Goal: Task Accomplishment & Management: Use online tool/utility

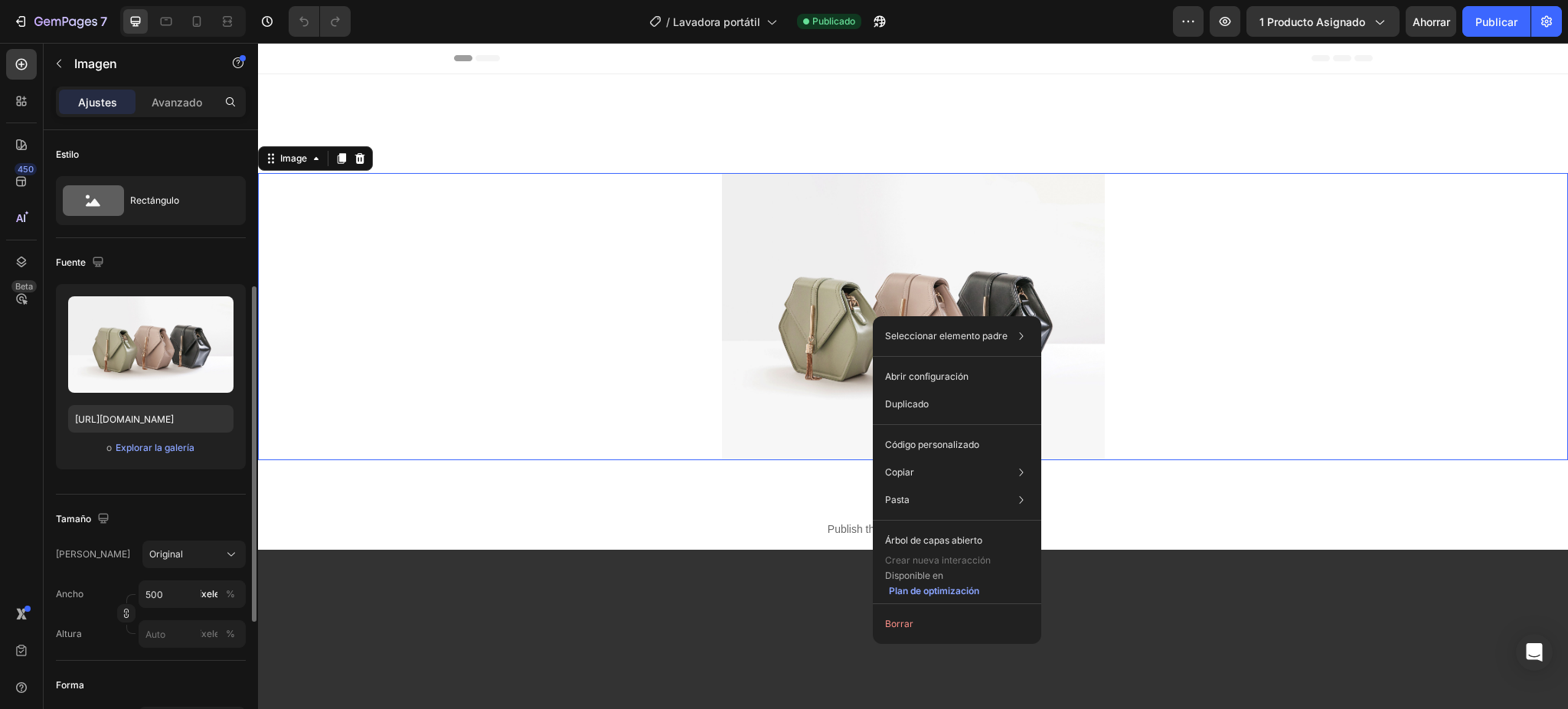
scroll to position [102, 0]
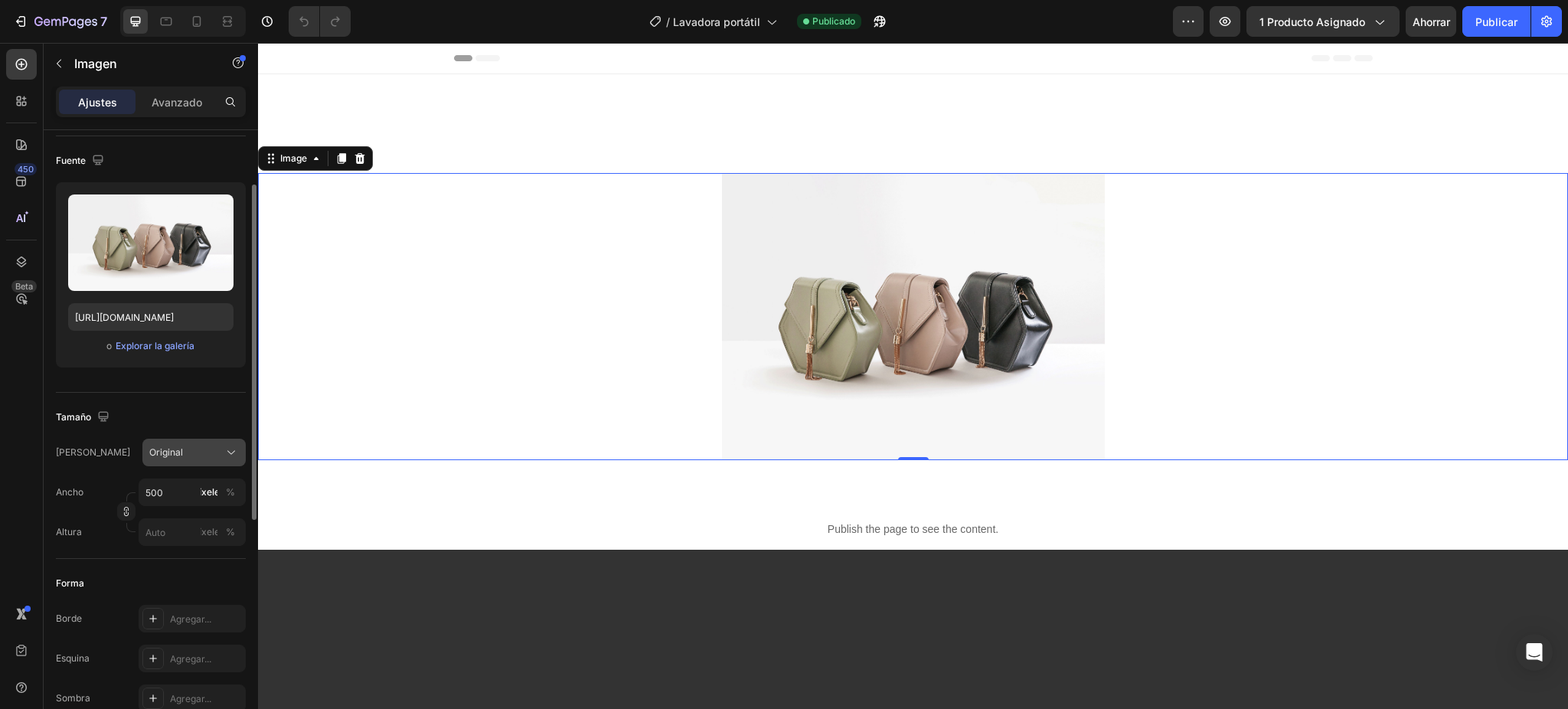
click at [219, 451] on div "Original" at bounding box center [184, 453] width 71 height 14
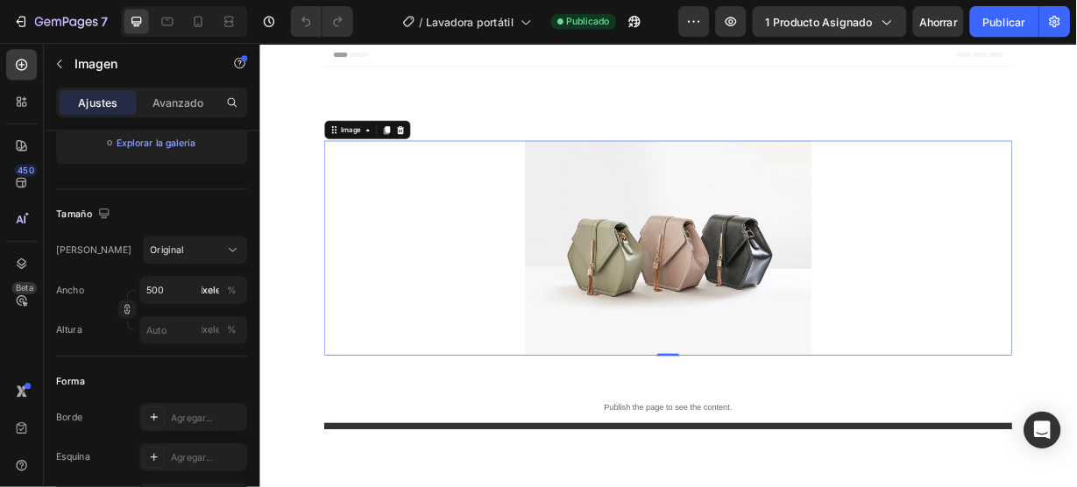
scroll to position [350, 0]
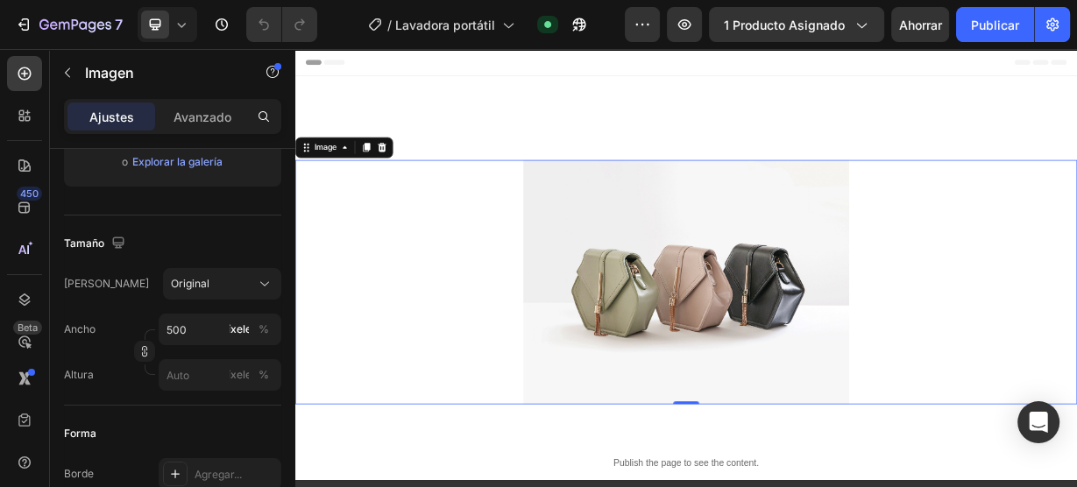
drag, startPoint x: 1945, startPoint y: 53, endPoint x: 496, endPoint y: 305, distance: 1470.9
click at [496, 305] on div at bounding box center [820, 362] width 1051 height 329
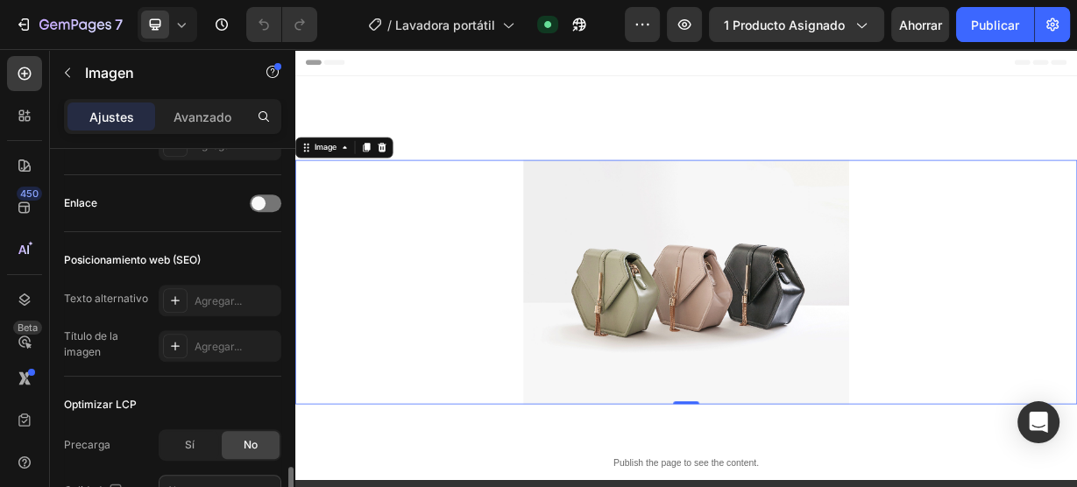
scroll to position [841, 0]
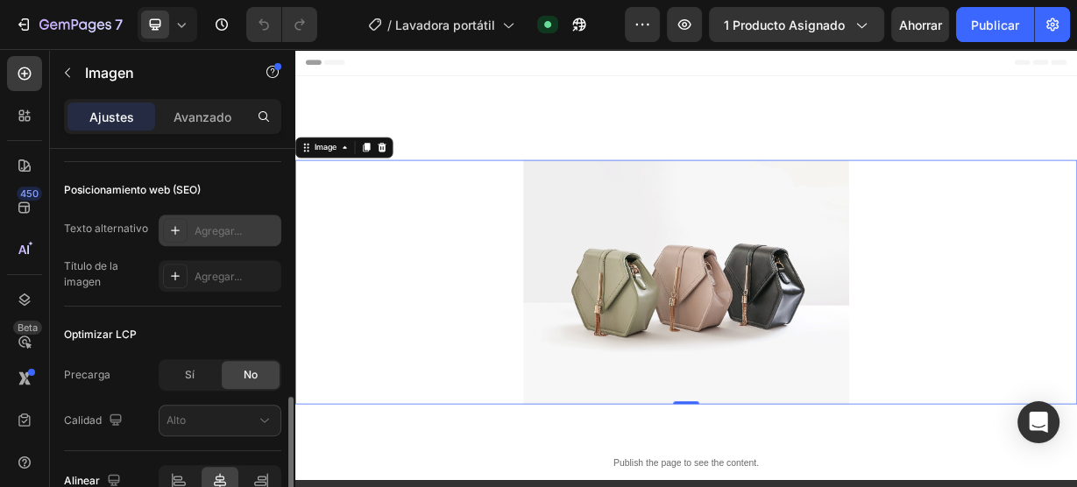
click at [174, 233] on icon at bounding box center [175, 230] width 14 height 14
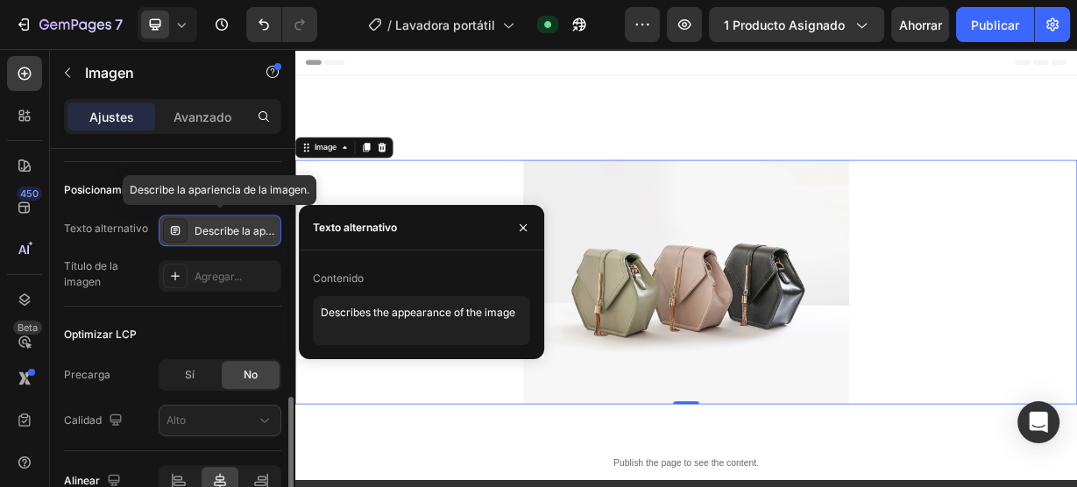
click at [174, 233] on icon at bounding box center [175, 230] width 14 height 14
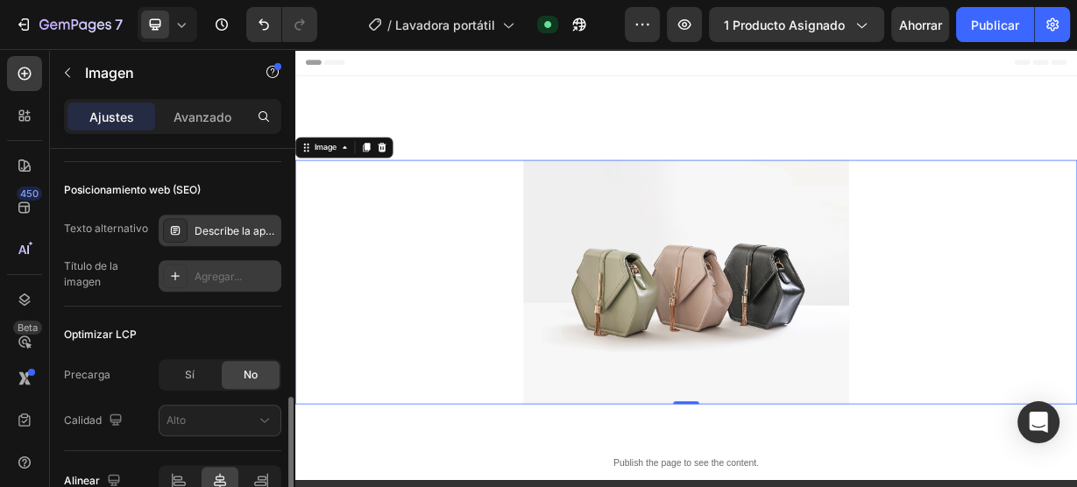
click at [169, 275] on icon at bounding box center [175, 276] width 14 height 14
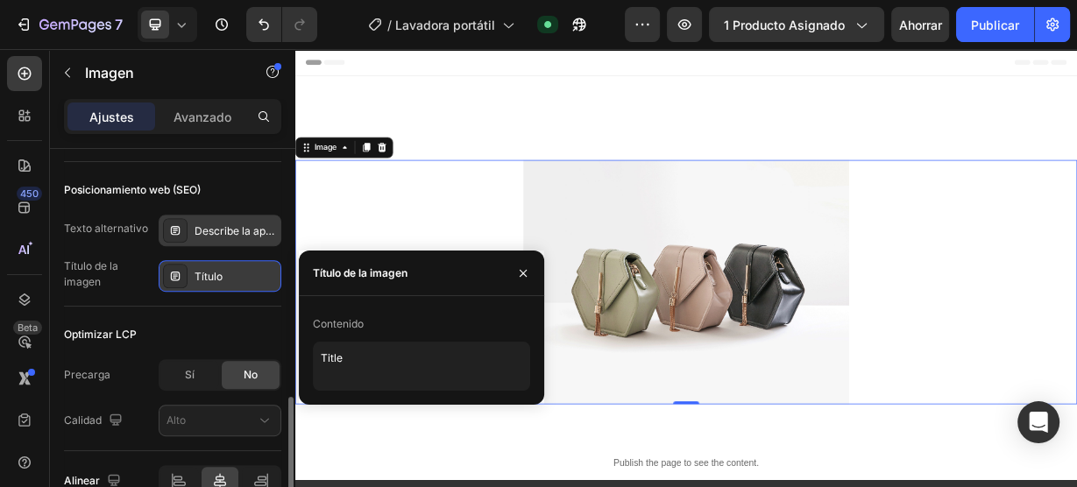
click at [169, 275] on icon at bounding box center [175, 276] width 14 height 14
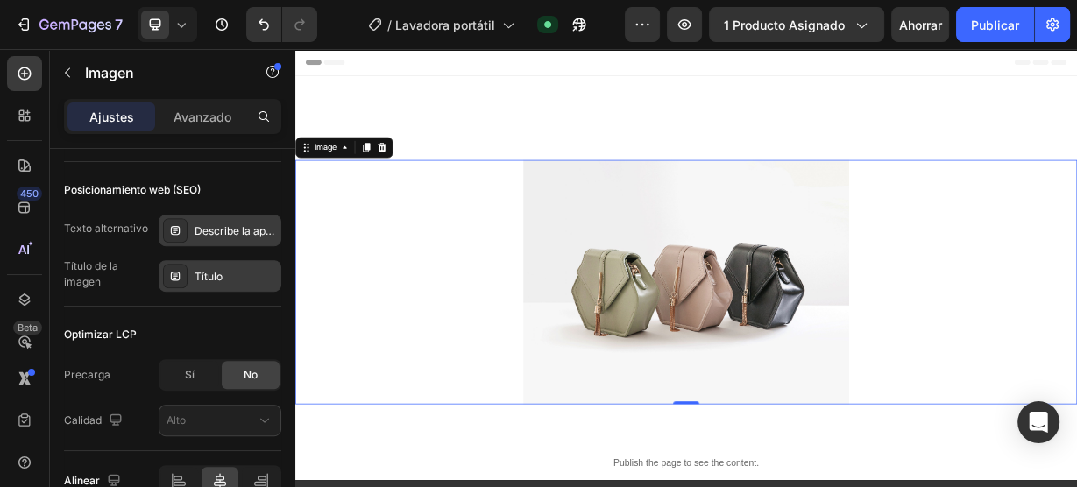
scroll to position [911, 0]
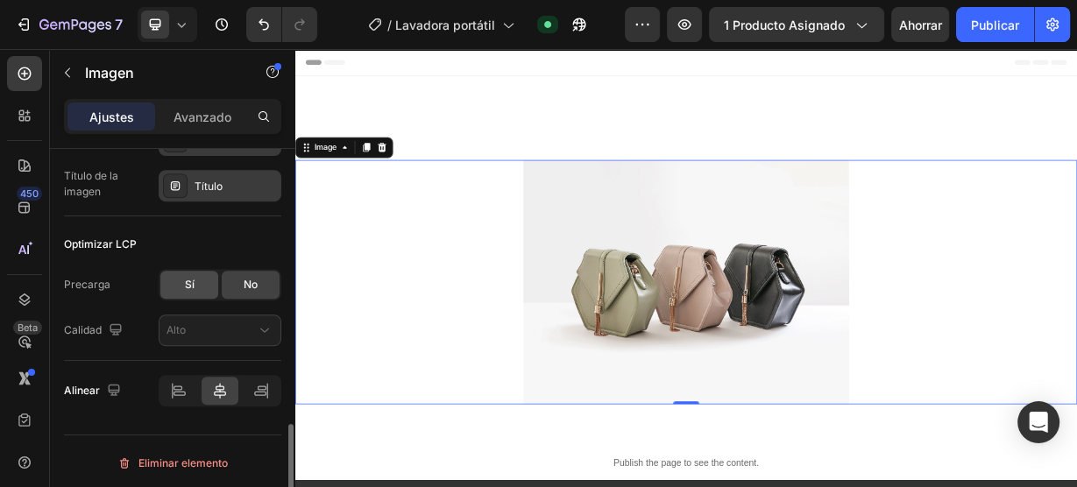
click at [179, 283] on div "Sí" at bounding box center [189, 285] width 58 height 28
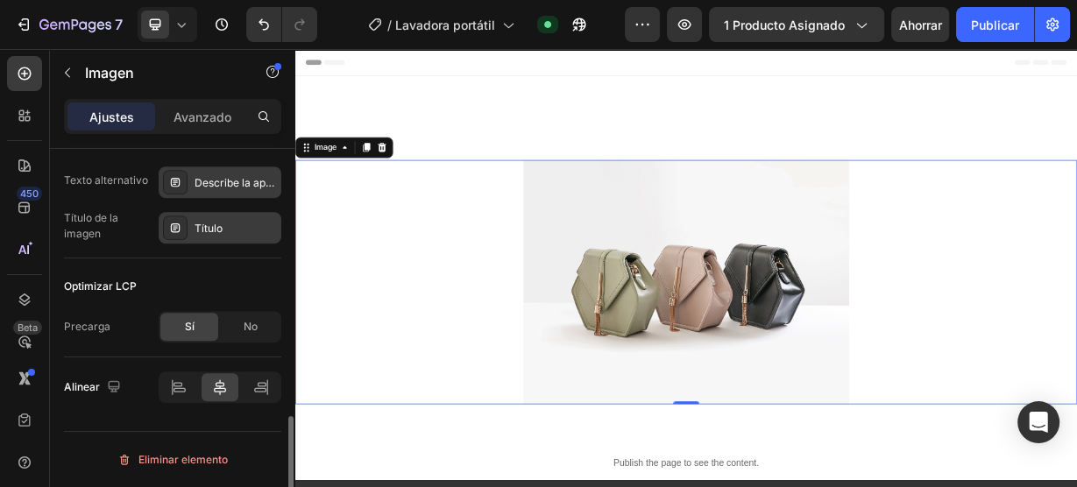
scroll to position [886, 0]
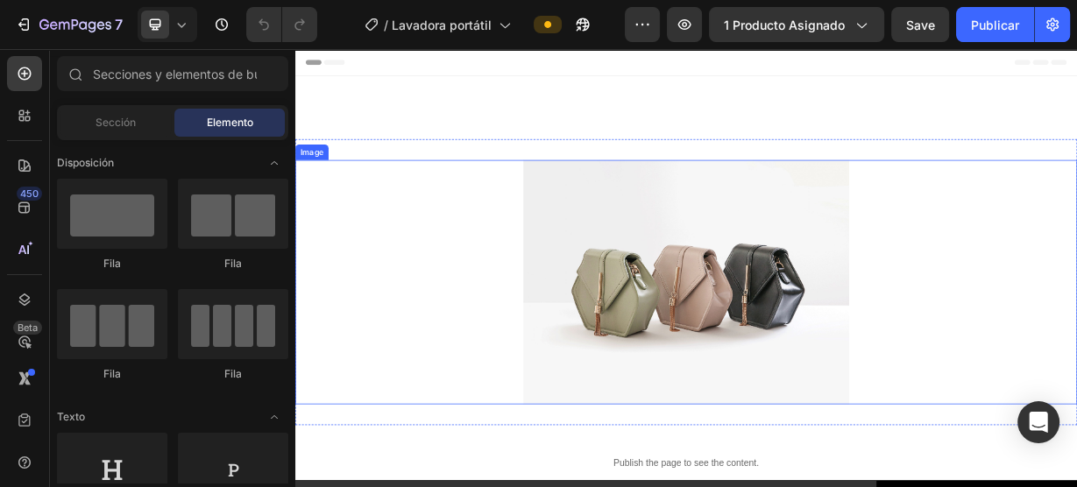
click at [936, 286] on img at bounding box center [821, 362] width 438 height 329
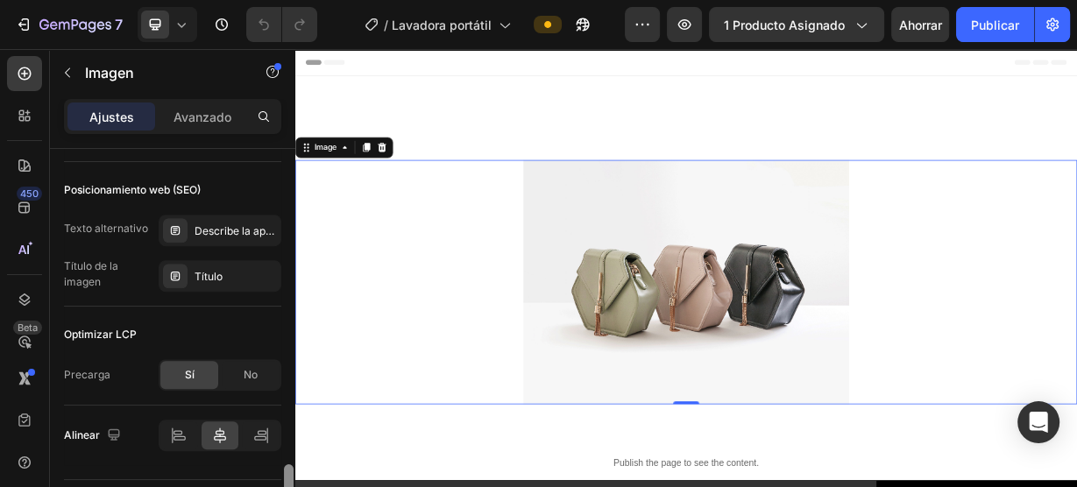
scroll to position [886, 0]
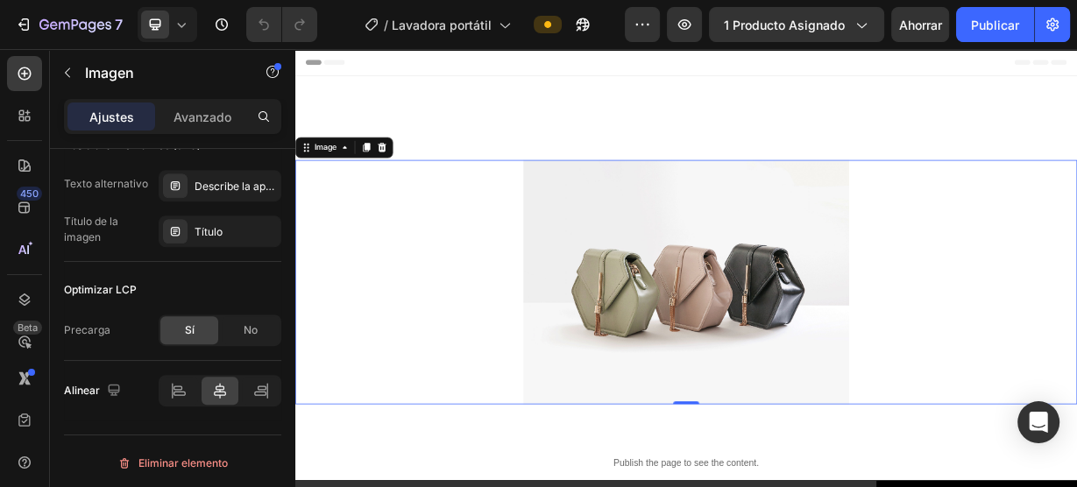
click at [190, 133] on div "Ajustes Avanzado" at bounding box center [172, 116] width 217 height 35
click at [194, 117] on font "Avanzado" at bounding box center [202, 117] width 58 height 15
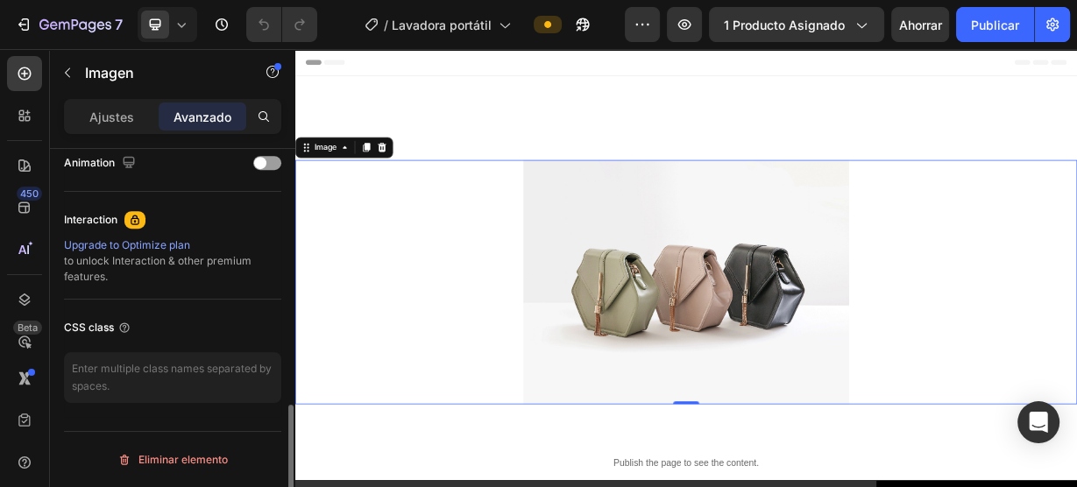
scroll to position [777, 0]
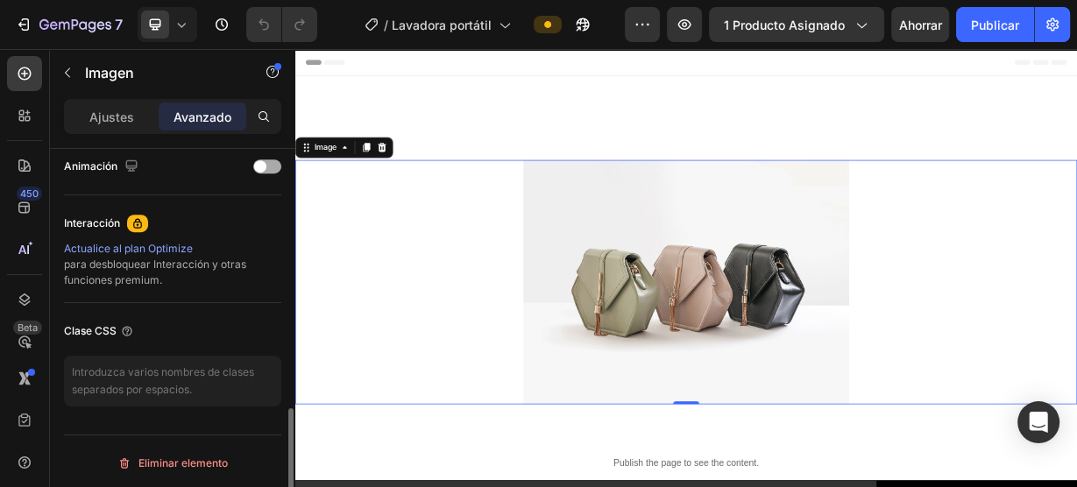
click at [275, 167] on div at bounding box center [267, 166] width 28 height 14
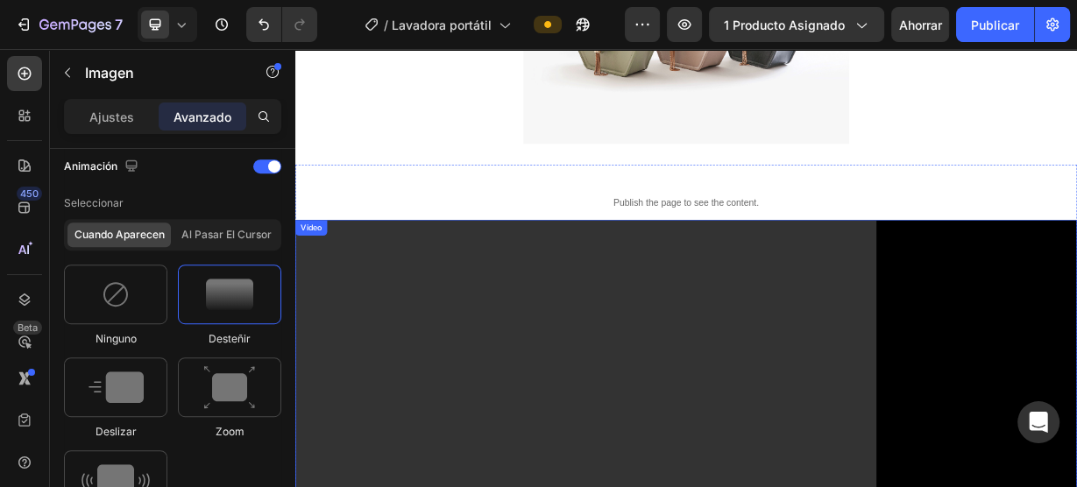
scroll to position [0, 0]
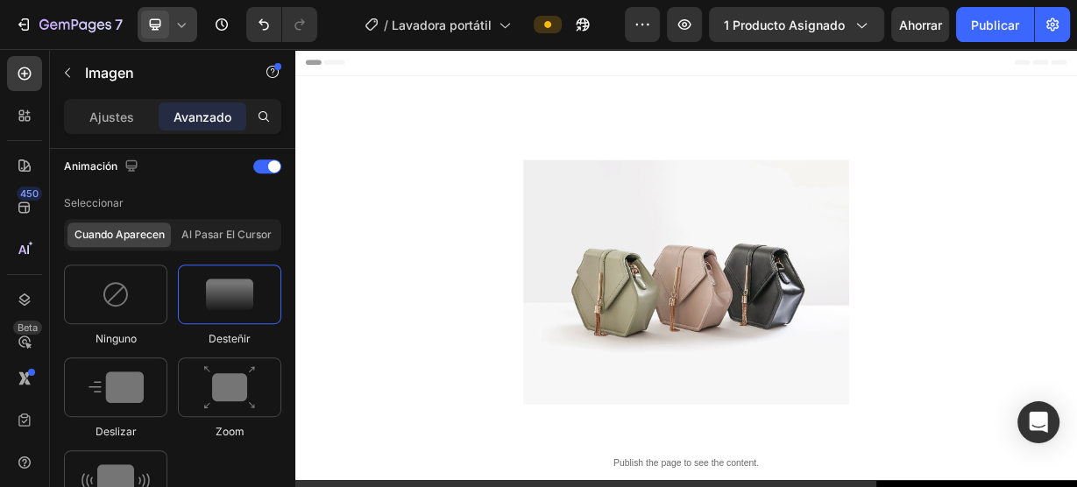
click at [184, 23] on icon at bounding box center [182, 25] width 8 height 4
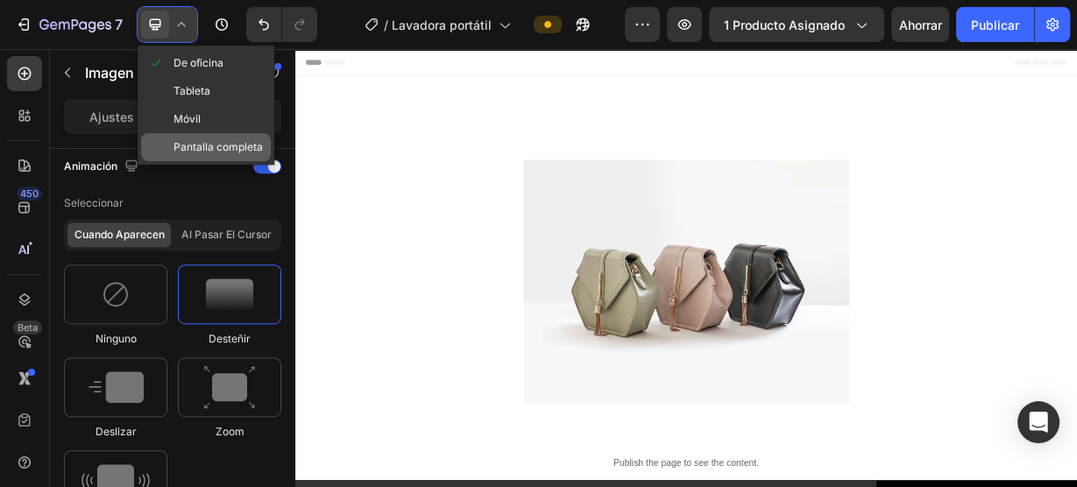
click at [189, 140] on font "Pantalla completa" at bounding box center [217, 146] width 89 height 13
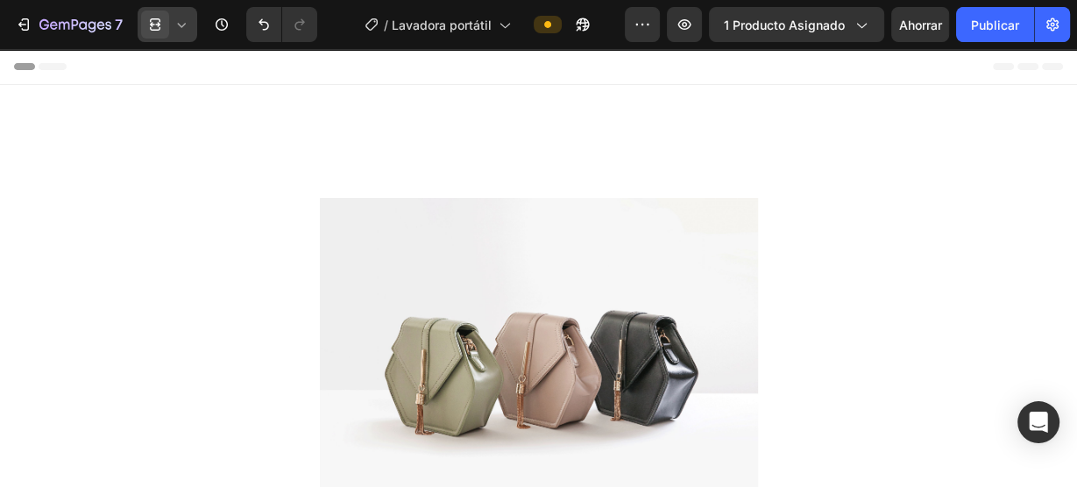
click at [182, 17] on icon at bounding box center [182, 25] width 18 height 18
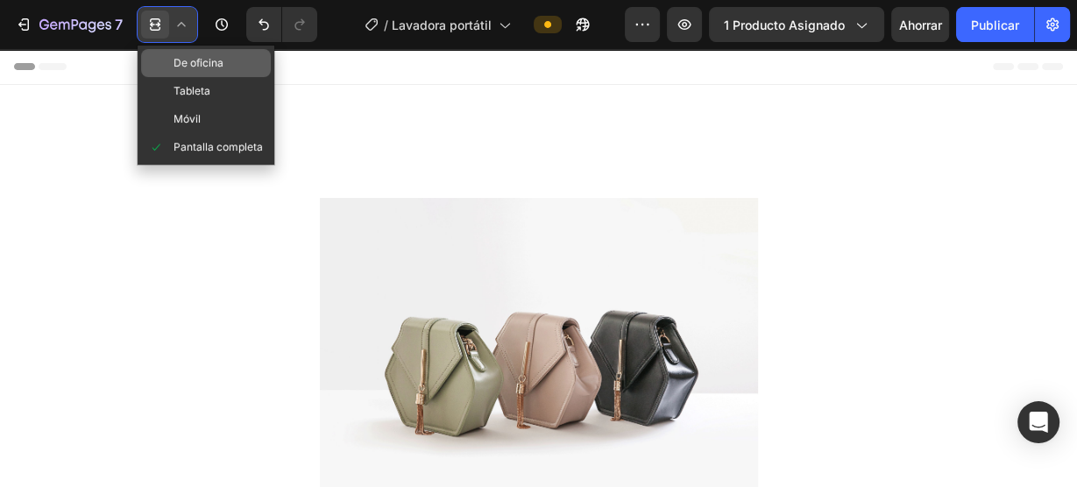
click at [162, 65] on span at bounding box center [160, 63] width 25 height 14
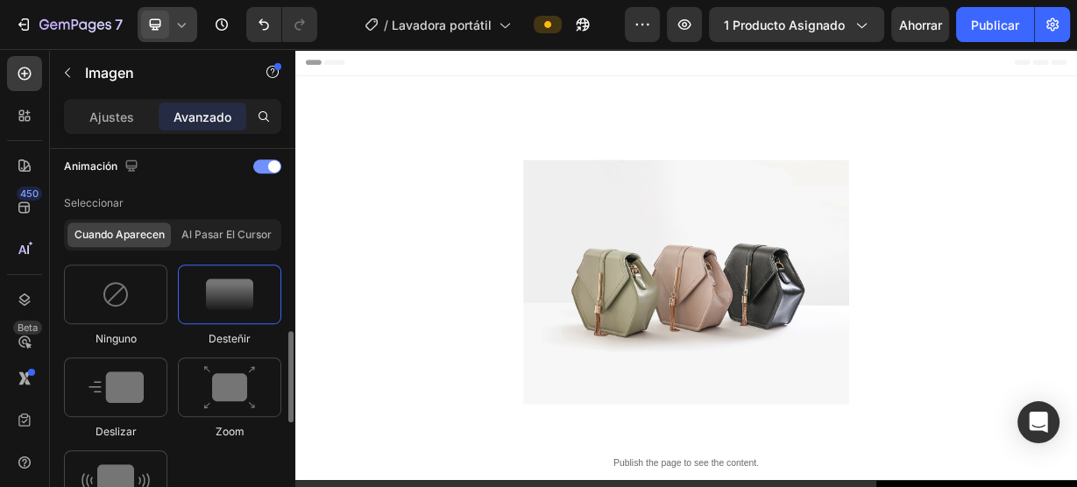
click at [258, 160] on div at bounding box center [267, 166] width 28 height 14
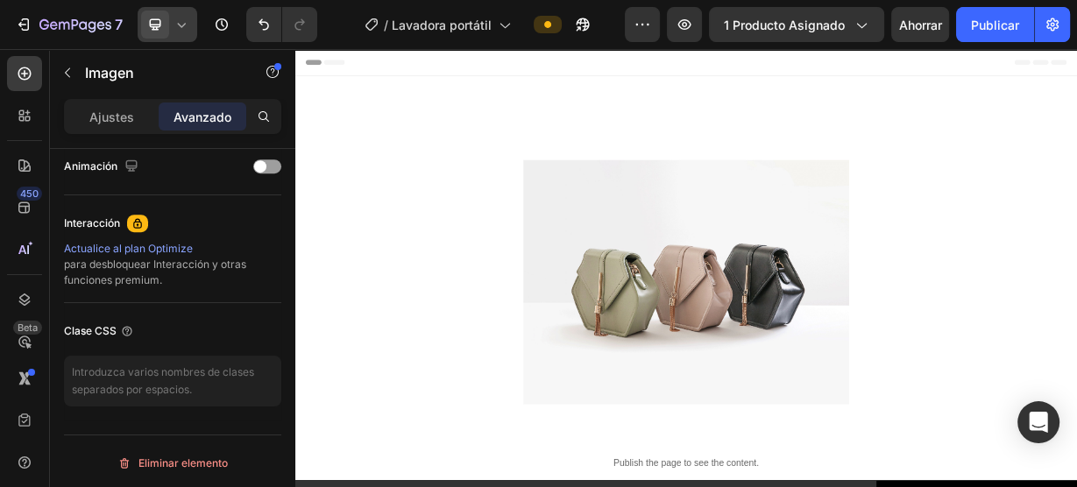
click at [189, 25] on icon at bounding box center [182, 25] width 18 height 18
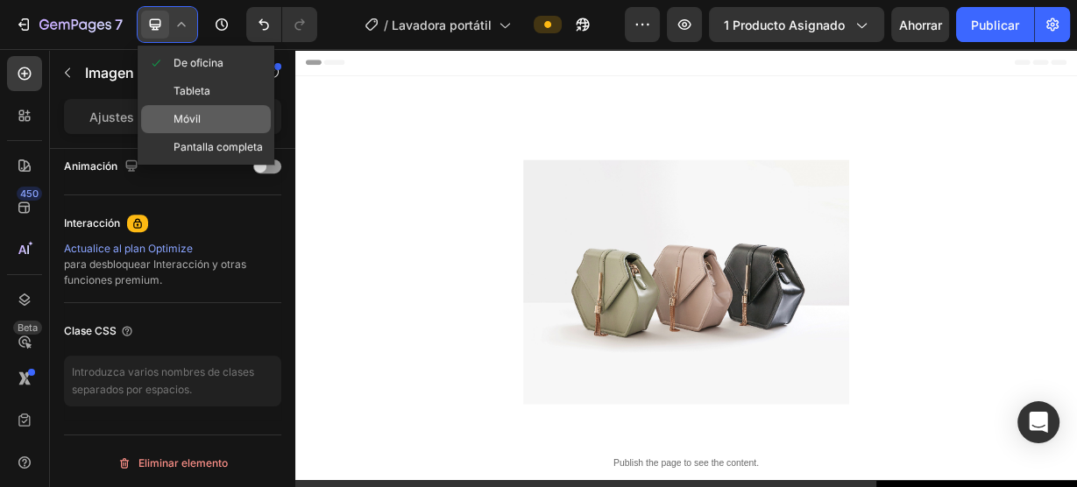
click at [177, 127] on span "Móvil" at bounding box center [186, 119] width 27 height 18
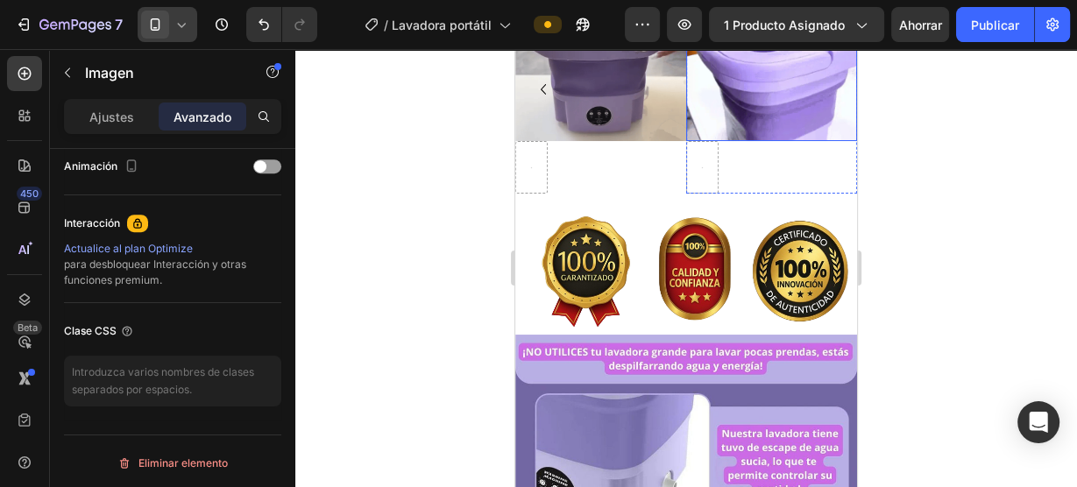
scroll to position [2505, 0]
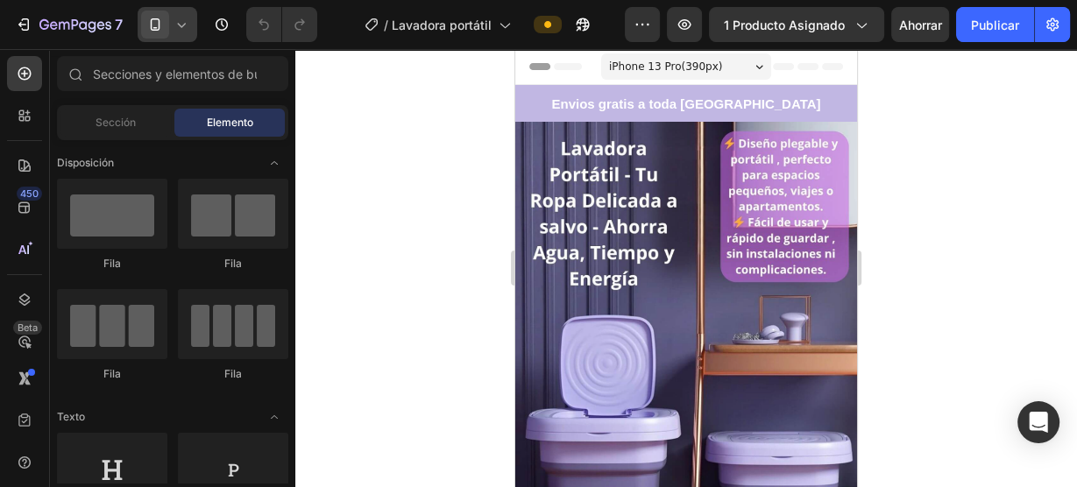
click at [193, 22] on div at bounding box center [168, 24] width 60 height 35
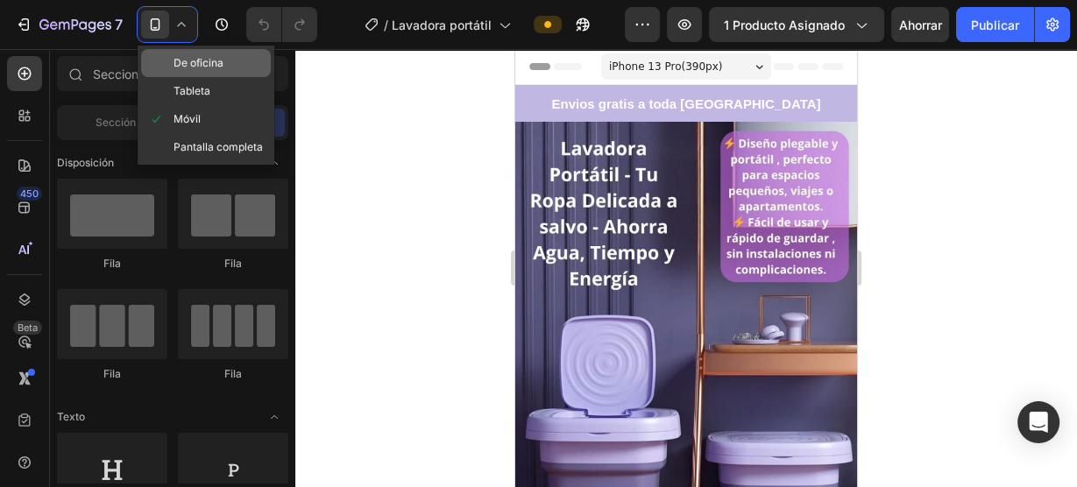
click at [188, 62] on font "De oficina" at bounding box center [198, 62] width 50 height 13
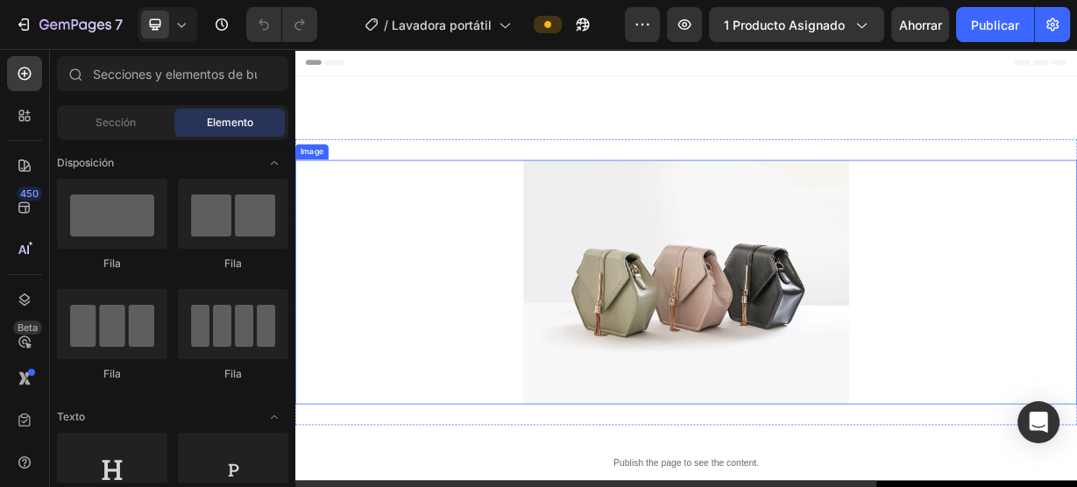
click at [781, 259] on img at bounding box center [821, 362] width 438 height 329
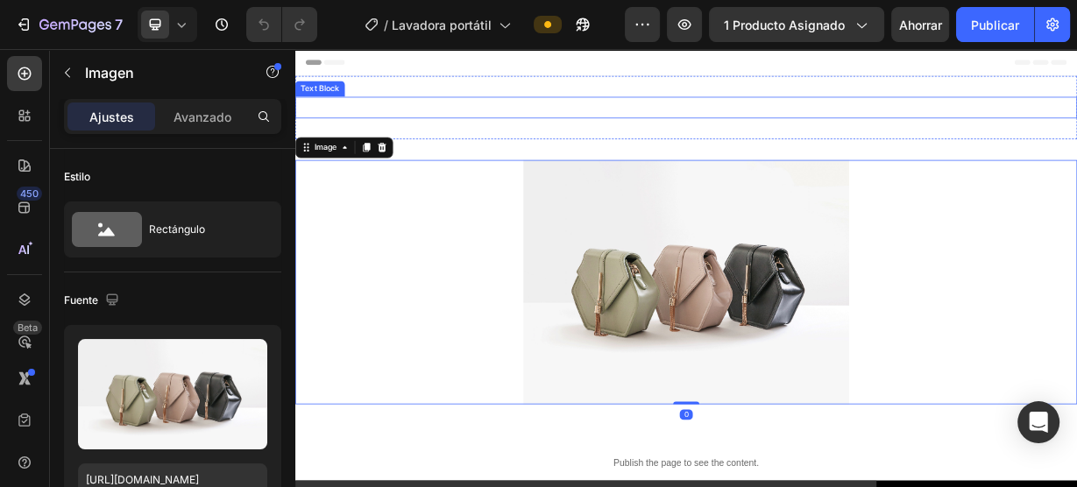
drag, startPoint x: 720, startPoint y: 124, endPoint x: 717, endPoint y: 113, distance: 11.9
click at [719, 122] on p "Envios gratis a toda [GEOGRAPHIC_DATA]" at bounding box center [821, 127] width 1048 height 25
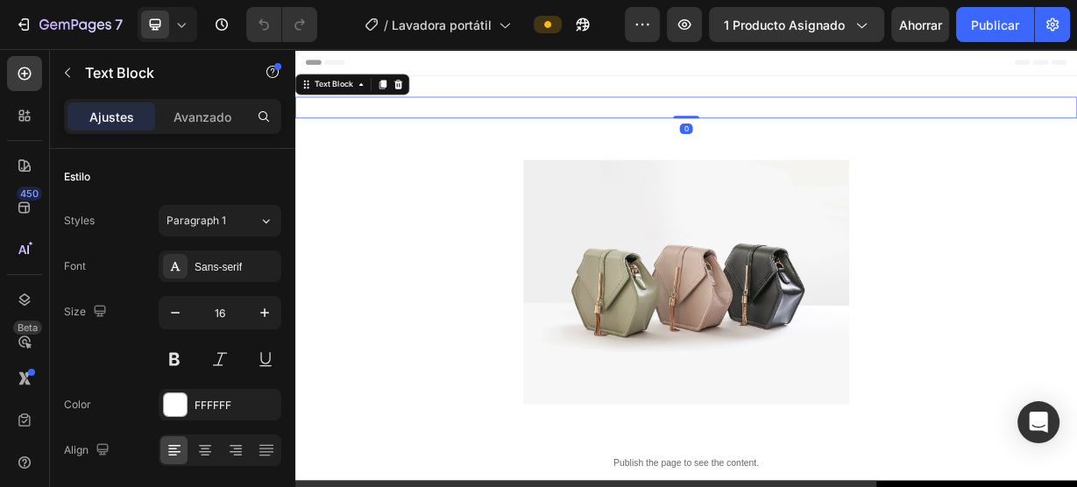
click at [725, 75] on div "Header" at bounding box center [820, 66] width 1023 height 35
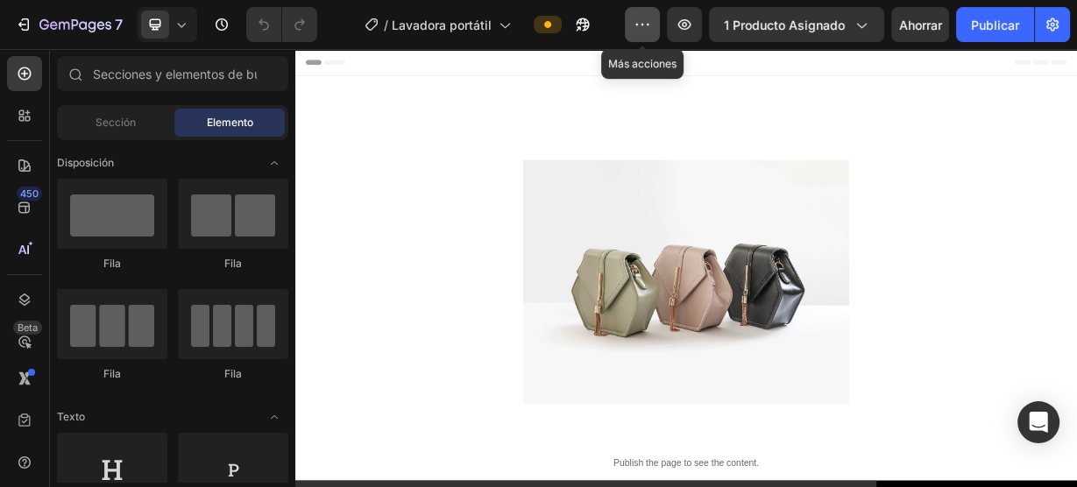
click at [648, 31] on icon "button" at bounding box center [642, 25] width 18 height 18
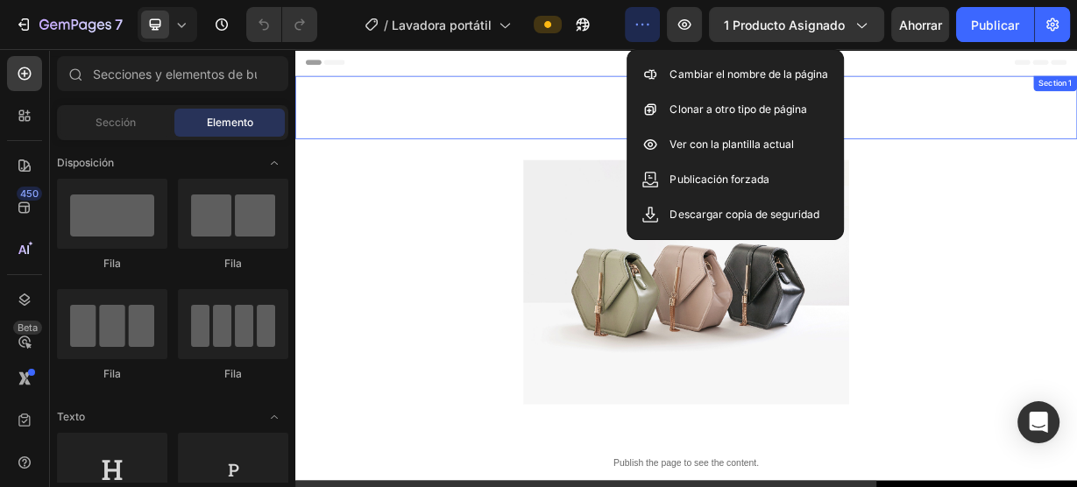
click at [1076, 104] on div "Envios gratis a toda Colombia Text Block Section 1" at bounding box center [820, 127] width 1051 height 85
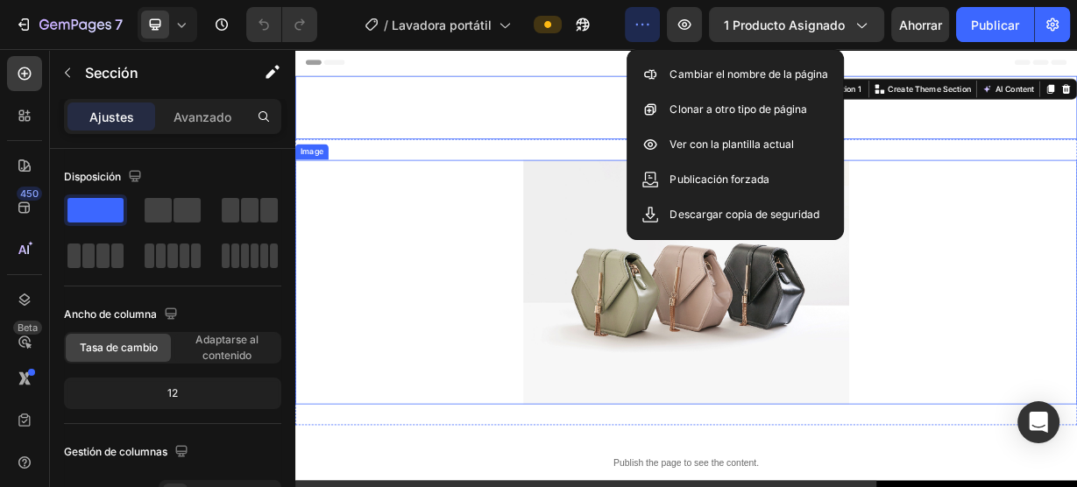
click at [678, 352] on img at bounding box center [821, 362] width 438 height 329
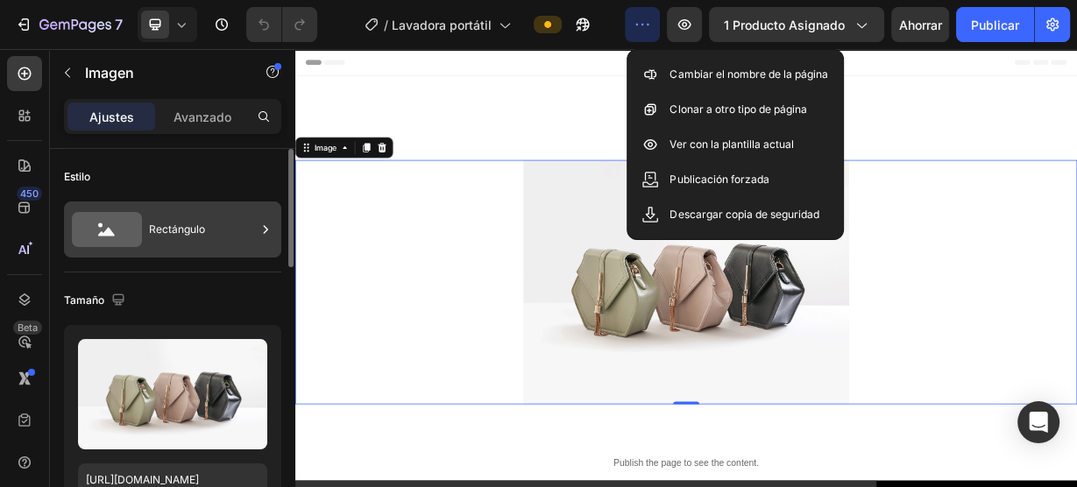
click at [182, 230] on font "Rectángulo" at bounding box center [177, 229] width 56 height 13
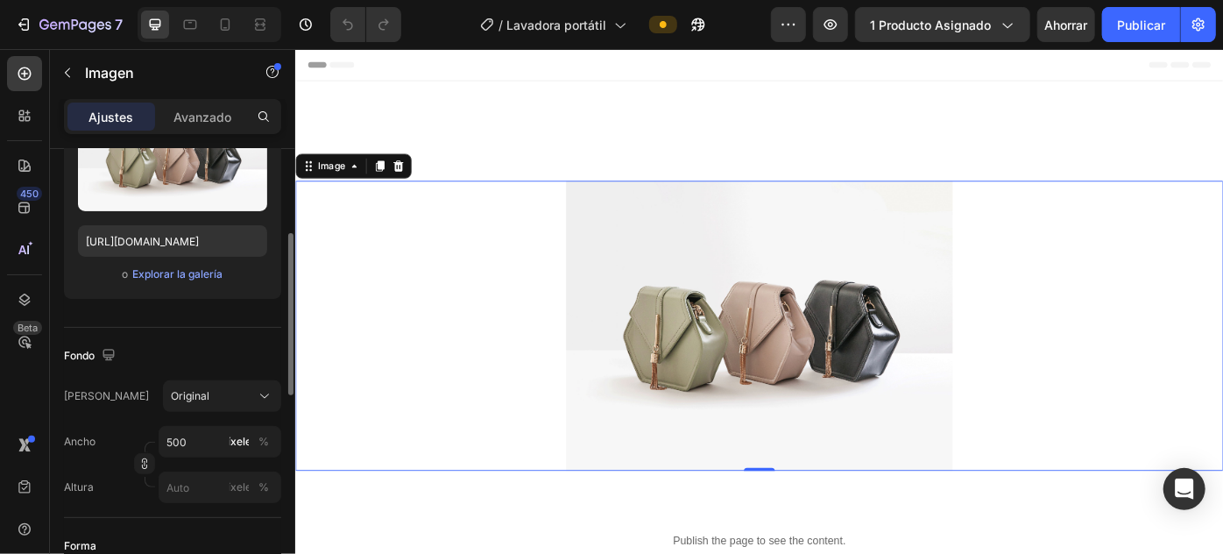
scroll to position [318, 0]
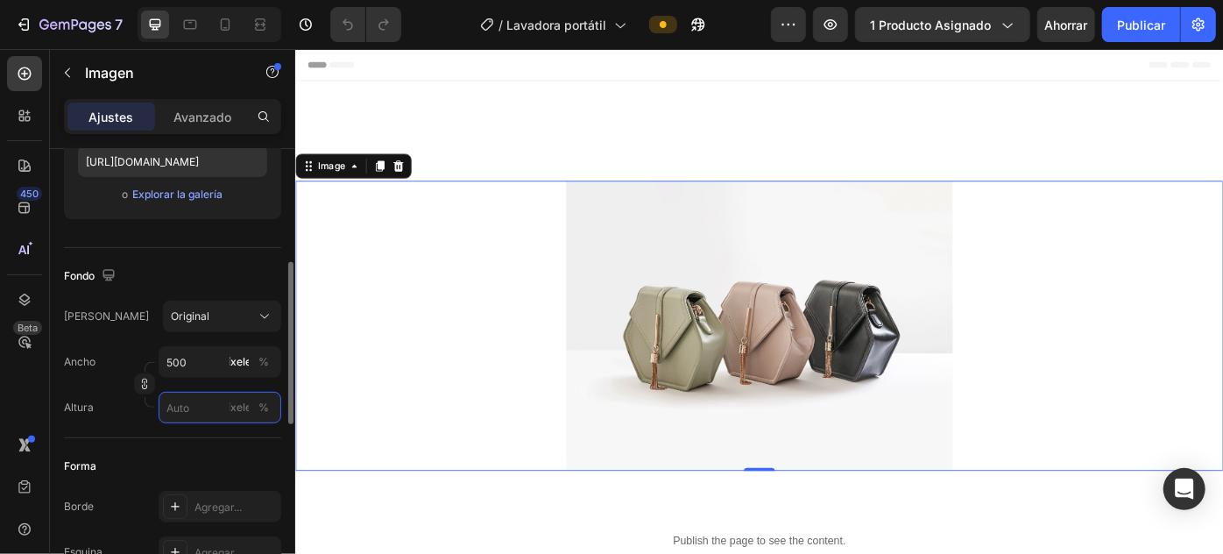
click at [176, 411] on input "píxeles %" at bounding box center [220, 408] width 123 height 32
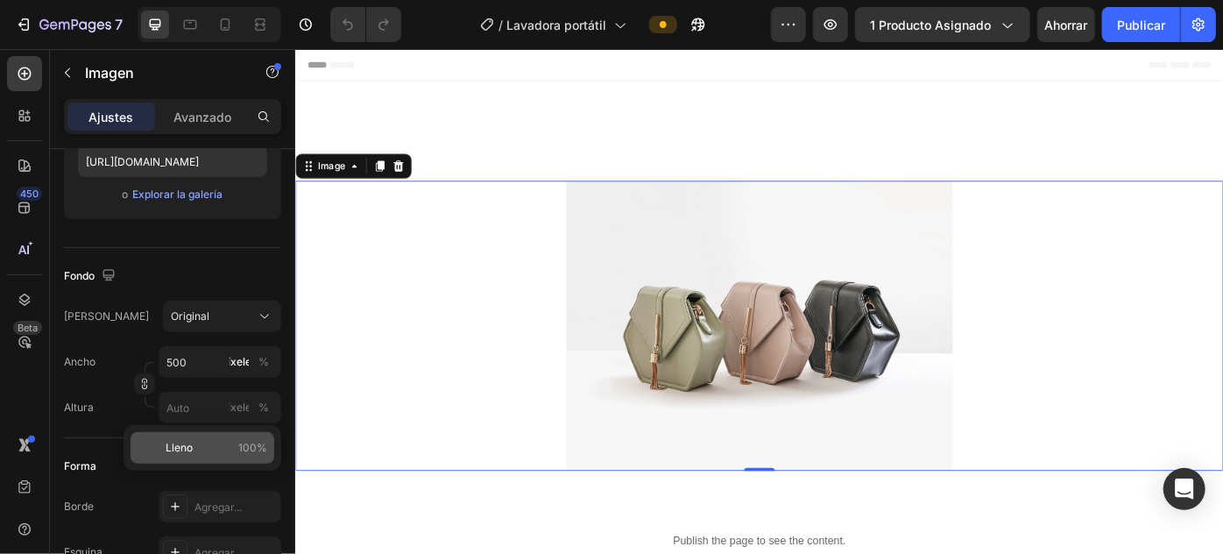
click at [184, 448] on font "Lleno" at bounding box center [179, 447] width 27 height 13
type input "100"
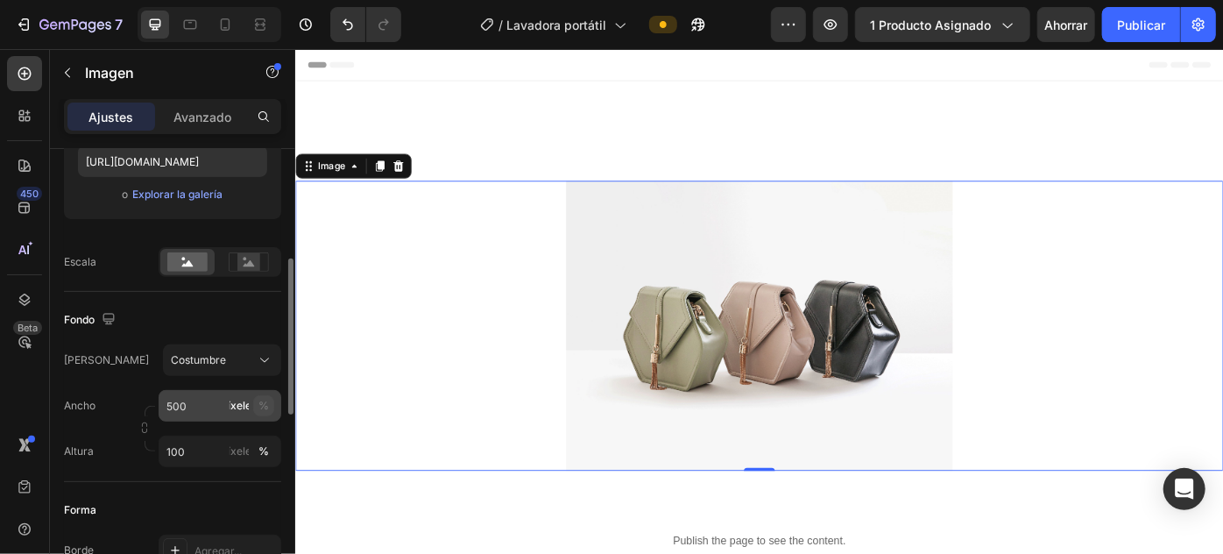
click at [259, 404] on font "%" at bounding box center [263, 405] width 11 height 13
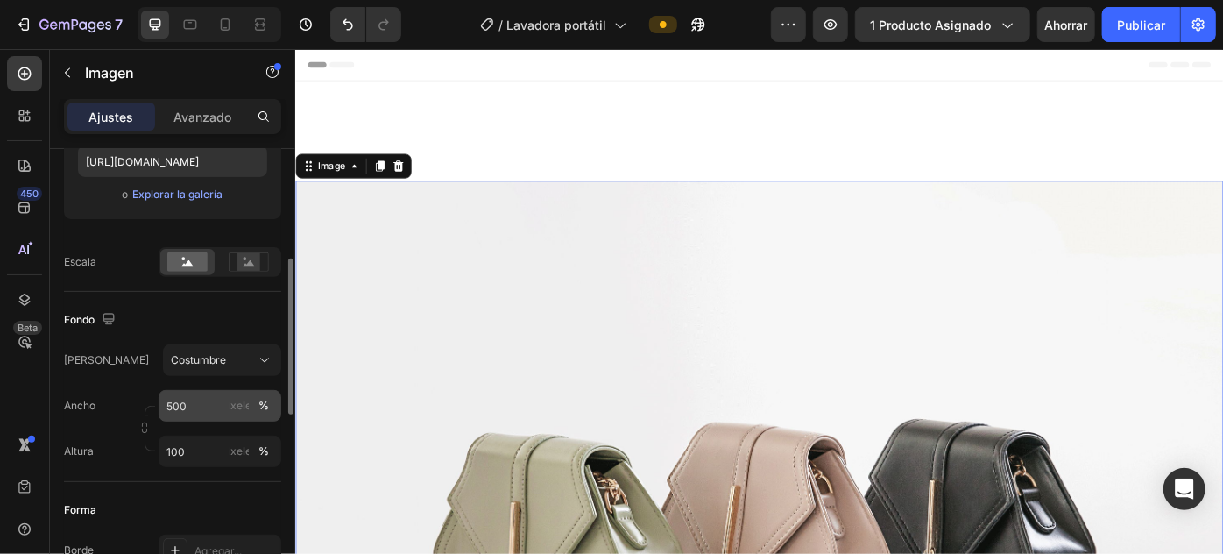
click at [259, 404] on font "%" at bounding box center [263, 405] width 11 height 13
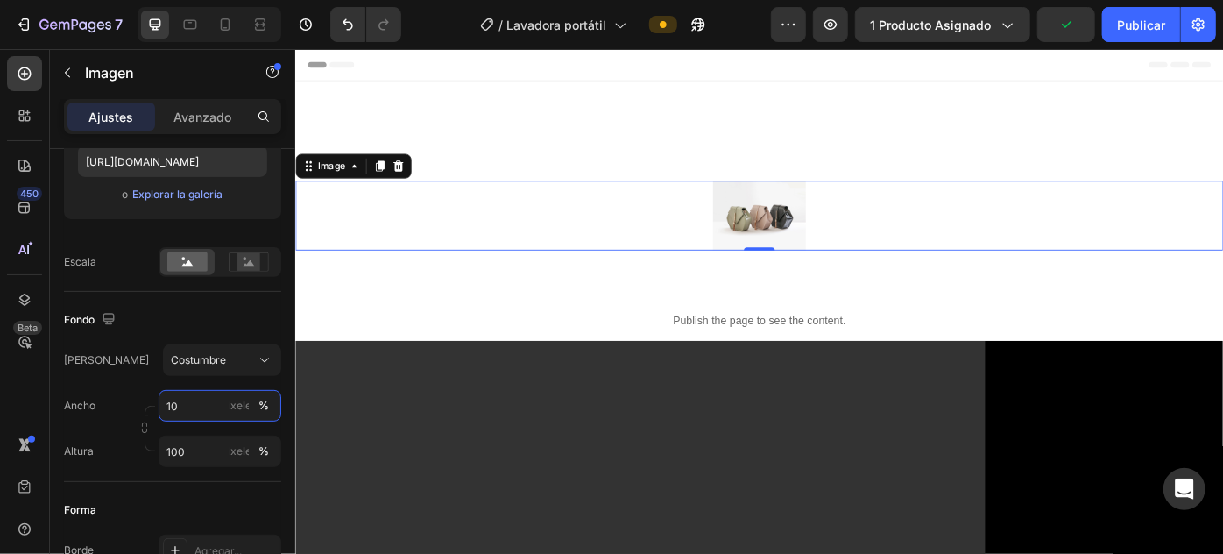
type input "100"
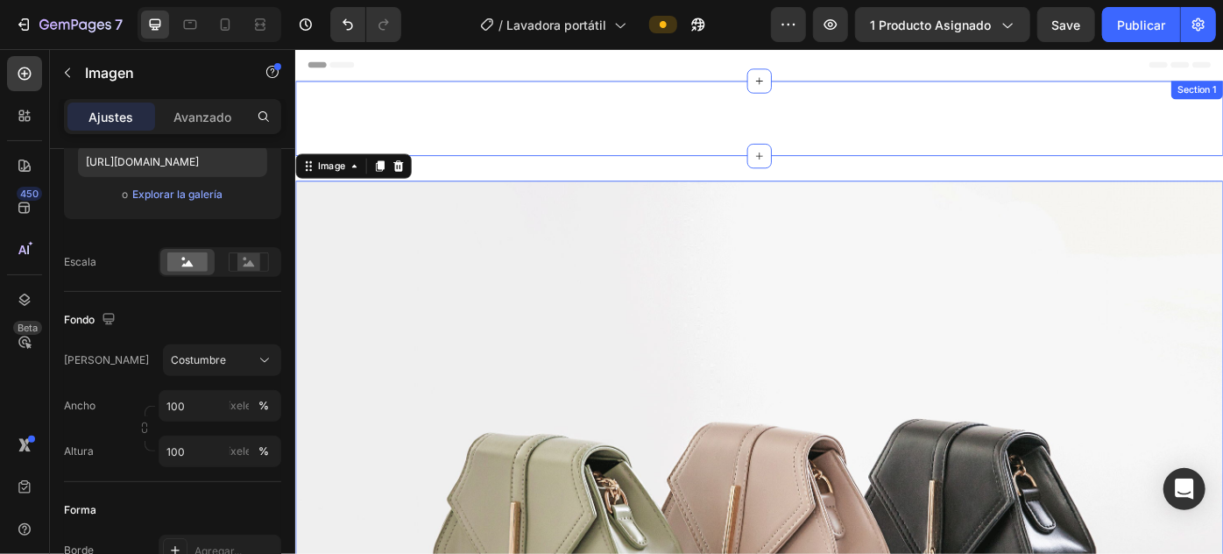
click at [633, 95] on div "Envios gratis a toda Colombia Text Block Section 1" at bounding box center [819, 126] width 1051 height 85
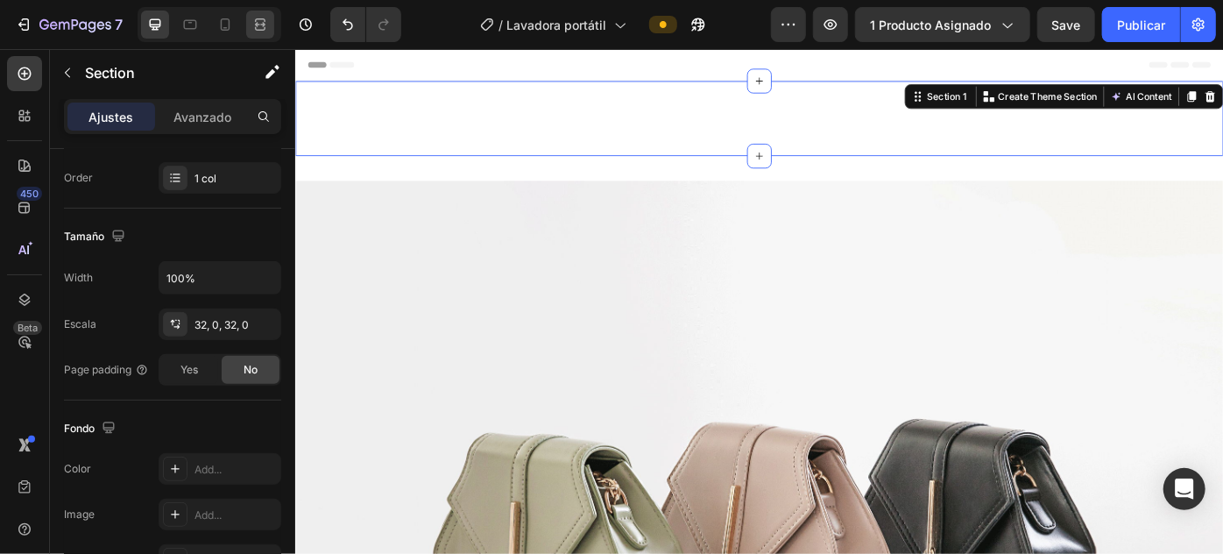
scroll to position [0, 0]
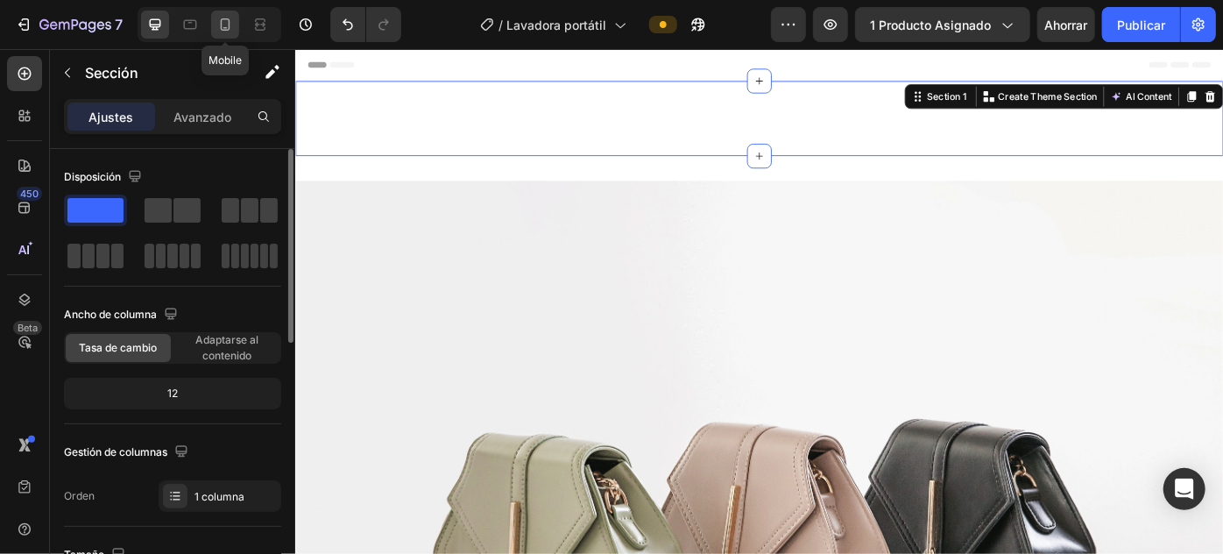
click at [226, 20] on icon at bounding box center [225, 25] width 18 height 18
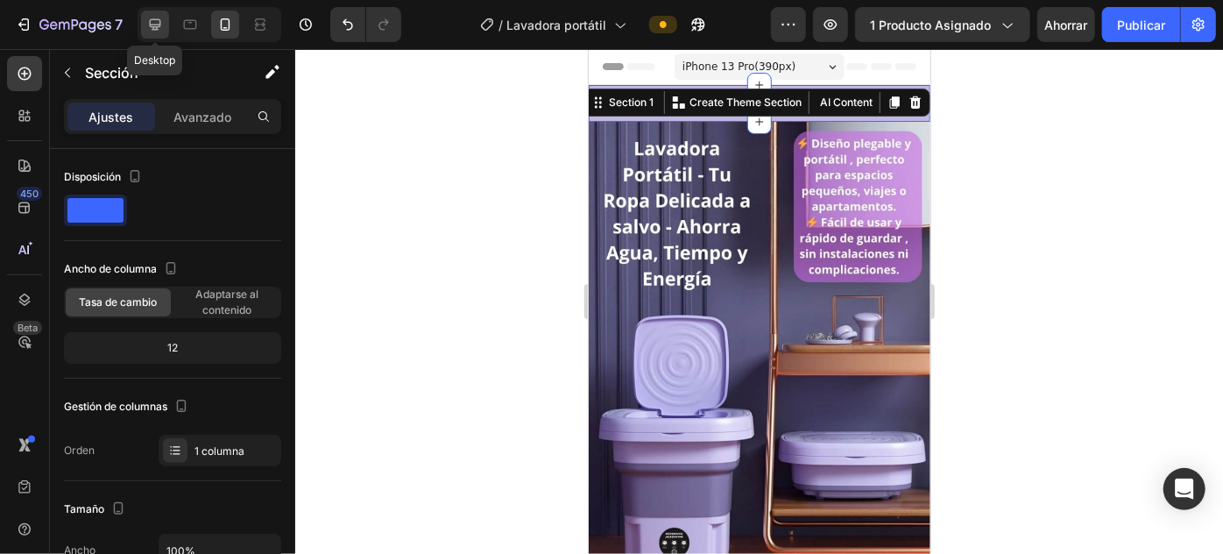
click at [152, 26] on icon at bounding box center [155, 24] width 11 height 11
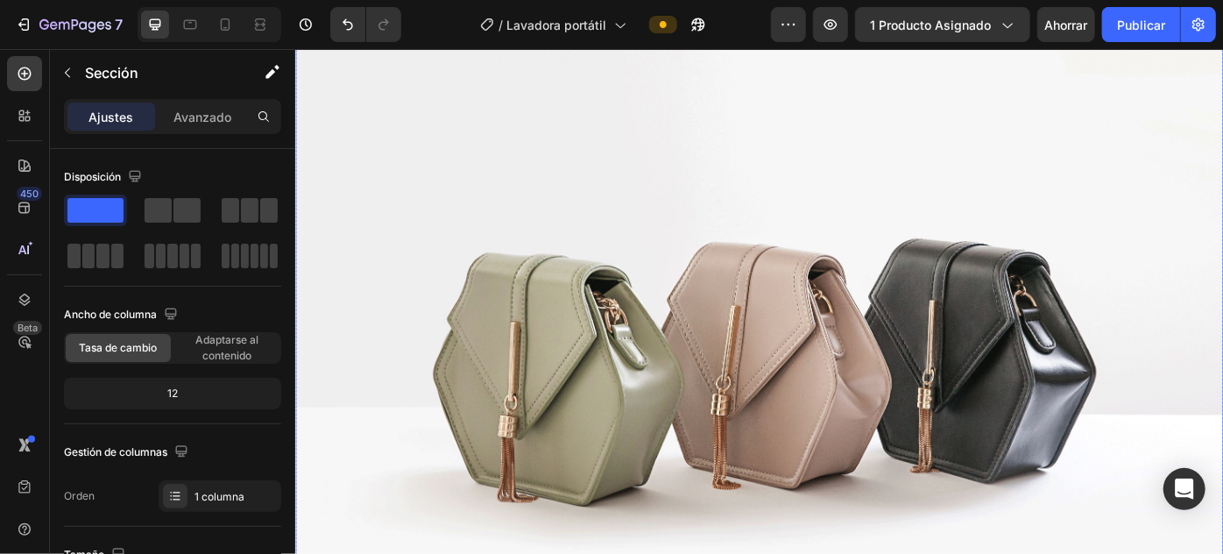
scroll to position [159, 0]
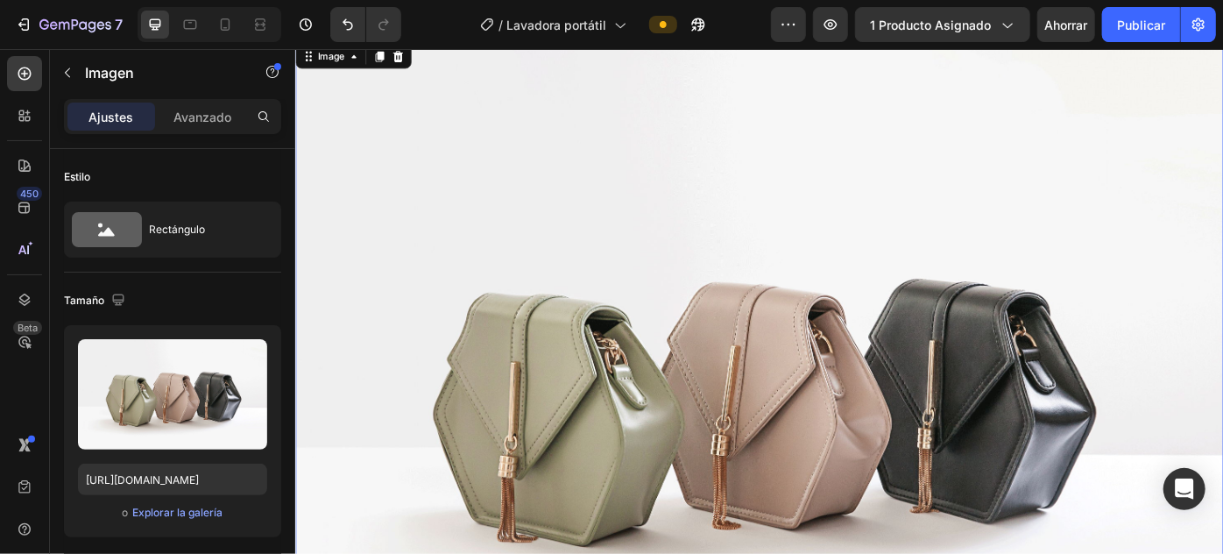
click at [519, 98] on img at bounding box center [819, 433] width 1051 height 788
click at [371, 159] on img at bounding box center [819, 433] width 1051 height 788
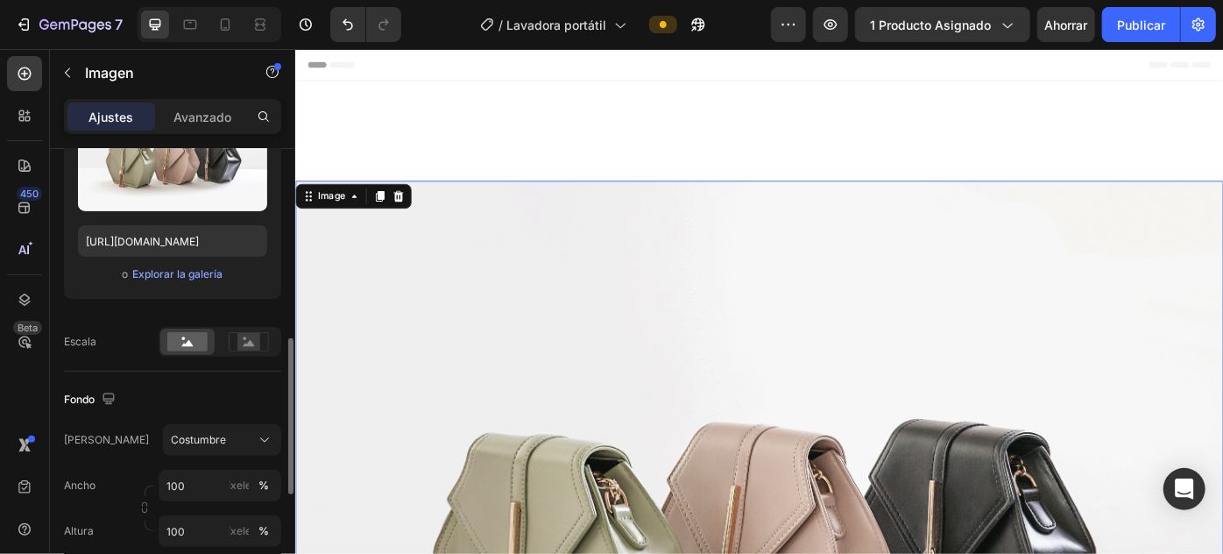
scroll to position [318, 0]
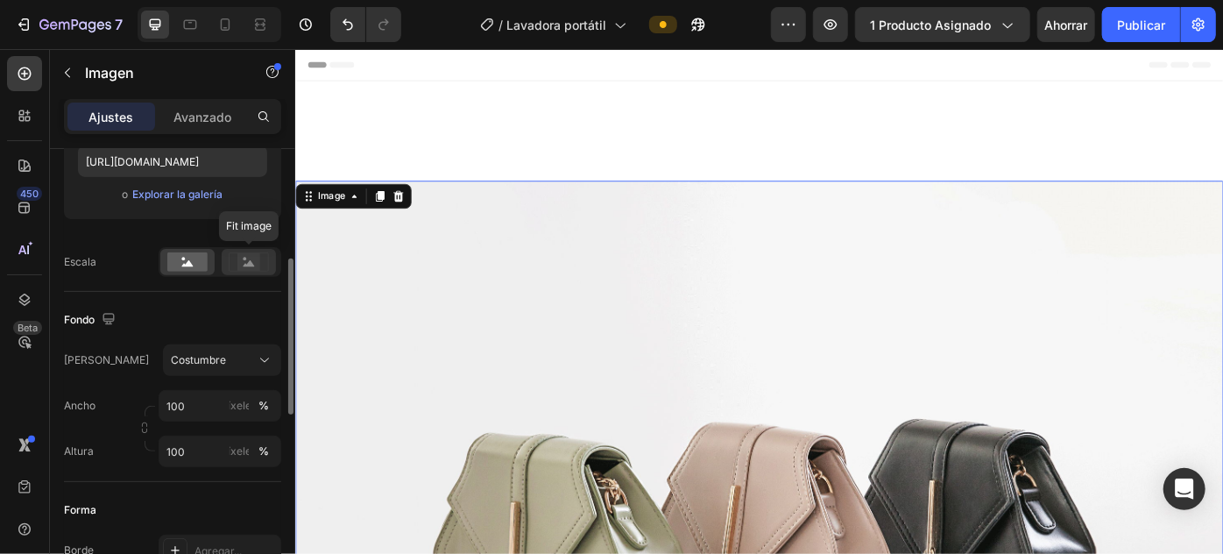
click at [250, 256] on rect at bounding box center [248, 262] width 23 height 18
click at [205, 261] on rect at bounding box center [187, 261] width 40 height 19
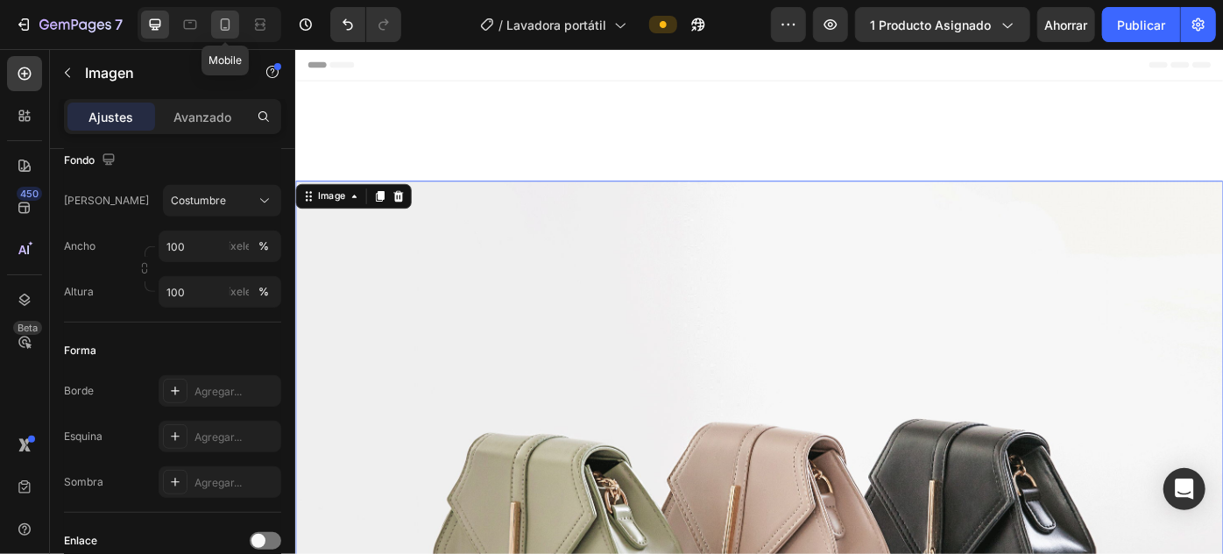
click at [224, 11] on div at bounding box center [225, 25] width 28 height 28
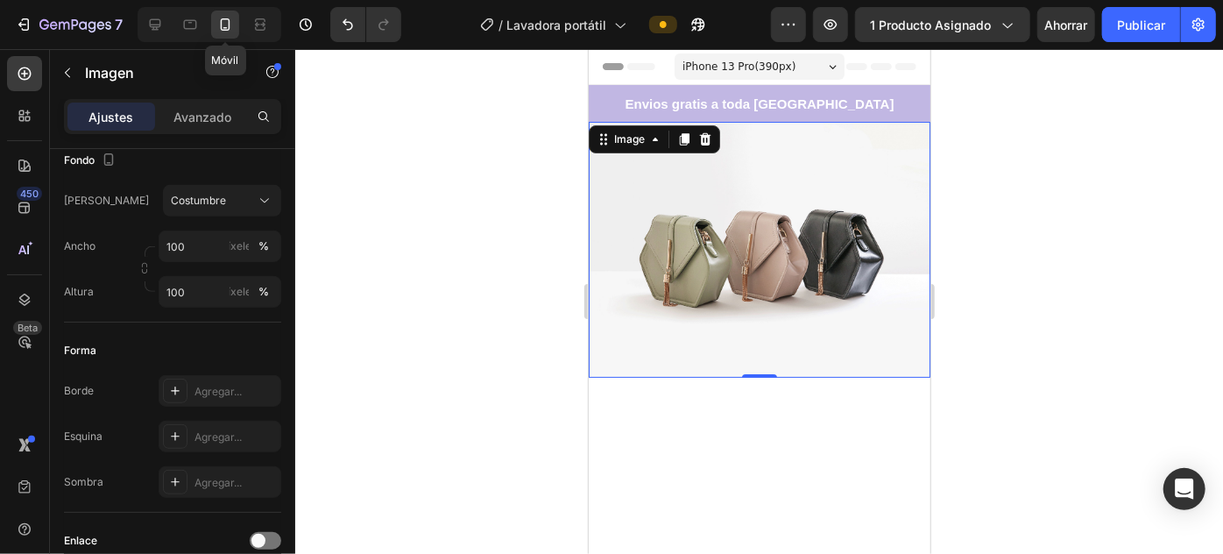
scroll to position [11, 0]
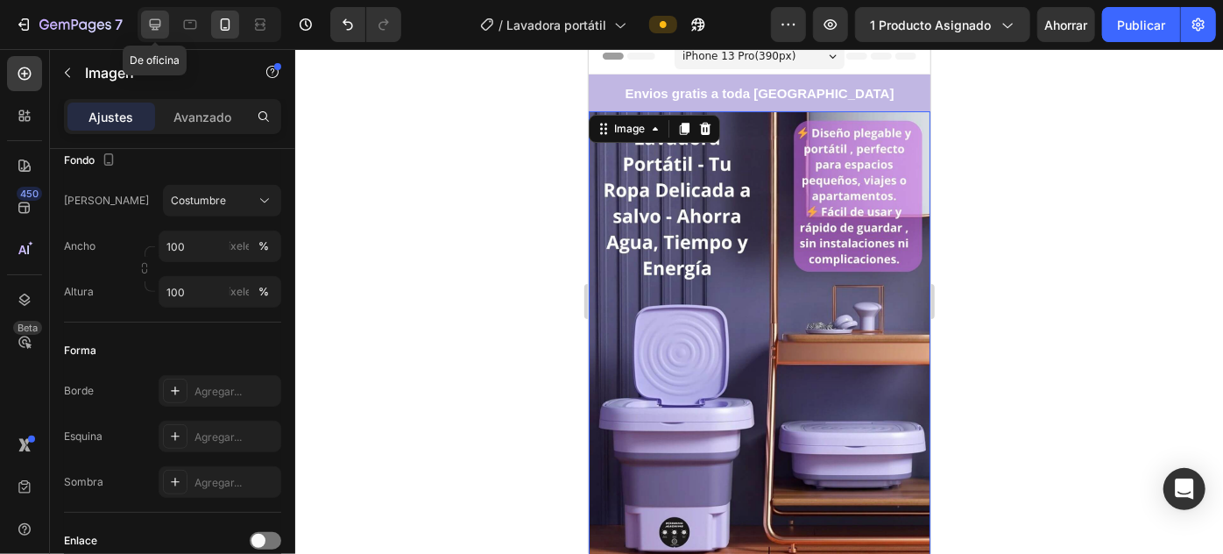
click at [165, 23] on div at bounding box center [155, 25] width 28 height 28
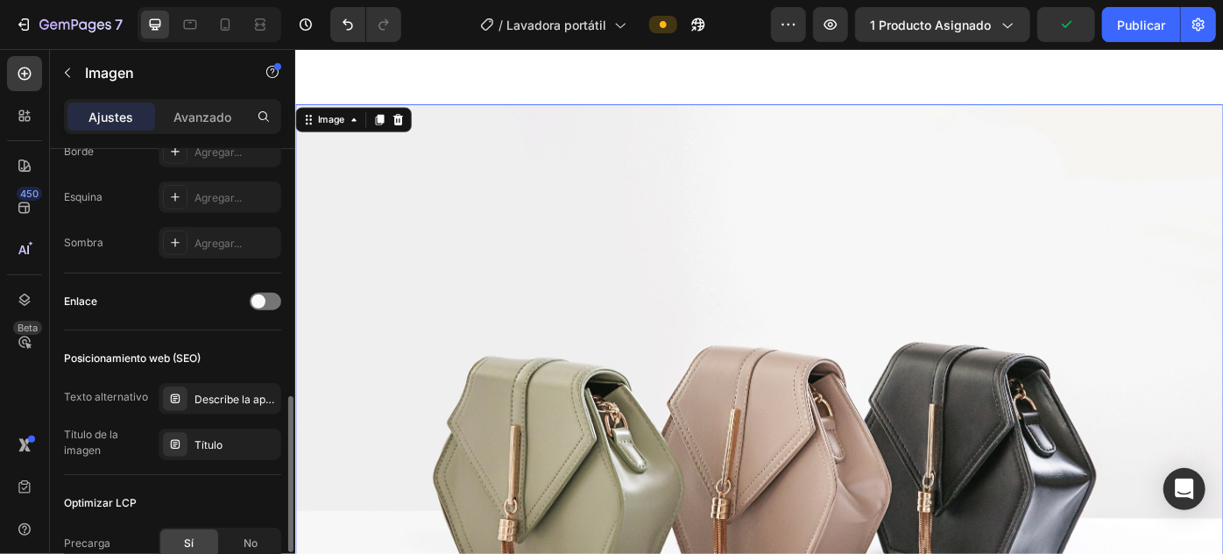
scroll to position [864, 0]
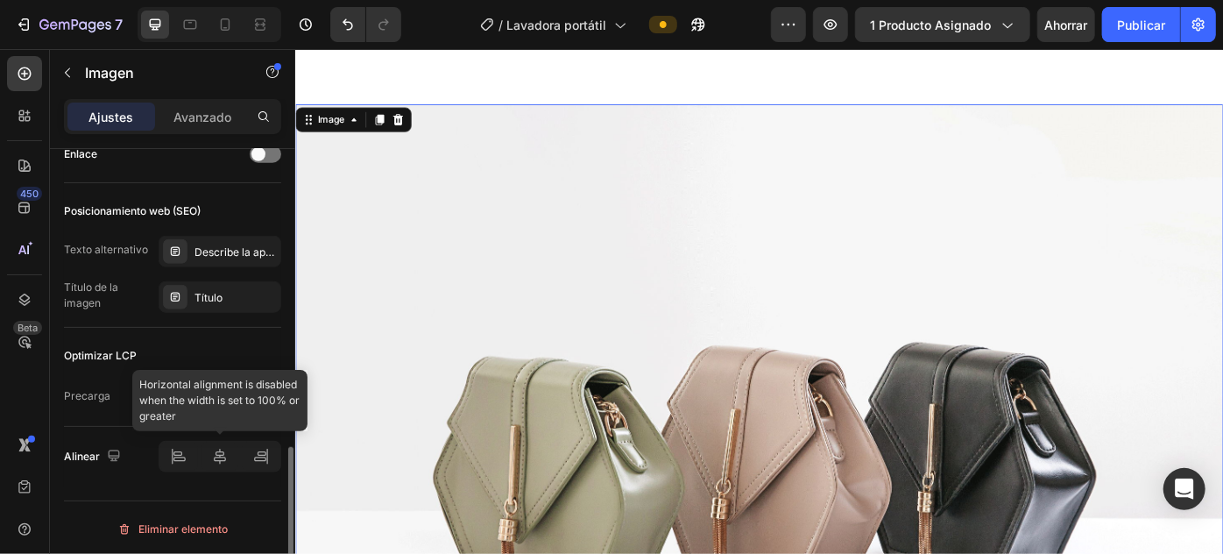
click at [225, 450] on div at bounding box center [220, 457] width 123 height 32
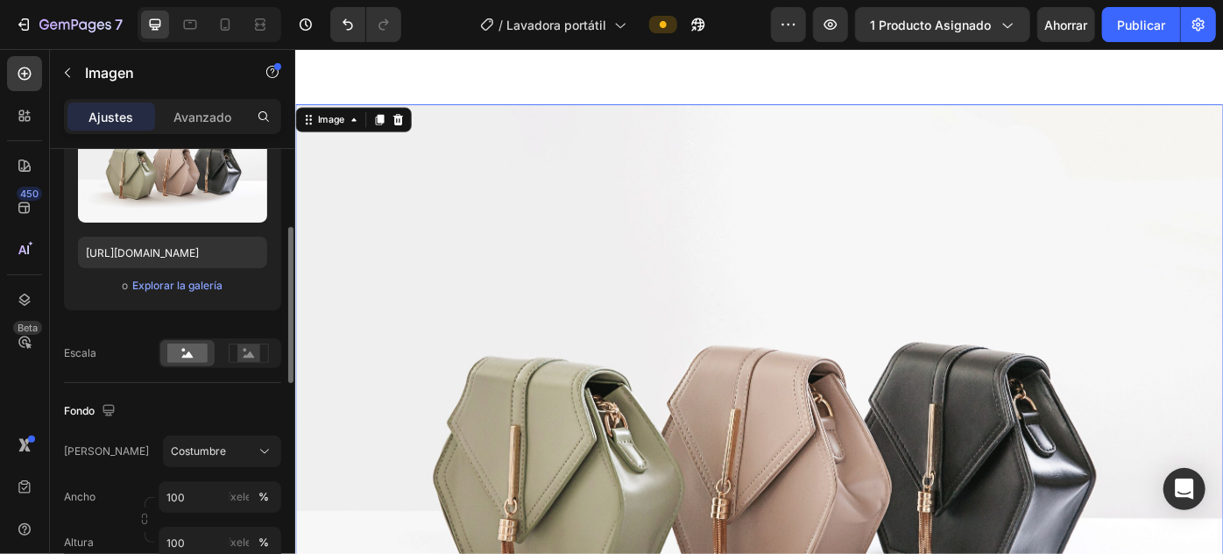
scroll to position [0, 0]
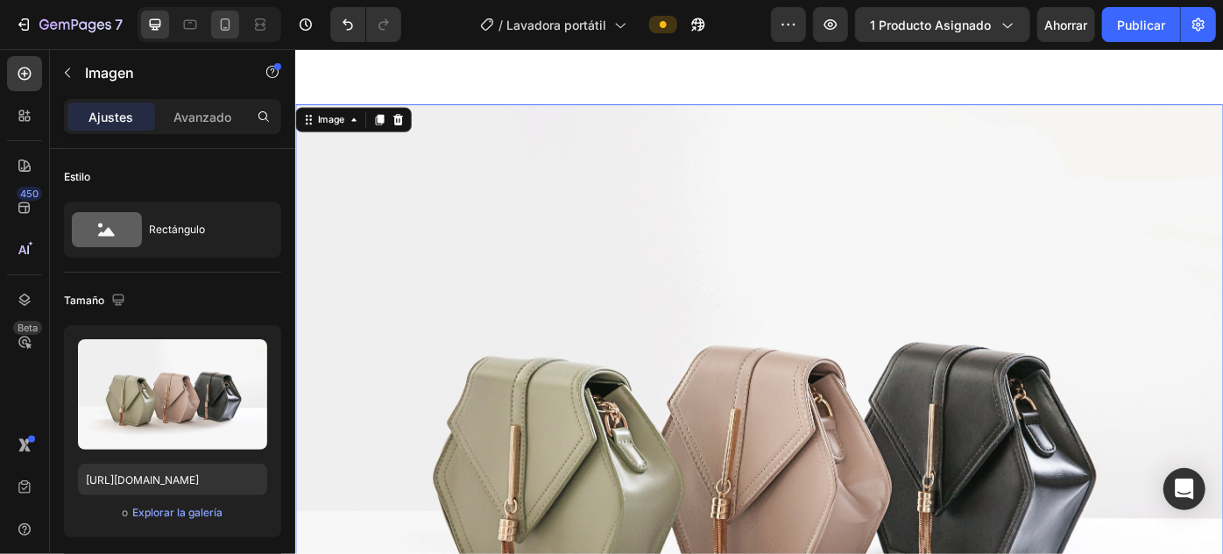
click at [223, 16] on icon at bounding box center [225, 25] width 18 height 18
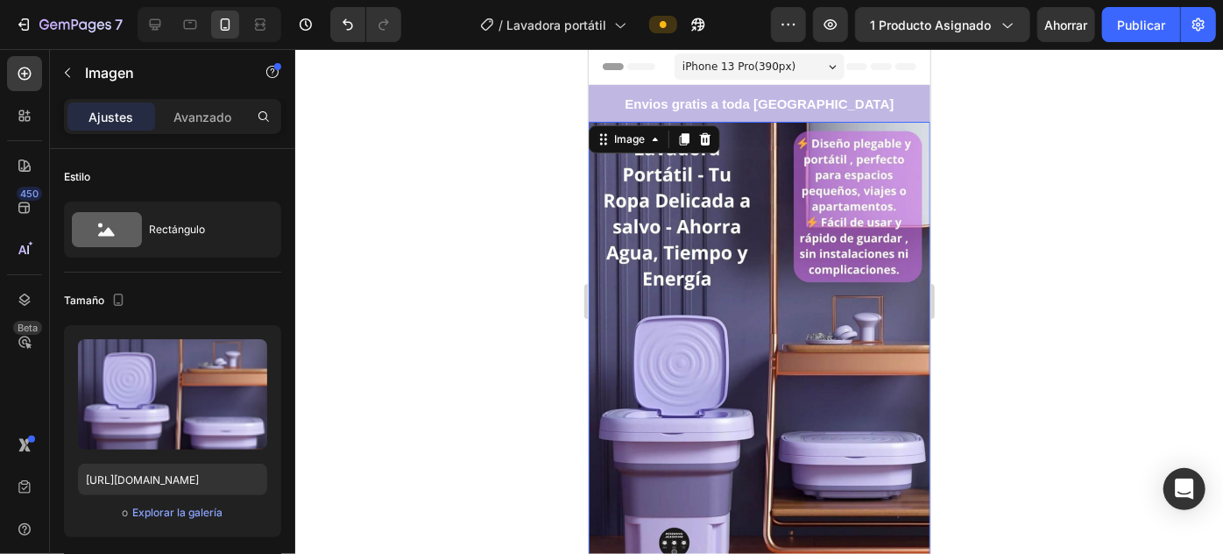
click at [748, 72] on span "iPhone 13 Pro ( 390 px)" at bounding box center [738, 66] width 113 height 18
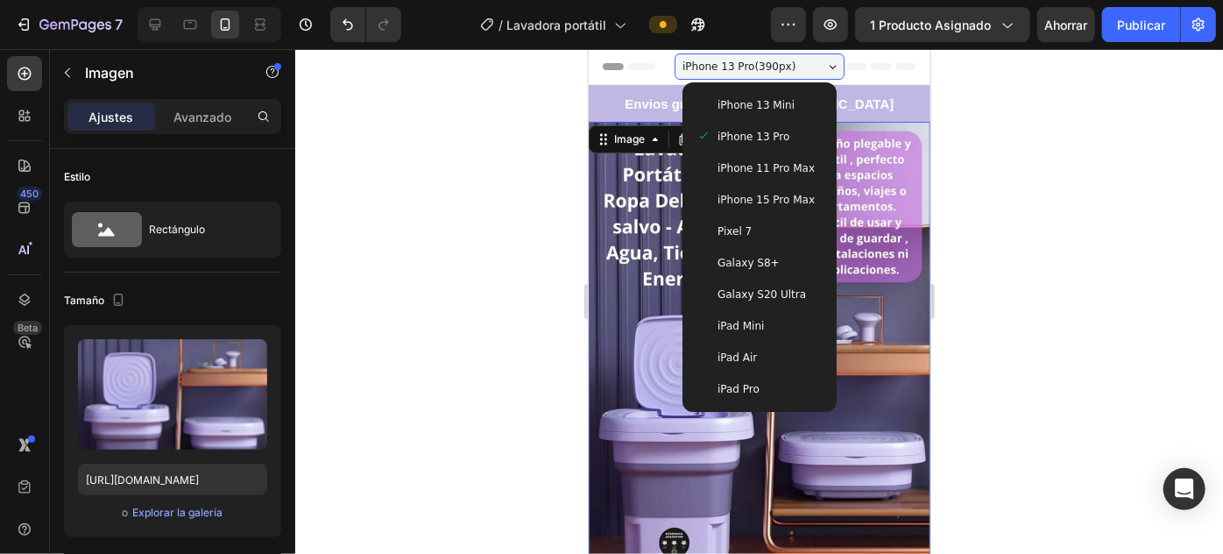
click at [764, 230] on div "Pixel 7" at bounding box center [759, 231] width 126 height 18
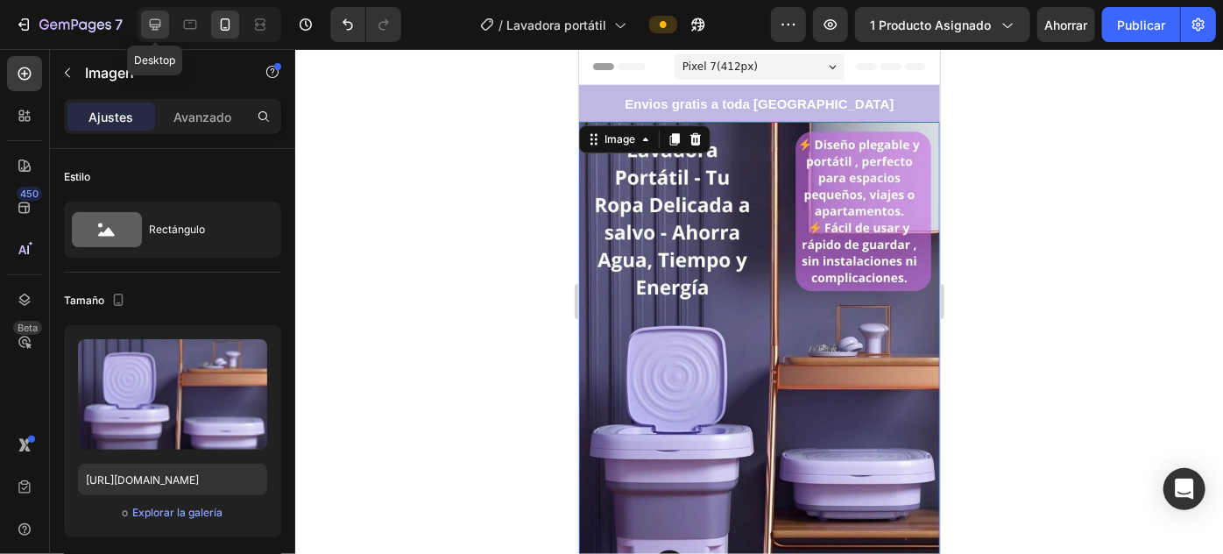
click at [159, 22] on icon at bounding box center [155, 24] width 11 height 11
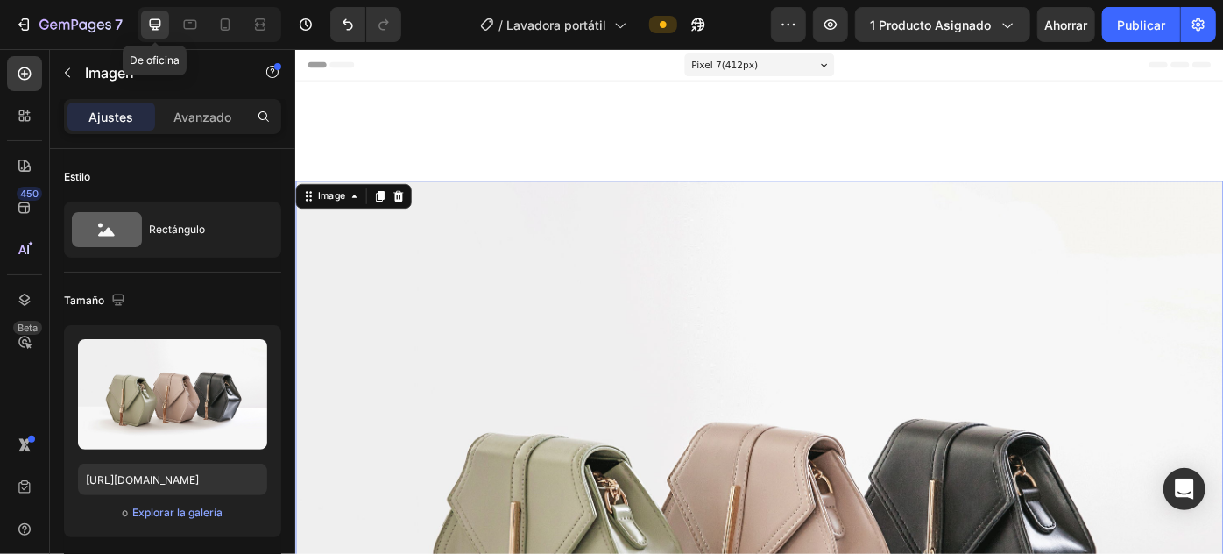
type input "https://ucarecdn.com/ee6d5074-1640-4cc7-8933-47c8589c3dee/-/format/auto/"
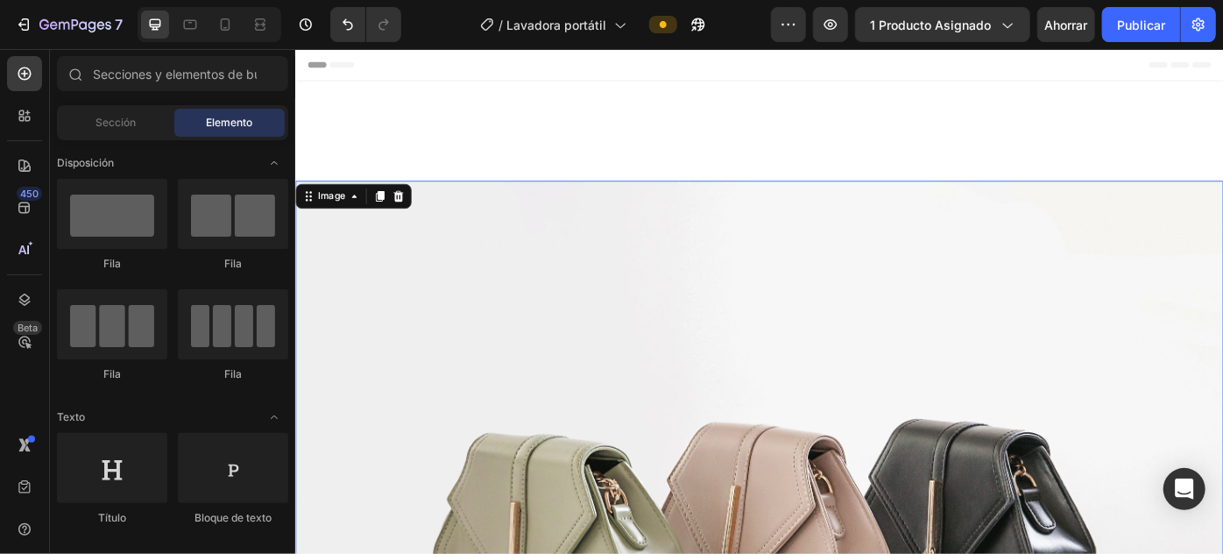
click at [513, 59] on div "Header" at bounding box center [819, 65] width 1023 height 35
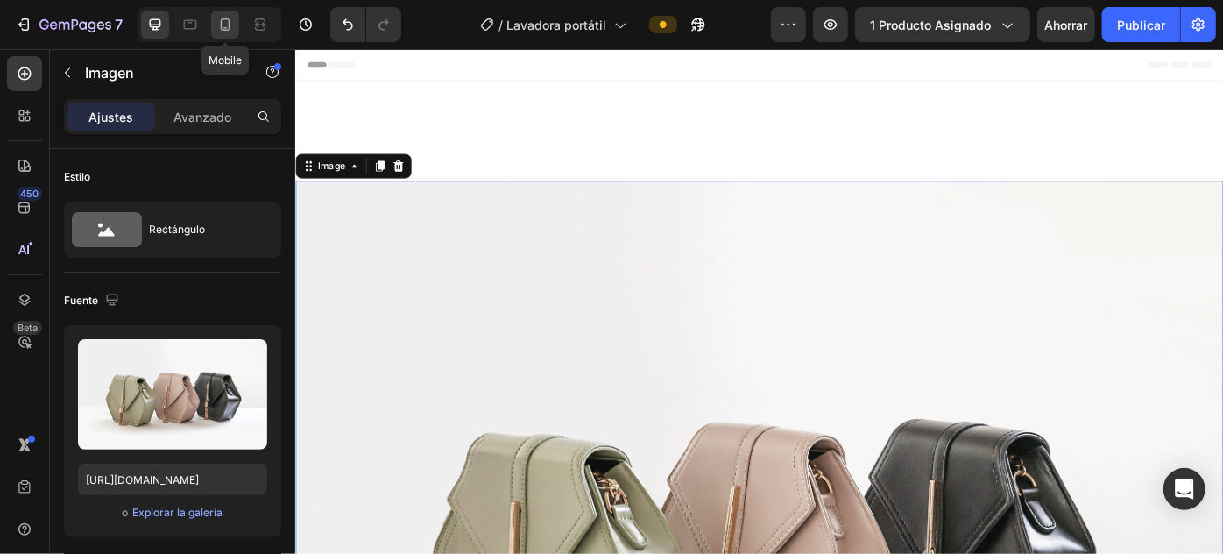
click at [222, 31] on icon at bounding box center [225, 25] width 18 height 18
type input "https://cdn.shopify.com/s/files/1/0629/0663/0223/files/gempages_574301560121590…"
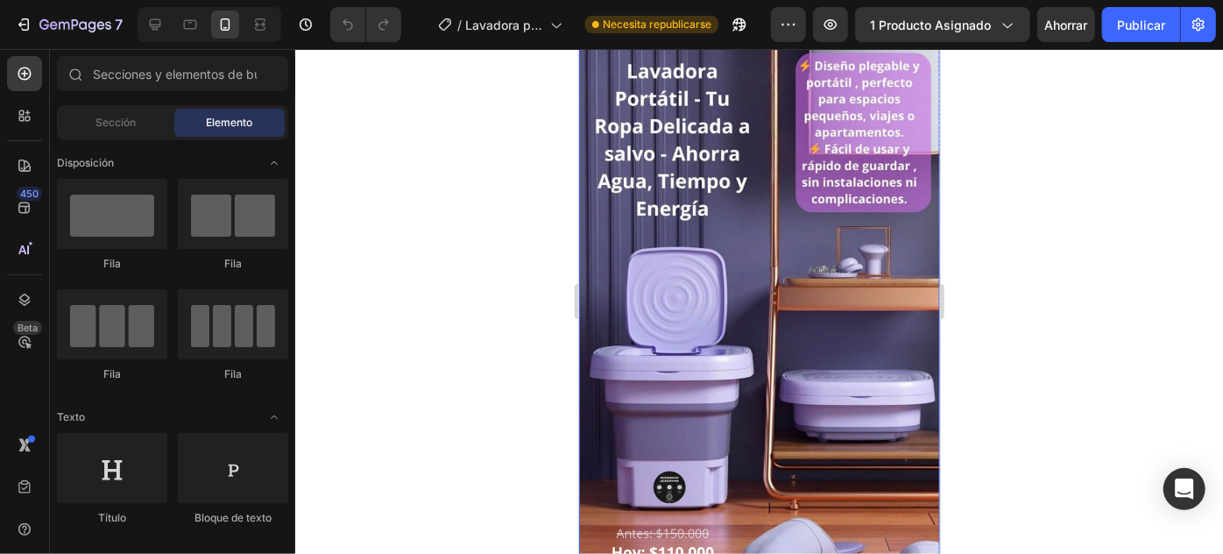
scroll to position [159, 0]
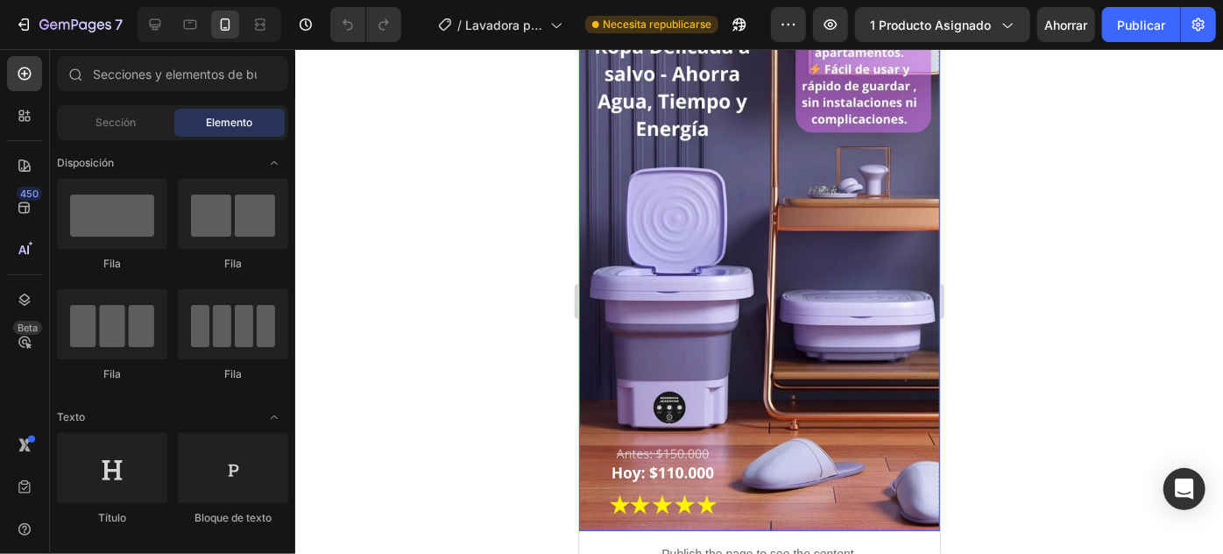
click at [749, 279] on img at bounding box center [758, 246] width 361 height 569
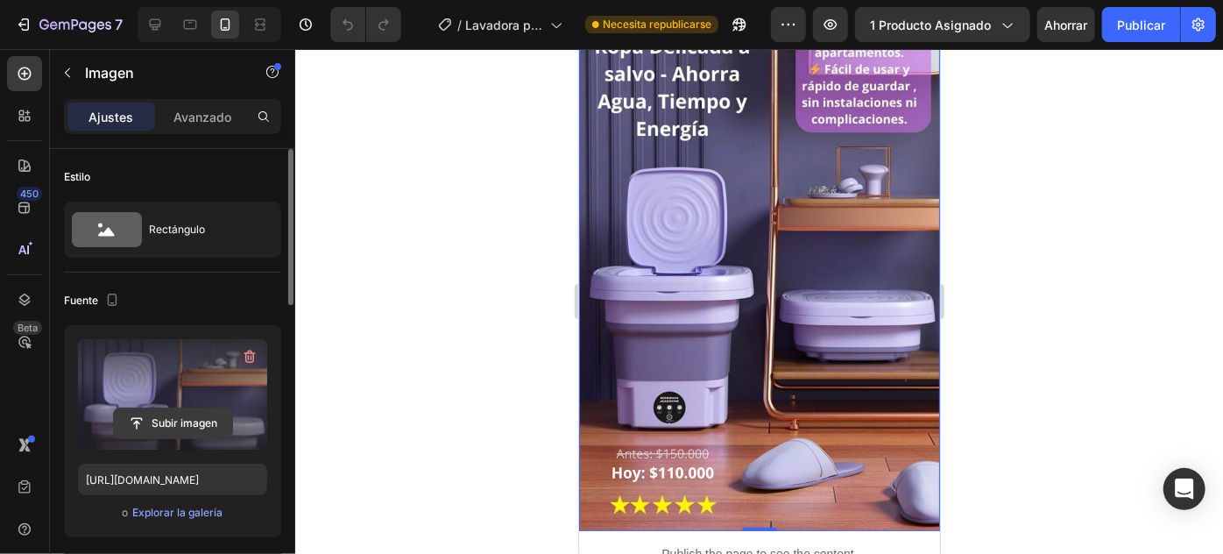
click at [167, 420] on input "file" at bounding box center [173, 423] width 118 height 30
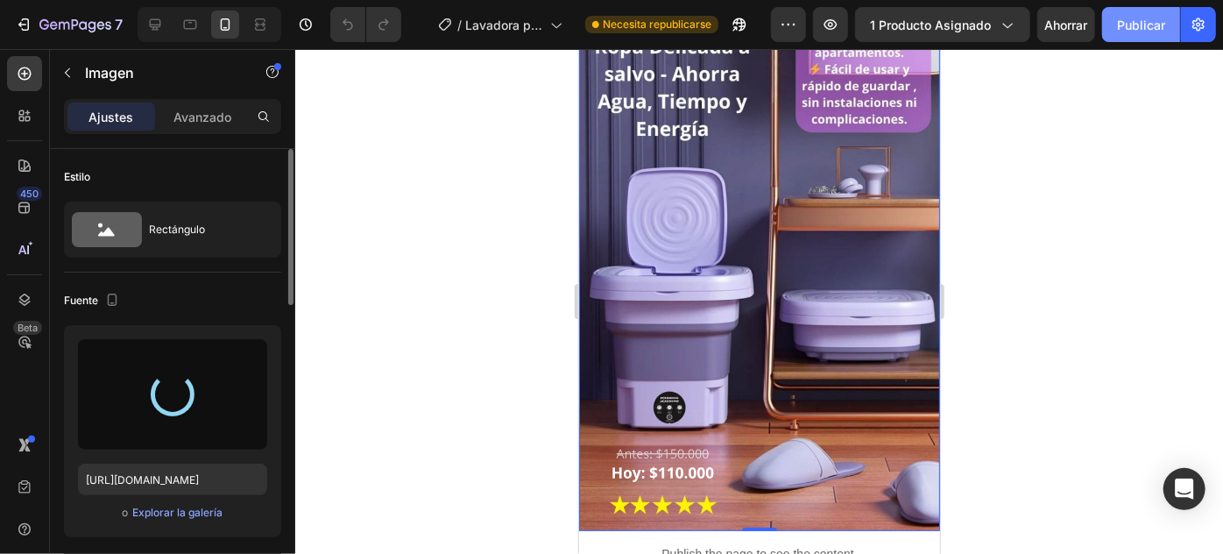
type input "https://cdn.shopify.com/s/files/1/0629/0663/0223/files/gempages_574301560121590…"
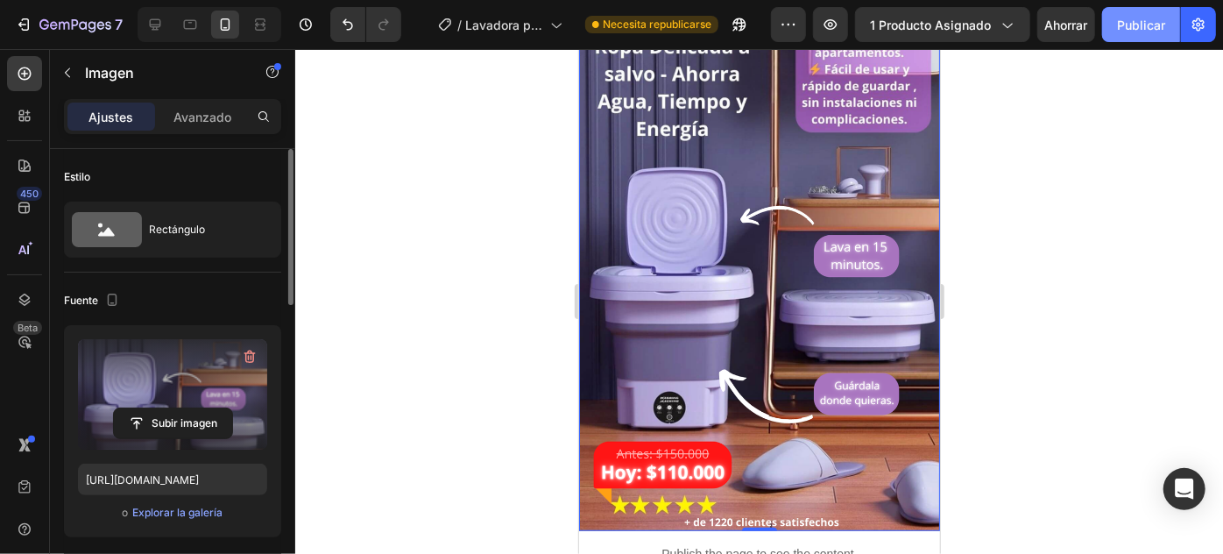
click at [1132, 25] on font "Publicar" at bounding box center [1141, 25] width 48 height 15
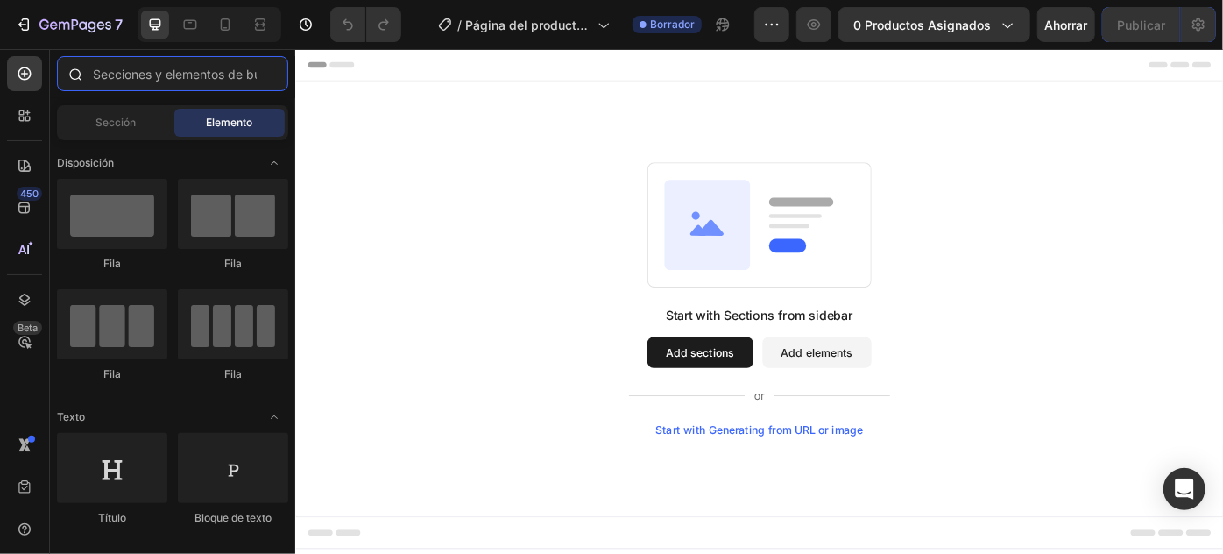
click at [148, 66] on input "text" at bounding box center [172, 73] width 231 height 35
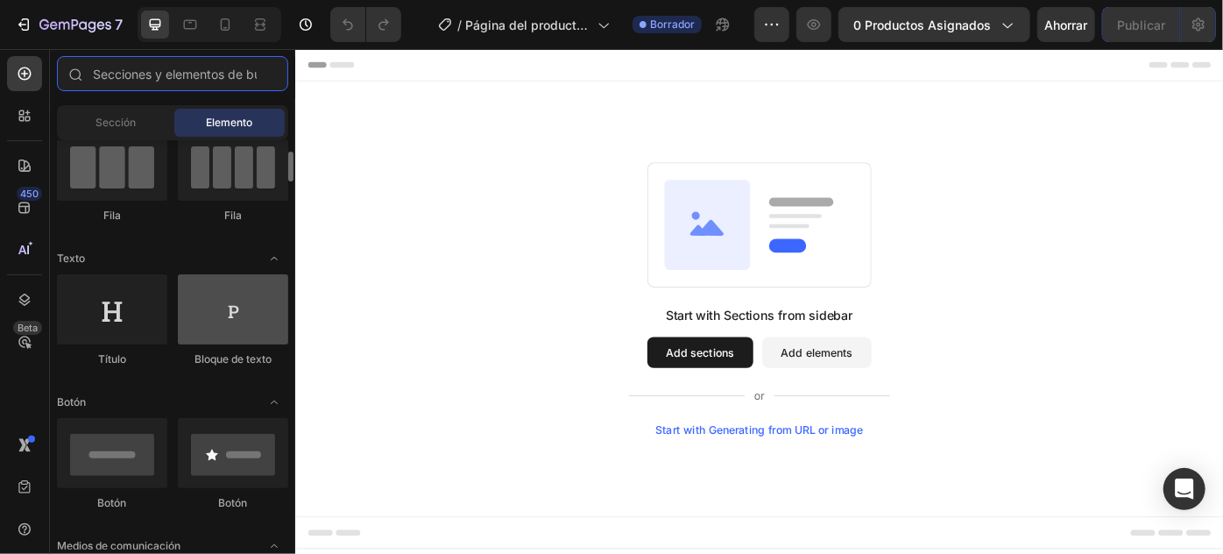
scroll to position [238, 0]
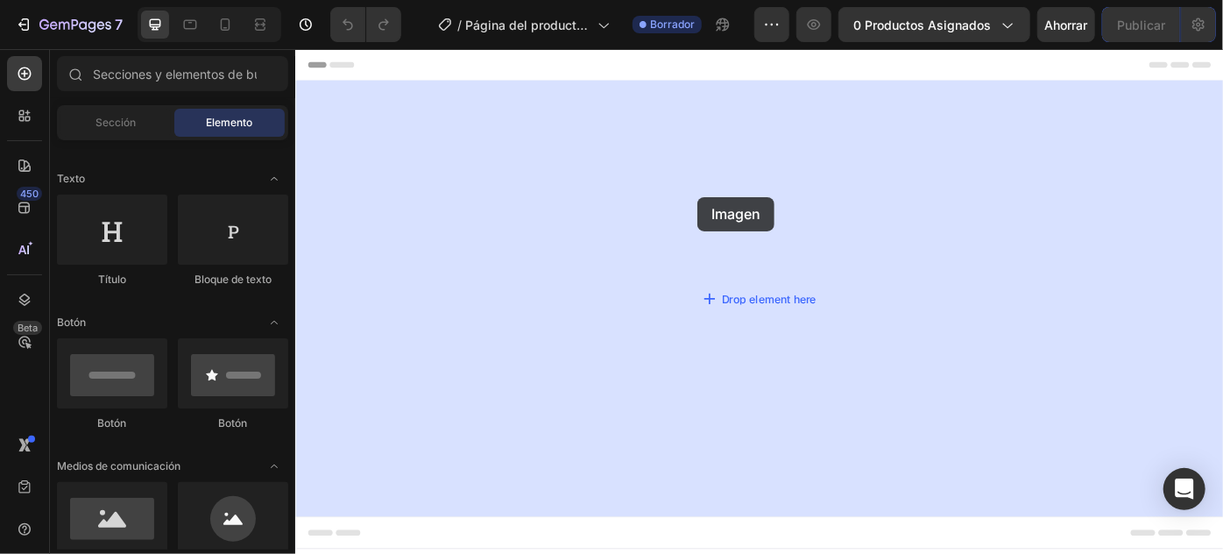
drag, startPoint x: 407, startPoint y: 573, endPoint x: 722, endPoint y: 230, distance: 465.0
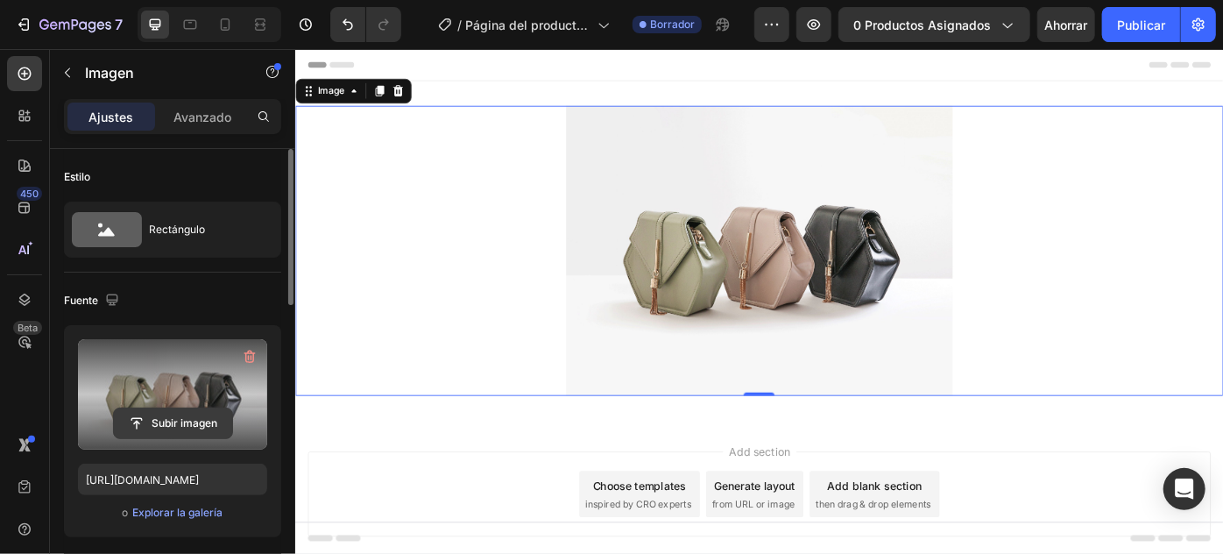
click at [153, 422] on input "file" at bounding box center [173, 423] width 118 height 30
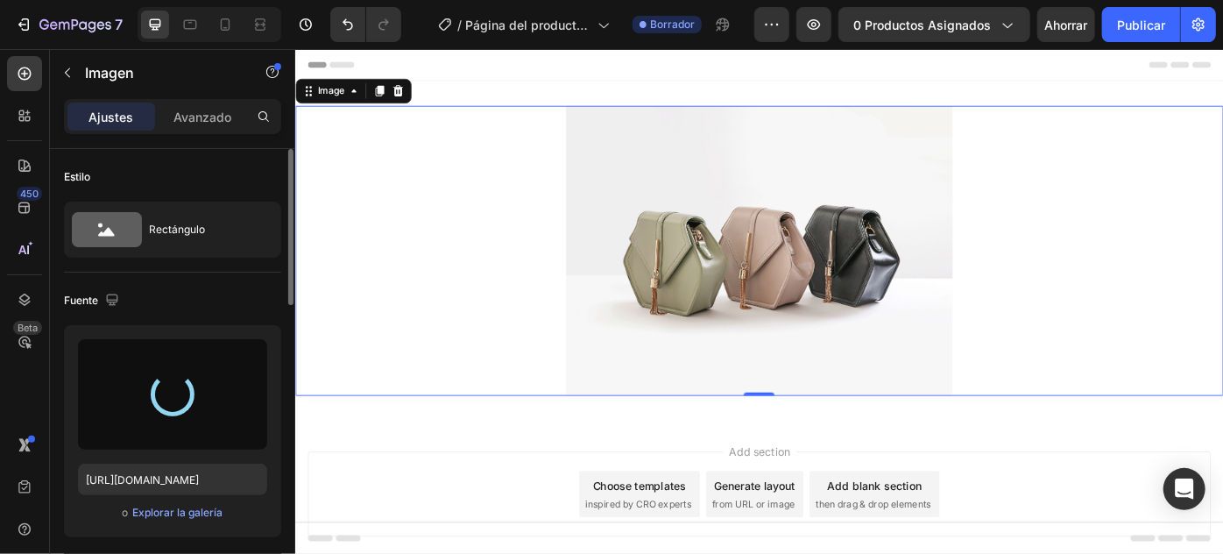
type input "[URL][DOMAIN_NAME]"
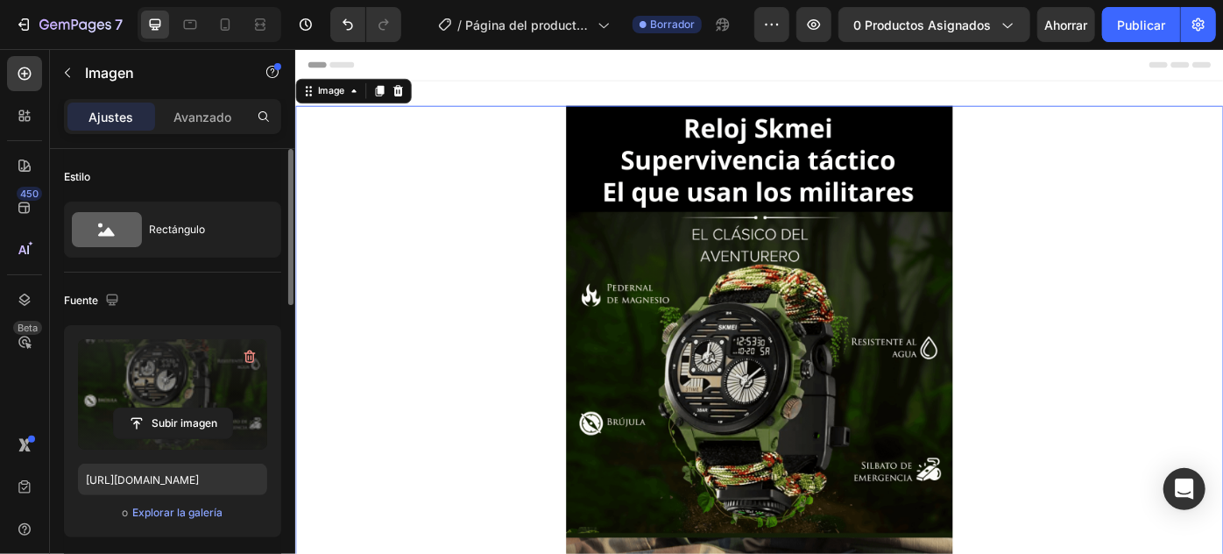
scroll to position [79, 0]
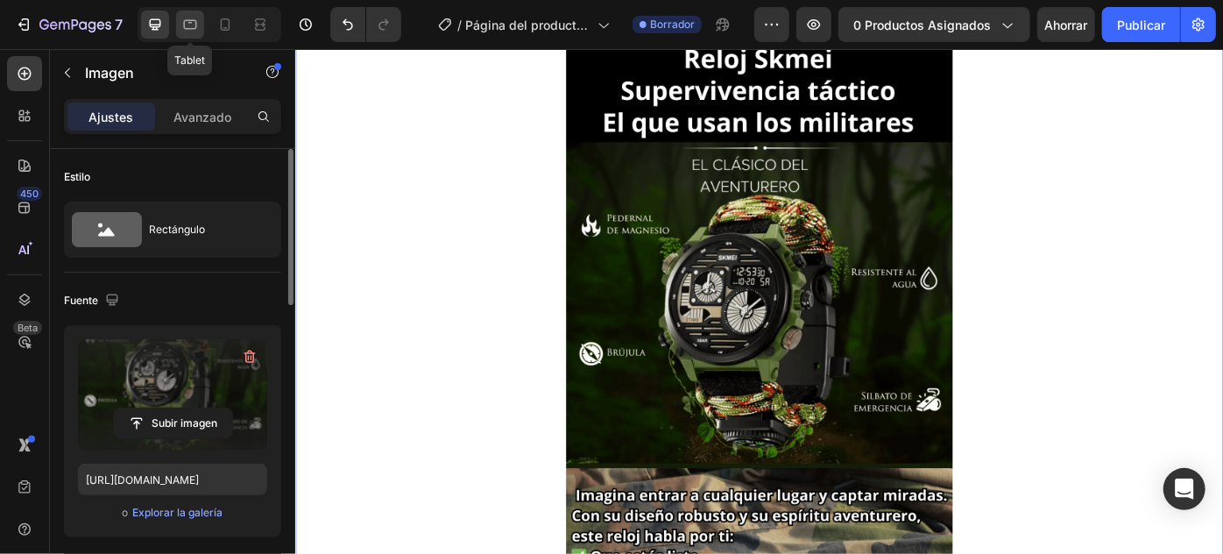
click at [185, 30] on icon at bounding box center [190, 25] width 18 height 18
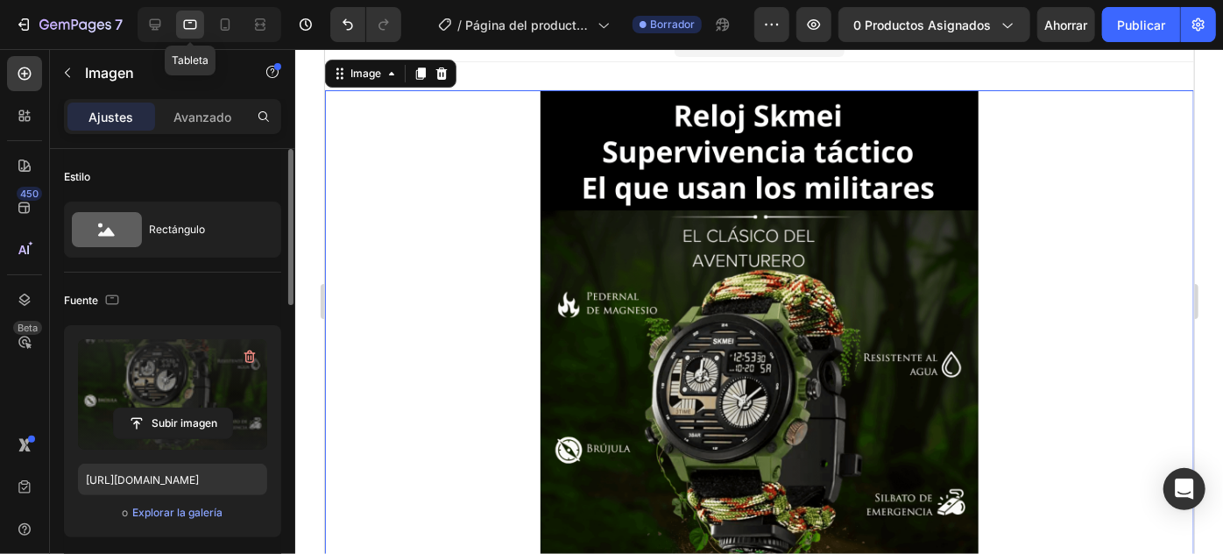
scroll to position [2, 0]
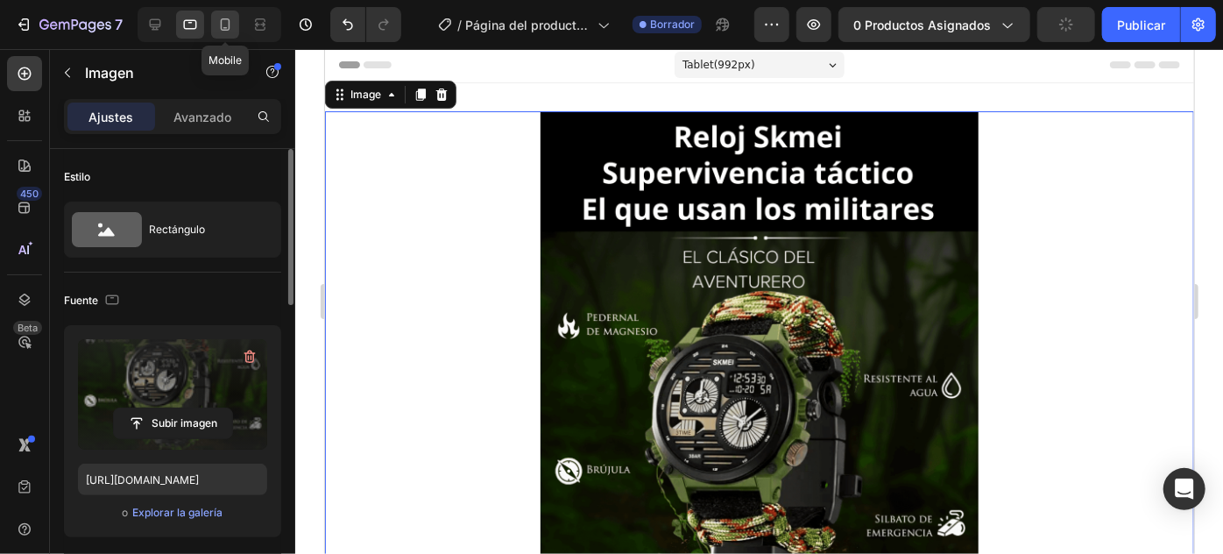
click at [231, 26] on icon at bounding box center [225, 25] width 18 height 18
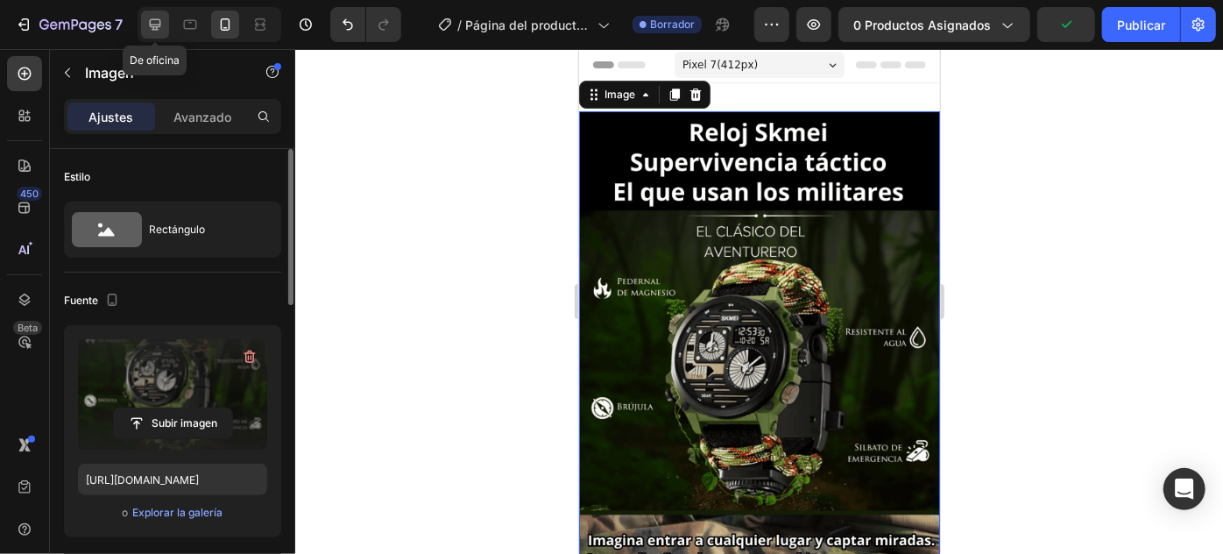
click at [161, 32] on icon at bounding box center [155, 25] width 18 height 18
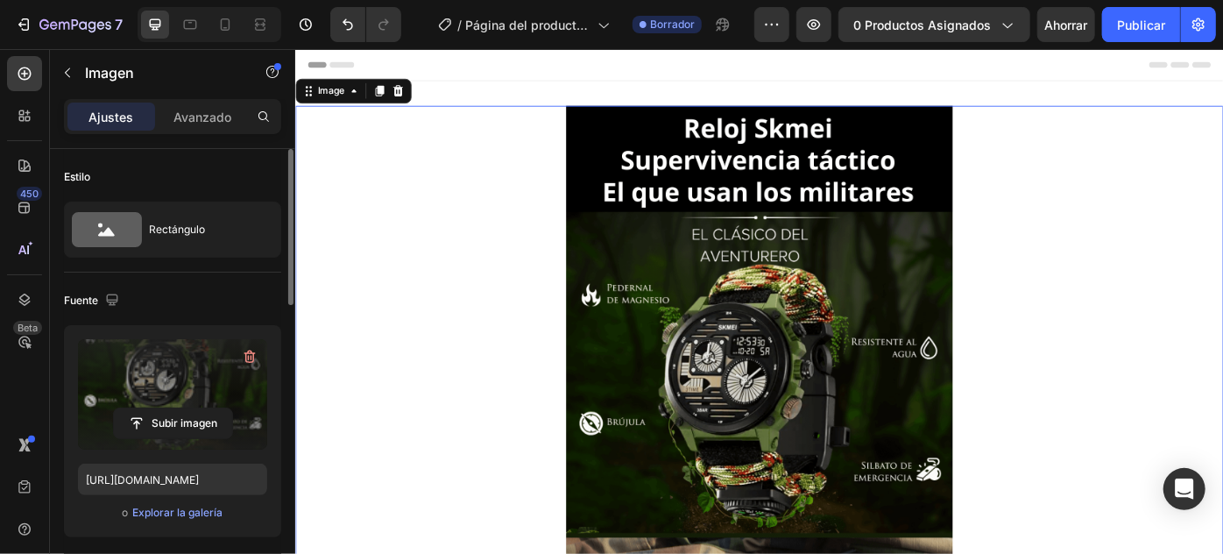
click at [781, 147] on img at bounding box center [820, 456] width 438 height 689
click at [397, 99] on div at bounding box center [389, 95] width 21 height 21
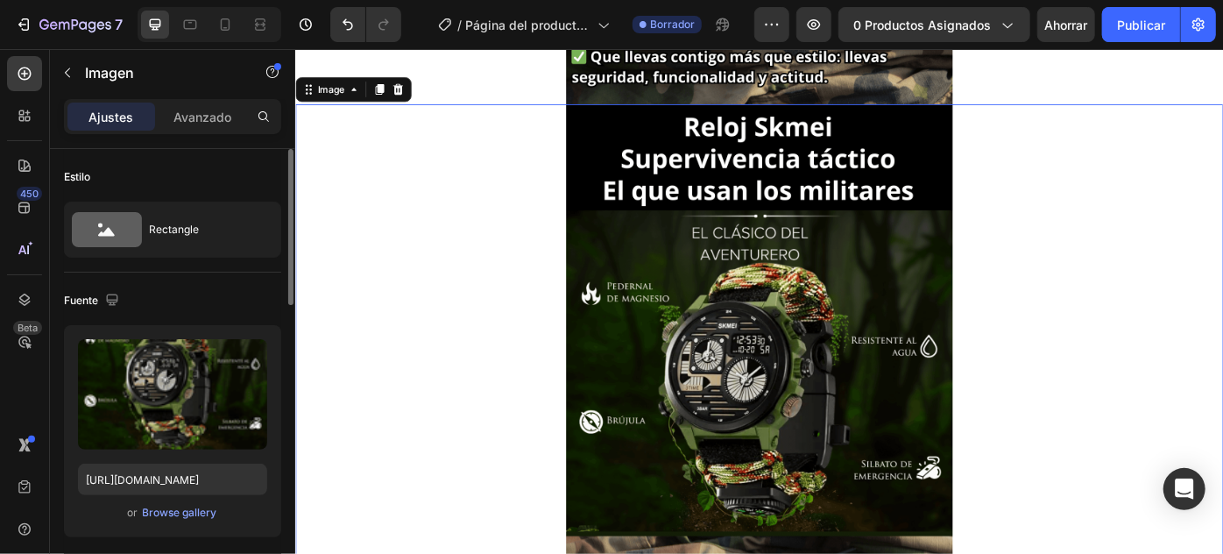
scroll to position [771, 0]
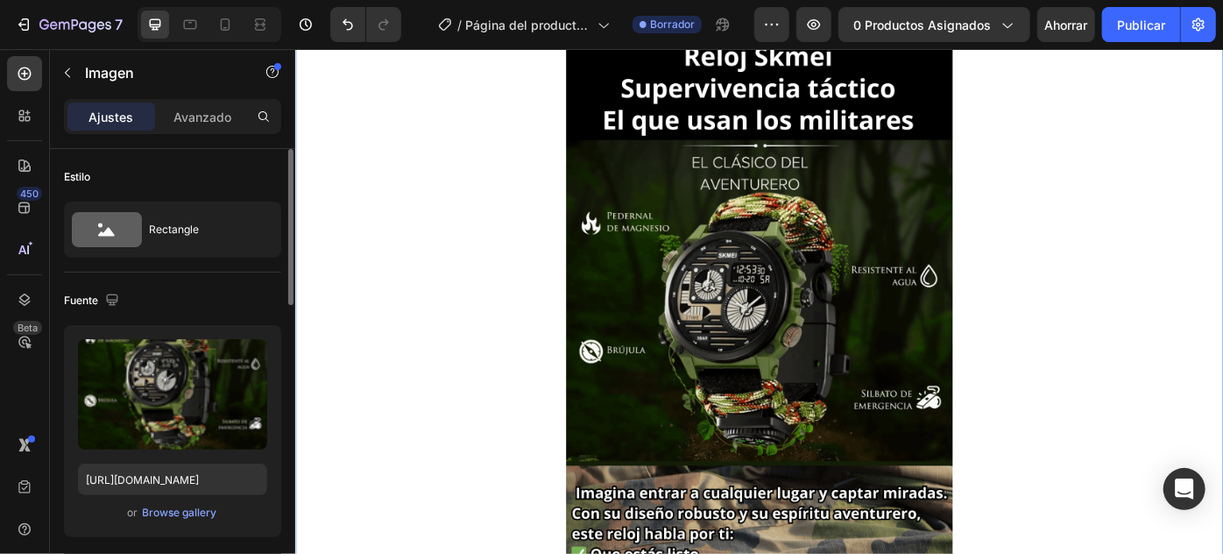
click at [826, 226] on img at bounding box center [820, 375] width 438 height 689
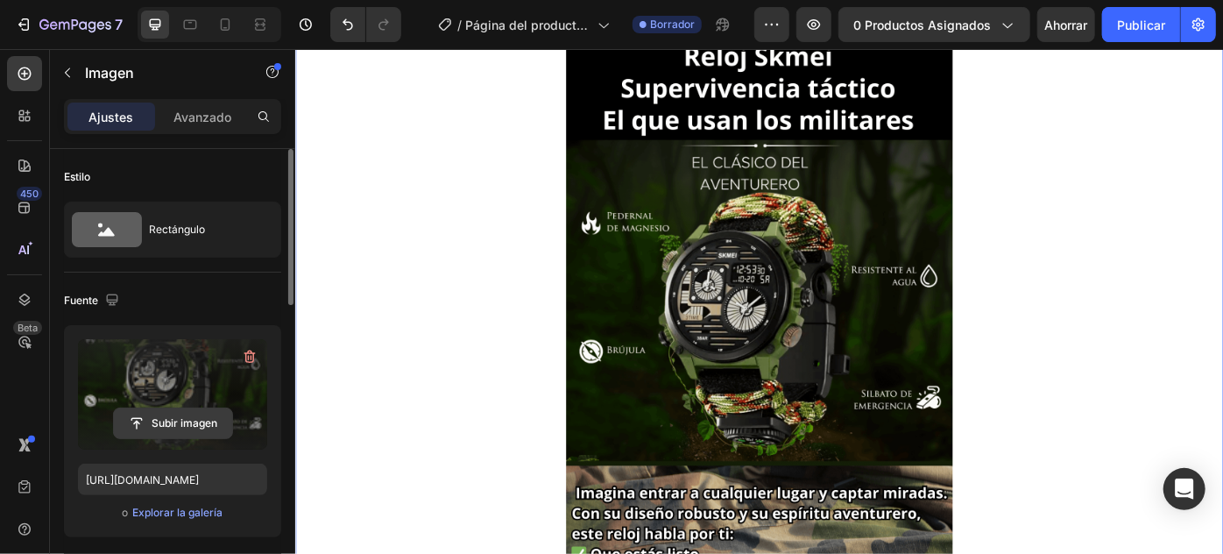
click at [155, 421] on input "file" at bounding box center [173, 423] width 118 height 30
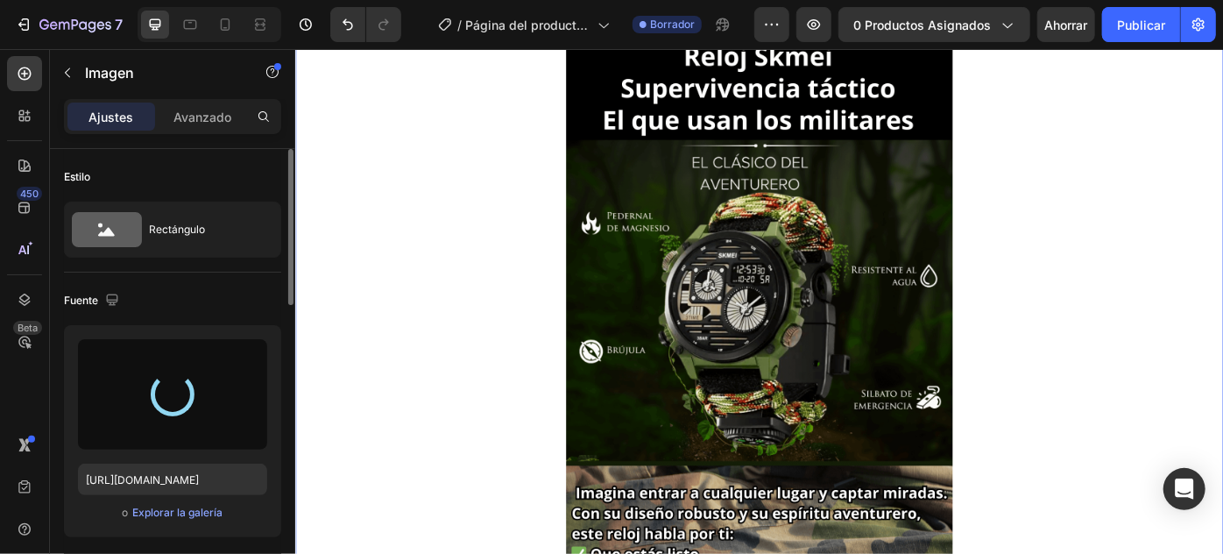
scroll to position [533, 0]
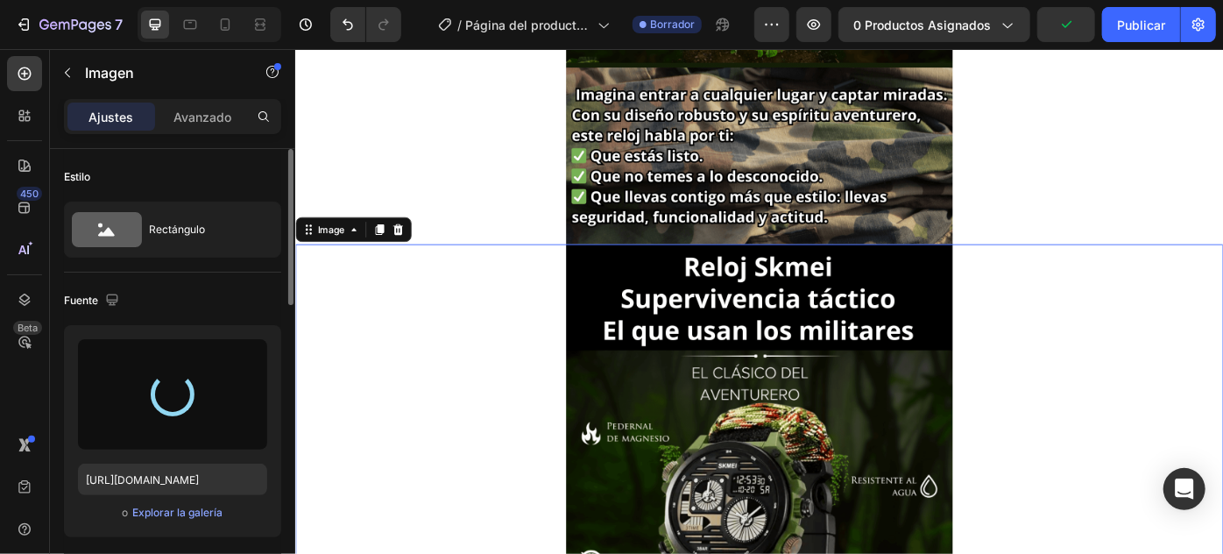
type input "https://cdn.shopify.com/s/files/1/0629/0663/0223/files/gempages_574301560121590…"
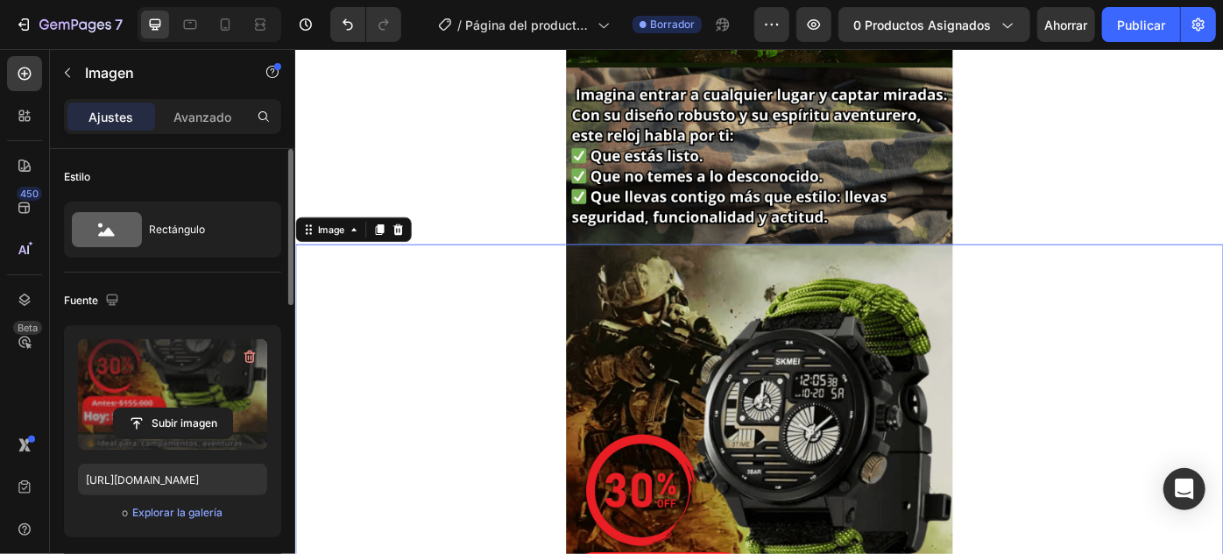
click at [385, 250] on icon at bounding box center [390, 252] width 10 height 12
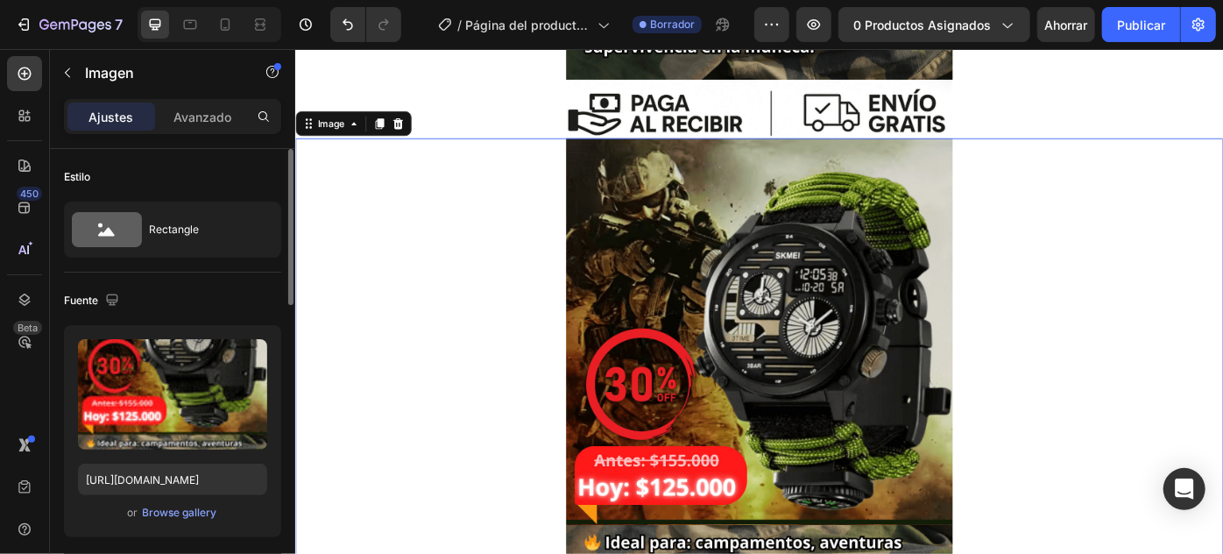
scroll to position [1381, 0]
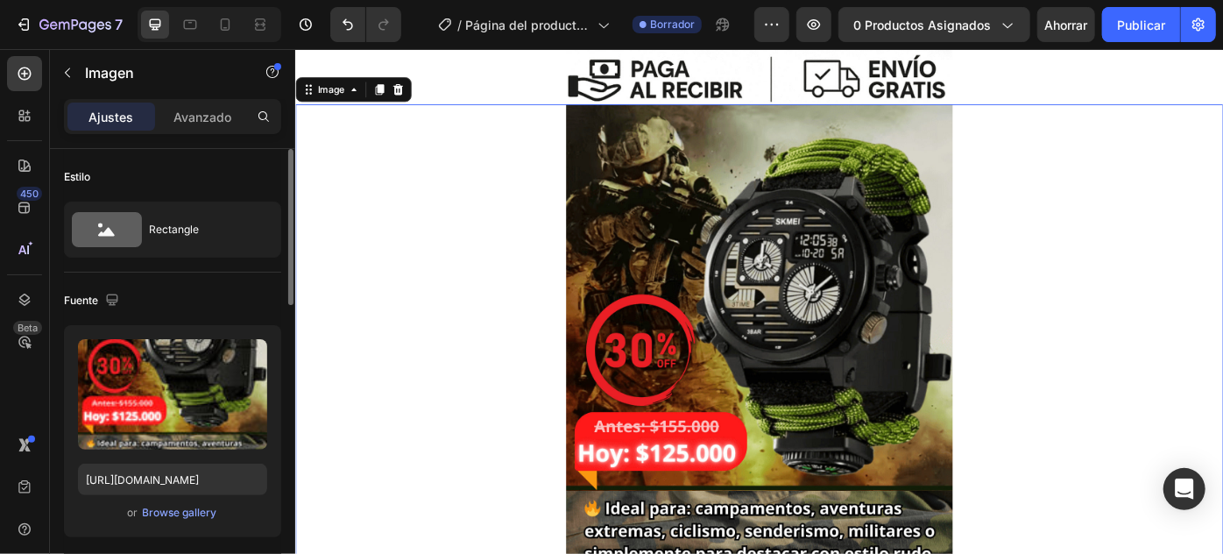
click at [907, 436] on img at bounding box center [820, 454] width 438 height 689
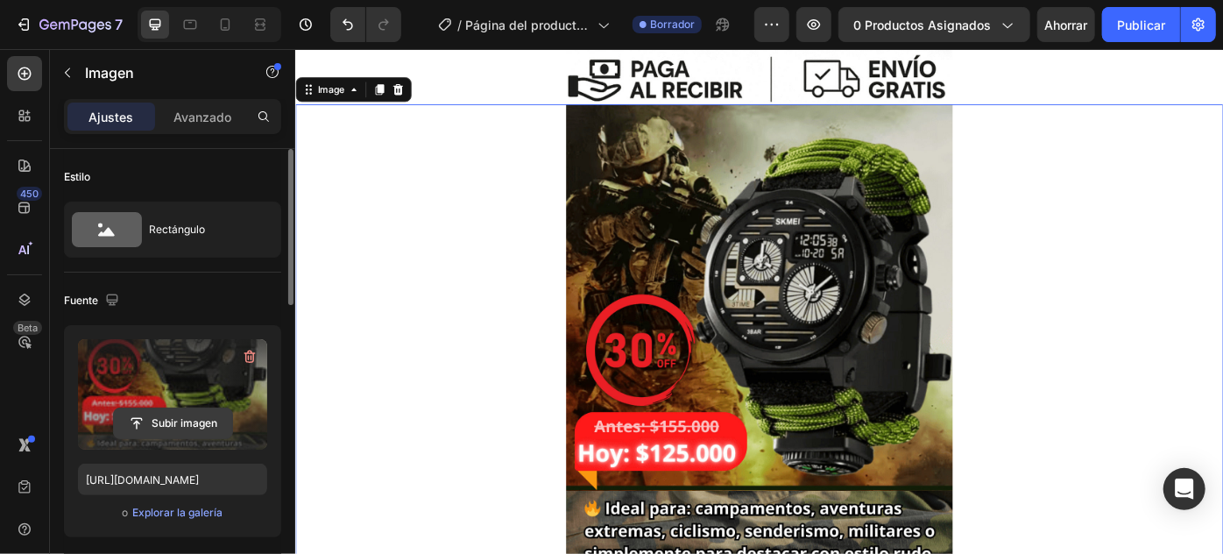
click at [176, 411] on input "file" at bounding box center [173, 423] width 118 height 30
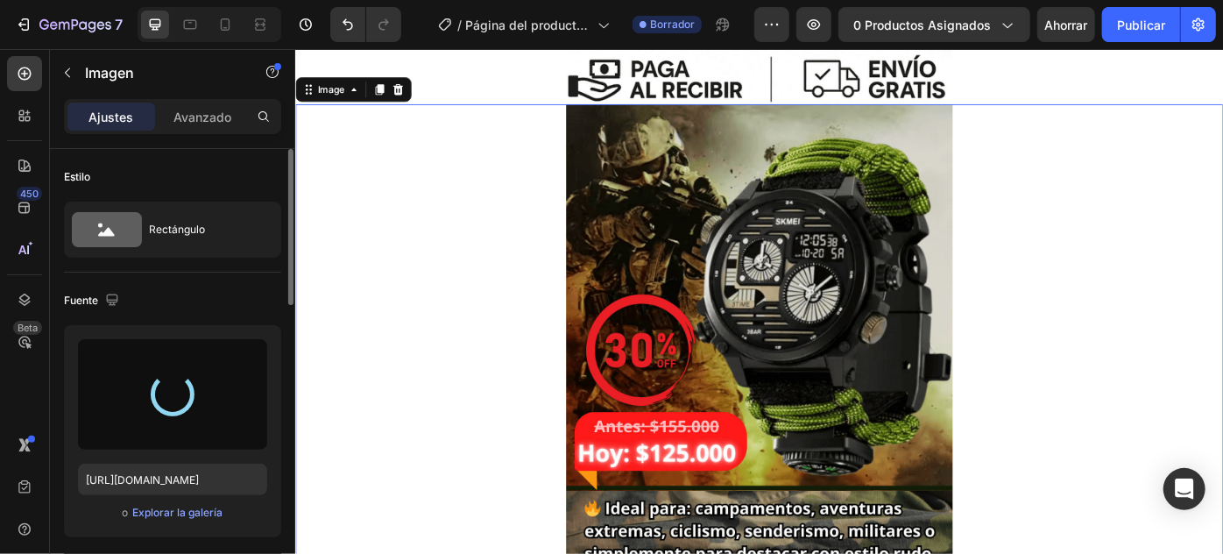
type input "https://cdn.shopify.com/s/files/1/0629/0663/0223/files/gempages_574301560121590…"
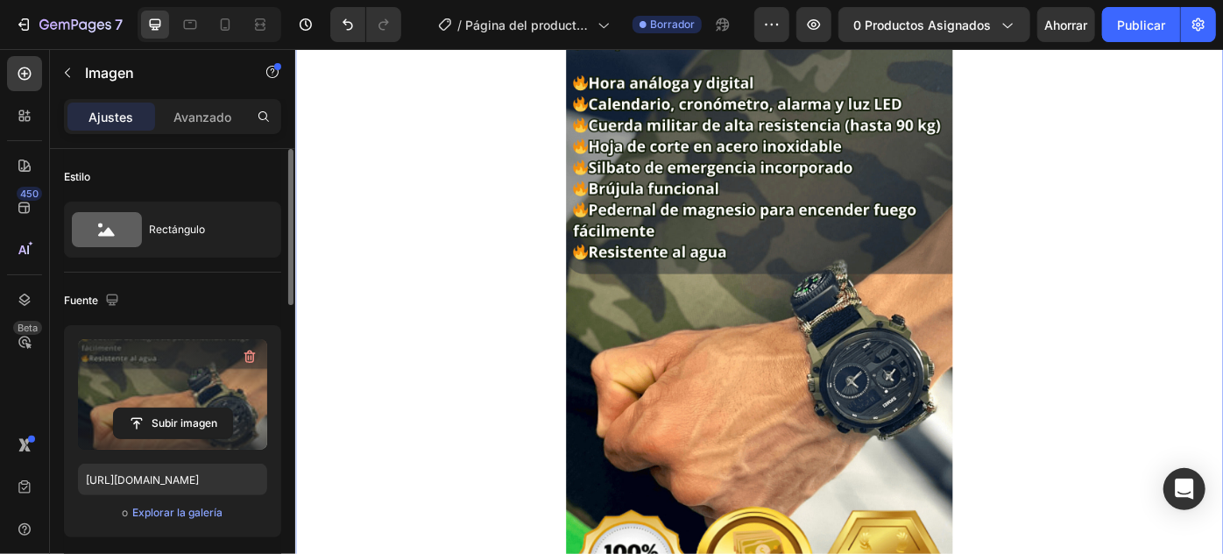
scroll to position [1221, 0]
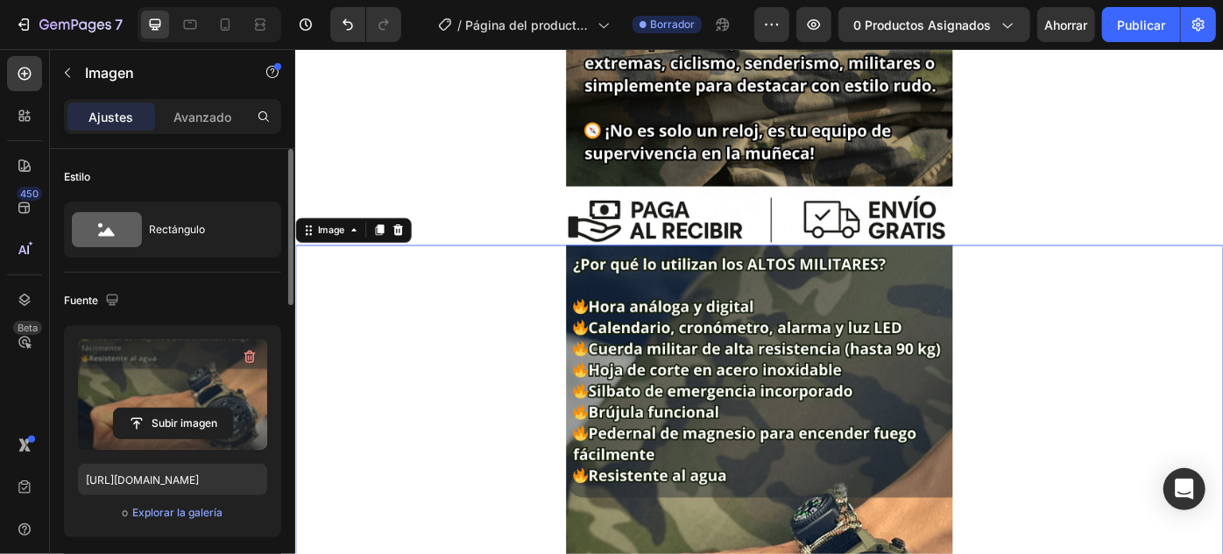
click at [385, 265] on div "Image" at bounding box center [359, 253] width 131 height 28
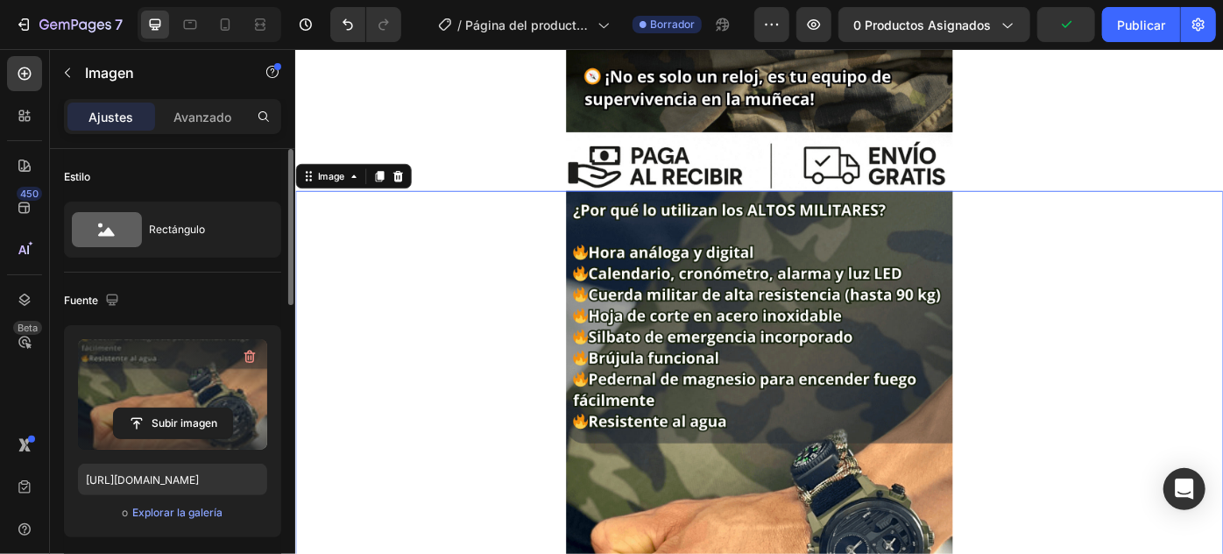
scroll to position [1283, 0]
click at [395, 187] on icon at bounding box center [390, 192] width 14 height 14
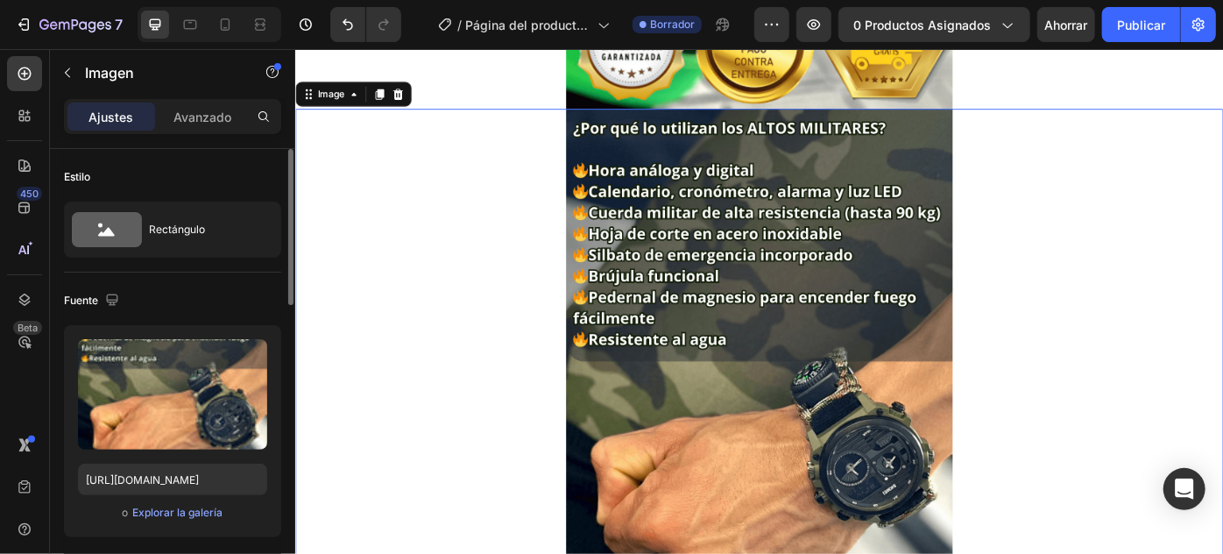
scroll to position [2070, 0]
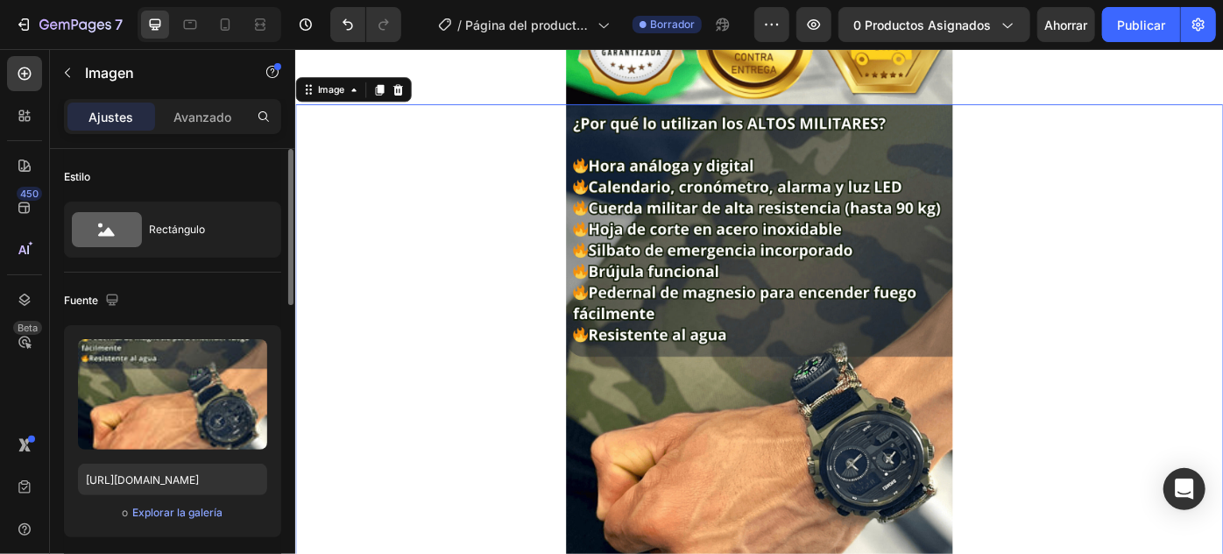
click at [682, 330] on img at bounding box center [820, 454] width 438 height 689
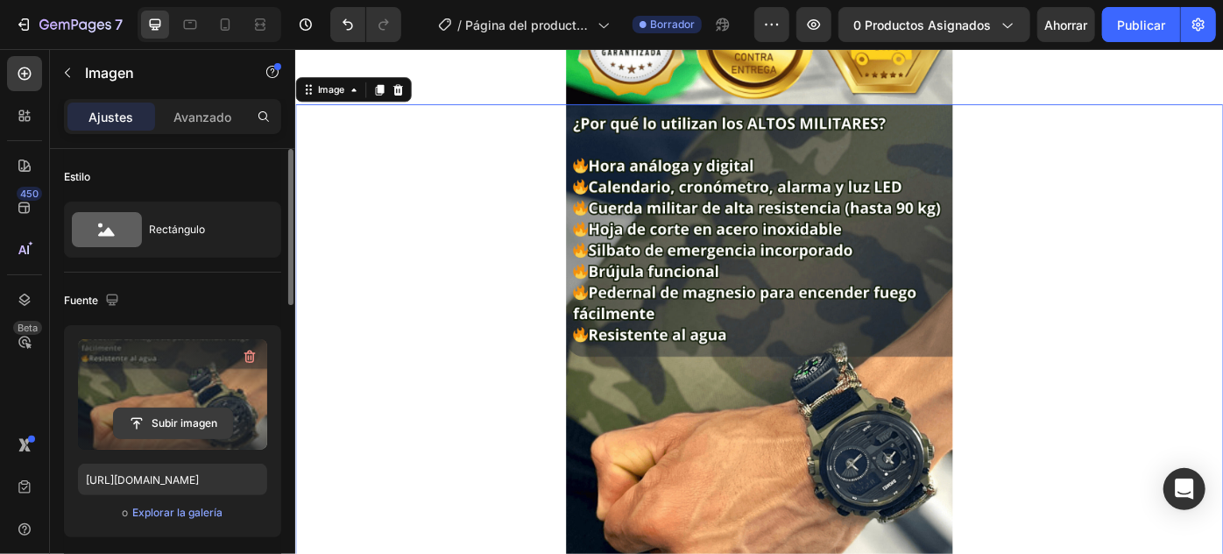
click at [172, 417] on input "file" at bounding box center [173, 423] width 118 height 30
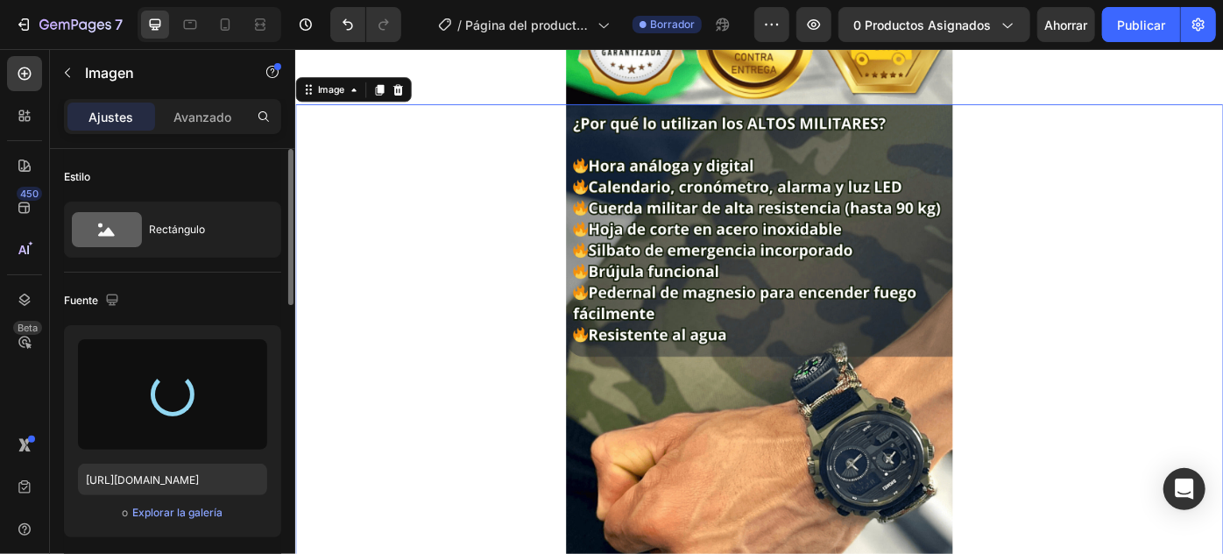
type input "https://cdn.shopify.com/s/files/1/0629/0663/0223/files/gempages_574301560121590…"
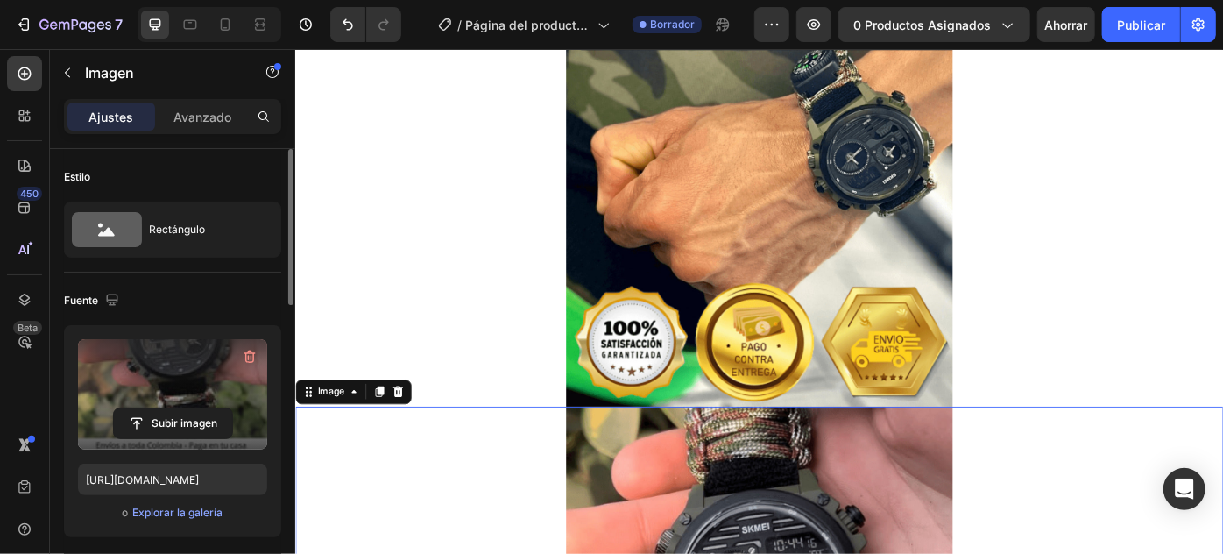
scroll to position [1990, 0]
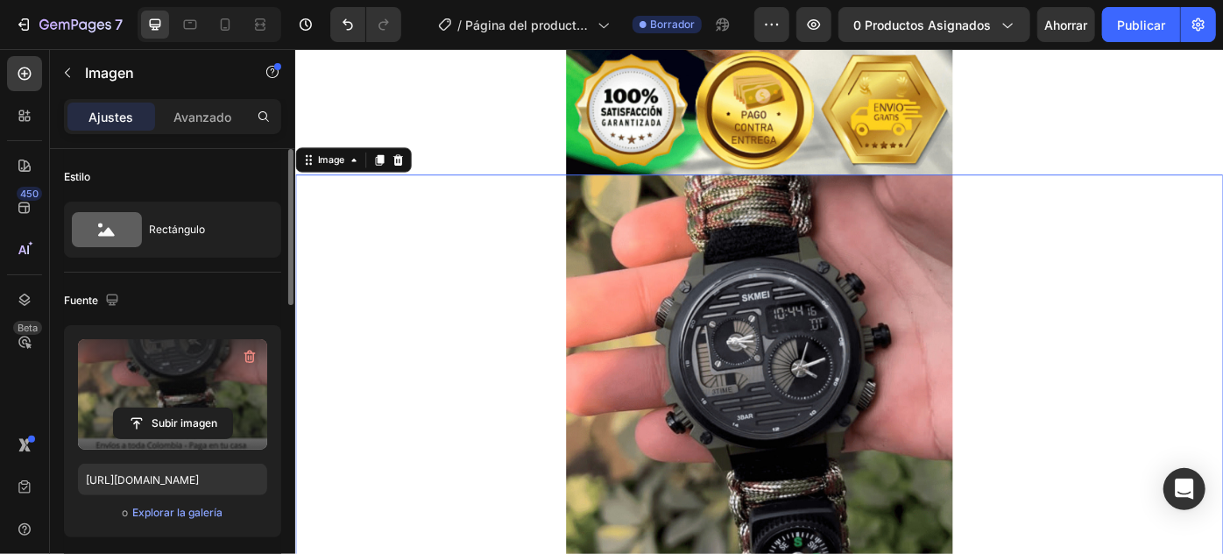
click at [803, 323] on img at bounding box center [820, 534] width 438 height 689
click at [390, 173] on icon at bounding box center [390, 173] width 10 height 12
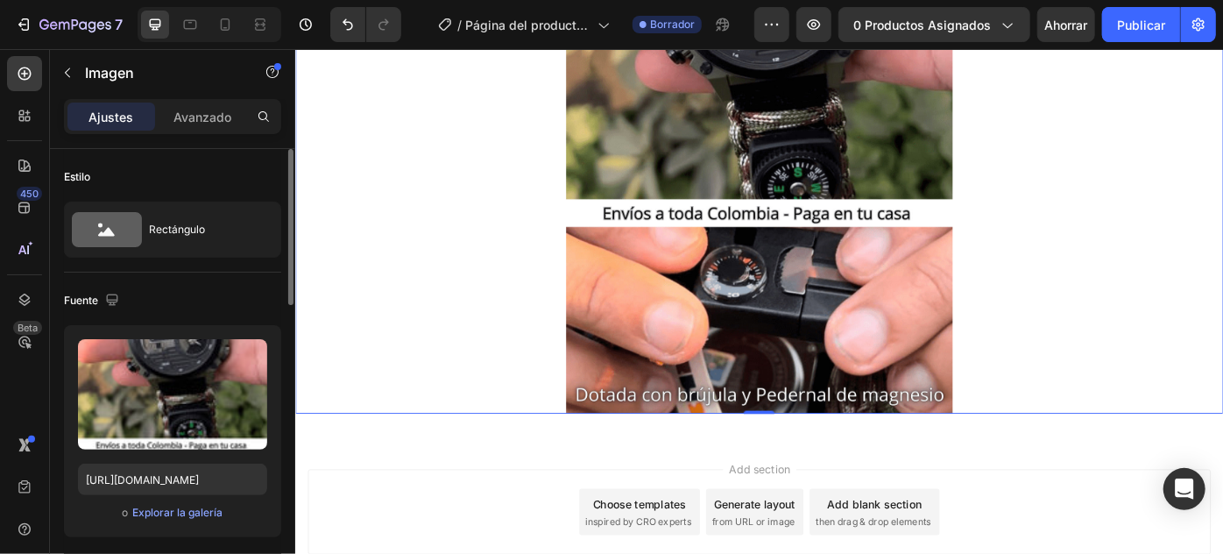
scroll to position [2820, 0]
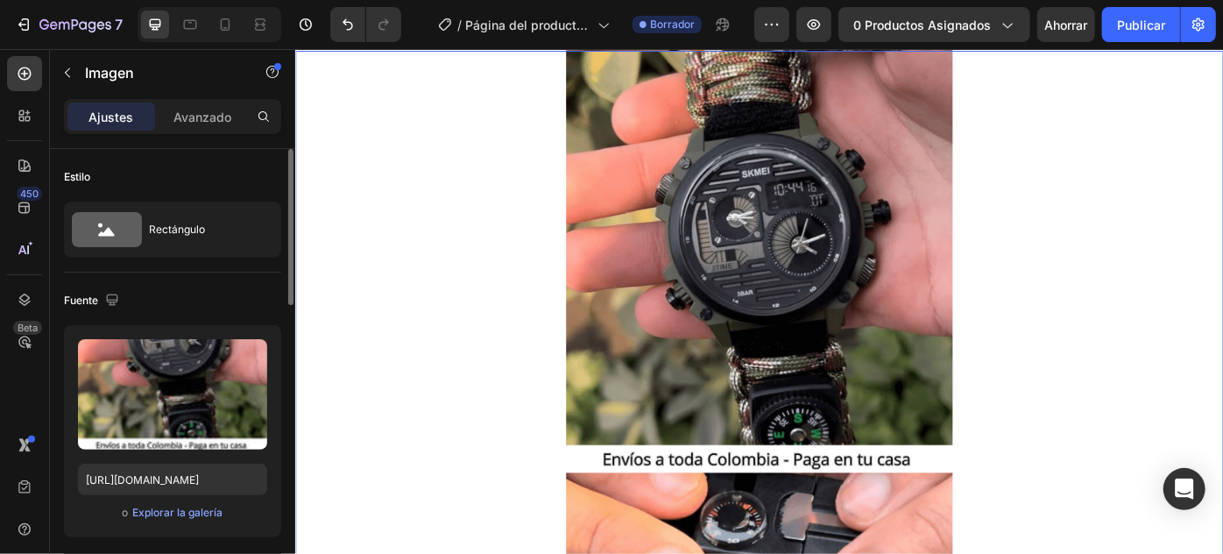
click at [836, 341] on img at bounding box center [820, 394] width 438 height 689
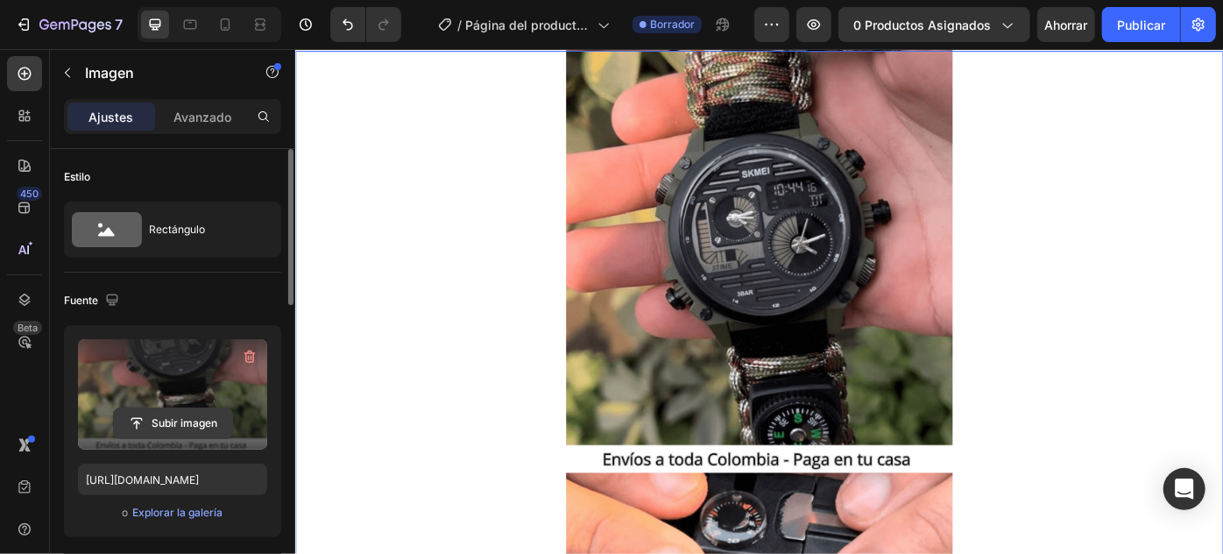
click at [151, 417] on input "file" at bounding box center [173, 423] width 118 height 30
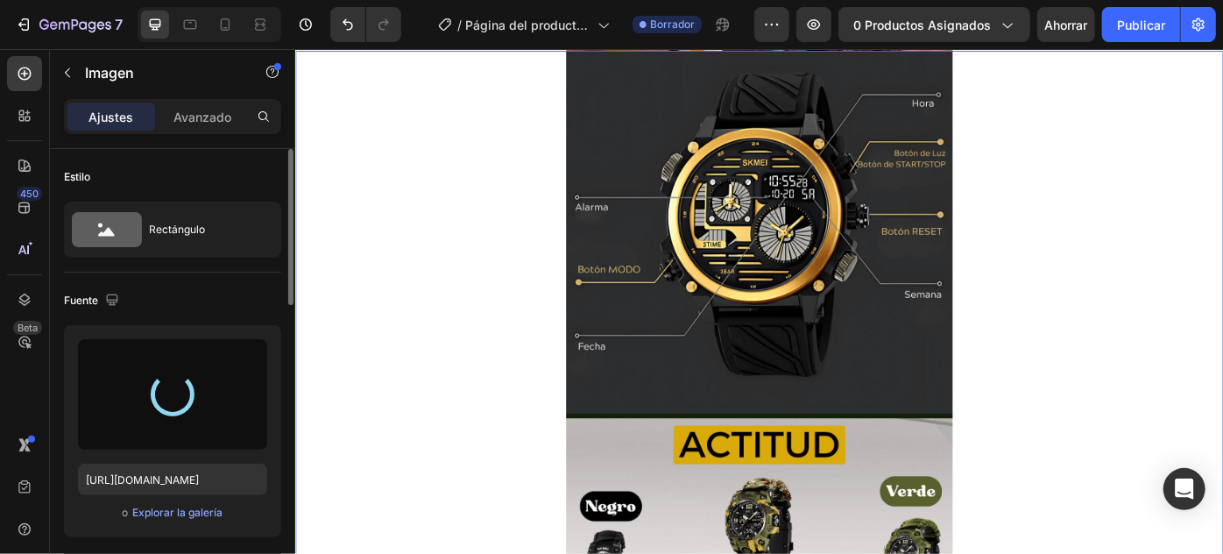
type input "https://cdn.shopify.com/s/files/1/0629/0663/0223/files/gempages_574301560121590…"
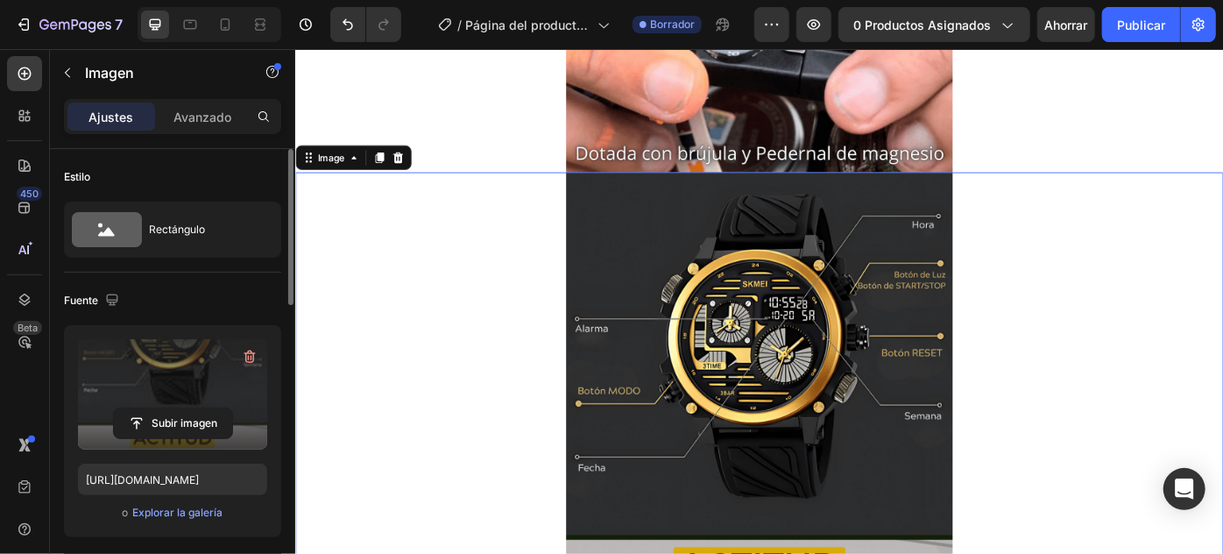
scroll to position [2661, 0]
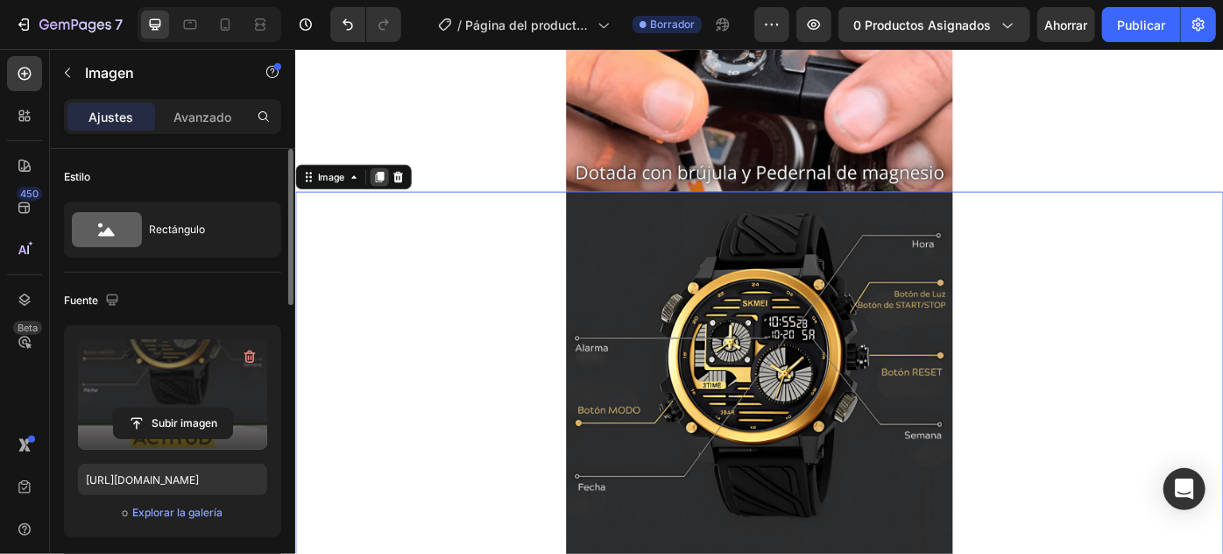
click at [382, 198] on div at bounding box center [389, 192] width 21 height 21
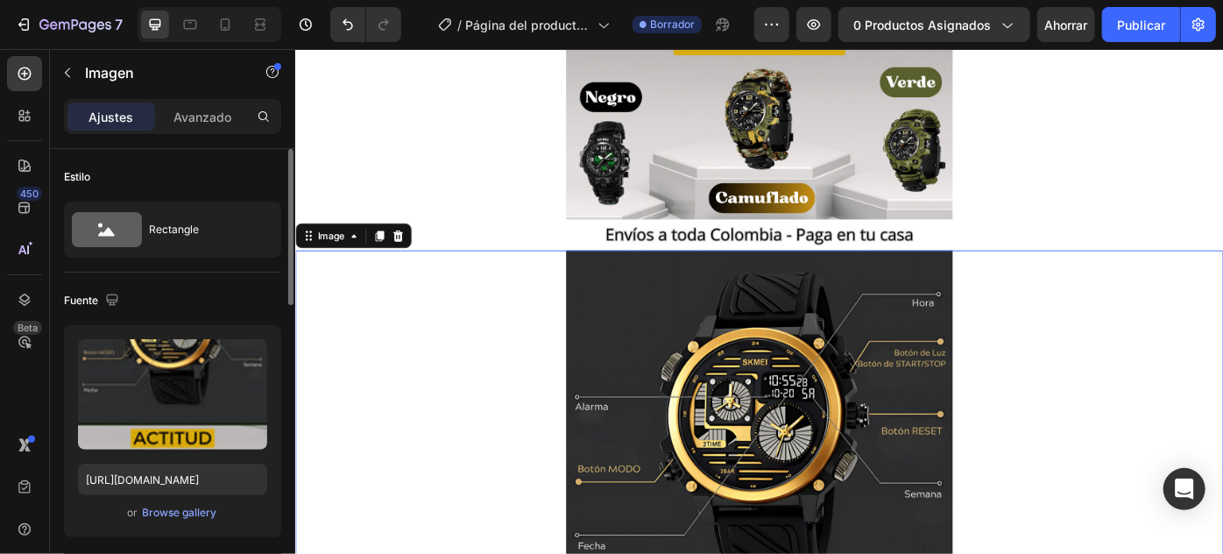
scroll to position [3450, 0]
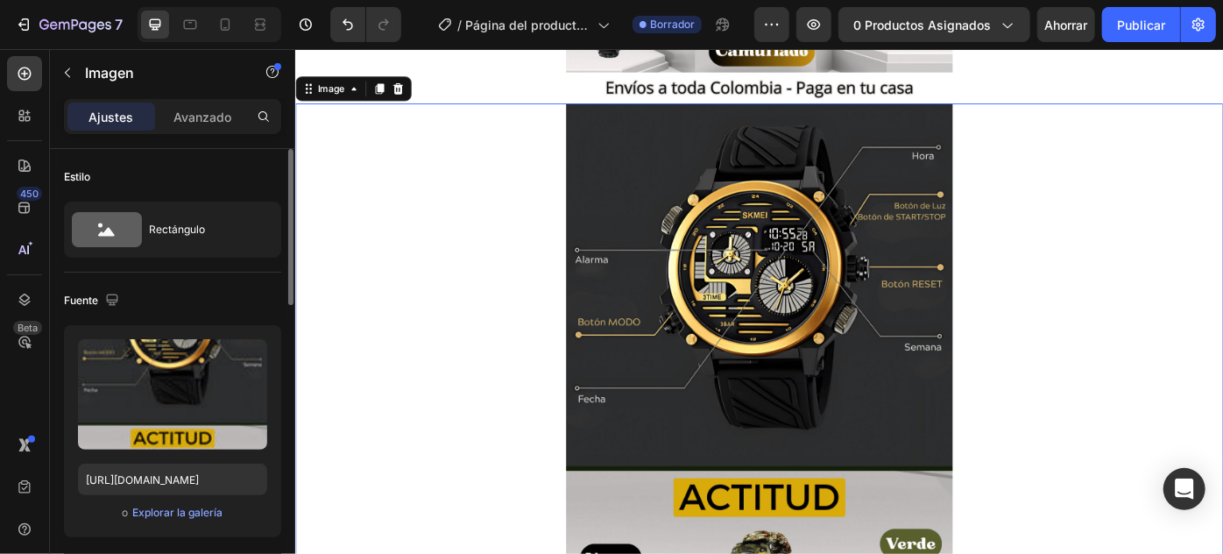
click at [852, 352] on img at bounding box center [820, 454] width 438 height 689
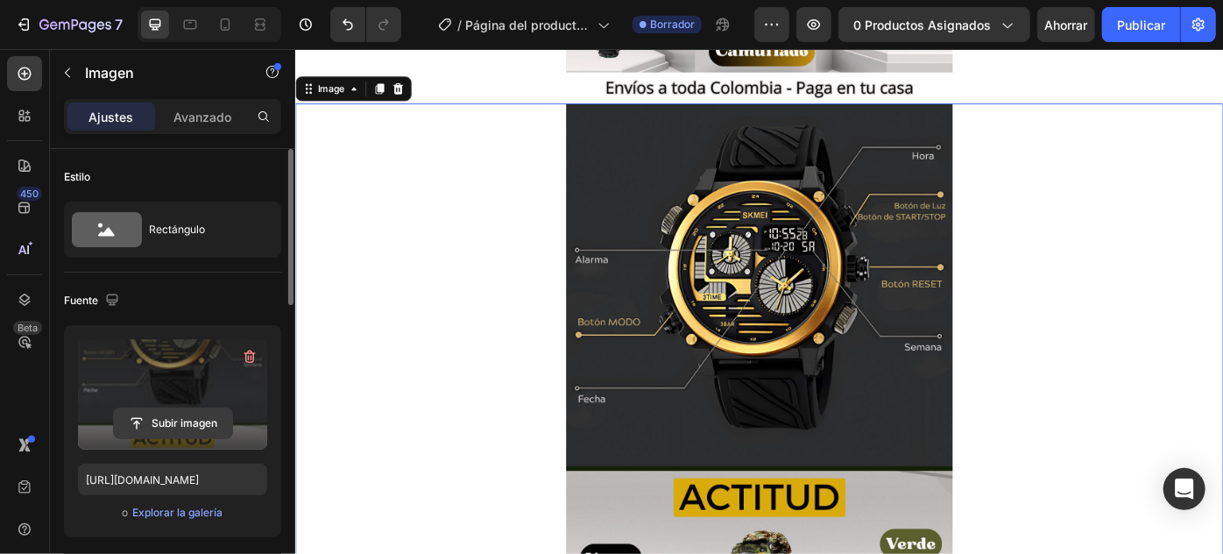
click at [170, 411] on input "file" at bounding box center [173, 423] width 118 height 30
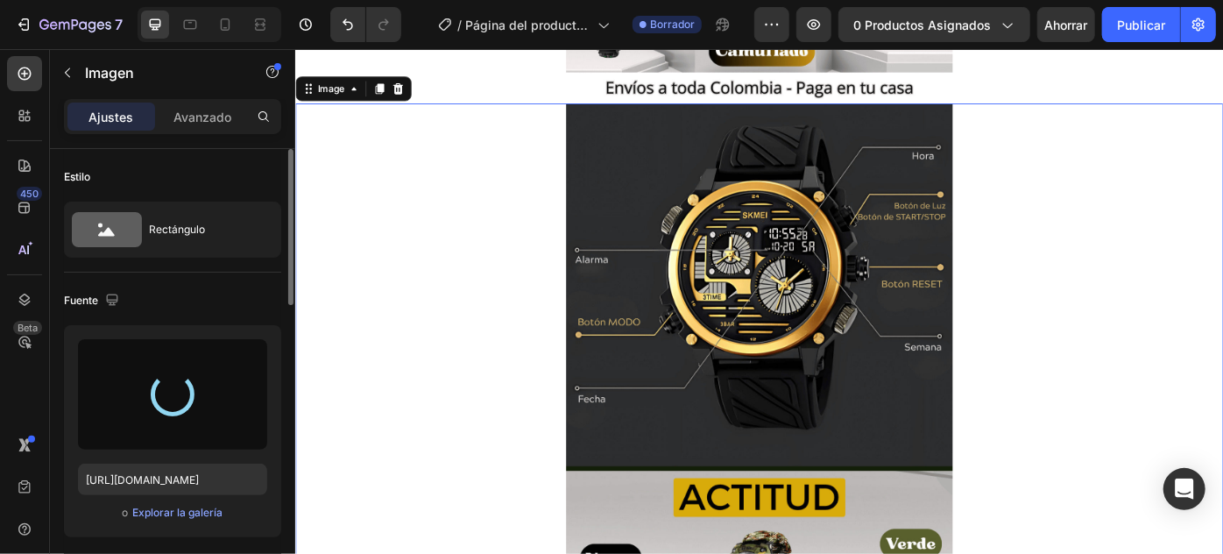
type input "https://cdn.shopify.com/s/files/1/0629/0663/0223/files/gempages_574301560121590…"
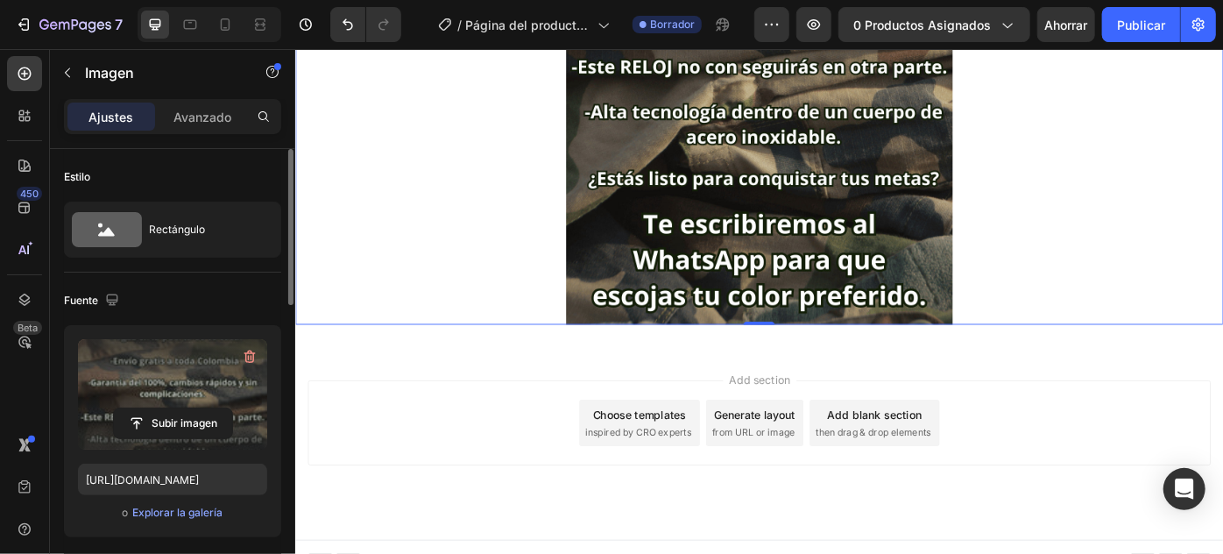
scroll to position [3908, 0]
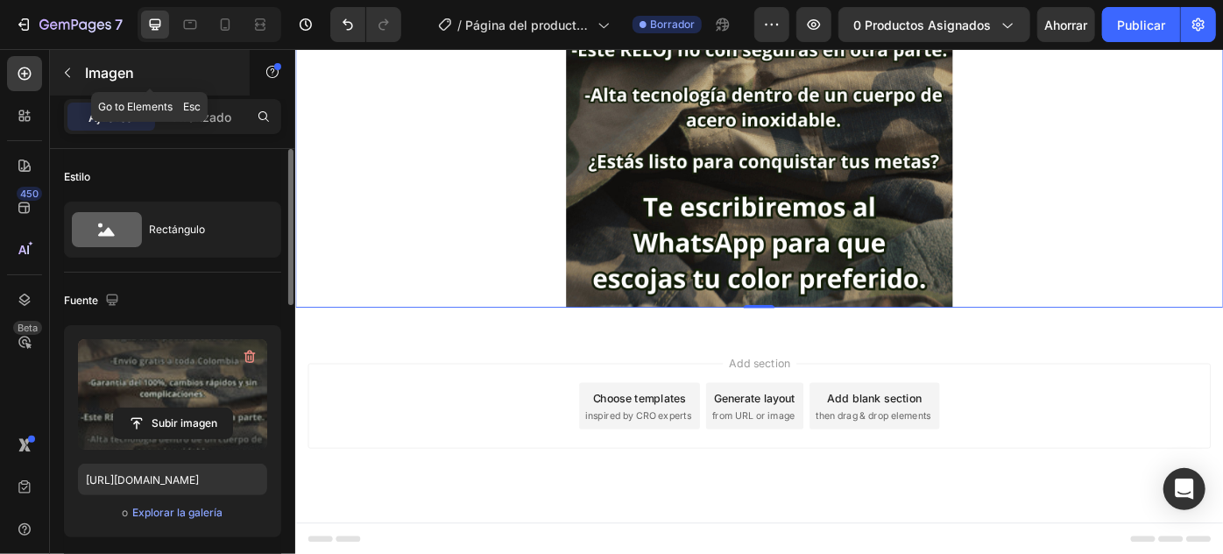
click at [69, 69] on icon "button" at bounding box center [67, 73] width 14 height 14
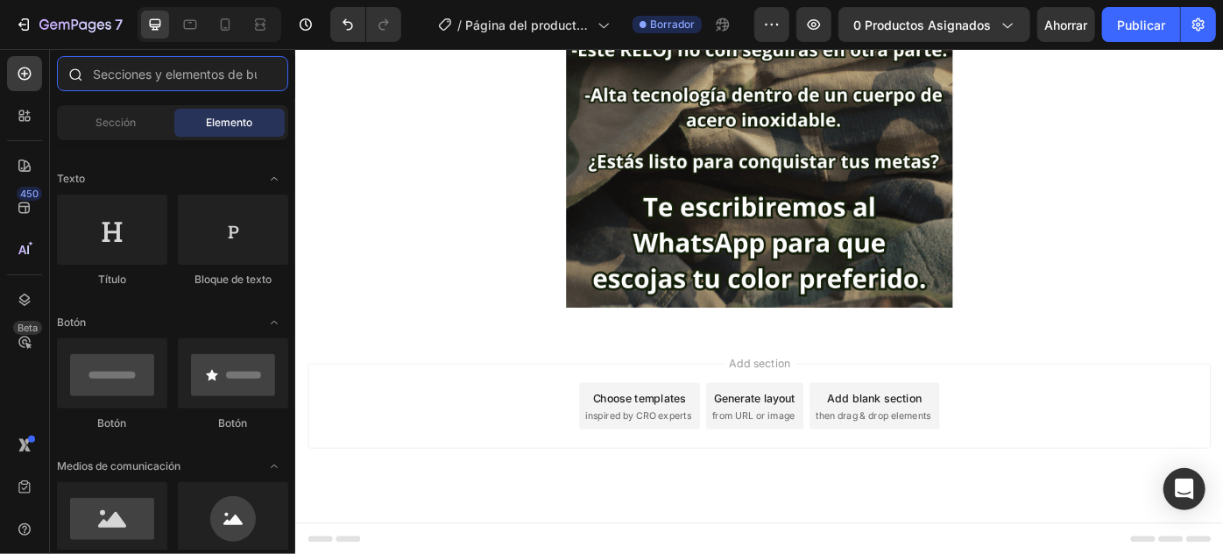
click at [147, 78] on input "text" at bounding box center [172, 73] width 231 height 35
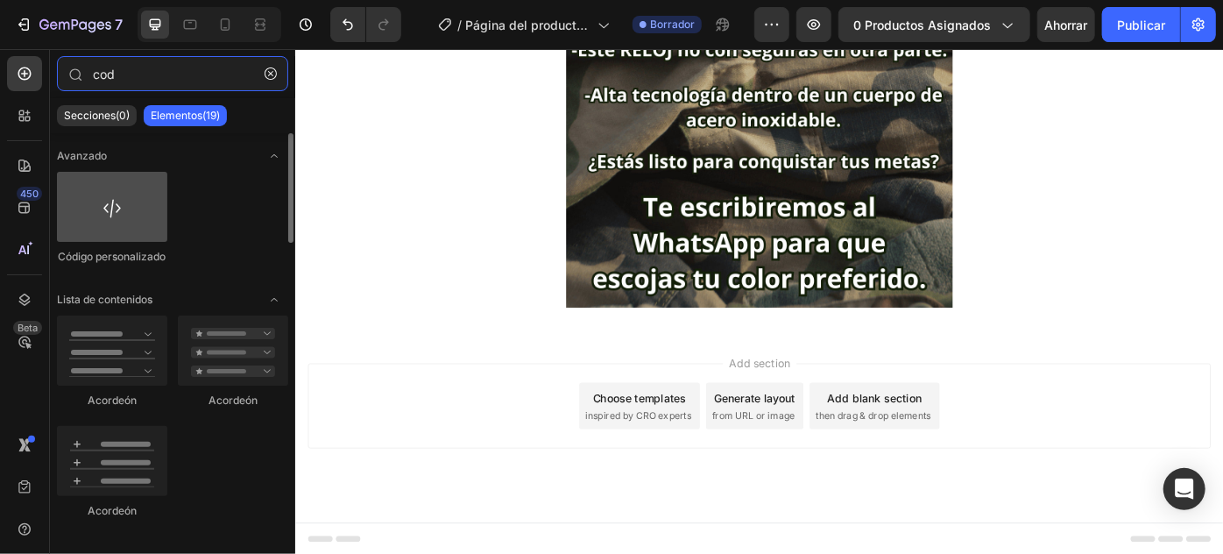
type input "cod"
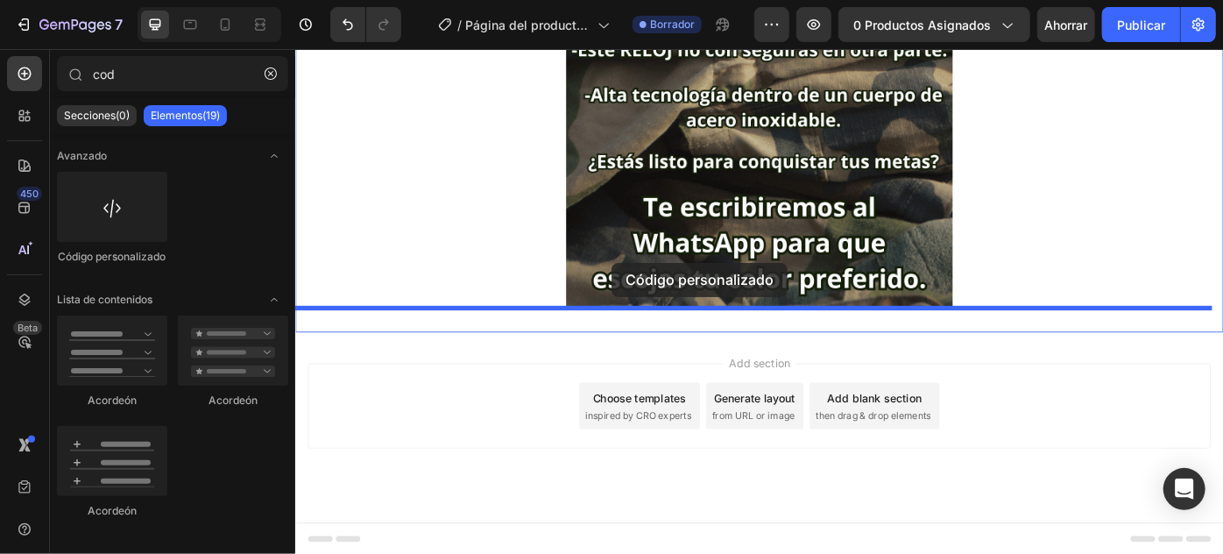
drag, startPoint x: 457, startPoint y: 268, endPoint x: 653, endPoint y: 290, distance: 196.6
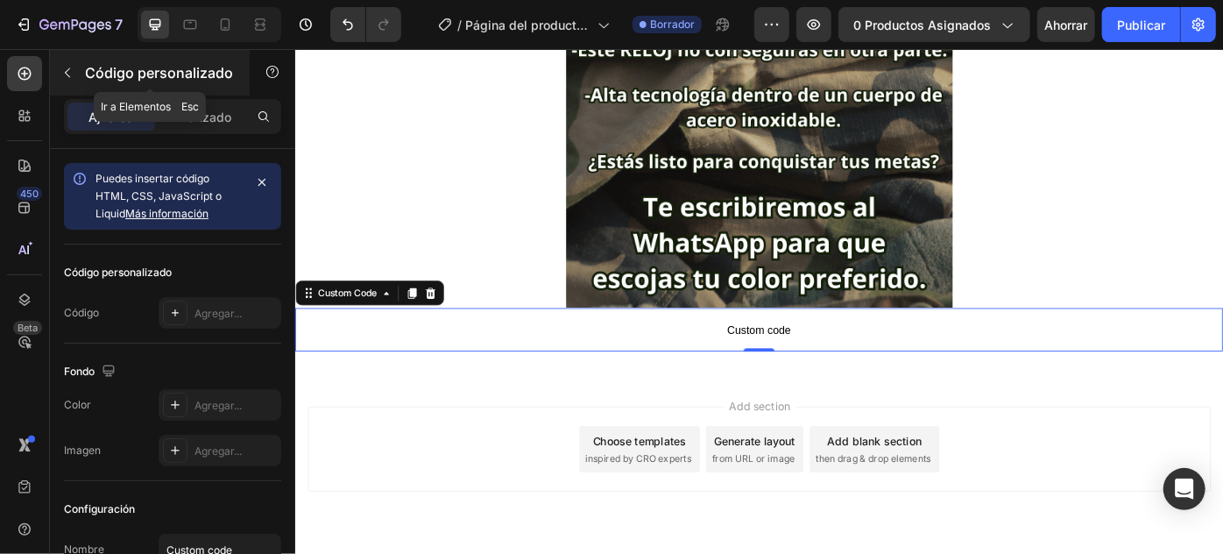
click at [71, 71] on icon "button" at bounding box center [67, 73] width 14 height 14
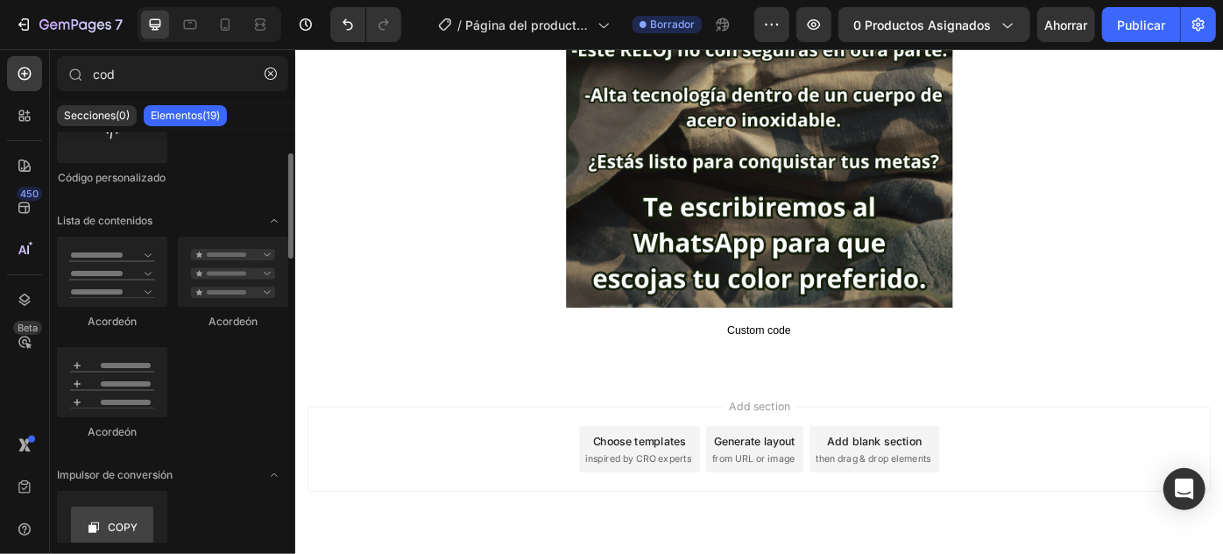
scroll to position [0, 0]
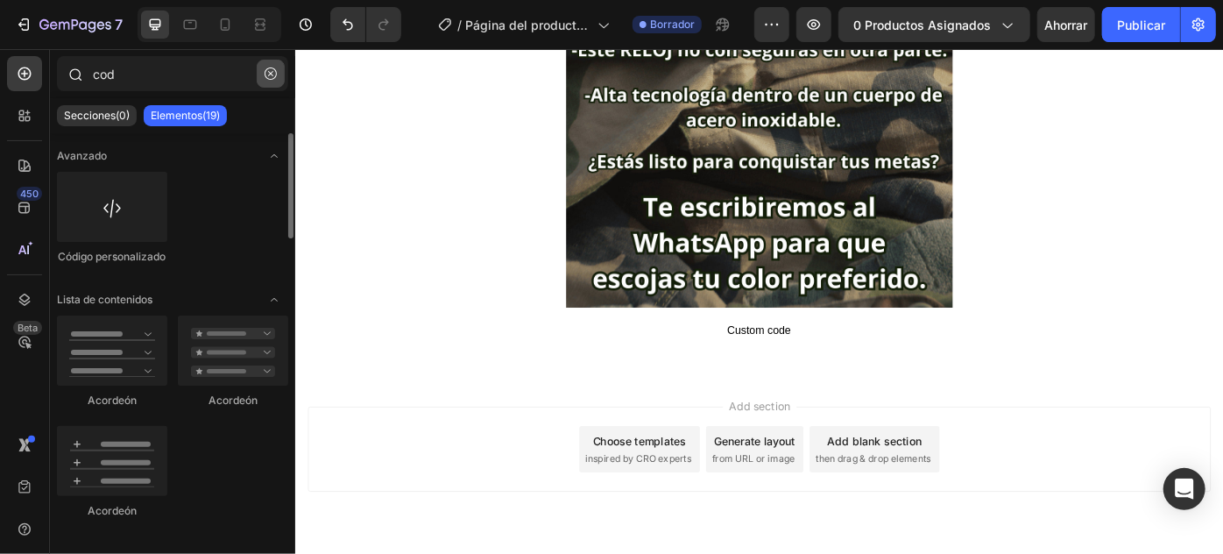
click at [273, 73] on icon "button" at bounding box center [271, 73] width 12 height 12
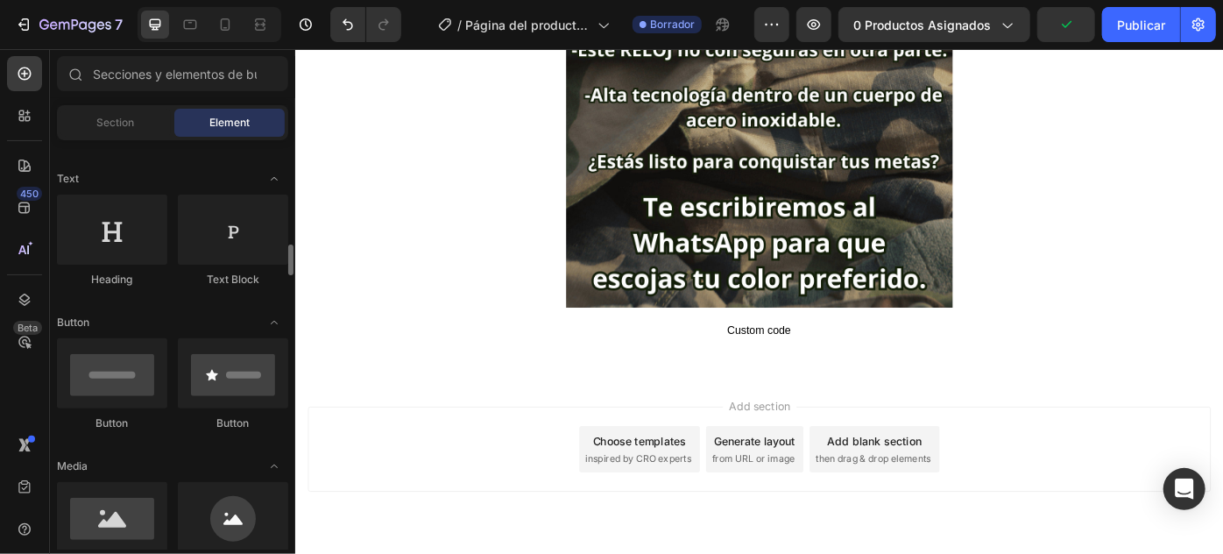
scroll to position [318, 0]
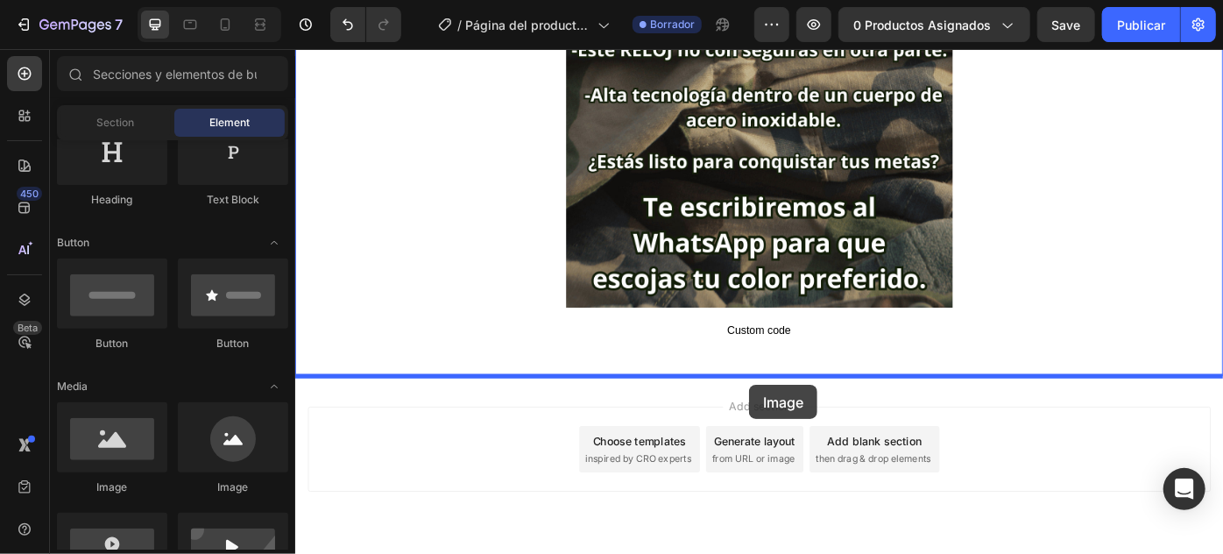
drag, startPoint x: 409, startPoint y: 496, endPoint x: 809, endPoint y: 428, distance: 405.2
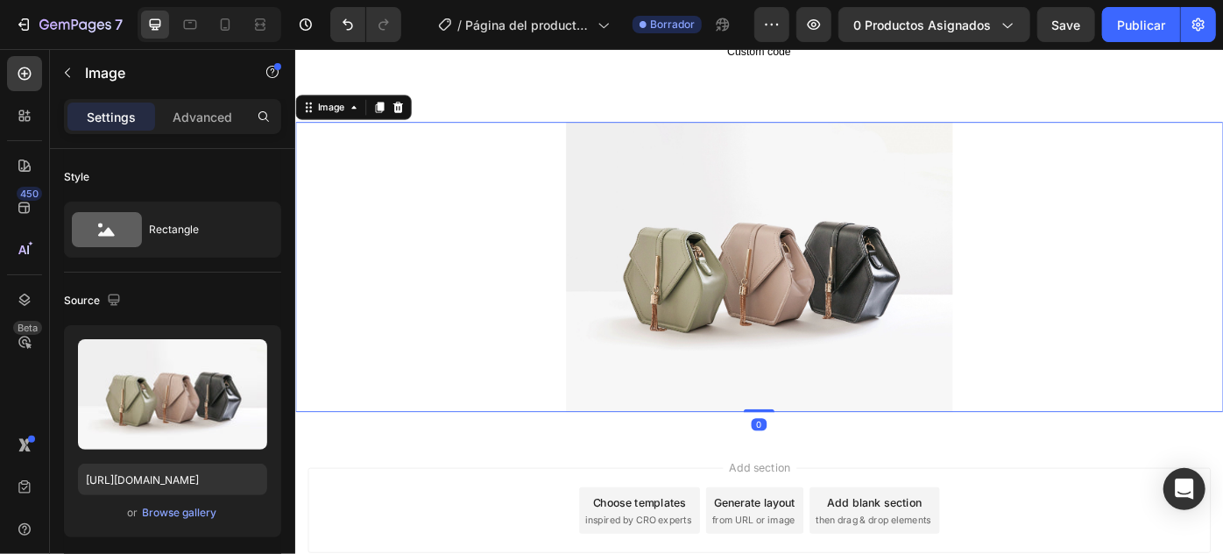
scroll to position [4227, 0]
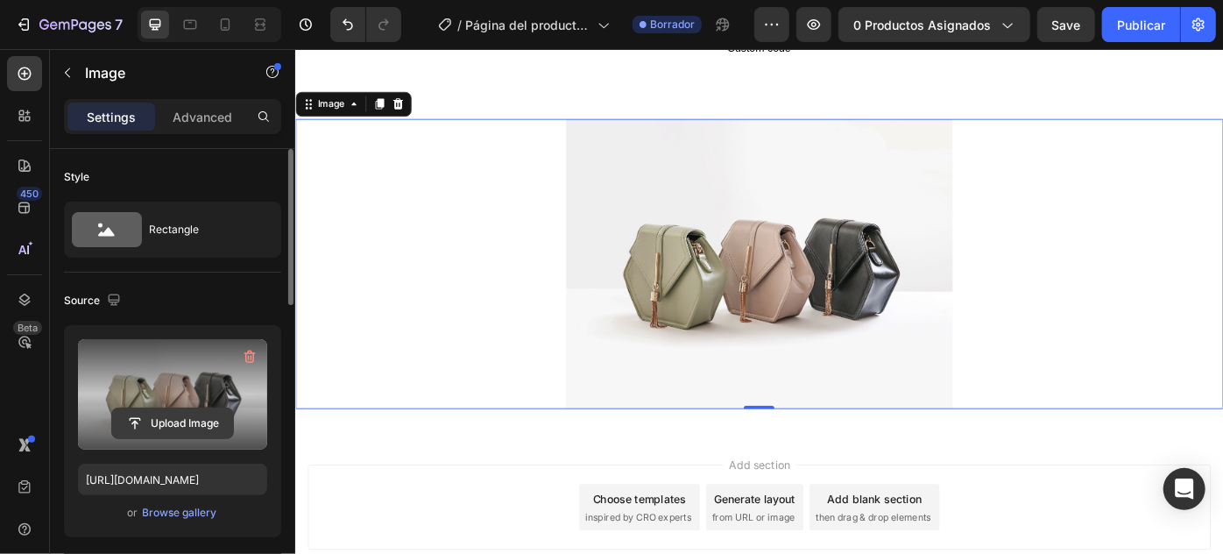
click at [176, 414] on input "file" at bounding box center [172, 423] width 121 height 30
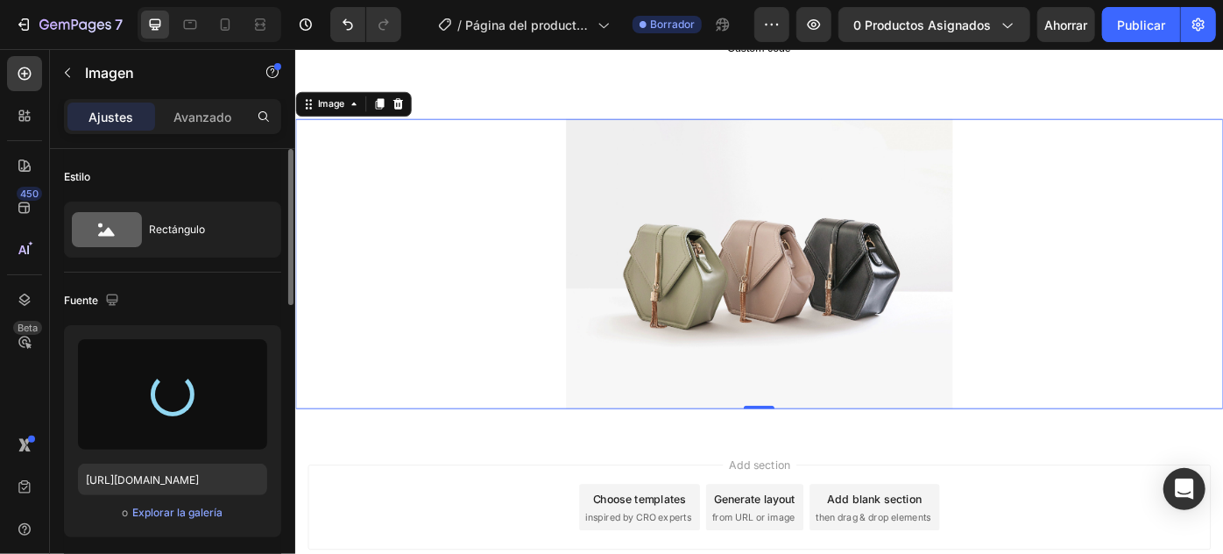
type input "https://cdn.shopify.com/s/files/1/0629/0663/0223/files/gempages_574301560121590…"
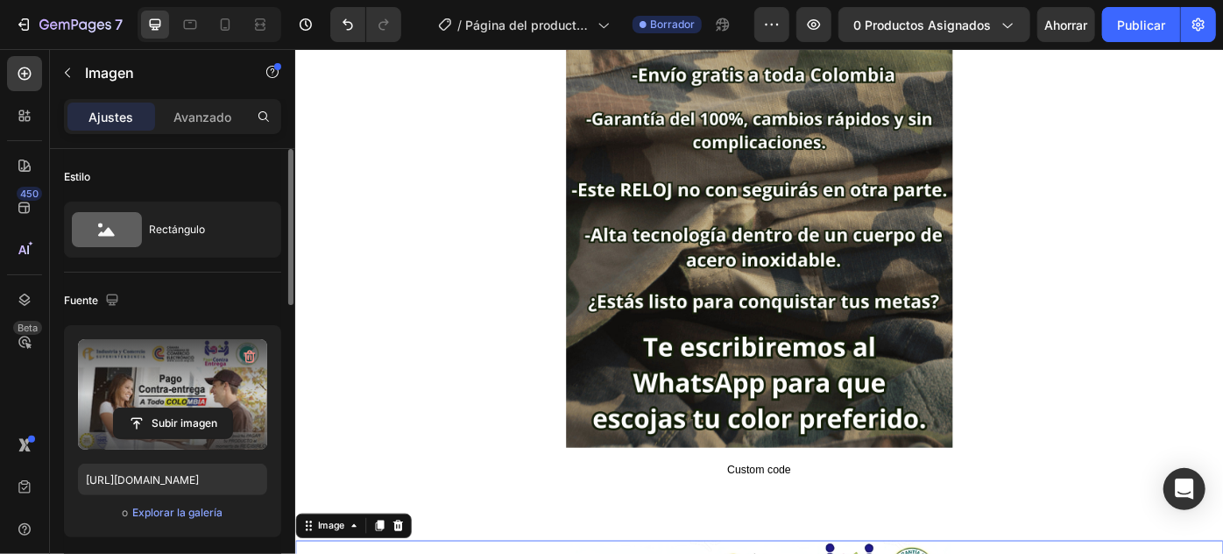
scroll to position [3908, 0]
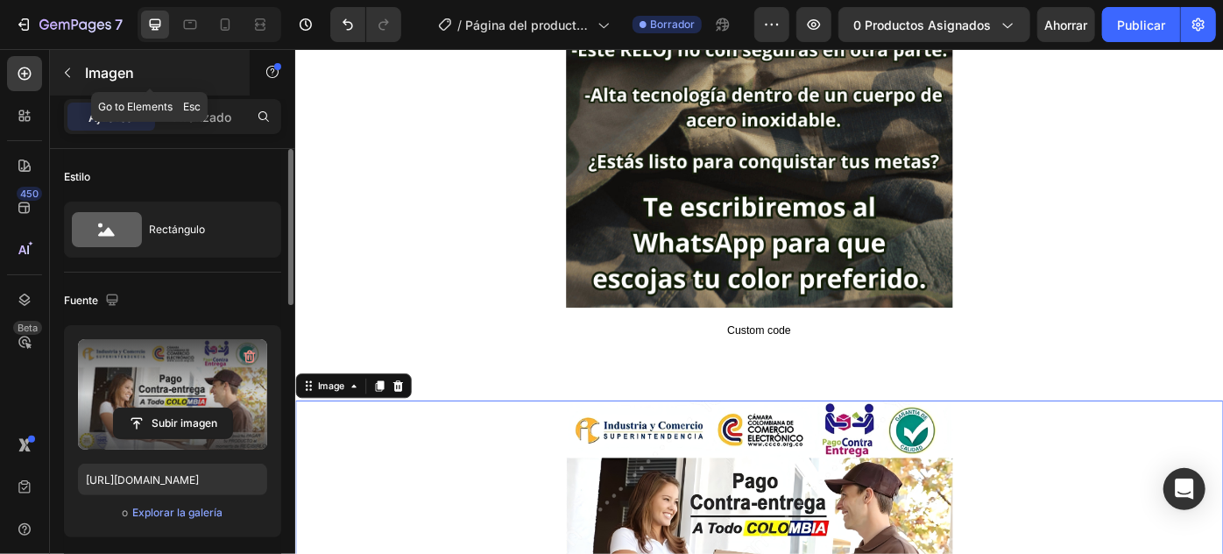
click at [81, 81] on div "Imagen" at bounding box center [150, 73] width 200 height 46
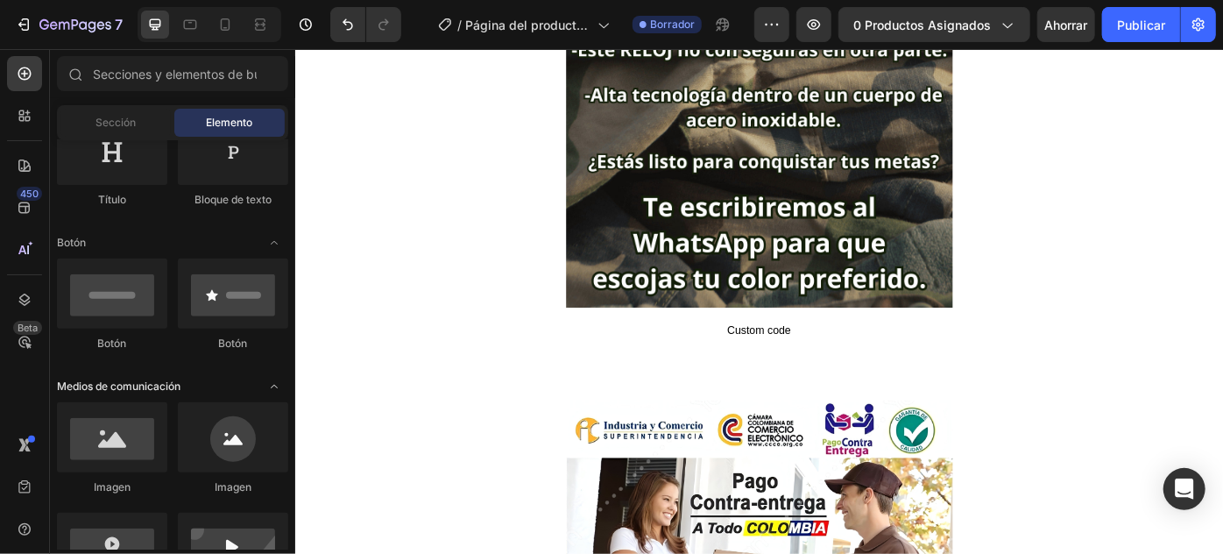
scroll to position [477, 0]
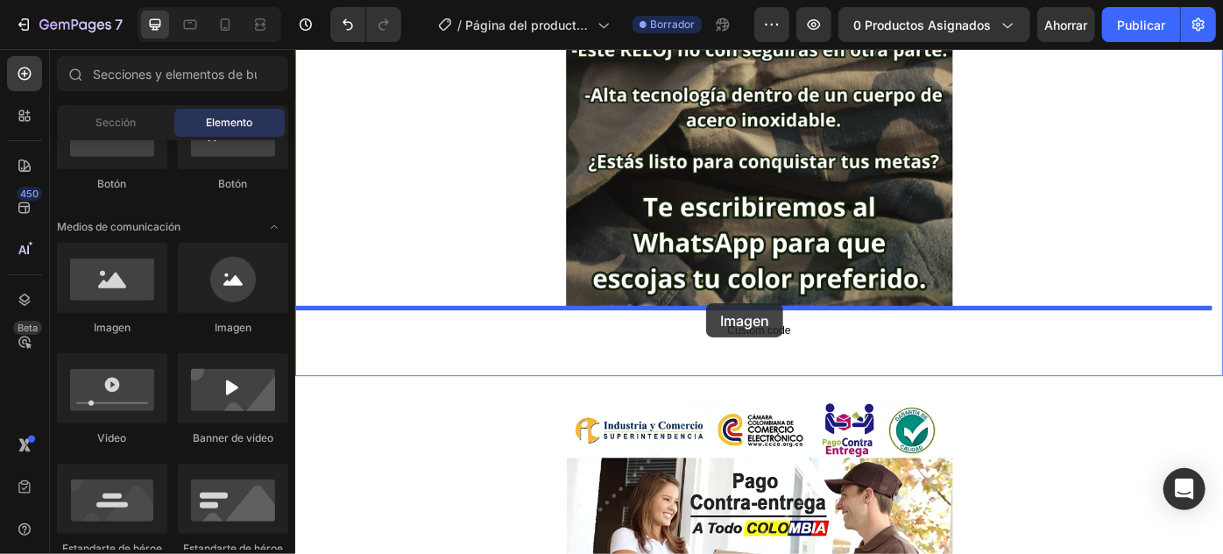
drag, startPoint x: 415, startPoint y: 330, endPoint x: 760, endPoint y: 336, distance: 344.4
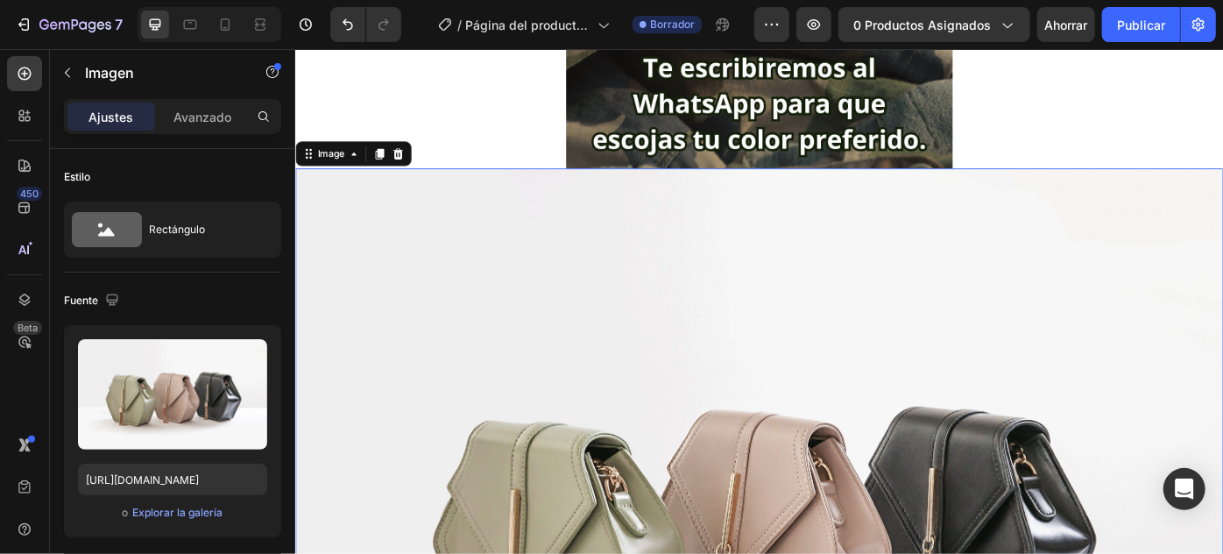
scroll to position [4068, 0]
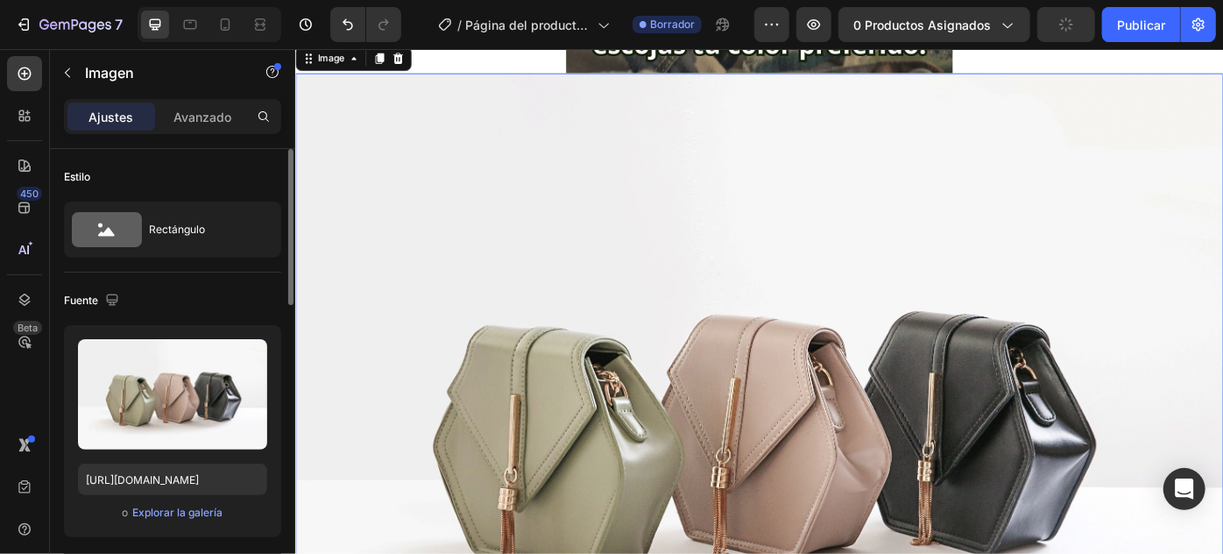
scroll to position [4227, 0]
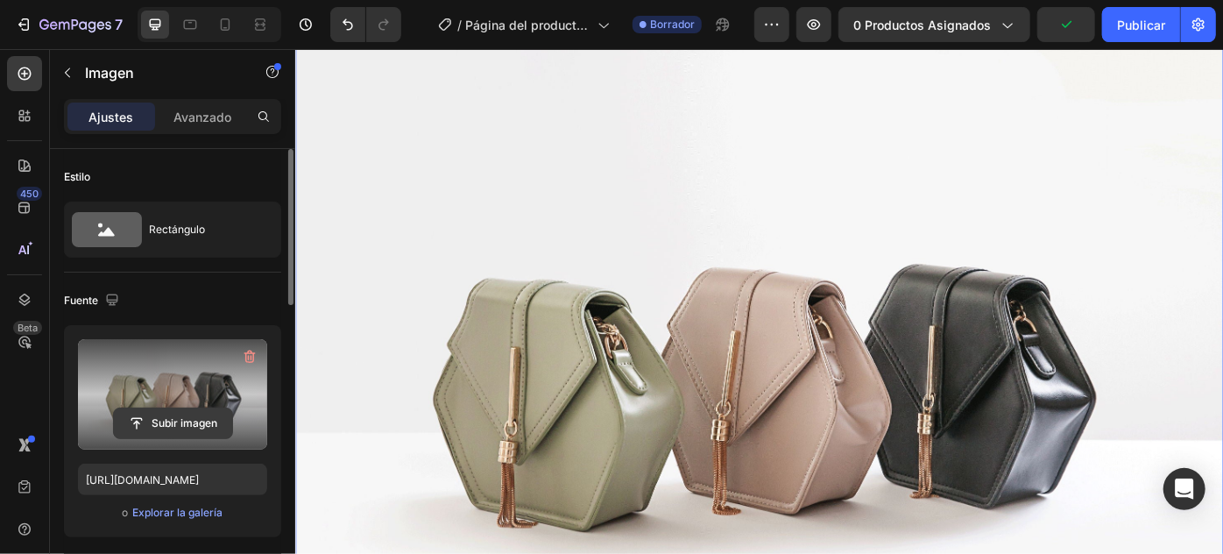
click at [180, 425] on input "file" at bounding box center [173, 423] width 118 height 30
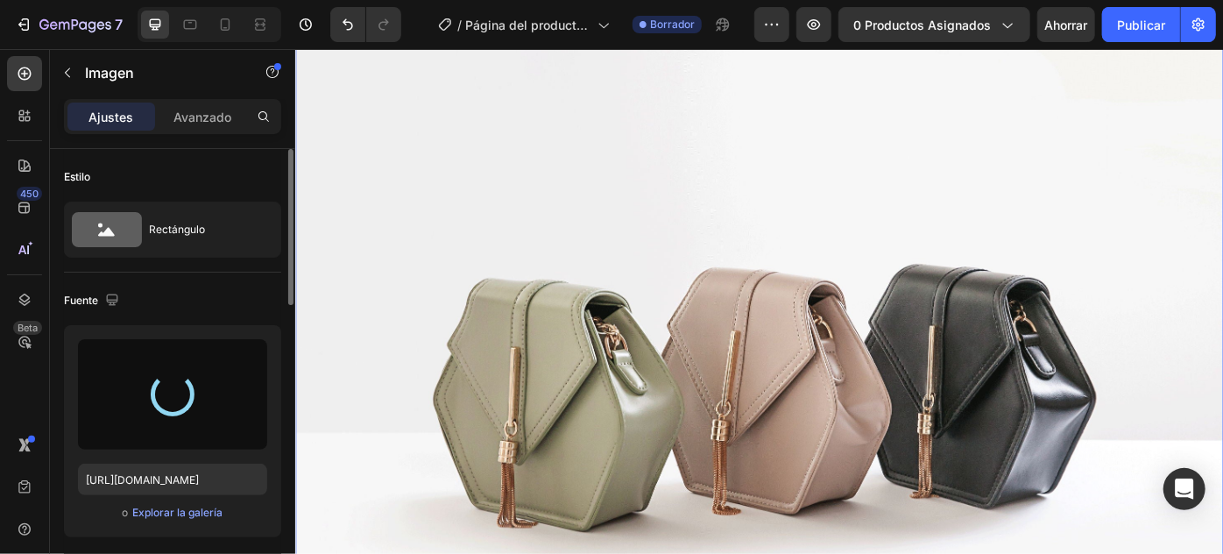
type input "https://cdn.shopify.com/s/files/1/0629/0663/0223/files/gempages_574301560121590…"
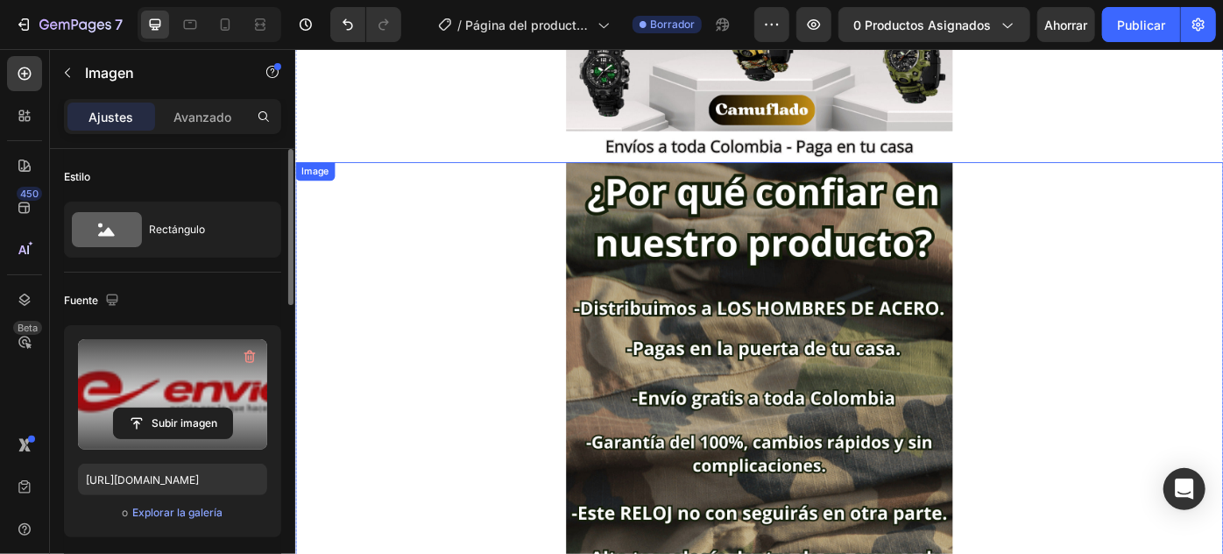
scroll to position [3351, 0]
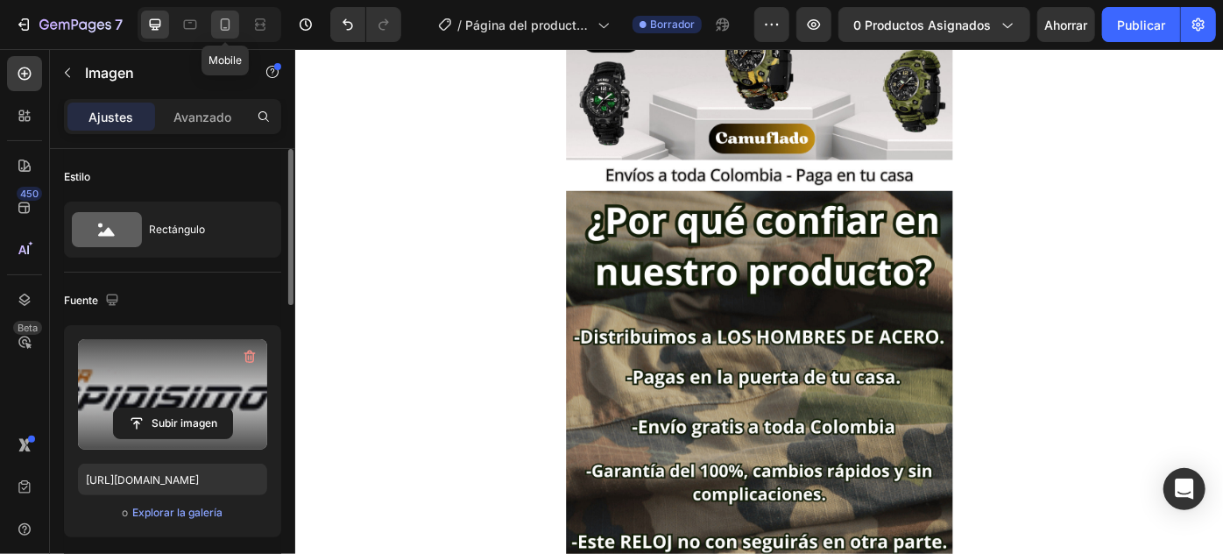
click at [221, 20] on icon at bounding box center [226, 24] width 10 height 12
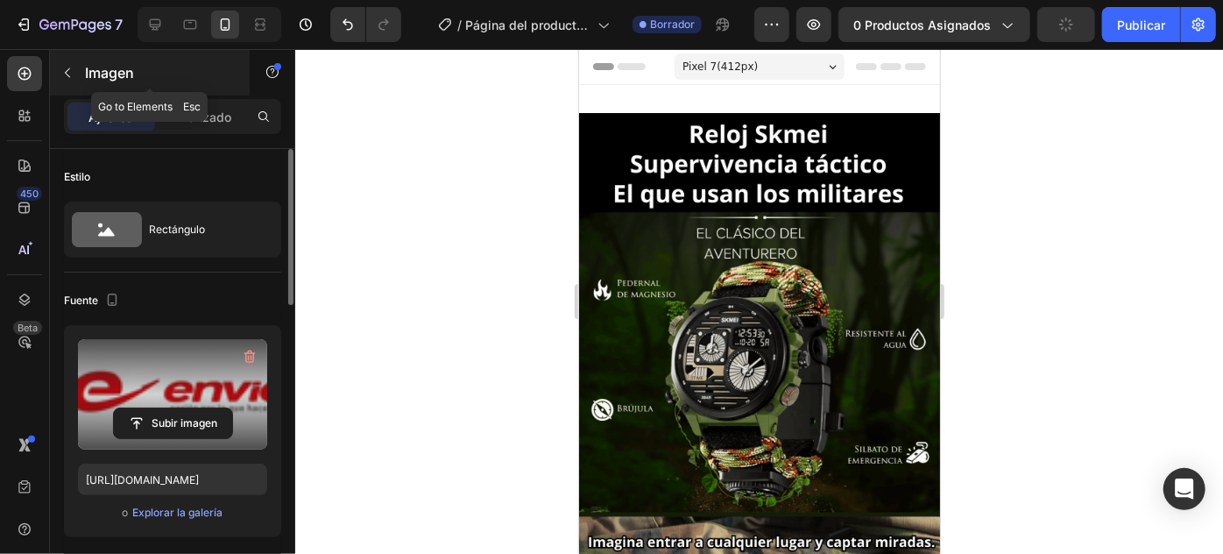
click at [67, 72] on icon "button" at bounding box center [67, 73] width 14 height 14
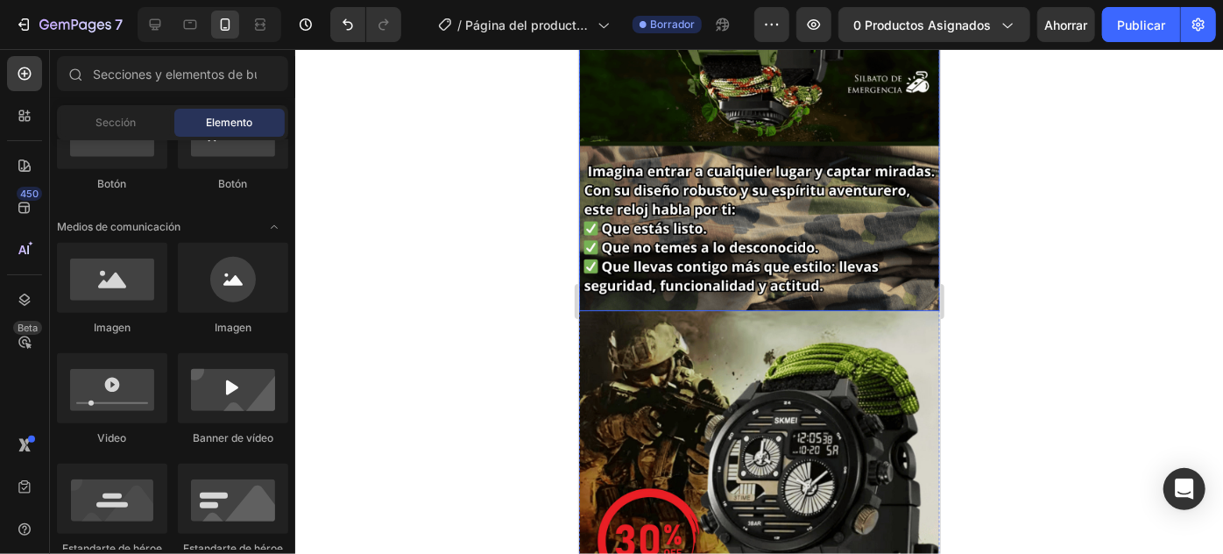
scroll to position [398, 0]
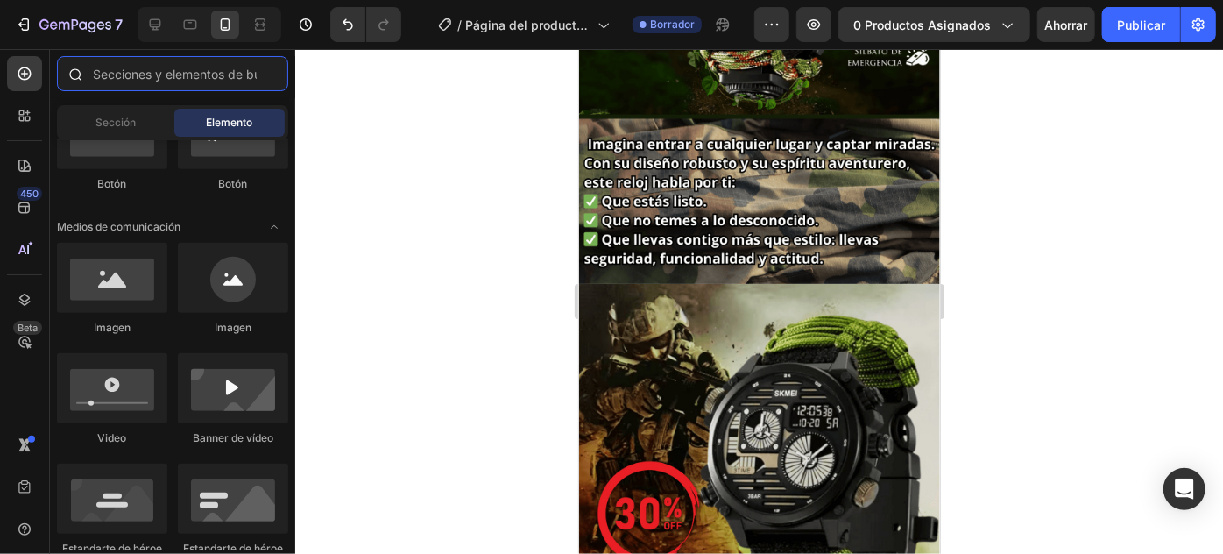
click at [205, 76] on input "text" at bounding box center [172, 73] width 231 height 35
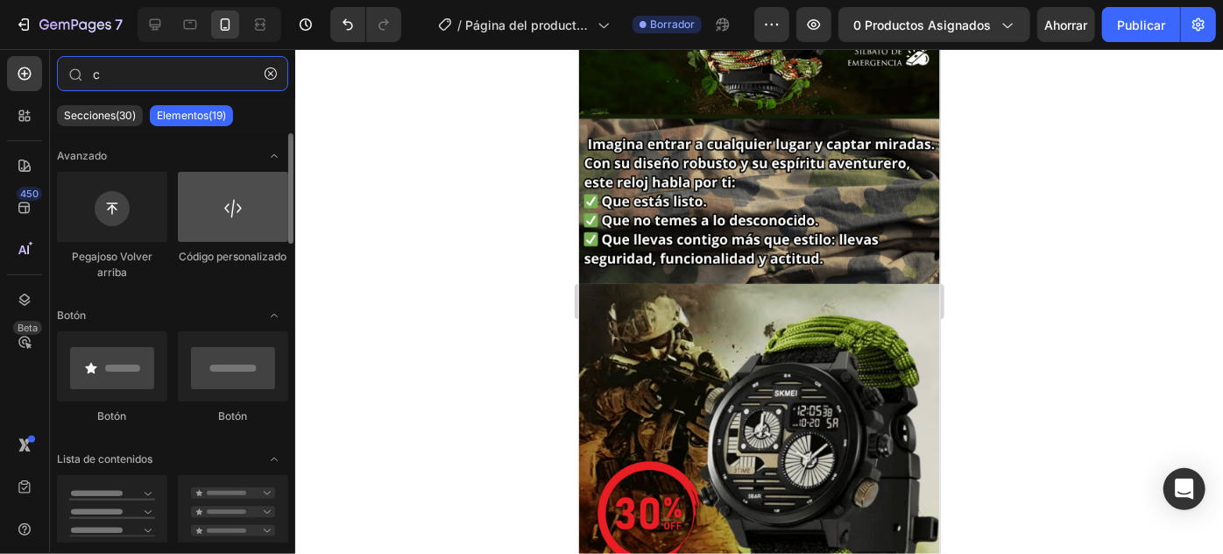
type input "c"
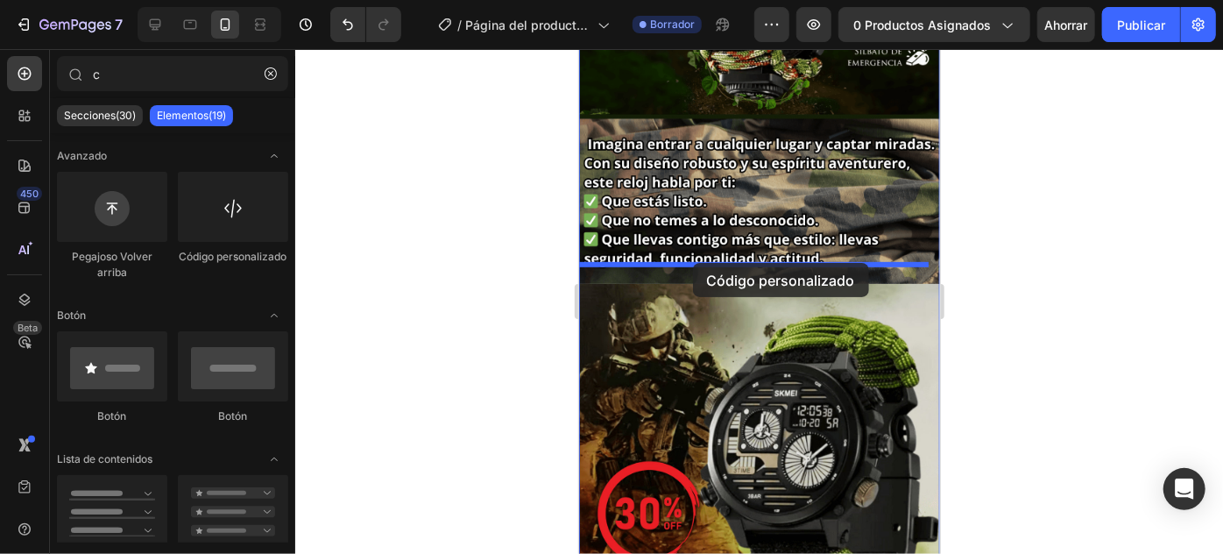
drag, startPoint x: 842, startPoint y: 272, endPoint x: 1529, endPoint y: 346, distance: 690.9
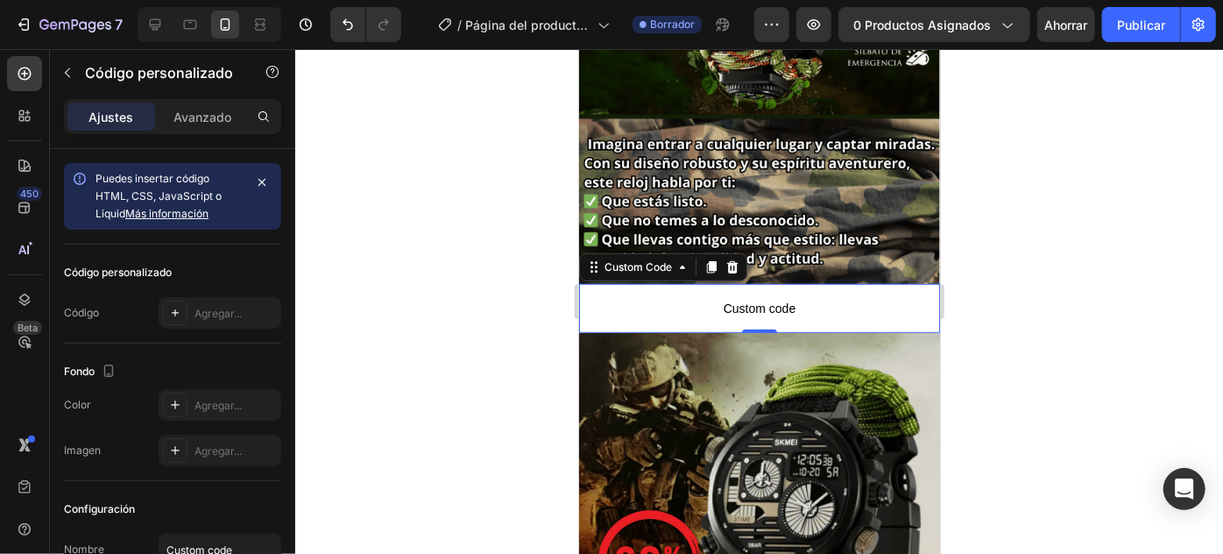
click at [773, 297] on span "Custom code" at bounding box center [758, 307] width 361 height 21
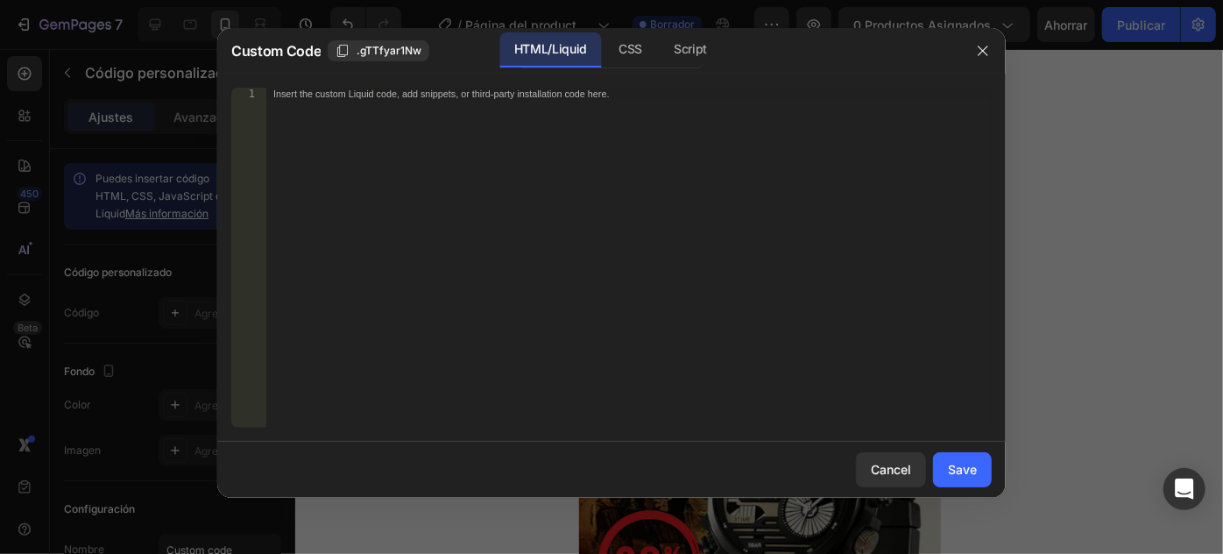
click at [569, 205] on div "Insert the custom Liquid code, add snippets, or third-party installation code h…" at bounding box center [628, 270] width 725 height 364
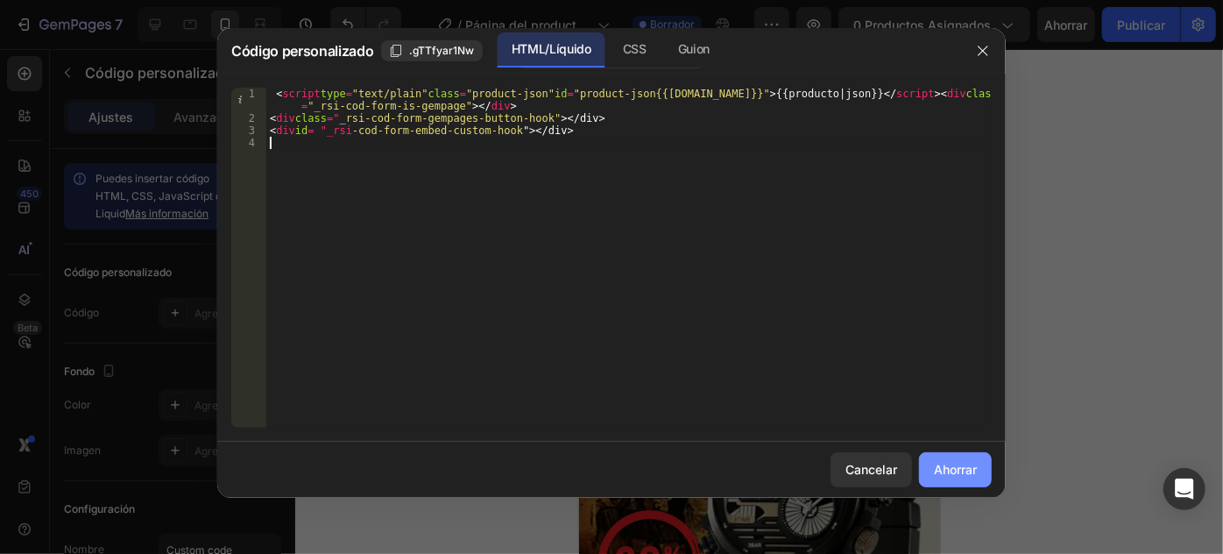
click at [962, 469] on font "Ahorrar" at bounding box center [955, 469] width 43 height 15
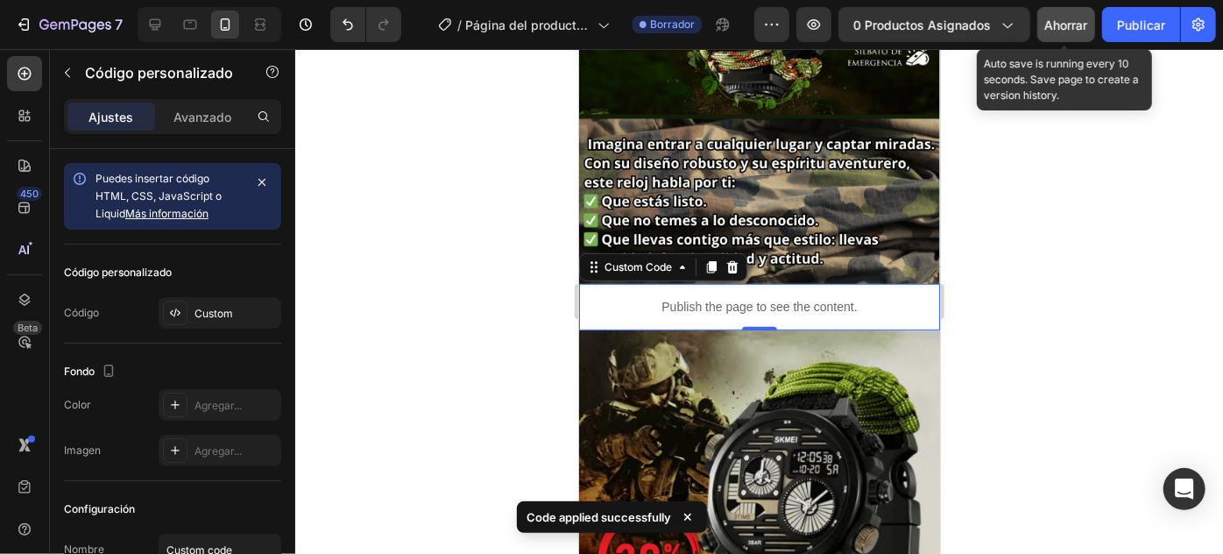
click at [1058, 18] on font "Ahorrar" at bounding box center [1066, 25] width 43 height 15
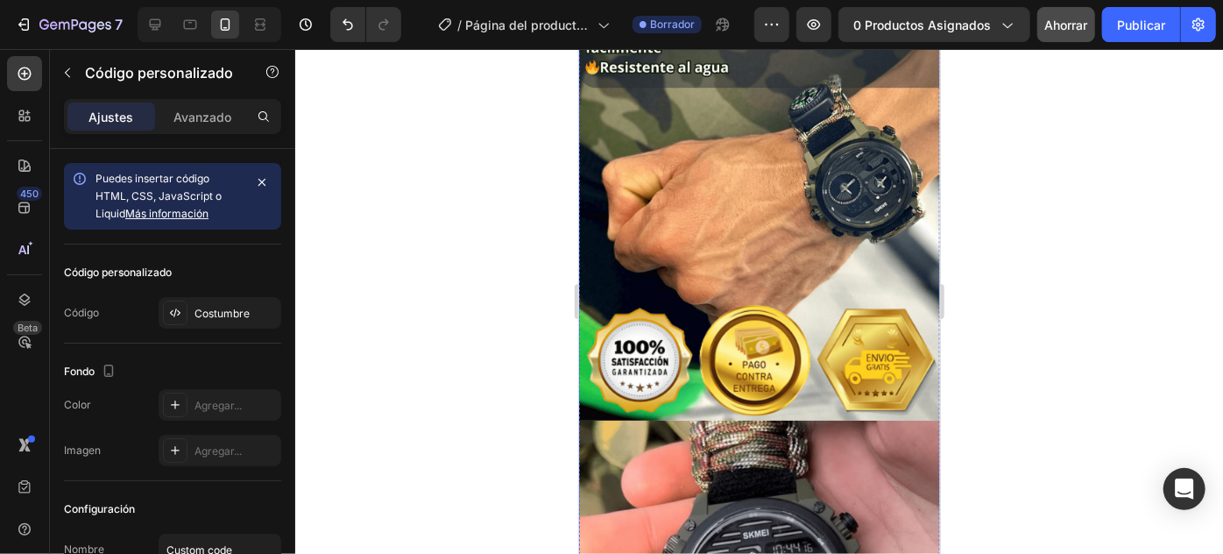
scroll to position [1513, 0]
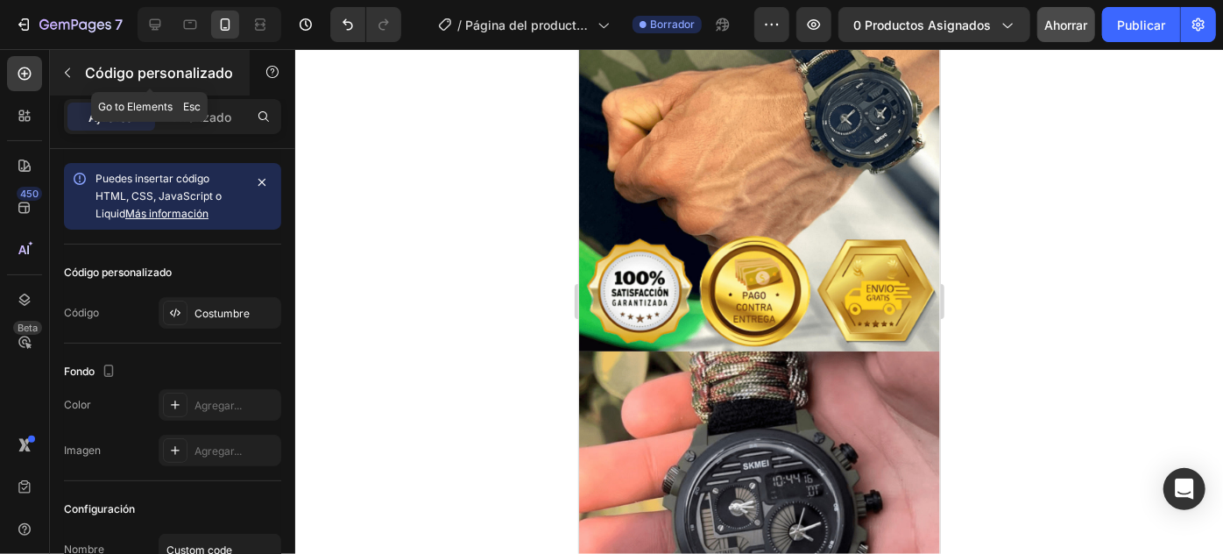
click at [64, 74] on icon "button" at bounding box center [67, 73] width 14 height 14
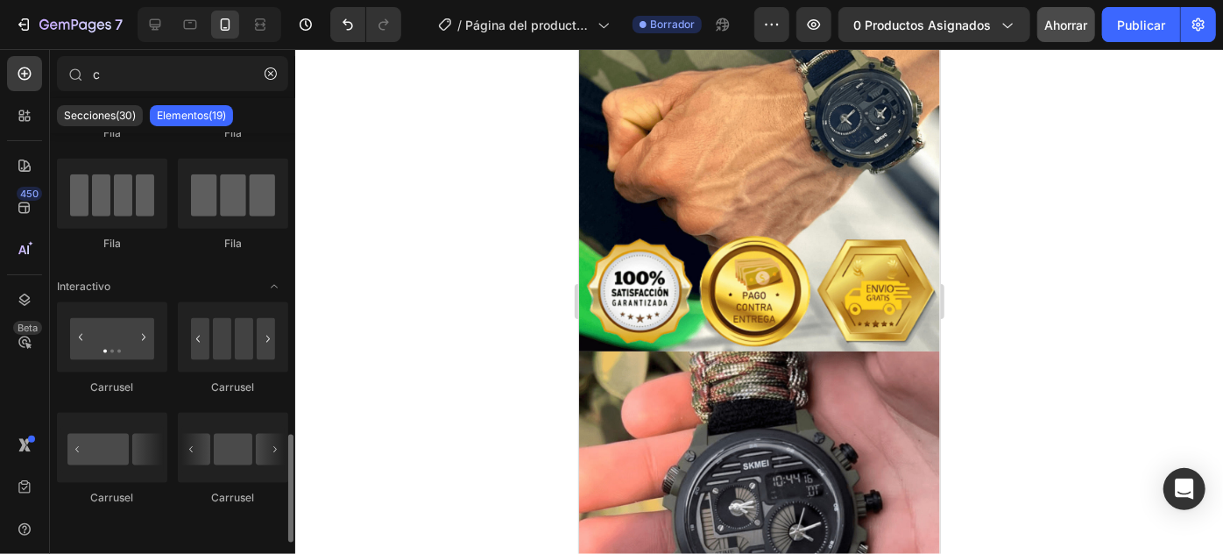
scroll to position [1064, 0]
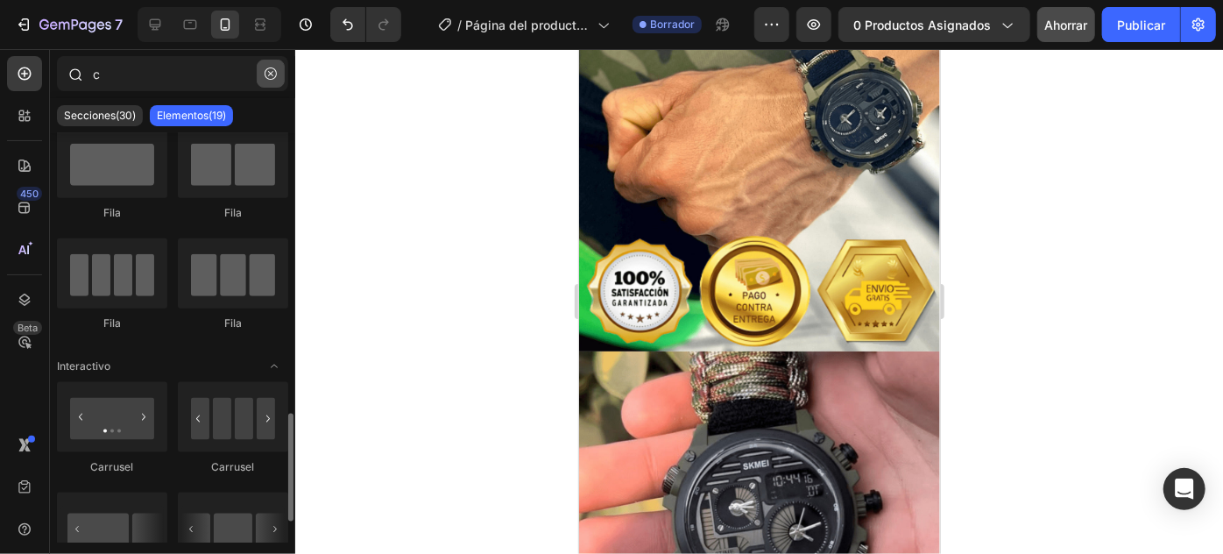
click at [273, 66] on button "button" at bounding box center [271, 74] width 28 height 28
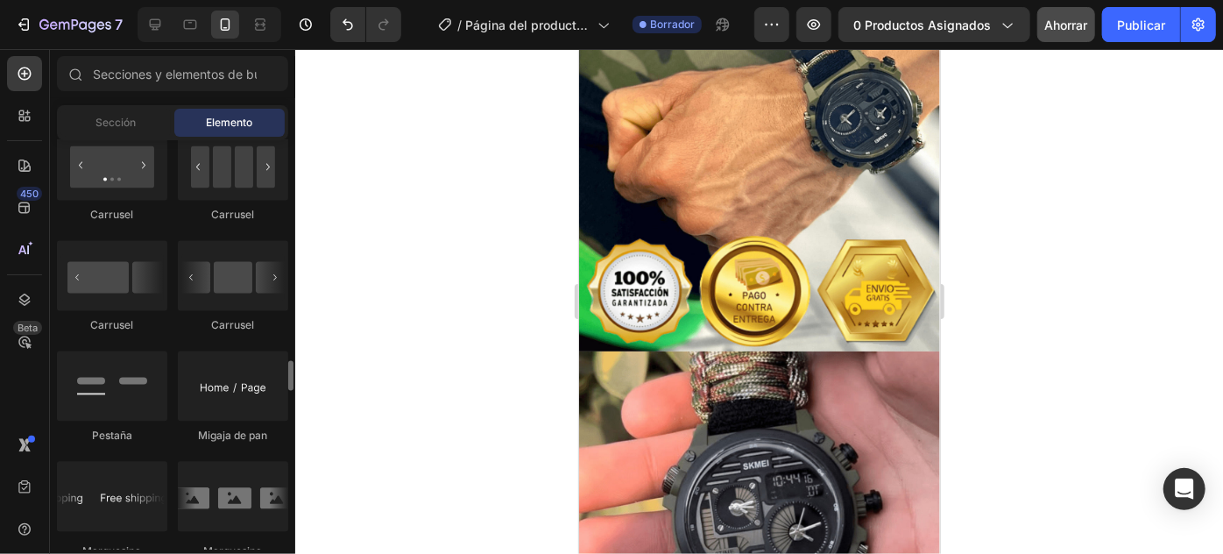
scroll to position [1911, 0]
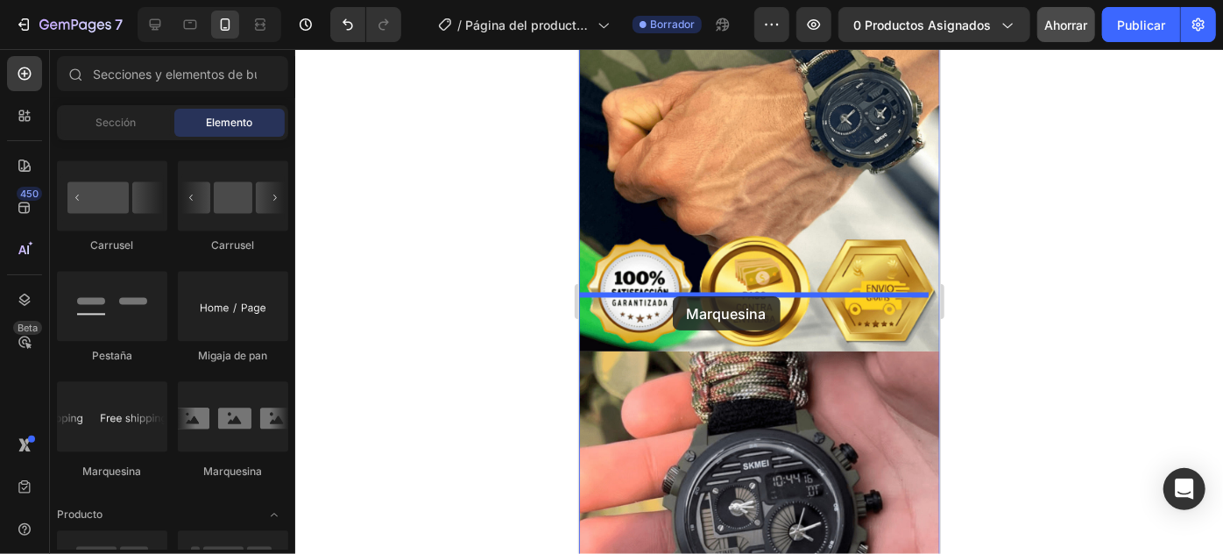
drag, startPoint x: 705, startPoint y: 462, endPoint x: 673, endPoint y: 295, distance: 169.6
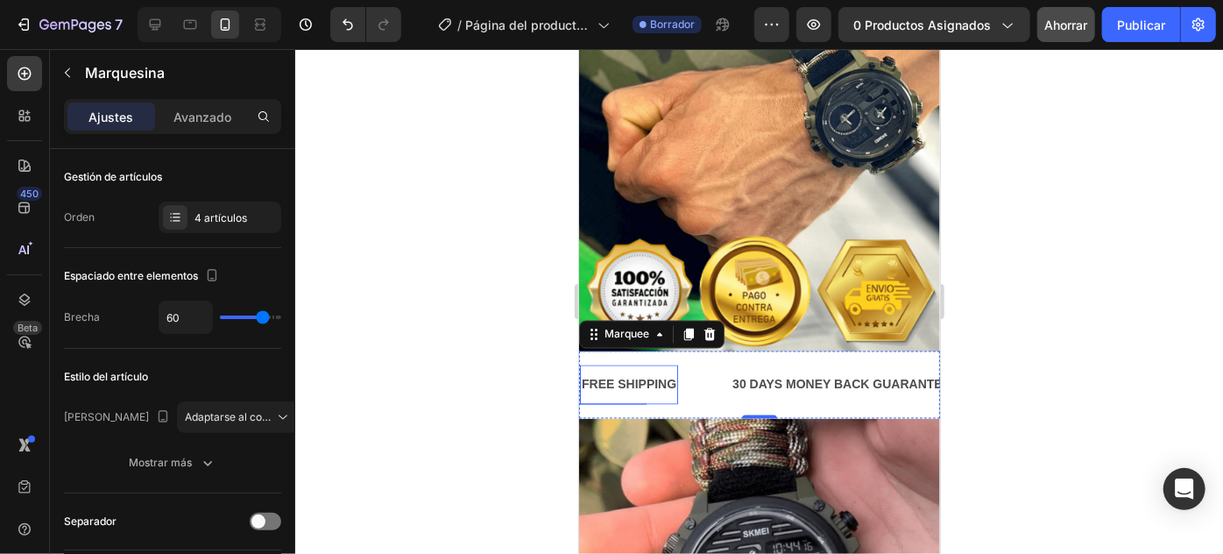
click at [633, 371] on div "FREE SHIPPING" at bounding box center [628, 383] width 98 height 25
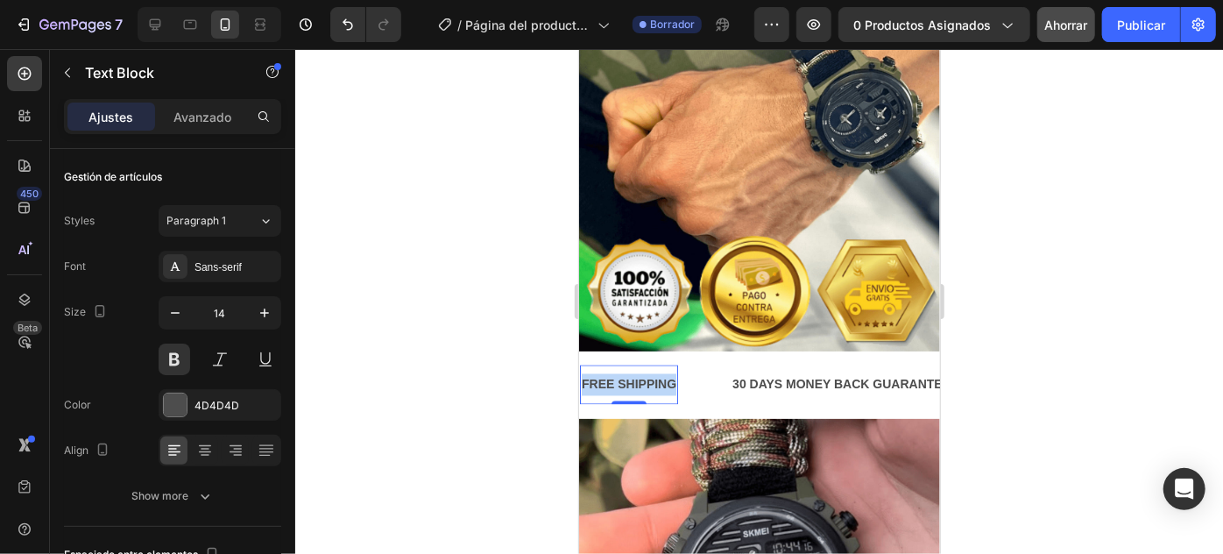
click at [633, 373] on p "FREE SHIPPING" at bounding box center [628, 384] width 95 height 22
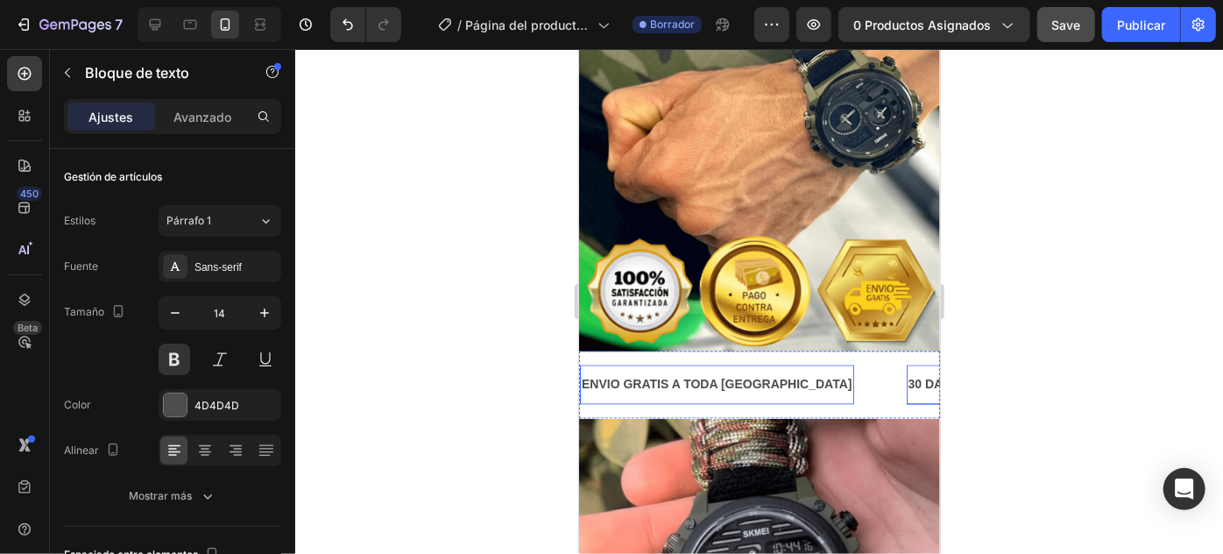
click at [906, 371] on div "30 DAYS MONEY BACK GUARANTEE" at bounding box center [1017, 383] width 222 height 25
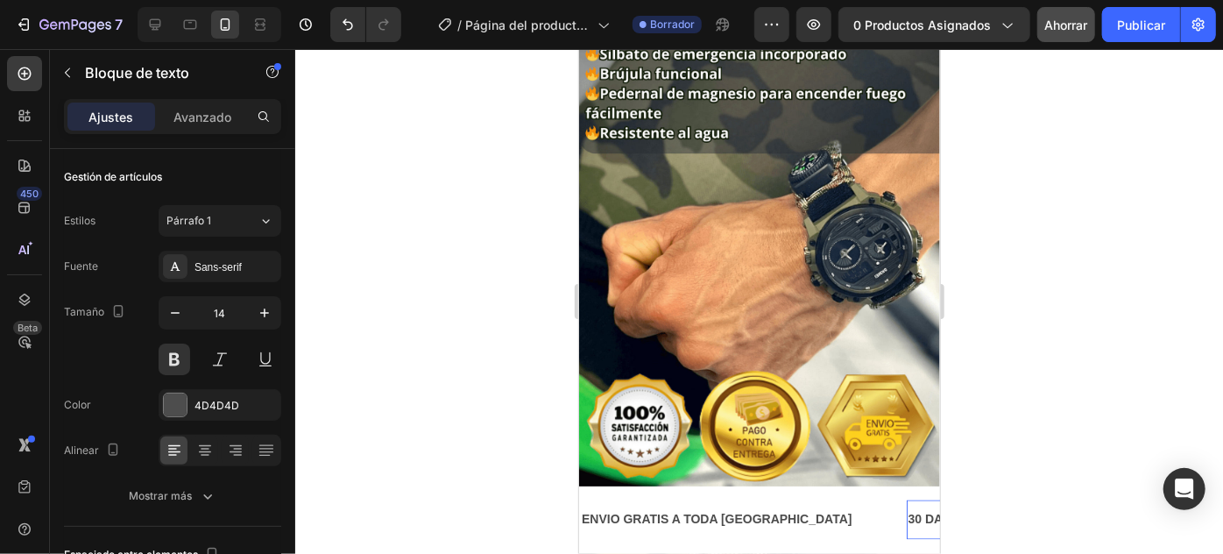
scroll to position [1318, 0]
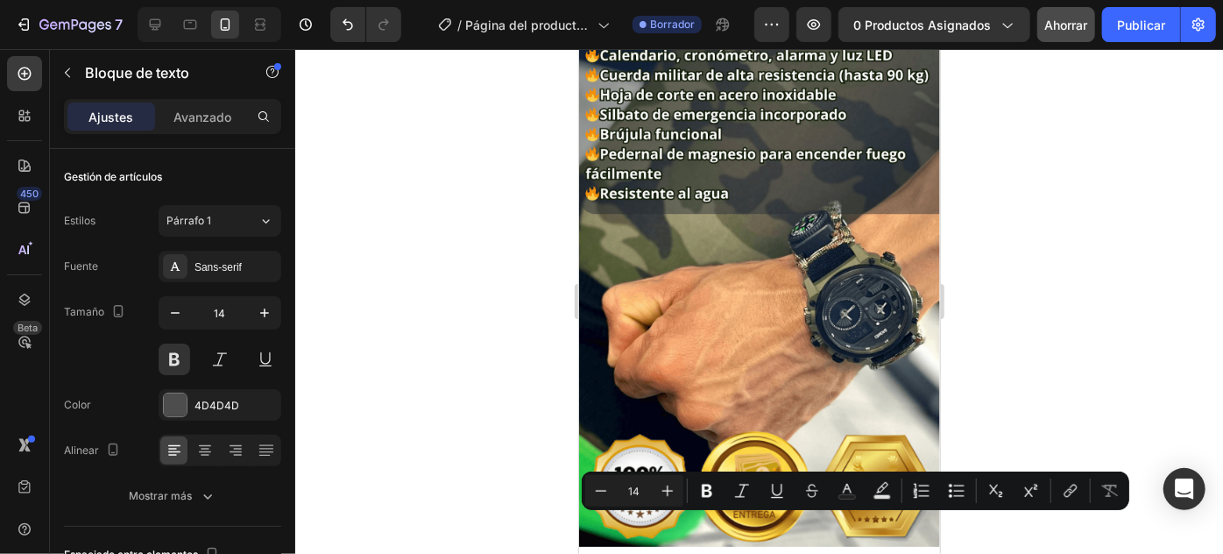
click at [550, 277] on div at bounding box center [759, 301] width 928 height 505
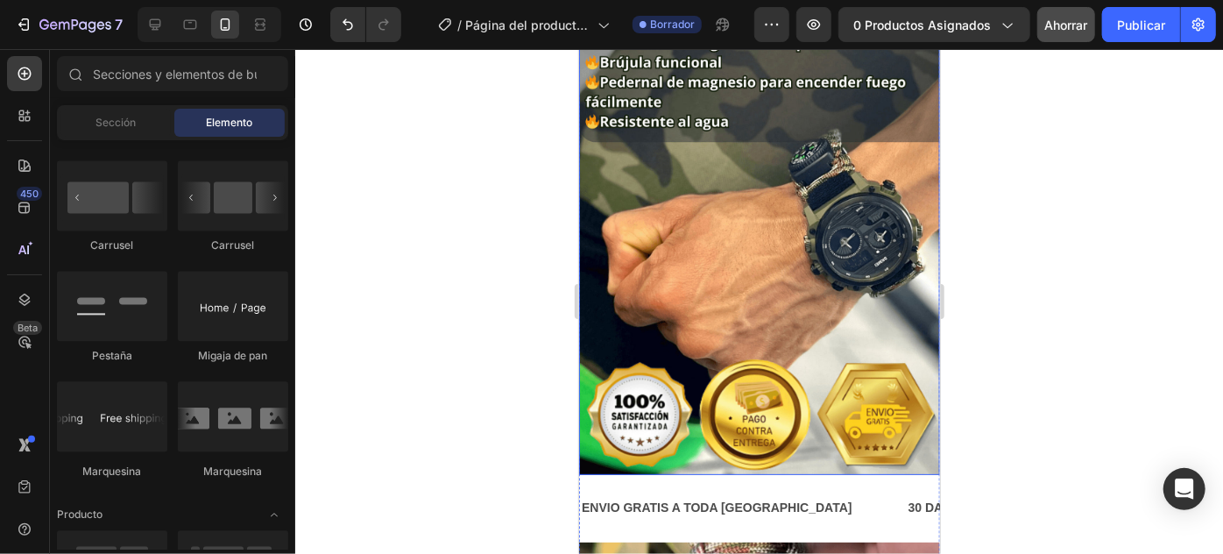
scroll to position [1476, 0]
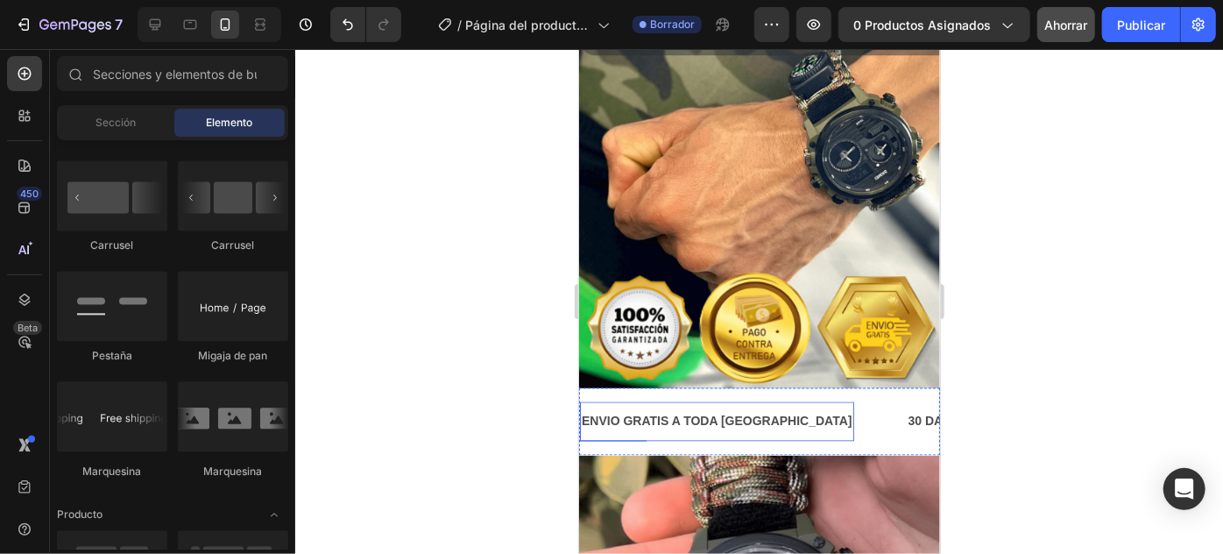
click at [779, 410] on p "ENVIO GRATIS A TODA [GEOGRAPHIC_DATA]" at bounding box center [716, 421] width 271 height 22
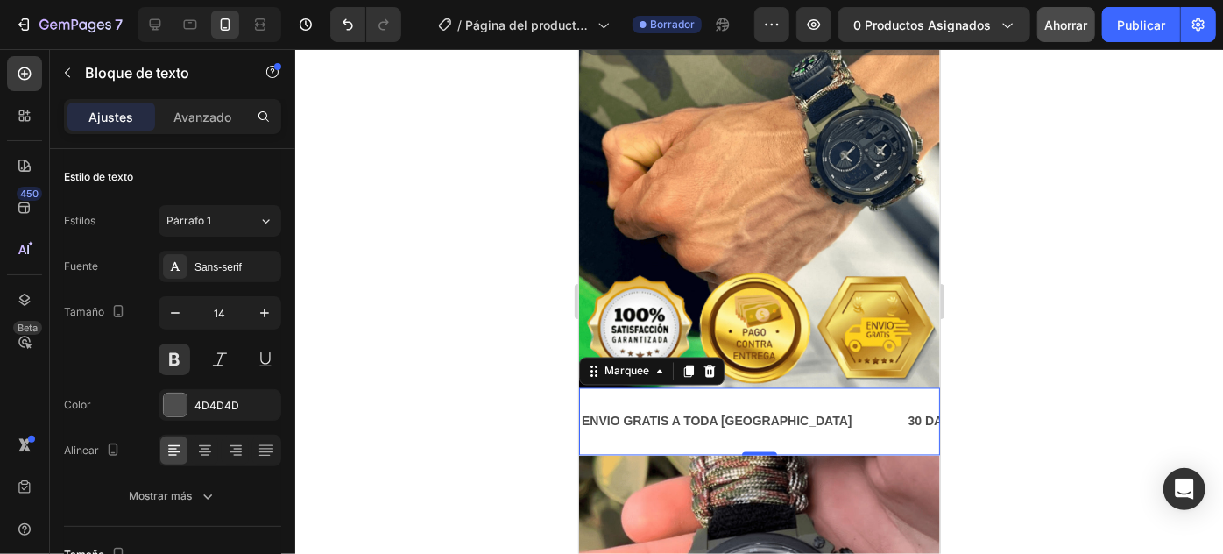
click at [809, 401] on div "ENVIO GRATIS A TODA COLOMBIA Text Block" at bounding box center [742, 420] width 327 height 39
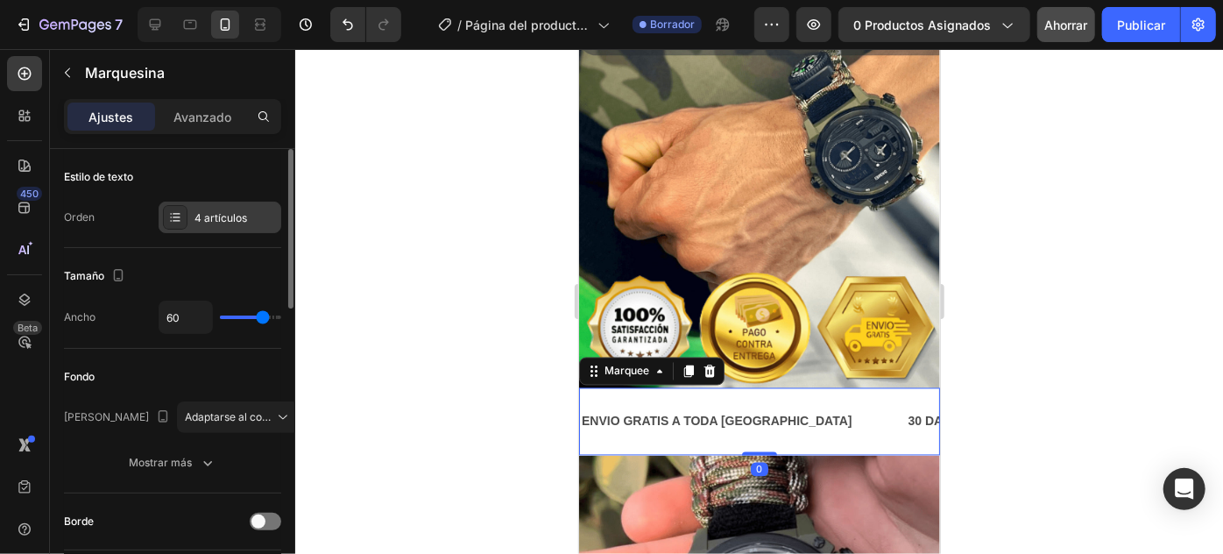
click at [194, 207] on div "4 artículos" at bounding box center [220, 218] width 123 height 32
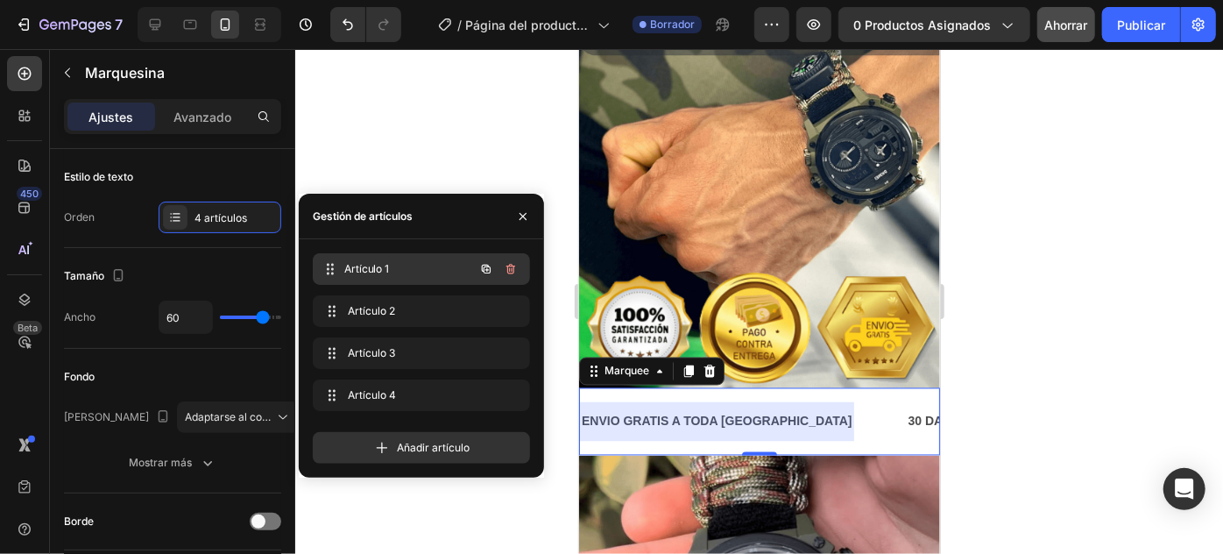
click at [397, 274] on span "Artículo 1" at bounding box center [409, 269] width 130 height 16
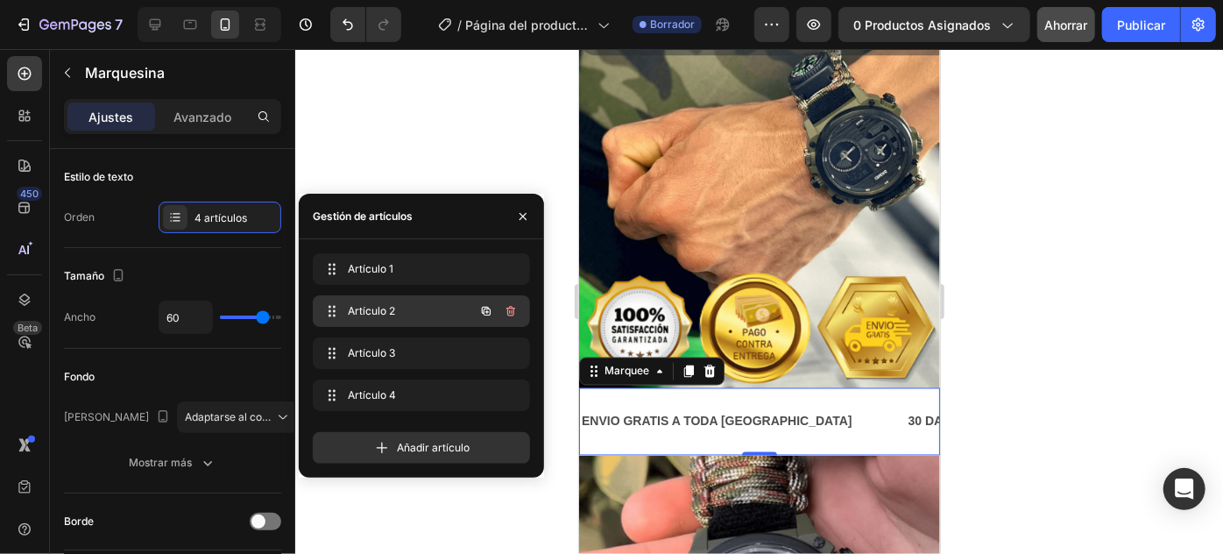
click at [383, 314] on font "Artículo 2" at bounding box center [371, 310] width 47 height 13
click at [410, 312] on span "Artículo 2" at bounding box center [397, 311] width 99 height 16
click at [410, 312] on span "Artículo 2" at bounding box center [409, 311] width 130 height 16
click at [393, 312] on span "Artículo 2" at bounding box center [397, 311] width 99 height 16
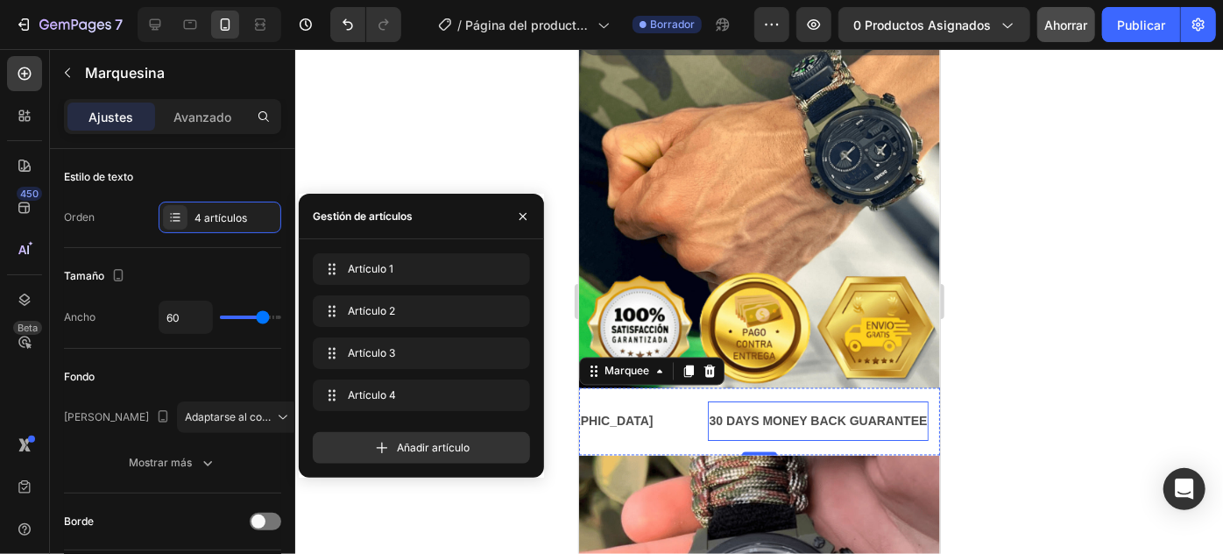
click at [745, 410] on p "30 DAYS MONEY BACK GUARANTEE" at bounding box center [818, 421] width 218 height 22
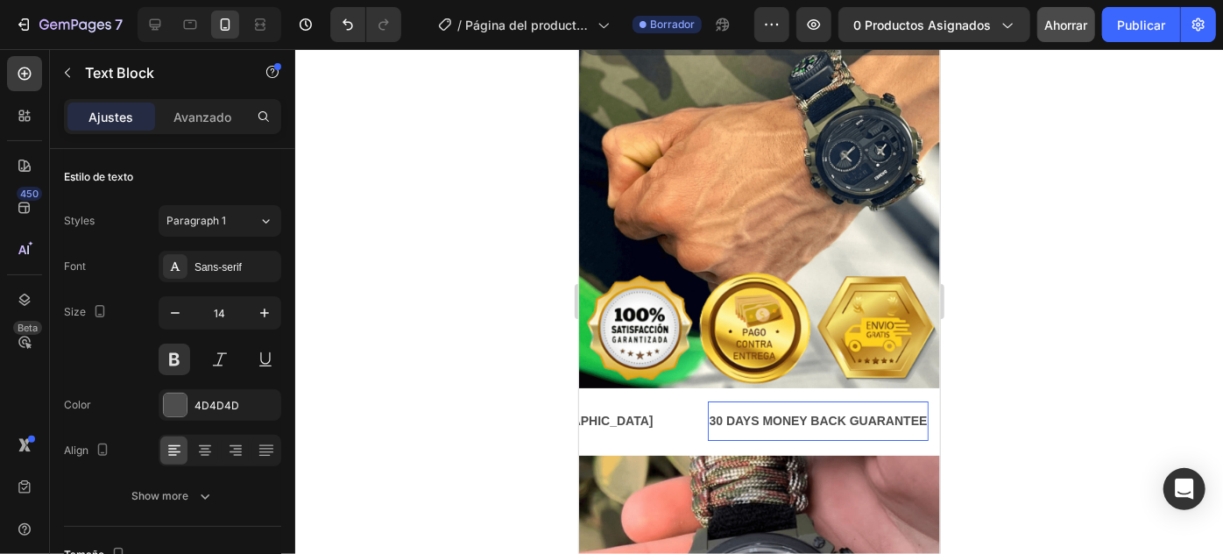
click at [745, 410] on p "30 DAYS MONEY BACK GUARANTEE" at bounding box center [818, 421] width 218 height 22
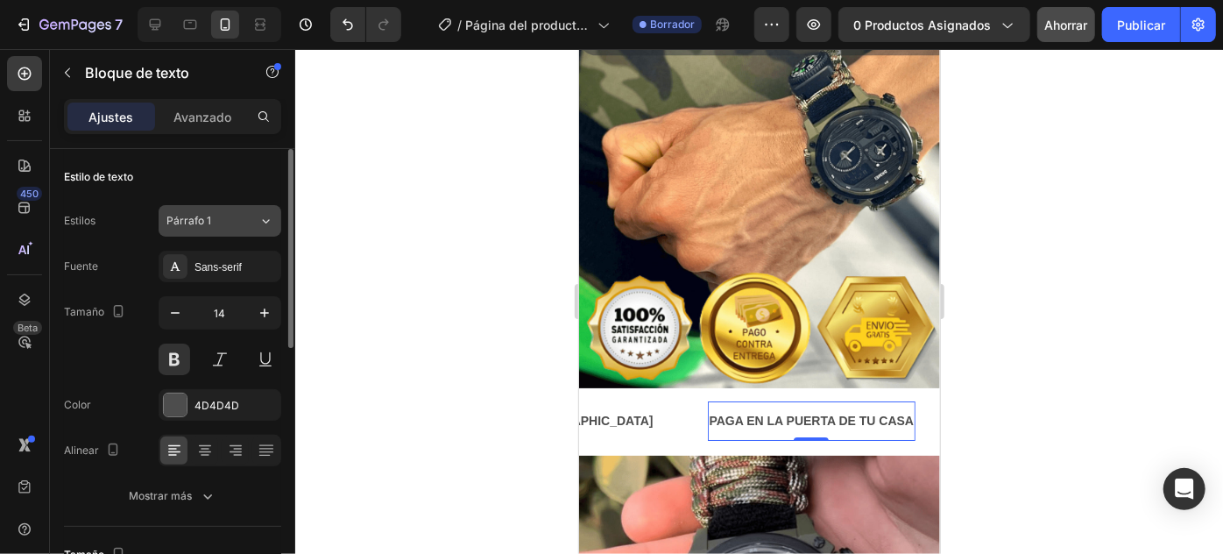
click at [227, 226] on div "Párrafo 1" at bounding box center [201, 221] width 71 height 16
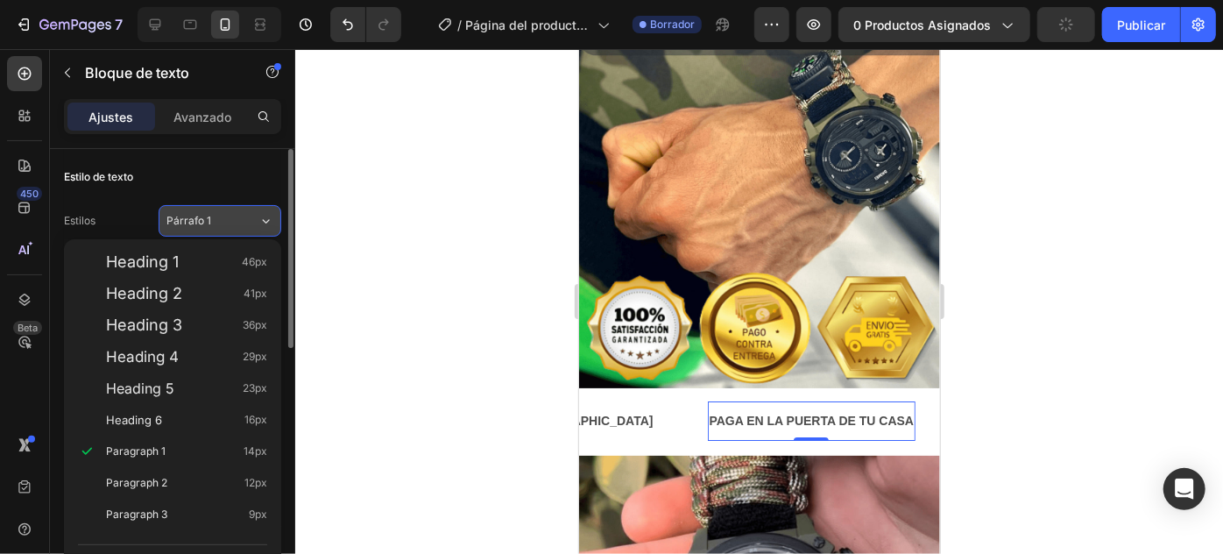
click at [231, 230] on button "Párrafo 1" at bounding box center [220, 221] width 123 height 32
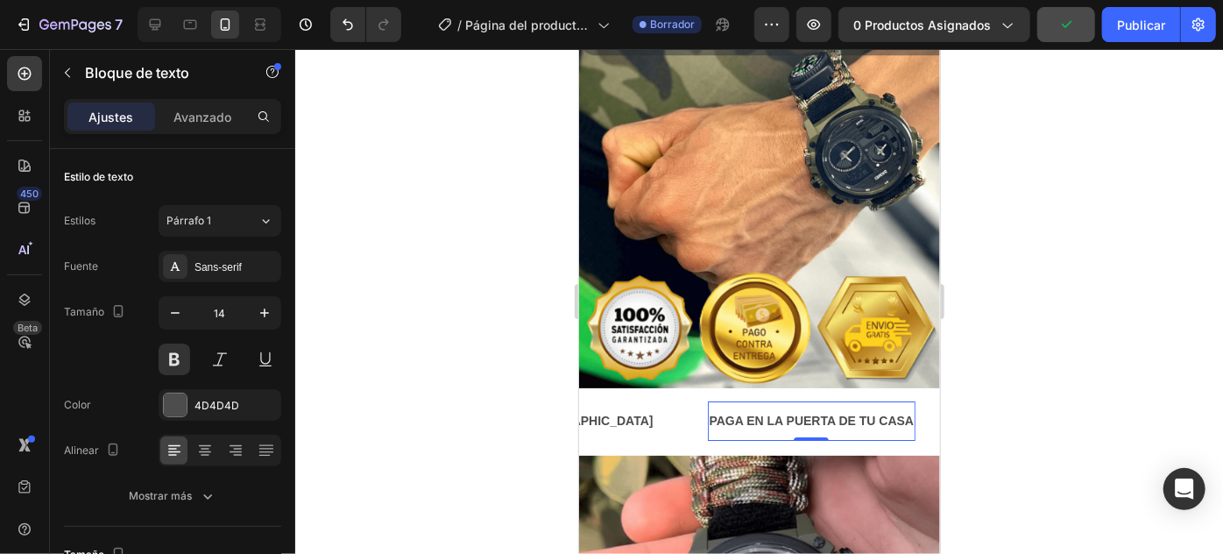
click at [986, 337] on div at bounding box center [759, 301] width 928 height 505
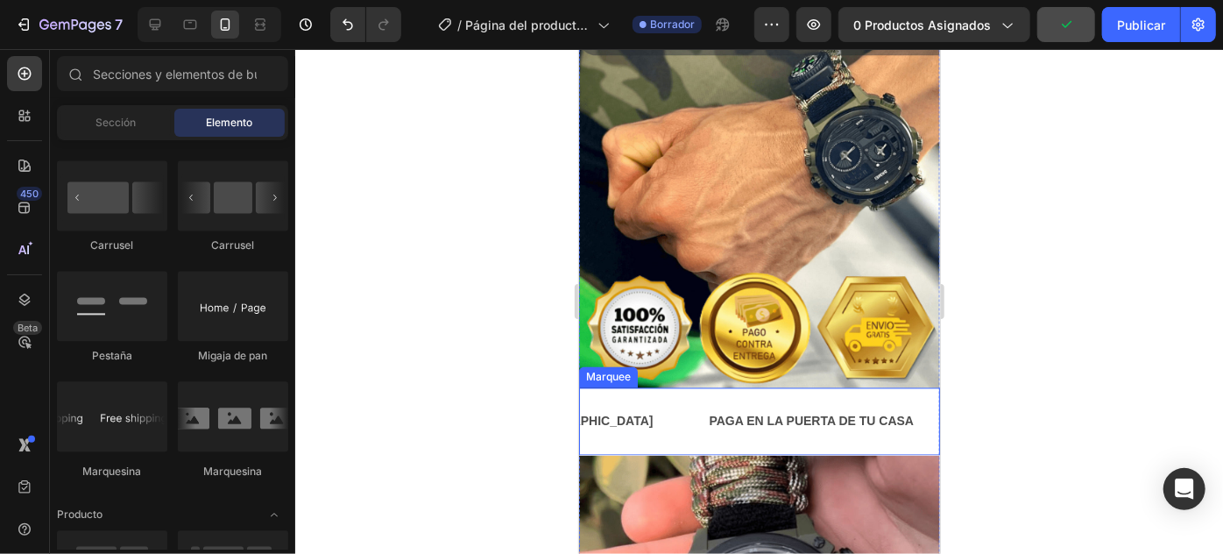
click at [861, 401] on div "PAGA EN LA PUERTA DE TU CASA Text Block" at bounding box center [837, 420] width 261 height 39
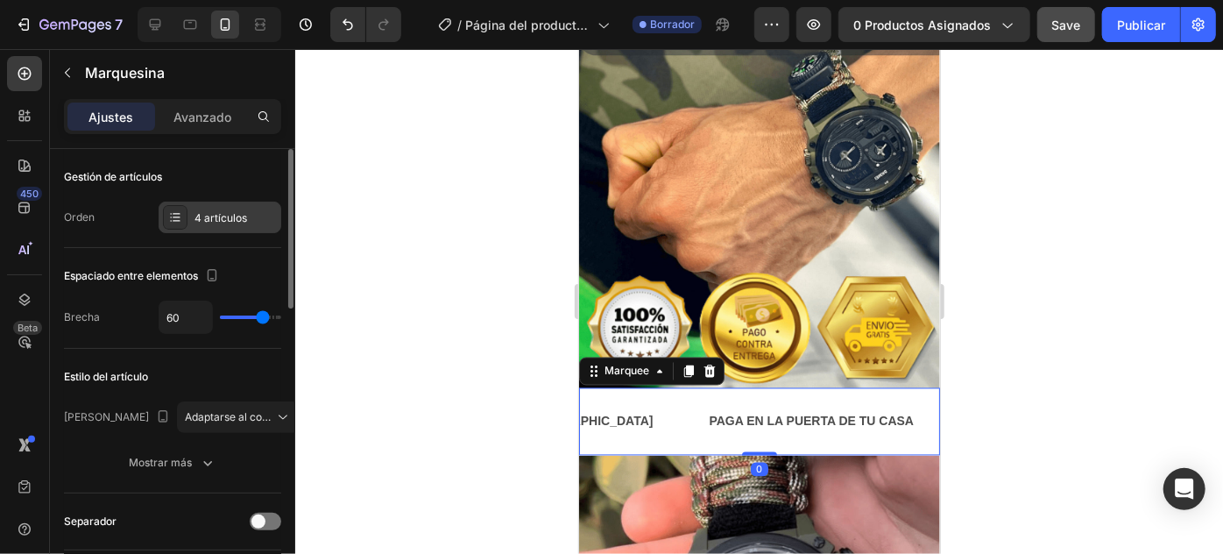
click at [236, 214] on font "4 artículos" at bounding box center [220, 217] width 53 height 13
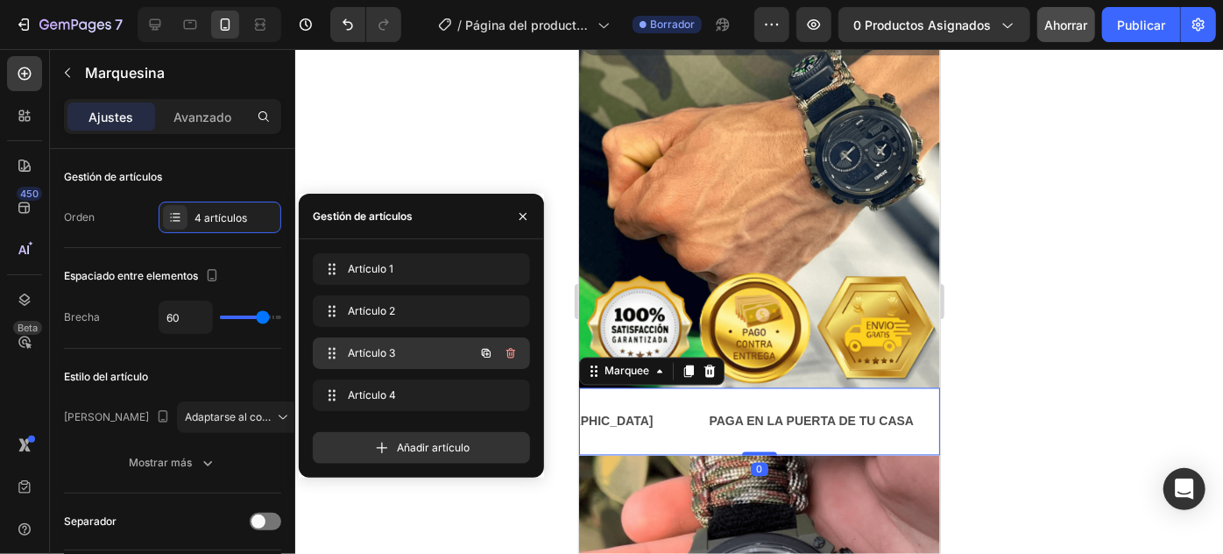
click at [418, 350] on span "Artículo 3" at bounding box center [397, 353] width 99 height 16
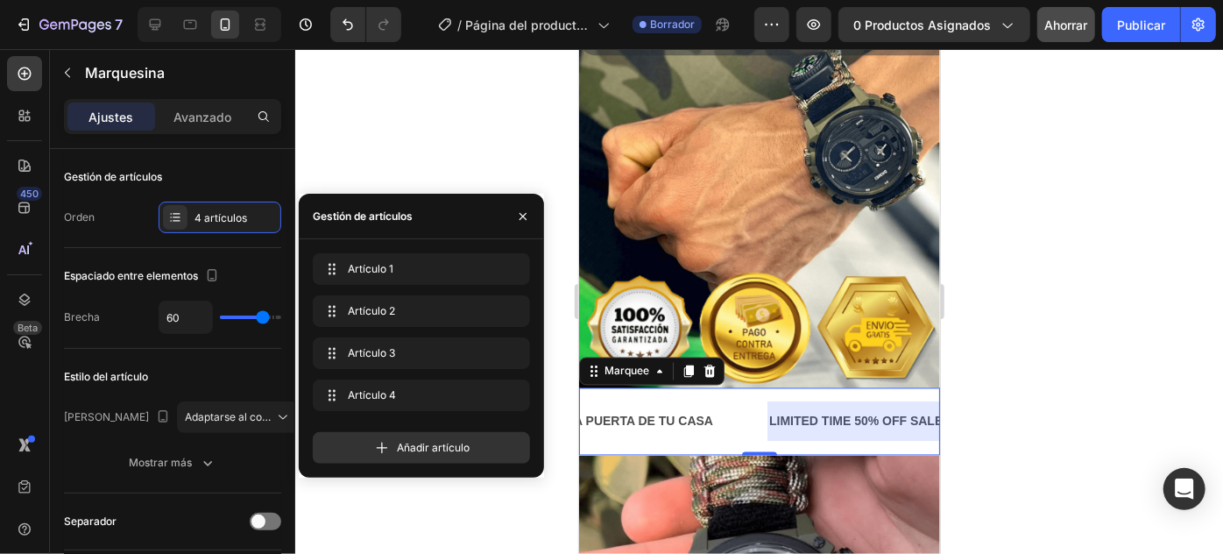
scroll to position [0, 437]
click at [780, 408] on div "LIMITED TIME 50% OFF SALE" at bounding box center [817, 420] width 177 height 25
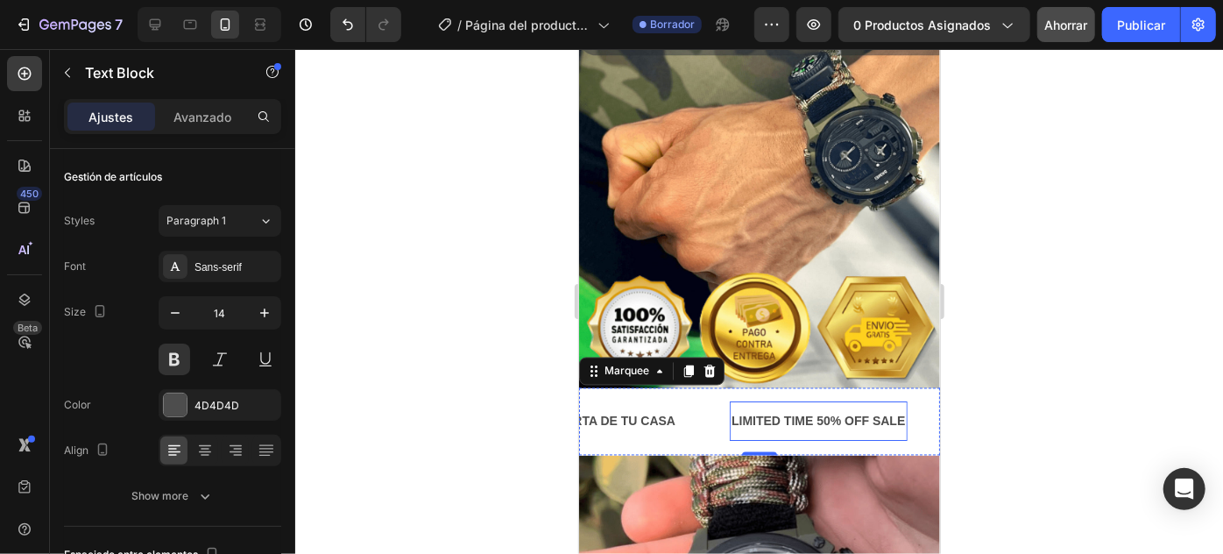
click at [780, 408] on div "LIMITED TIME 50% OFF SALE" at bounding box center [817, 420] width 177 height 25
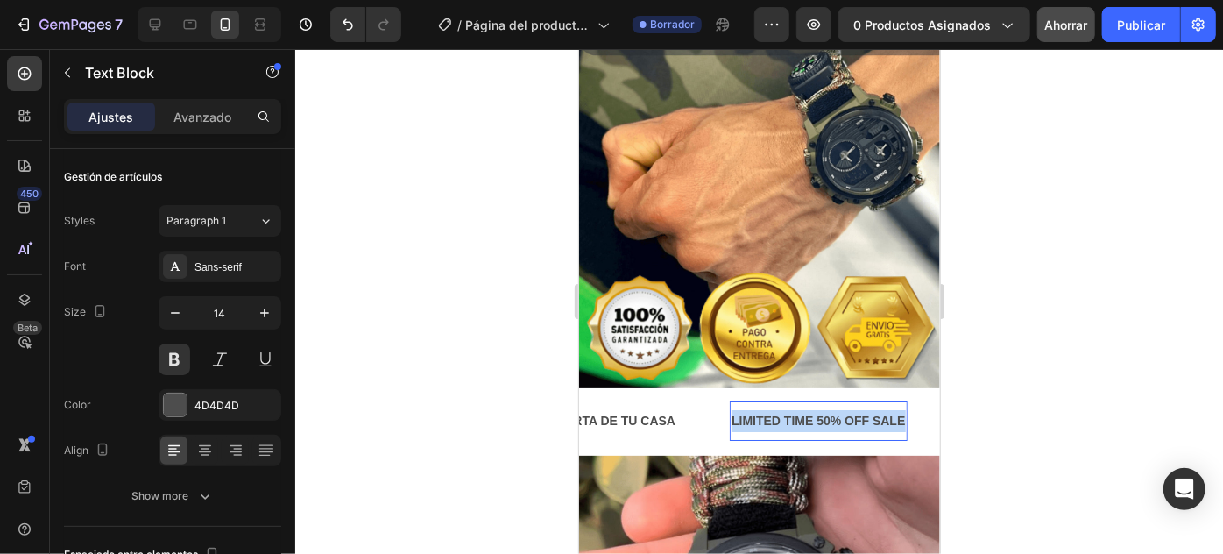
click at [780, 410] on p "LIMITED TIME 50% OFF SALE" at bounding box center [817, 421] width 173 height 22
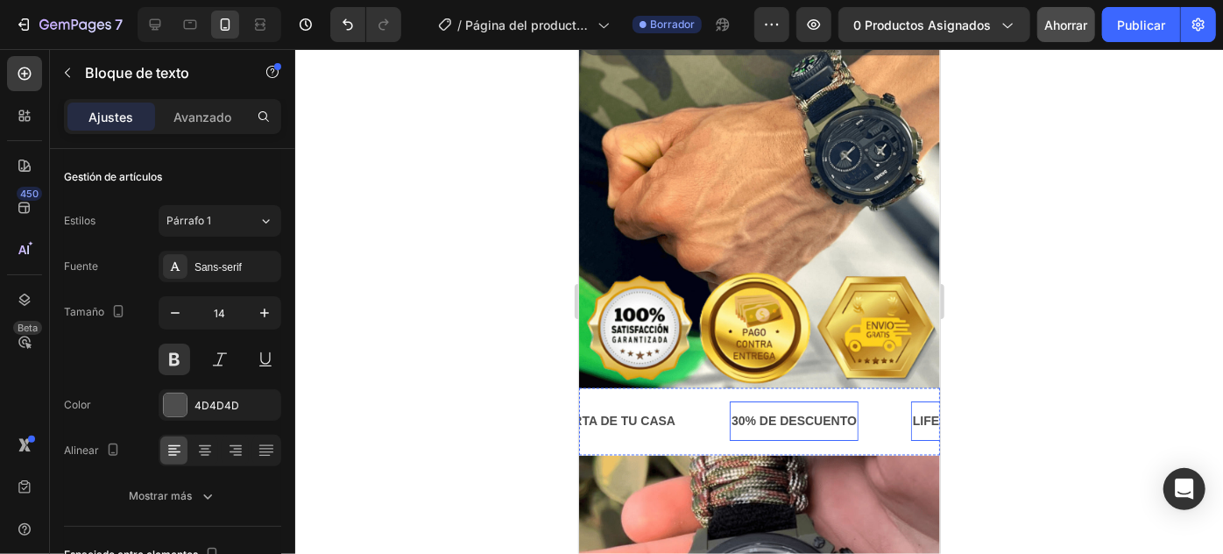
click at [910, 408] on div "LIFE TIME WARRANTY" at bounding box center [978, 420] width 137 height 25
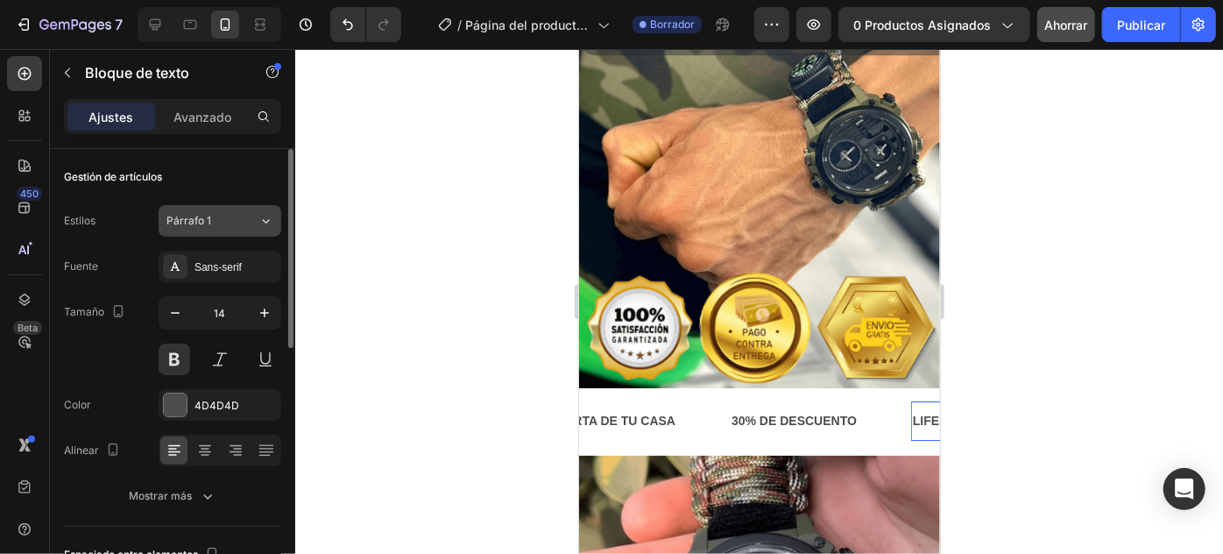
click at [259, 221] on icon at bounding box center [265, 221] width 15 height 18
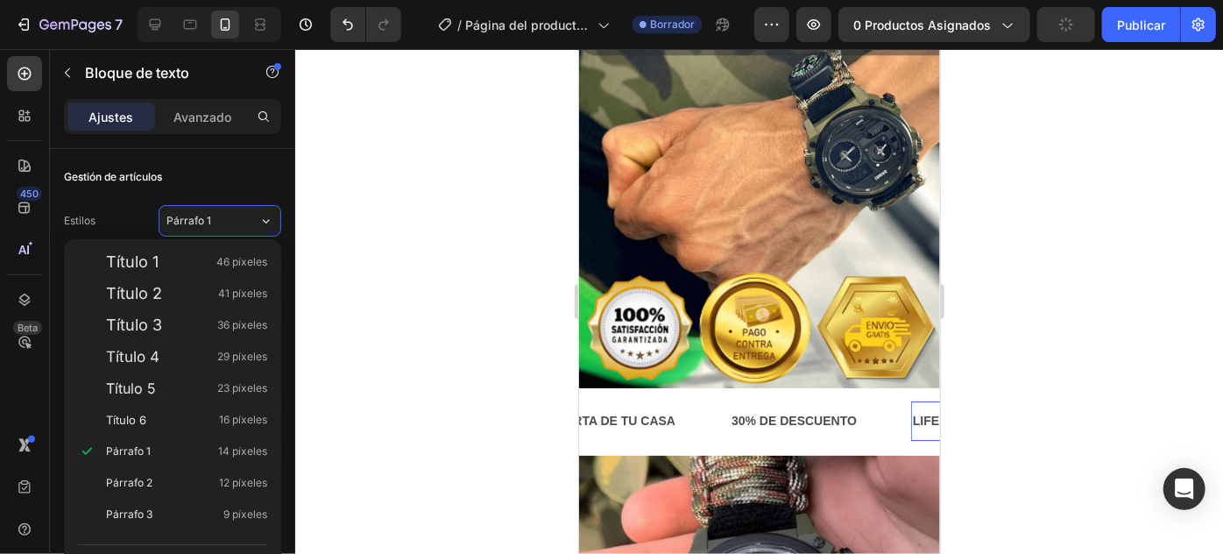
click at [393, 207] on div at bounding box center [759, 301] width 928 height 505
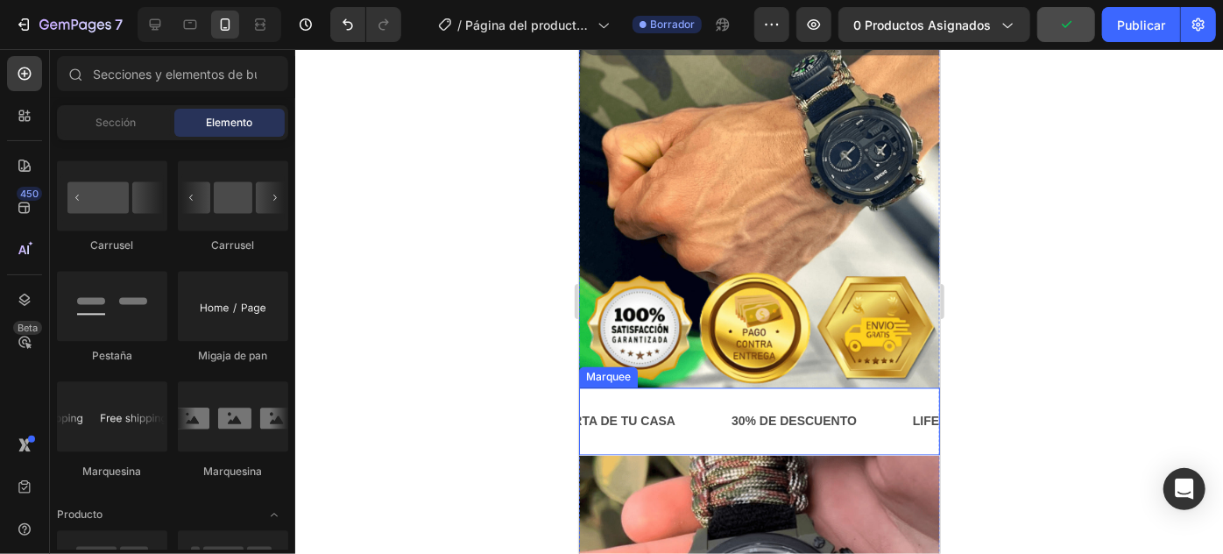
click at [824, 401] on div "30% DE DESCUENTO Text Block" at bounding box center [819, 420] width 181 height 39
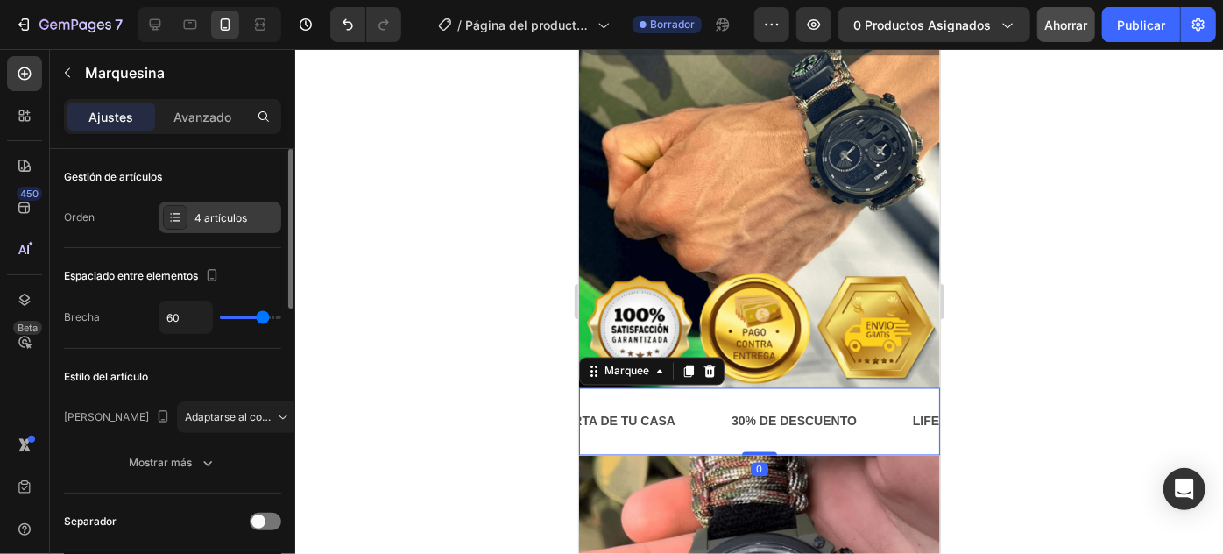
click at [206, 214] on font "4 artículos" at bounding box center [220, 217] width 53 height 13
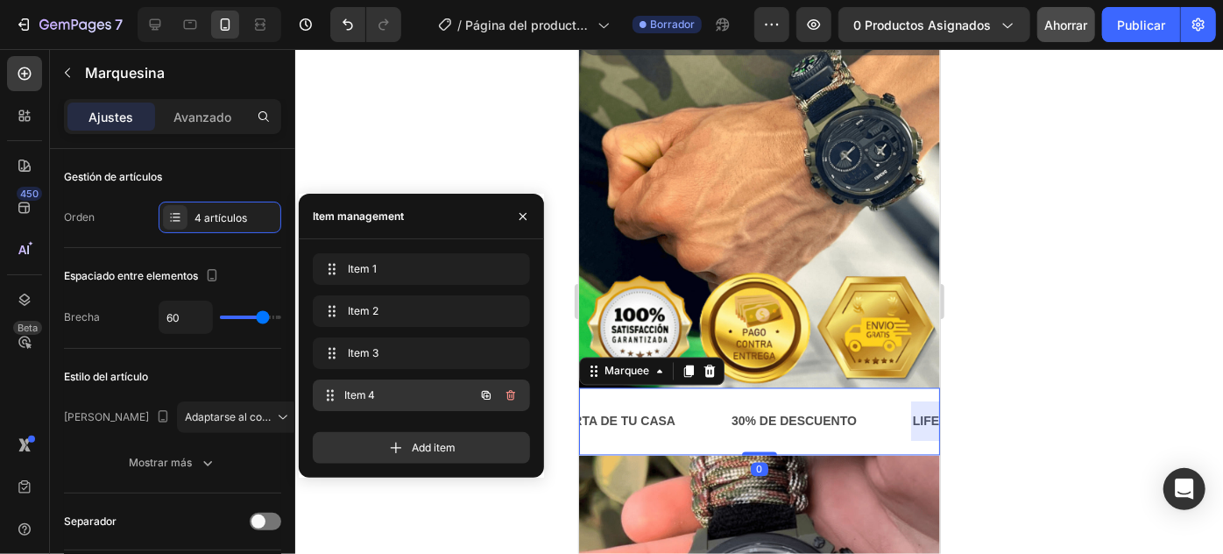
click at [355, 396] on span "Item 4" at bounding box center [409, 395] width 130 height 16
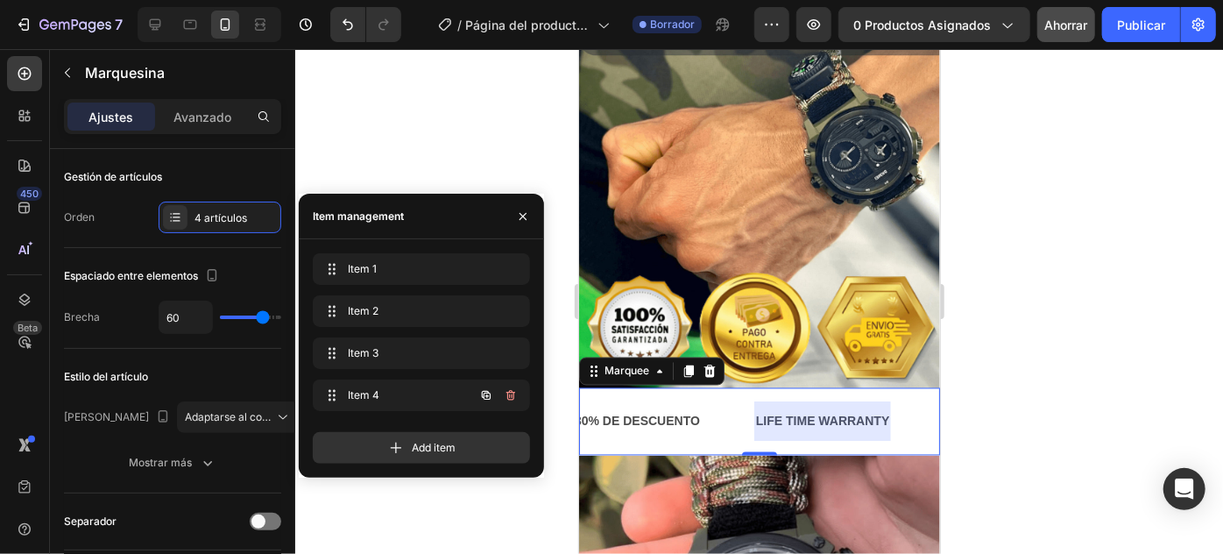
scroll to position [0, 598]
click at [775, 408] on div "LIFE TIME WARRANTY" at bounding box center [817, 420] width 137 height 25
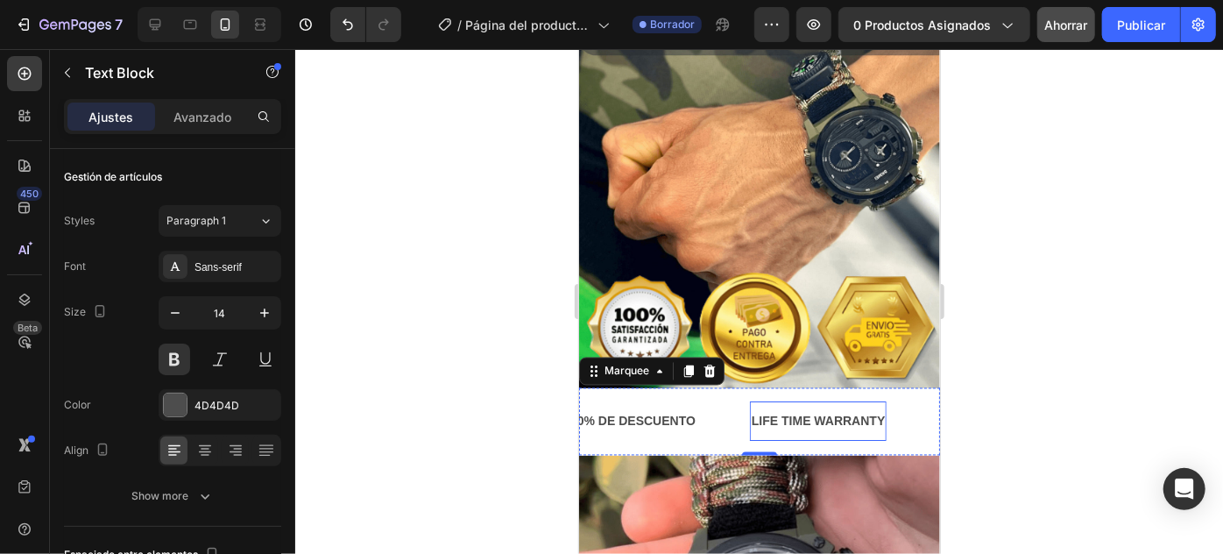
click at [775, 408] on div "LIFE TIME WARRANTY" at bounding box center [817, 420] width 137 height 25
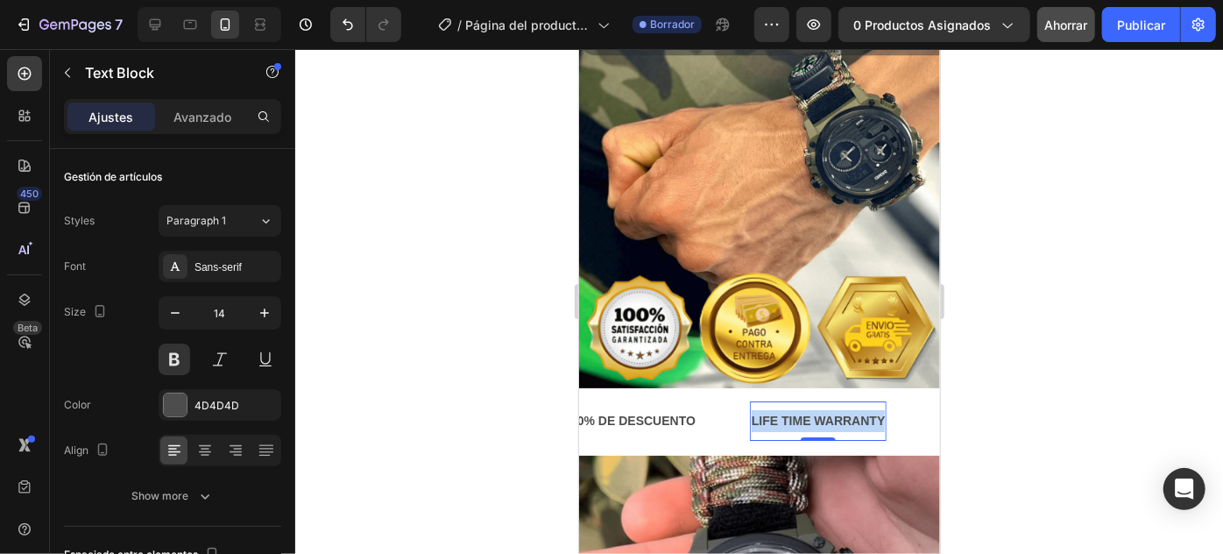
click at [775, 410] on p "LIFE TIME WARRANTY" at bounding box center [817, 421] width 133 height 22
click at [989, 217] on div at bounding box center [759, 301] width 928 height 505
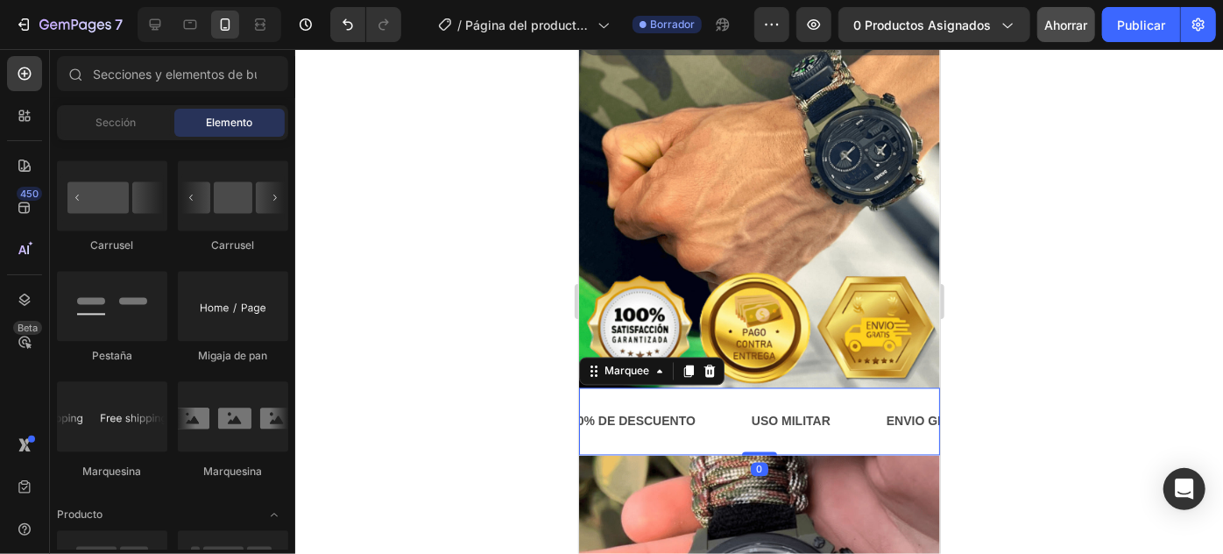
click at [795, 387] on div "ENVIO GRATIS A TODA COLOMBIA Text Block PAGA EN LA PUERTA DE TU CASA Text Block…" at bounding box center [758, 420] width 361 height 67
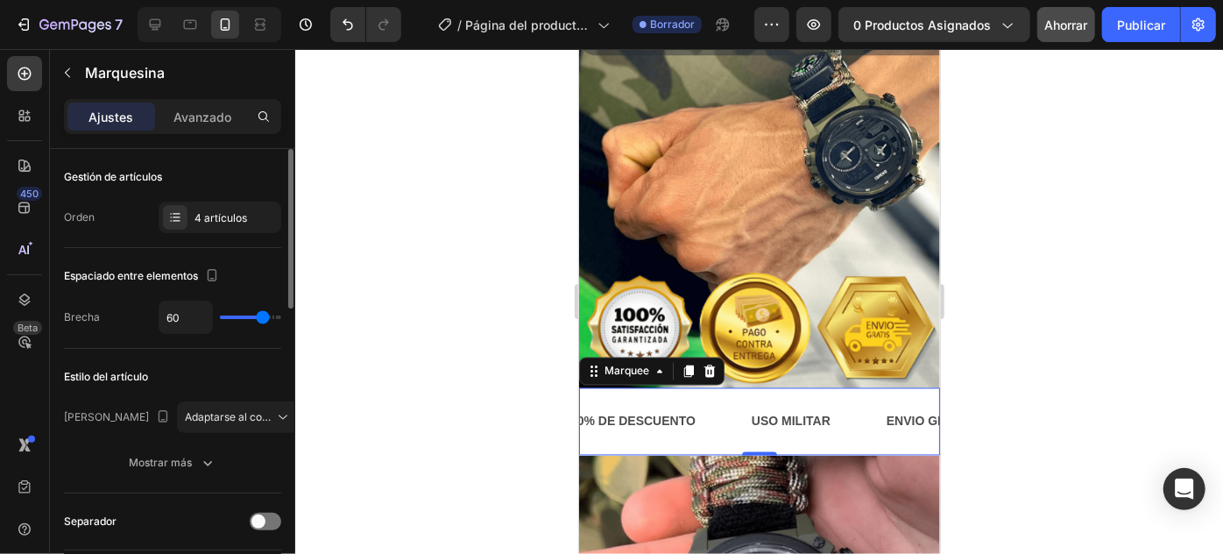
type input "33"
type input "29"
type input "25"
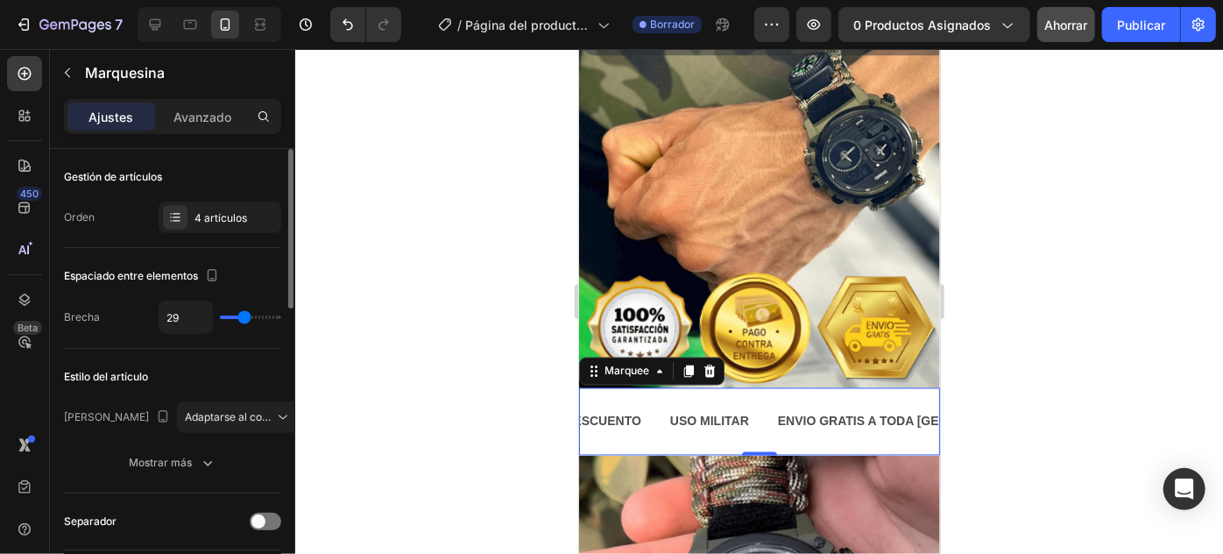
type input "25"
type input "48"
type input "54"
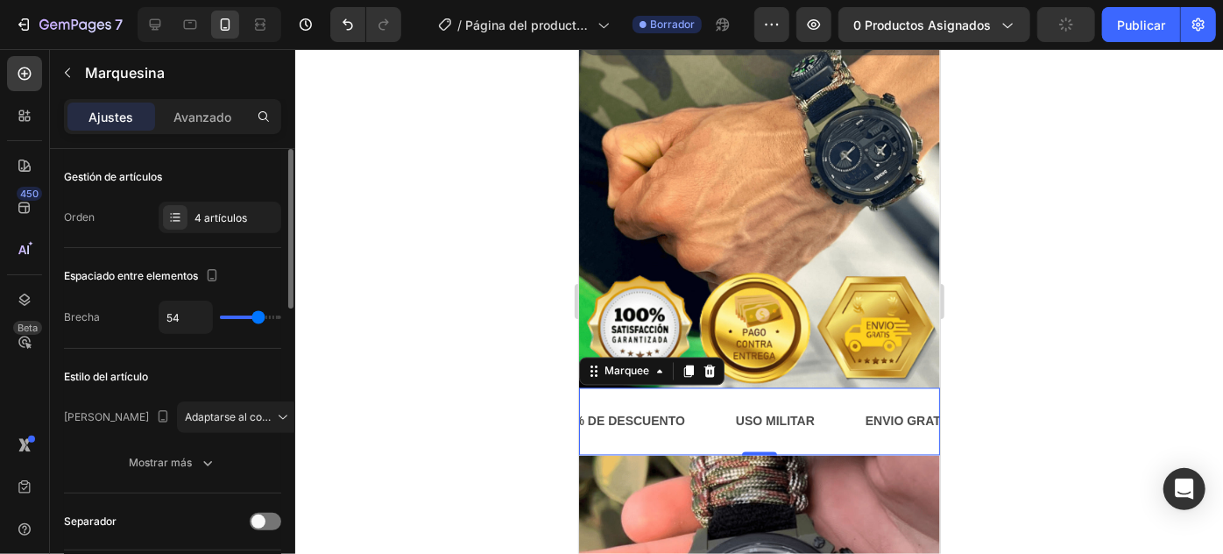
type input "60"
drag, startPoint x: 246, startPoint y: 317, endPoint x: 262, endPoint y: 317, distance: 15.8
click at [262, 317] on input "range" at bounding box center [250, 317] width 61 height 4
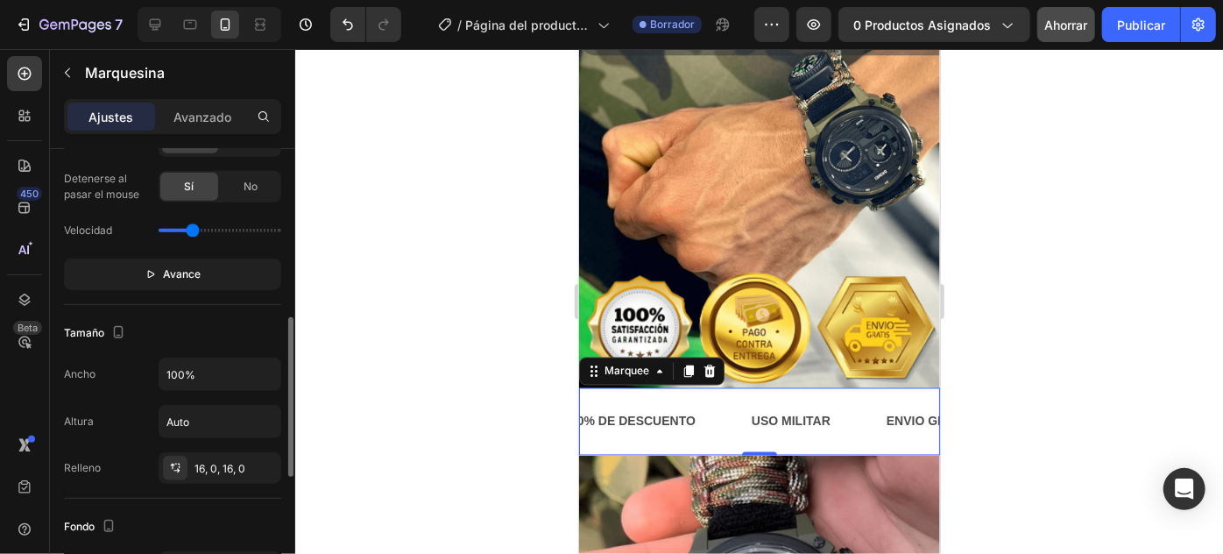
scroll to position [557, 0]
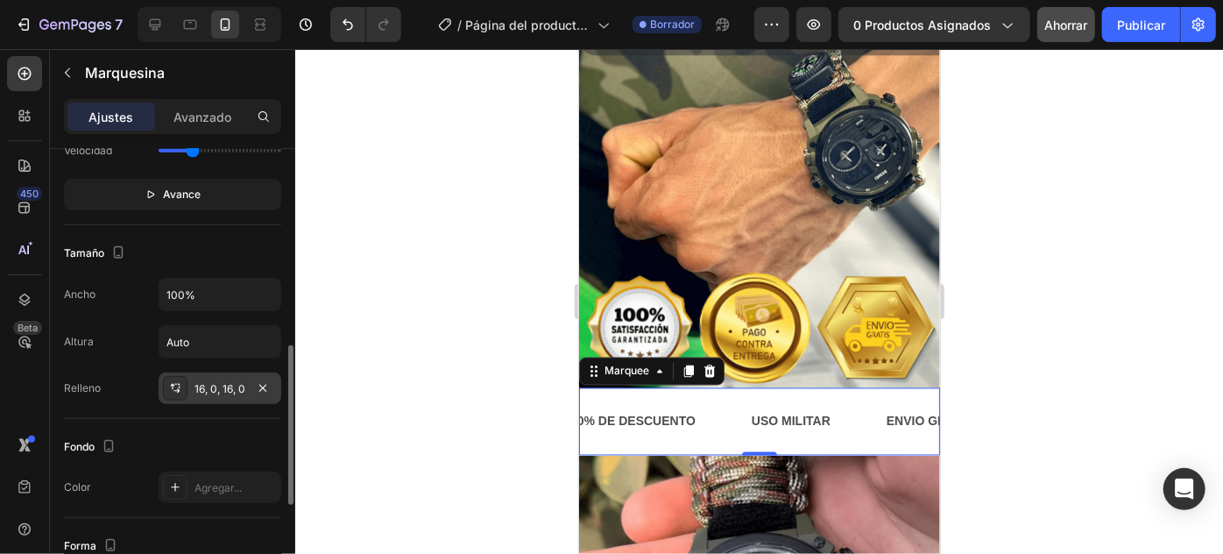
click at [196, 384] on font "16, 0, 16, 0" at bounding box center [219, 388] width 51 height 13
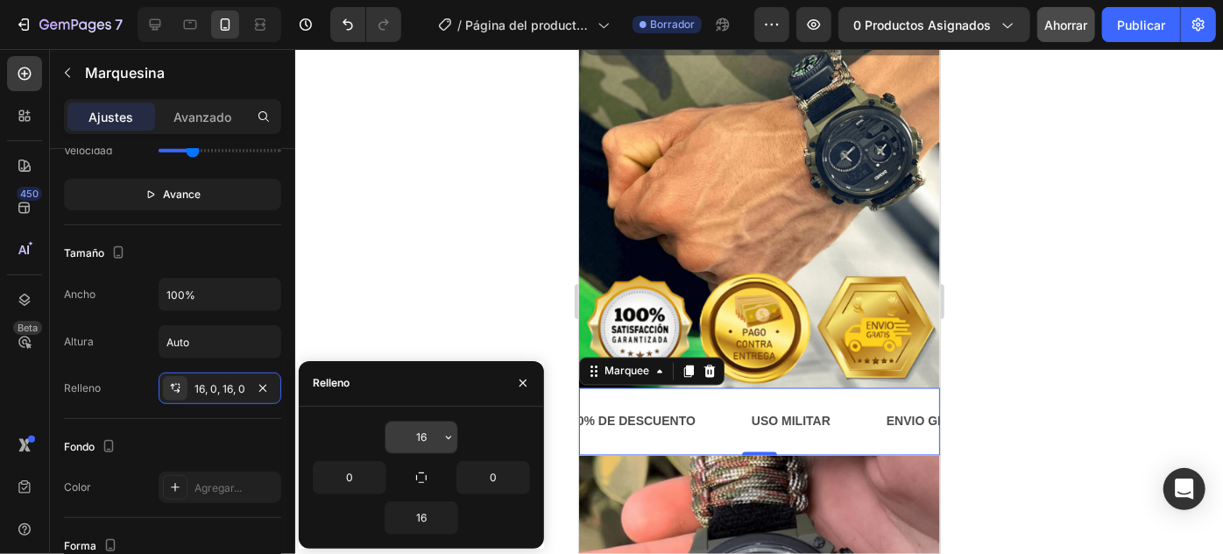
click at [421, 444] on input "16" at bounding box center [421, 437] width 72 height 32
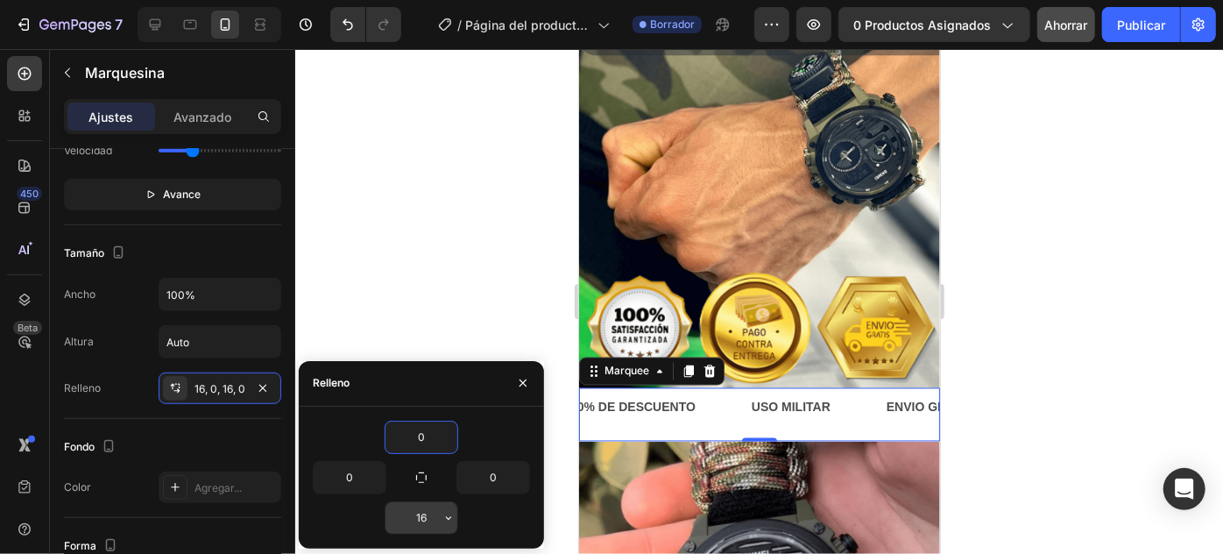
type input "0"
click at [422, 523] on input "16" at bounding box center [421, 518] width 72 height 32
type input "0"
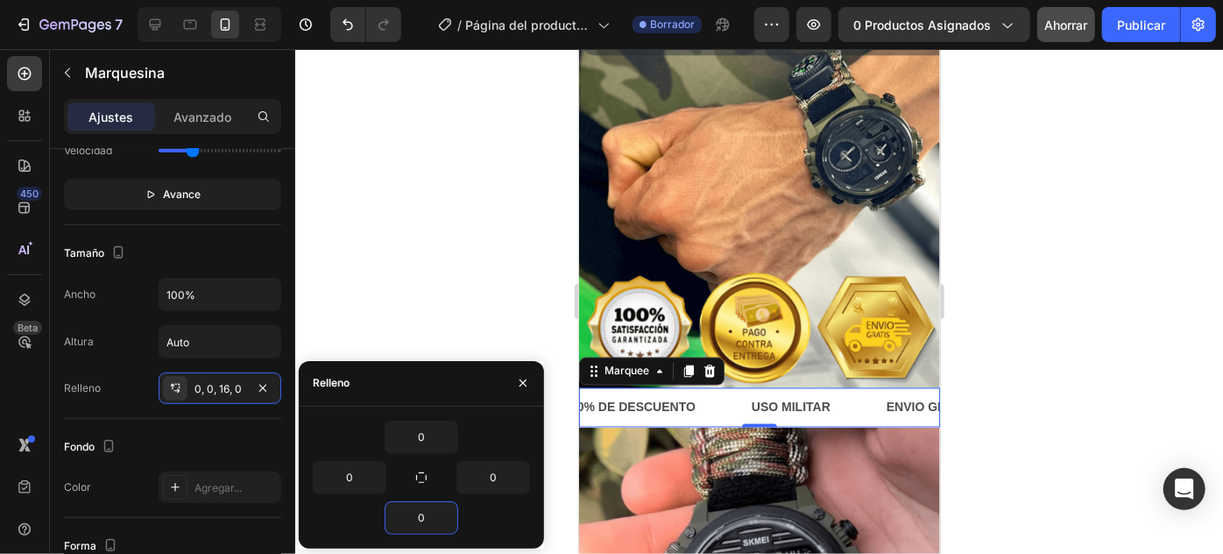
click at [443, 223] on div at bounding box center [759, 301] width 928 height 505
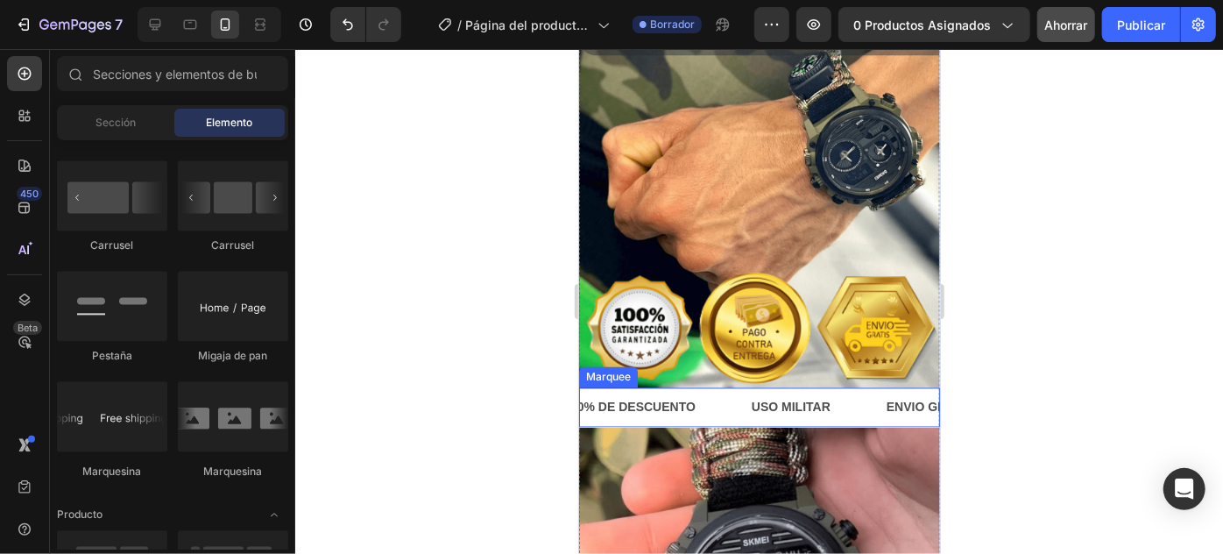
click at [668, 387] on div "30% DE DESCUENTO Text Block" at bounding box center [658, 406] width 181 height 39
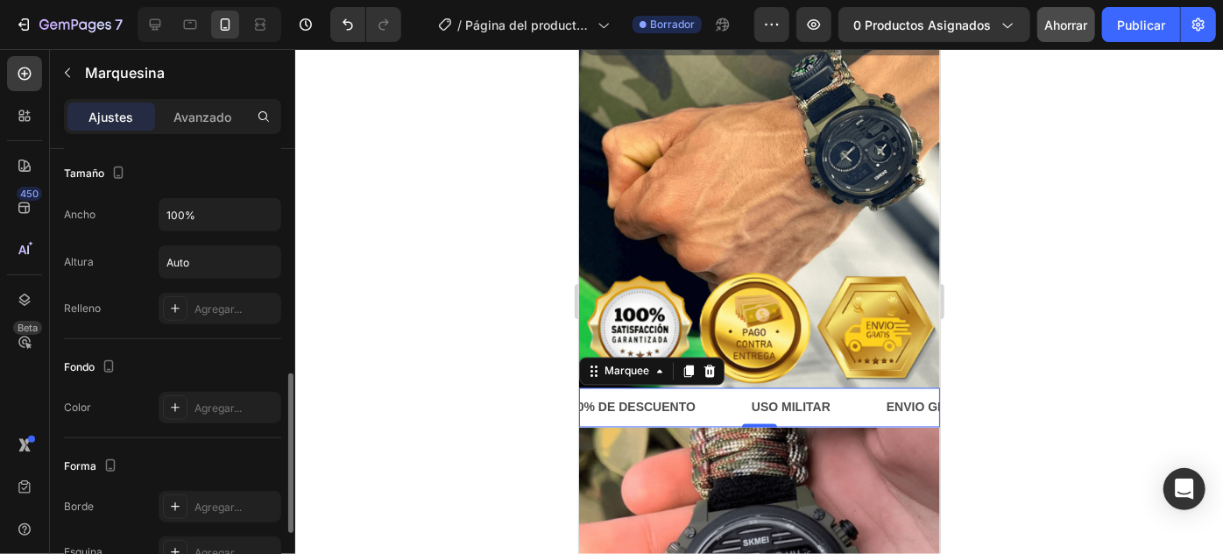
scroll to position [717, 0]
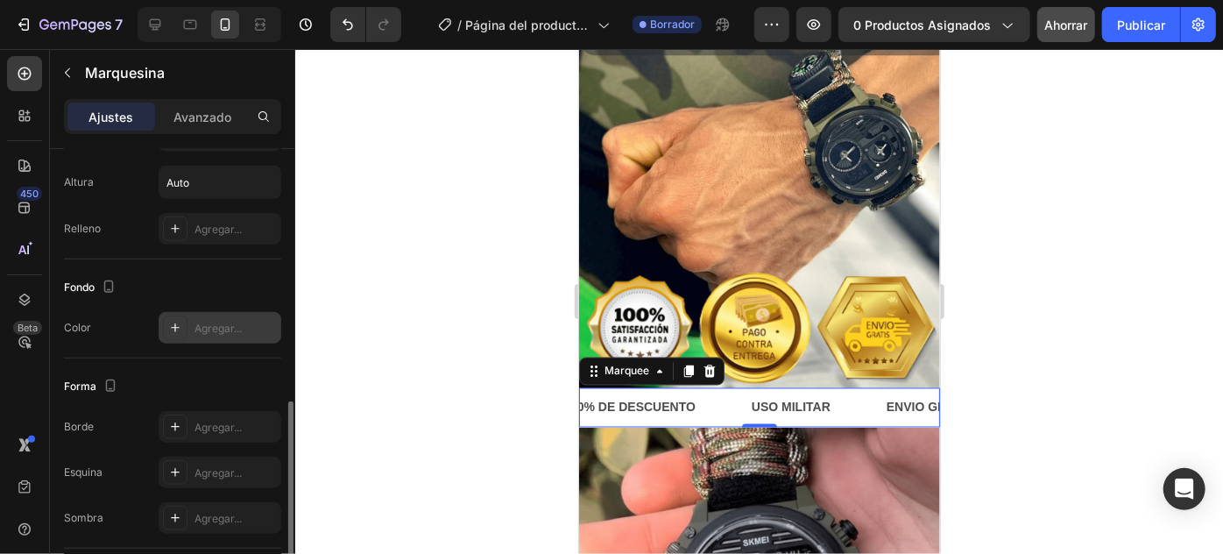
click at [170, 321] on icon at bounding box center [175, 328] width 14 height 14
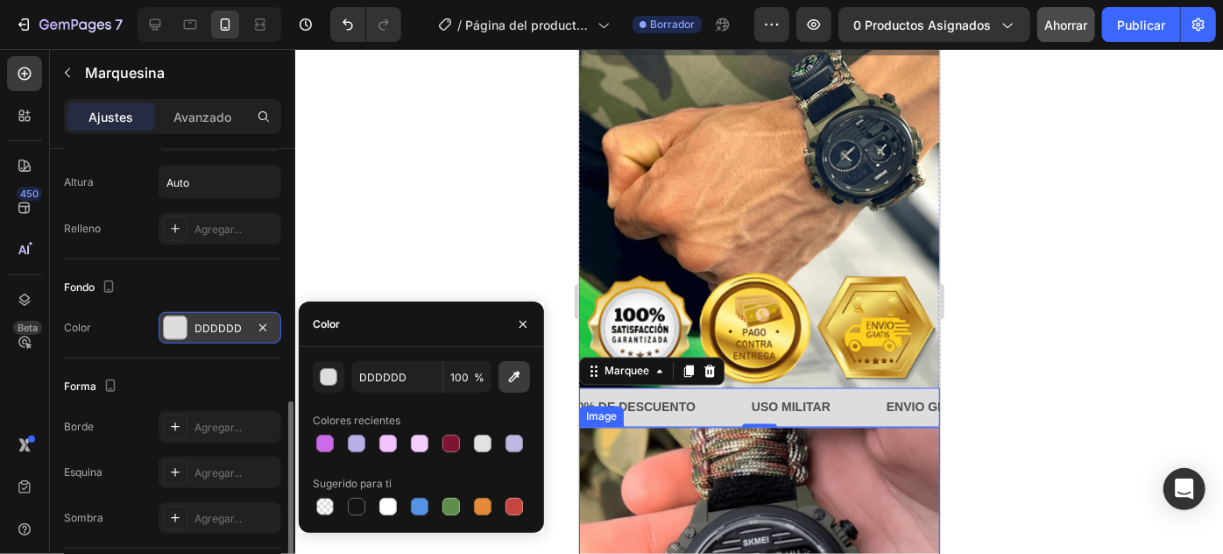
click at [506, 382] on icon "button" at bounding box center [515, 377] width 18 height 18
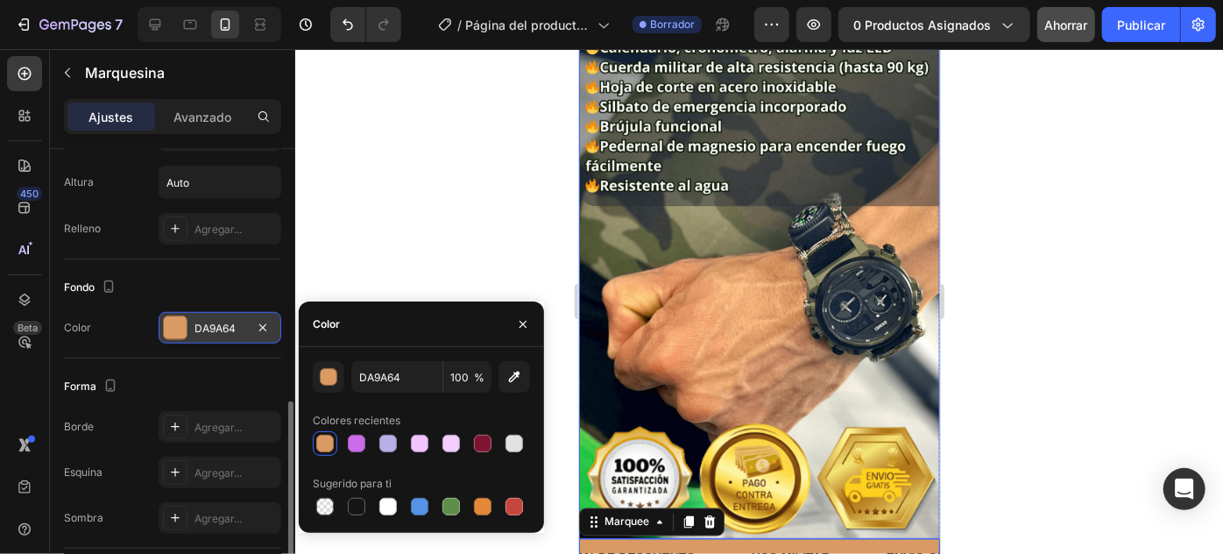
scroll to position [1318, 0]
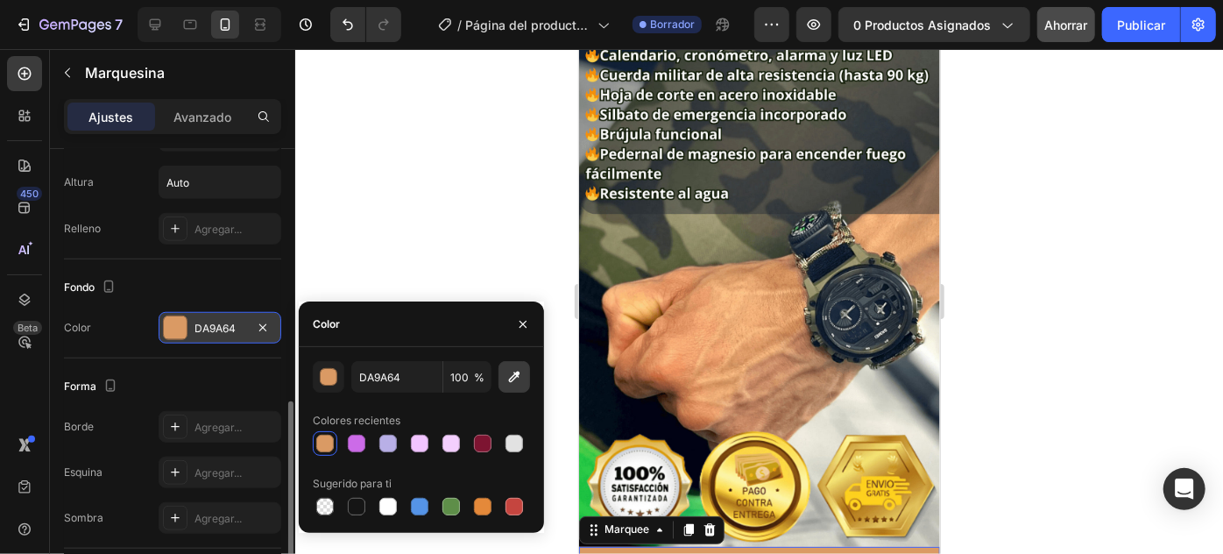
click at [526, 373] on button "button" at bounding box center [514, 377] width 32 height 32
type input "5F623F"
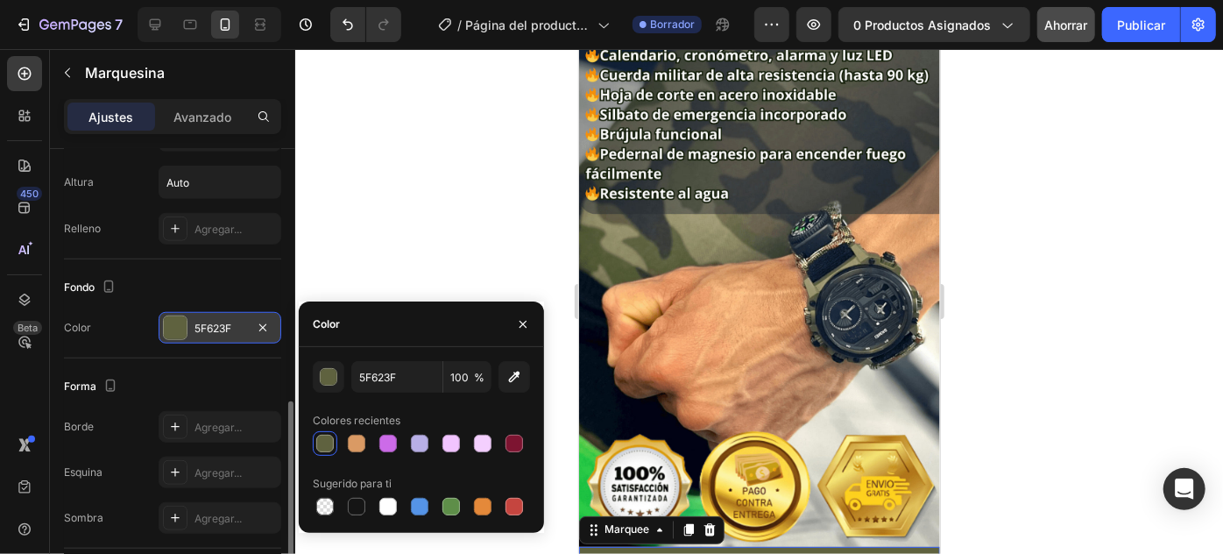
click at [1029, 448] on div at bounding box center [759, 301] width 928 height 505
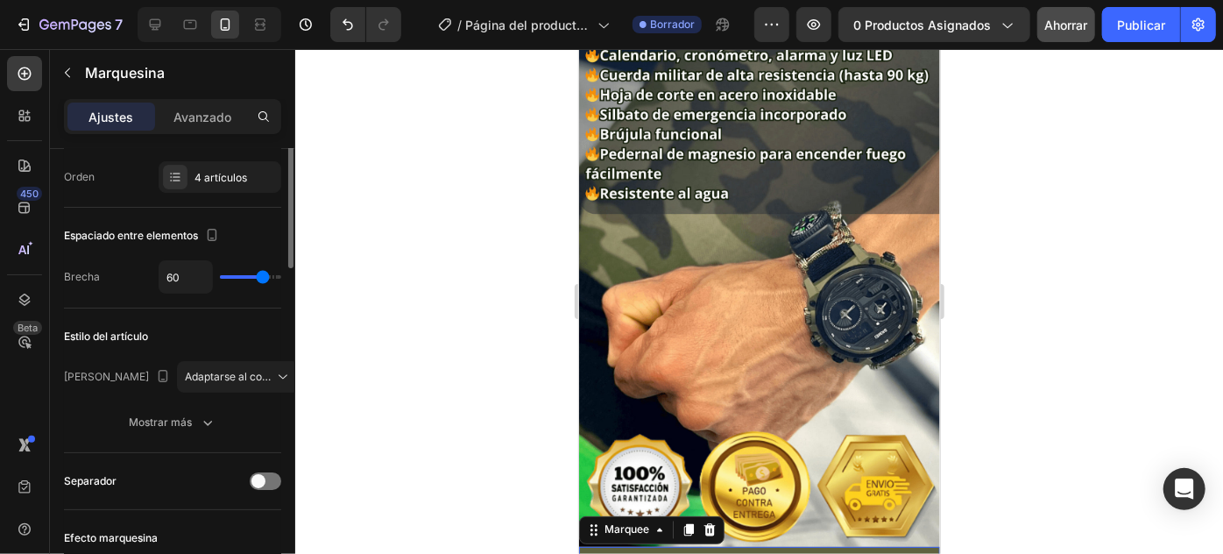
scroll to position [0, 0]
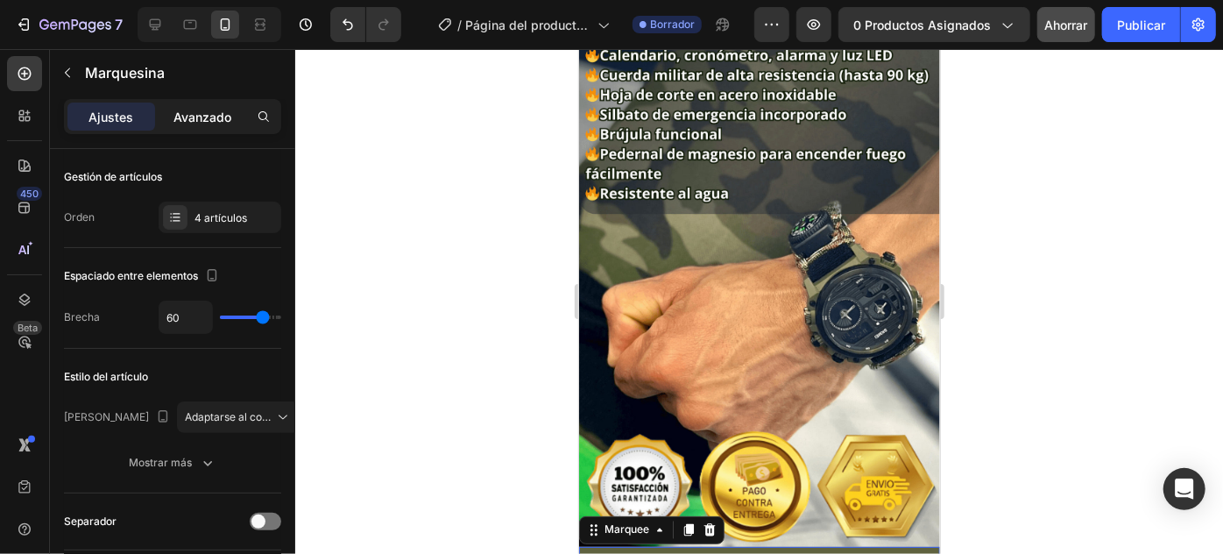
click at [189, 121] on font "Avanzado" at bounding box center [202, 117] width 58 height 15
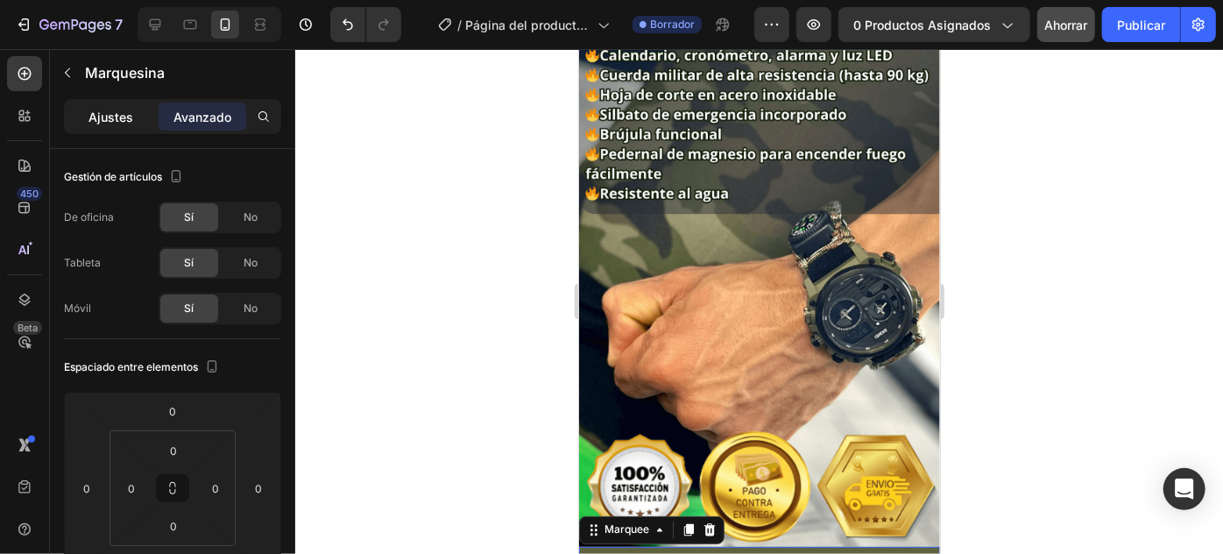
click at [95, 108] on p "Ajustes" at bounding box center [111, 117] width 45 height 18
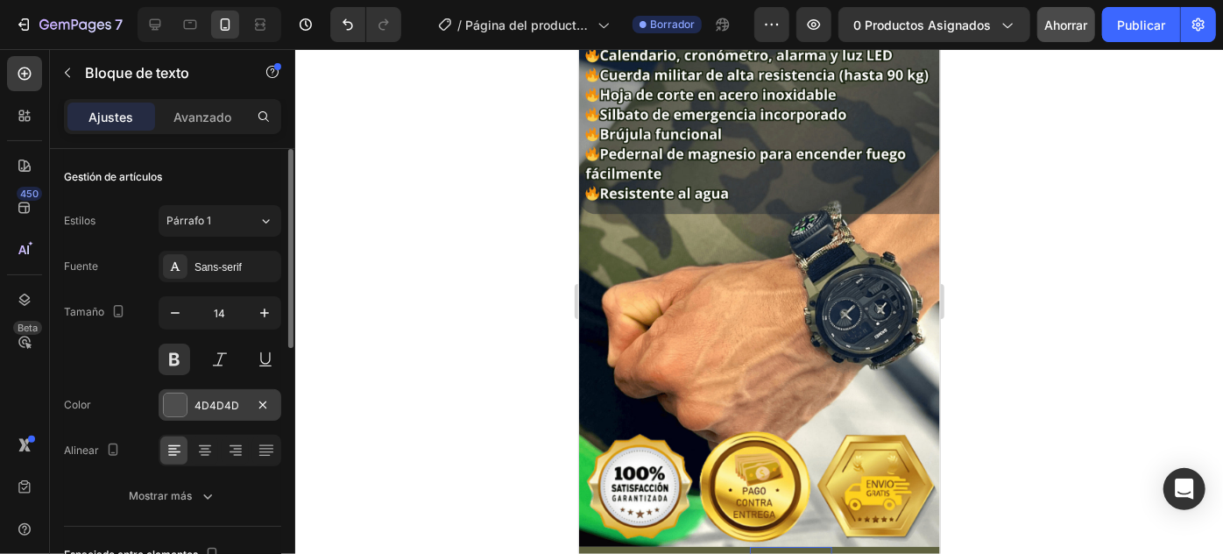
click at [176, 408] on div at bounding box center [175, 404] width 23 height 23
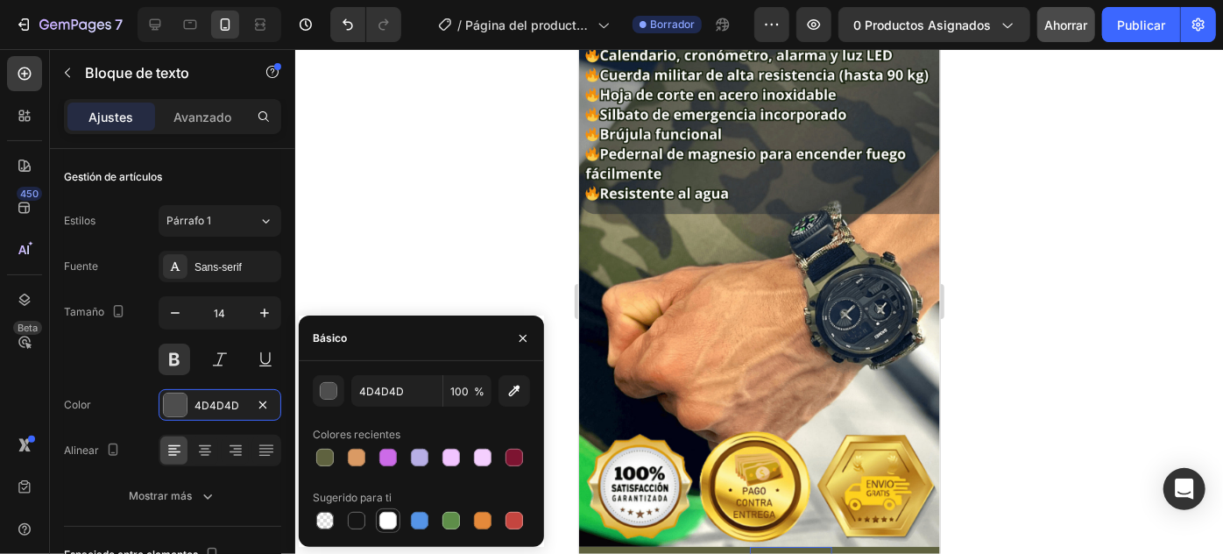
click at [388, 518] on div at bounding box center [388, 521] width 18 height 18
type input "FFFFFF"
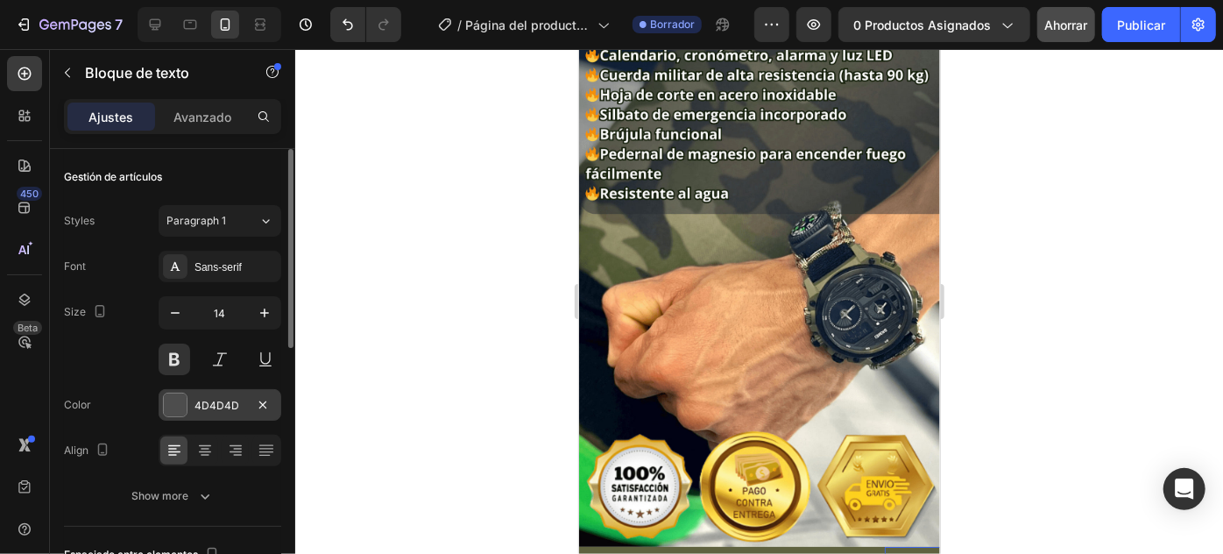
click at [192, 406] on div "4D4D4D" at bounding box center [220, 405] width 123 height 32
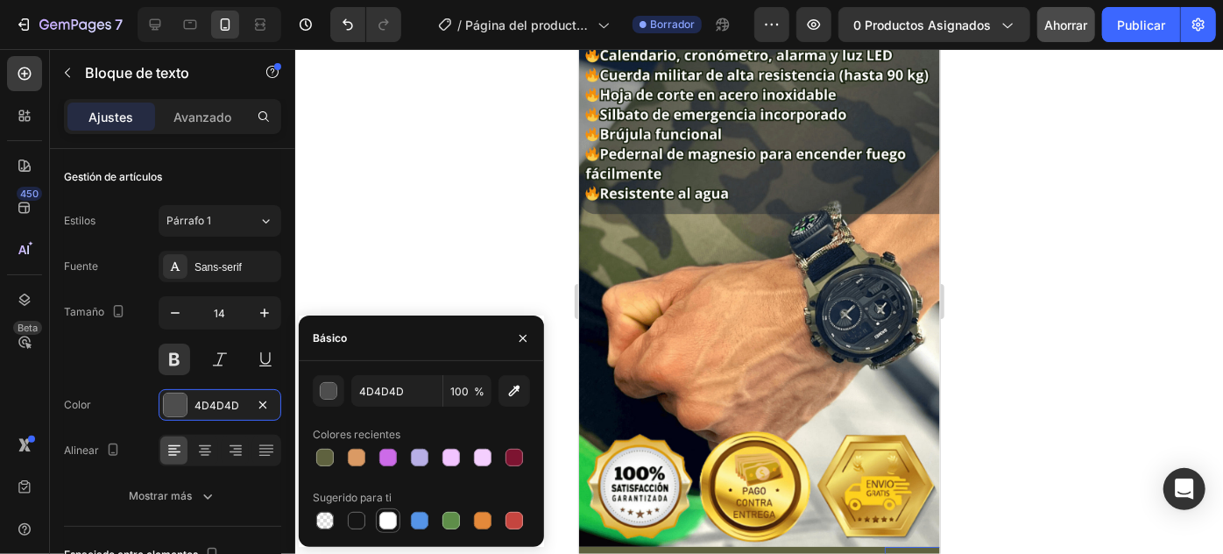
click at [379, 520] on div at bounding box center [388, 521] width 18 height 18
type input "FFFFFF"
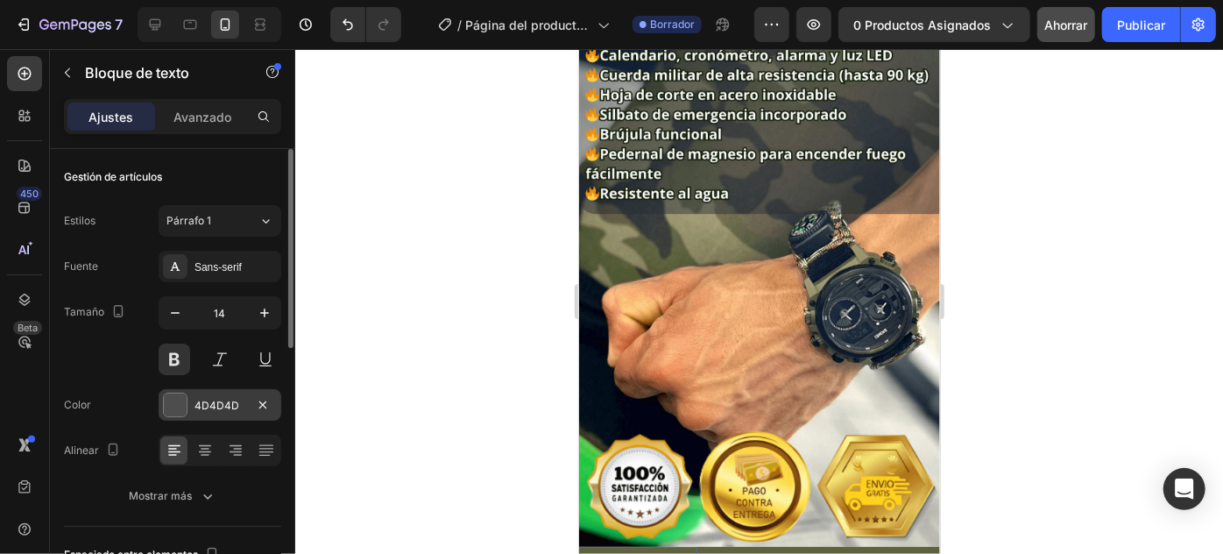
click at [202, 403] on font "4D4D4D" at bounding box center [216, 405] width 45 height 13
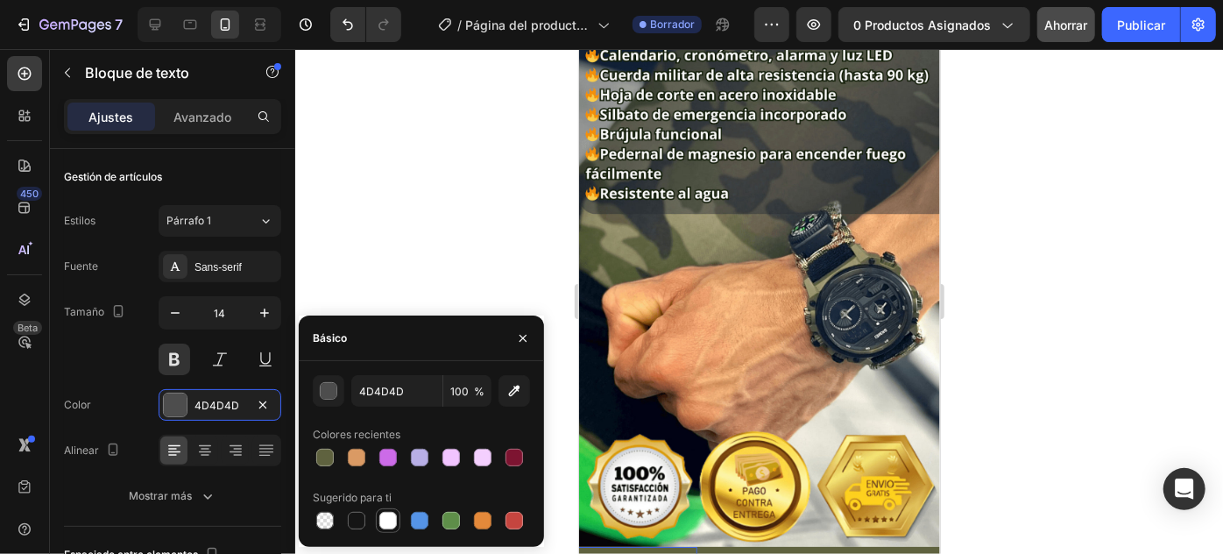
click at [384, 520] on div at bounding box center [388, 521] width 18 height 18
type input "FFFFFF"
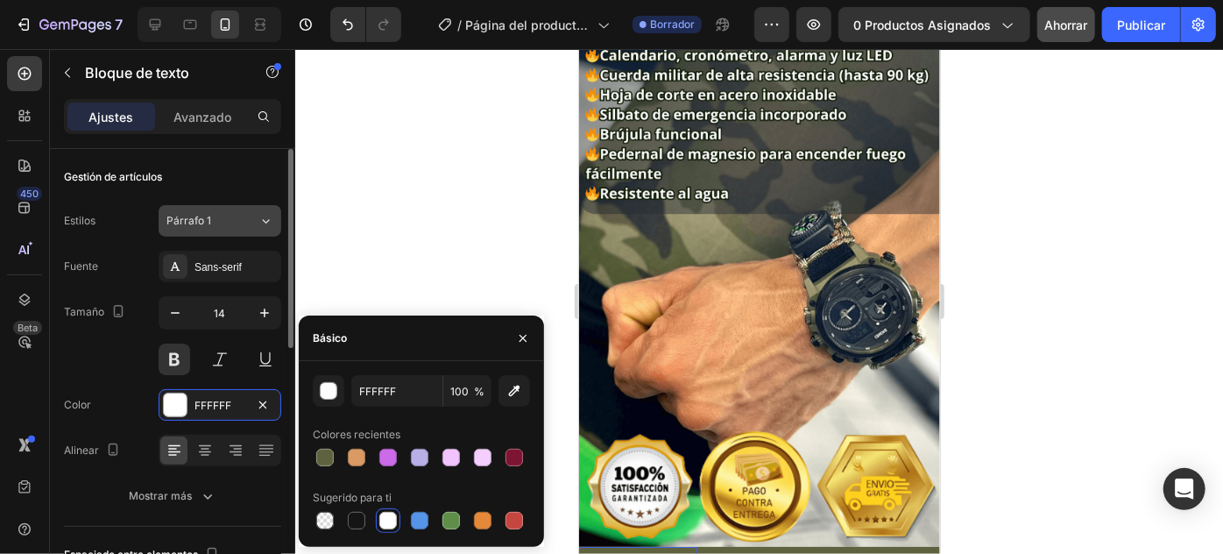
click at [209, 230] on button "Párrafo 1" at bounding box center [220, 221] width 123 height 32
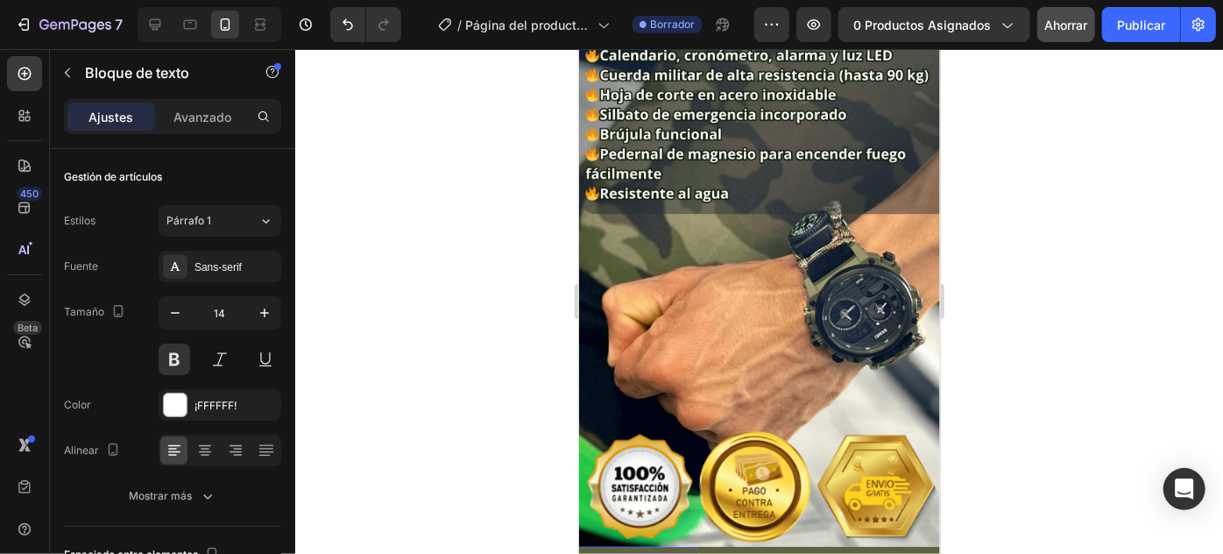
click at [376, 230] on div at bounding box center [759, 301] width 928 height 505
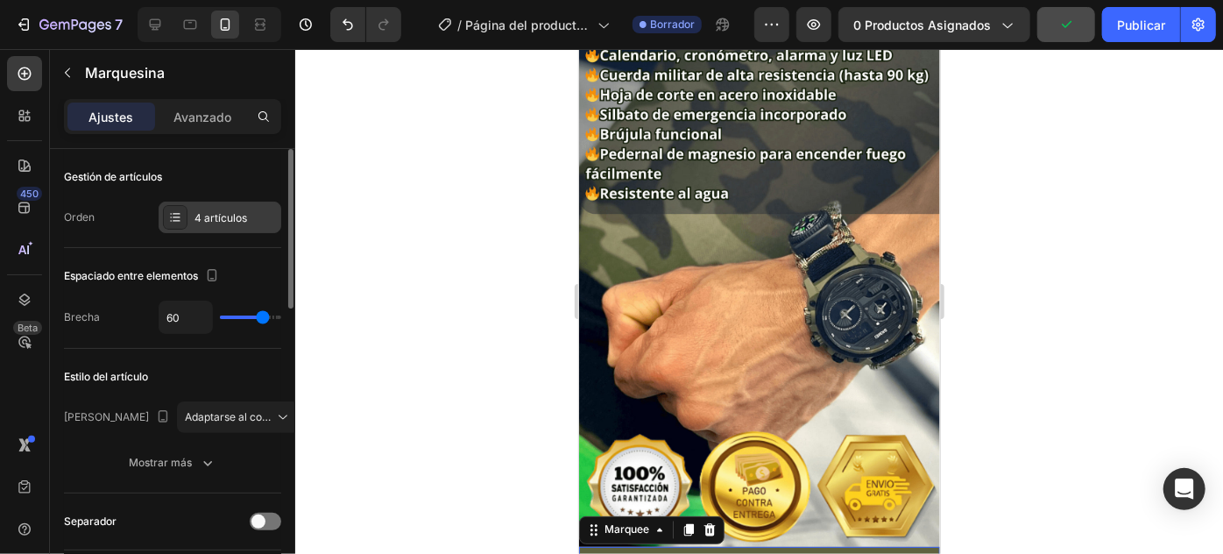
click at [238, 227] on div "4 artículos" at bounding box center [220, 218] width 123 height 32
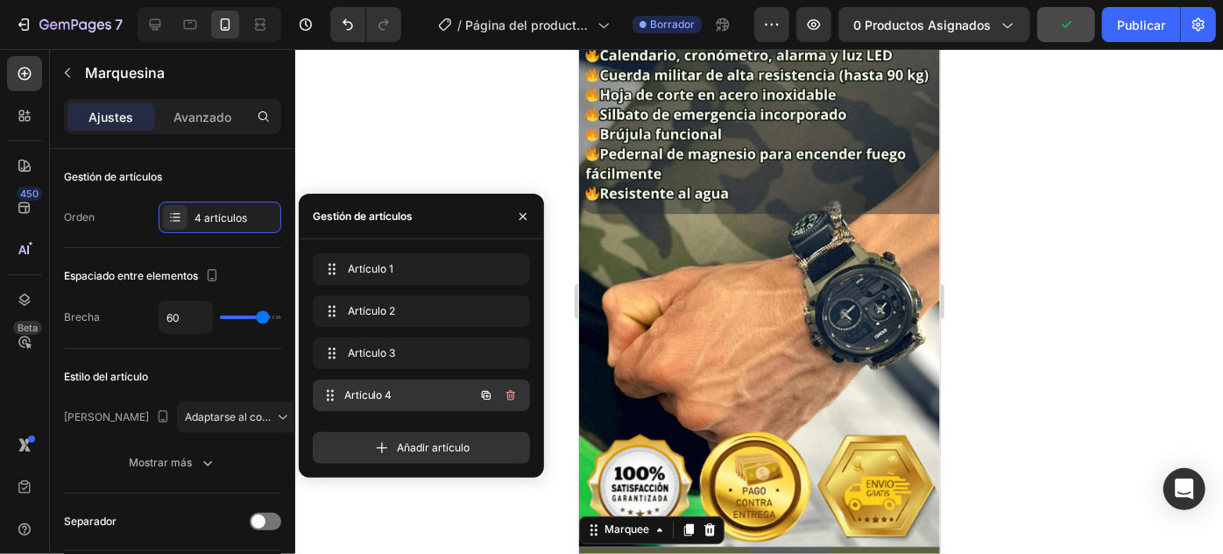
click at [387, 399] on font "Artículo 4" at bounding box center [368, 394] width 48 height 13
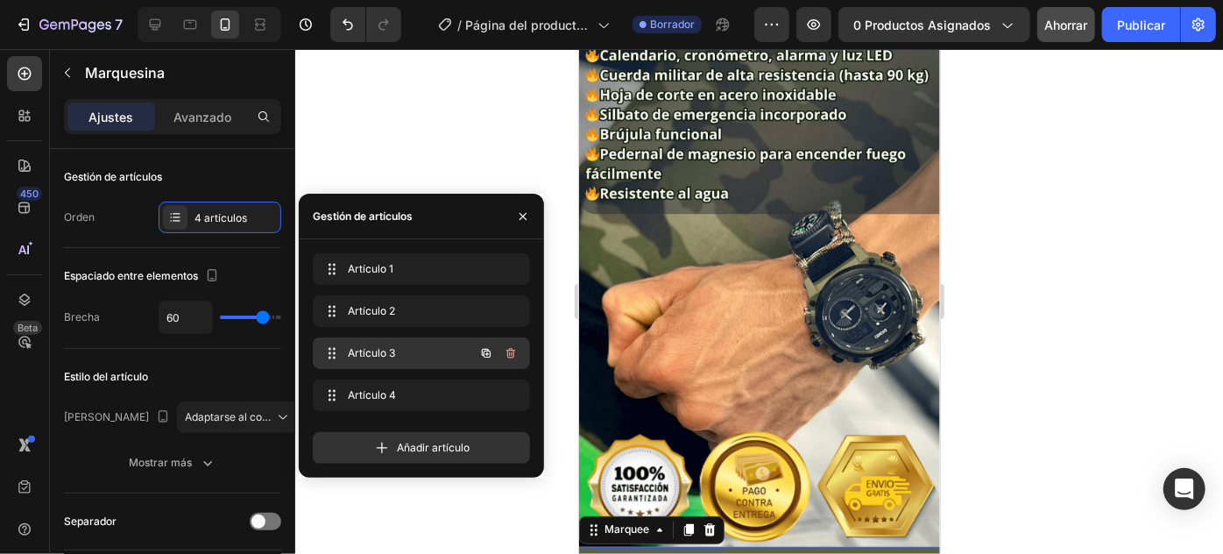
click at [421, 354] on span "Artículo 3" at bounding box center [397, 353] width 99 height 16
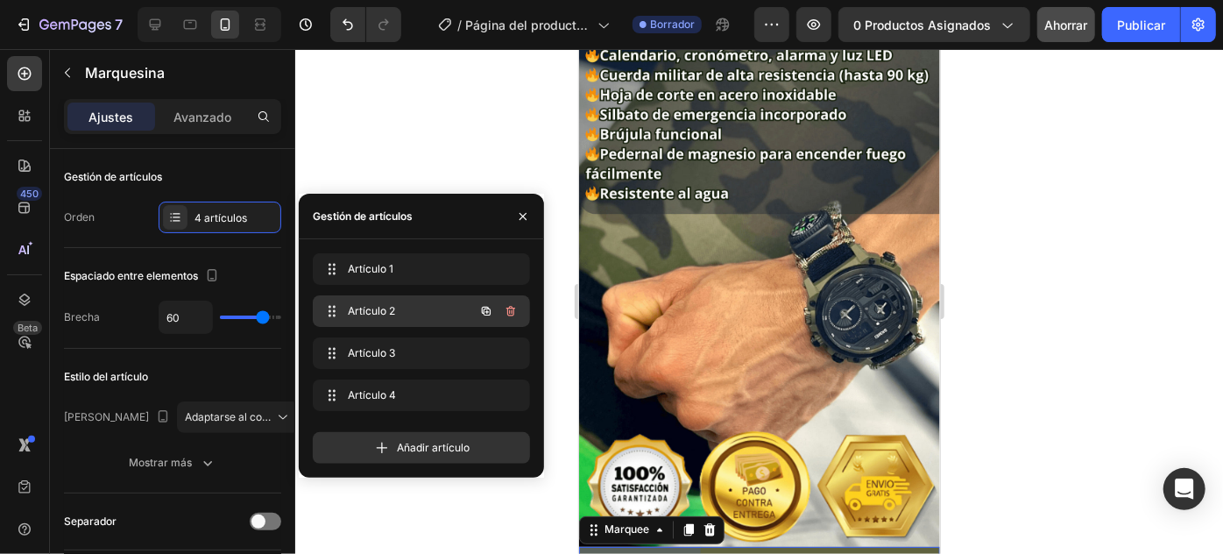
click at [421, 318] on span "Artículo 2" at bounding box center [397, 311] width 99 height 16
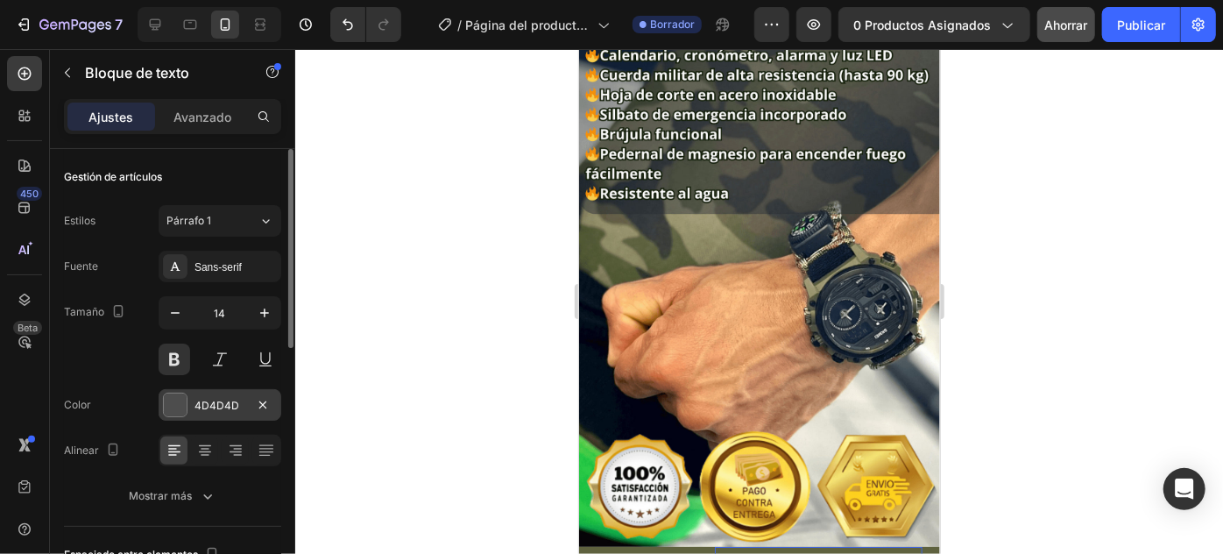
click at [166, 401] on div at bounding box center [175, 404] width 23 height 23
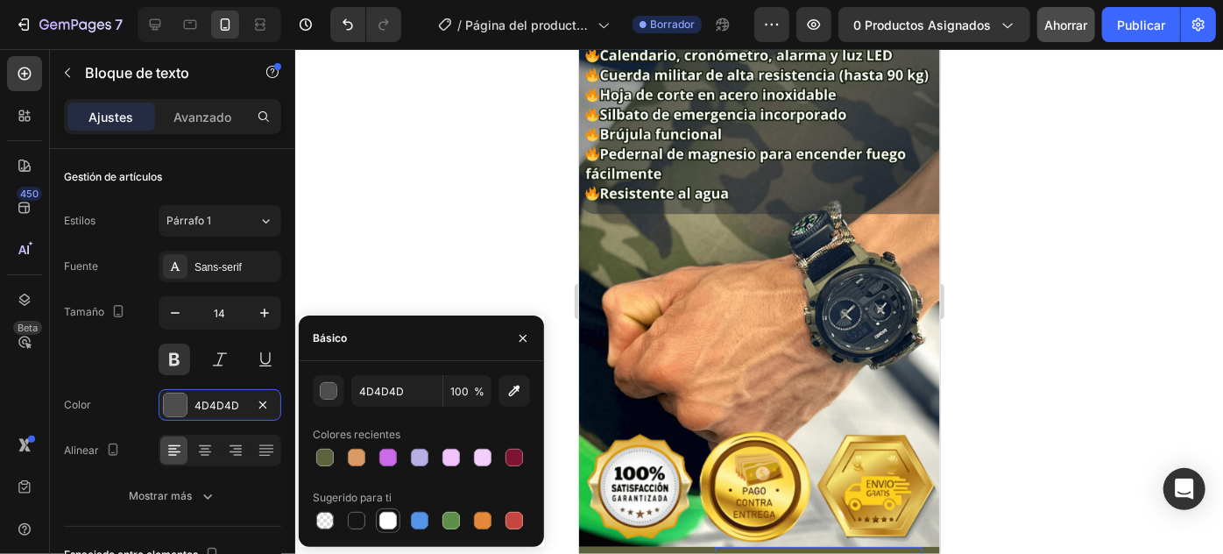
click at [392, 514] on div at bounding box center [388, 521] width 18 height 18
type input "FFFFFF"
click at [460, 149] on div at bounding box center [759, 301] width 928 height 505
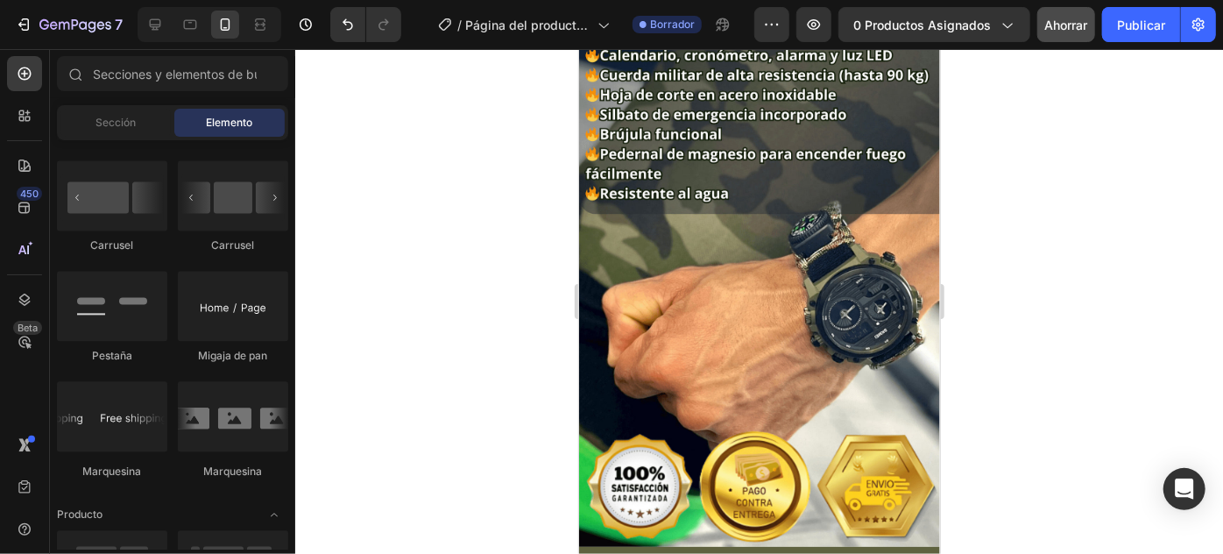
click at [1199, 392] on div at bounding box center [759, 301] width 928 height 505
click at [1028, 334] on div at bounding box center [759, 301] width 928 height 505
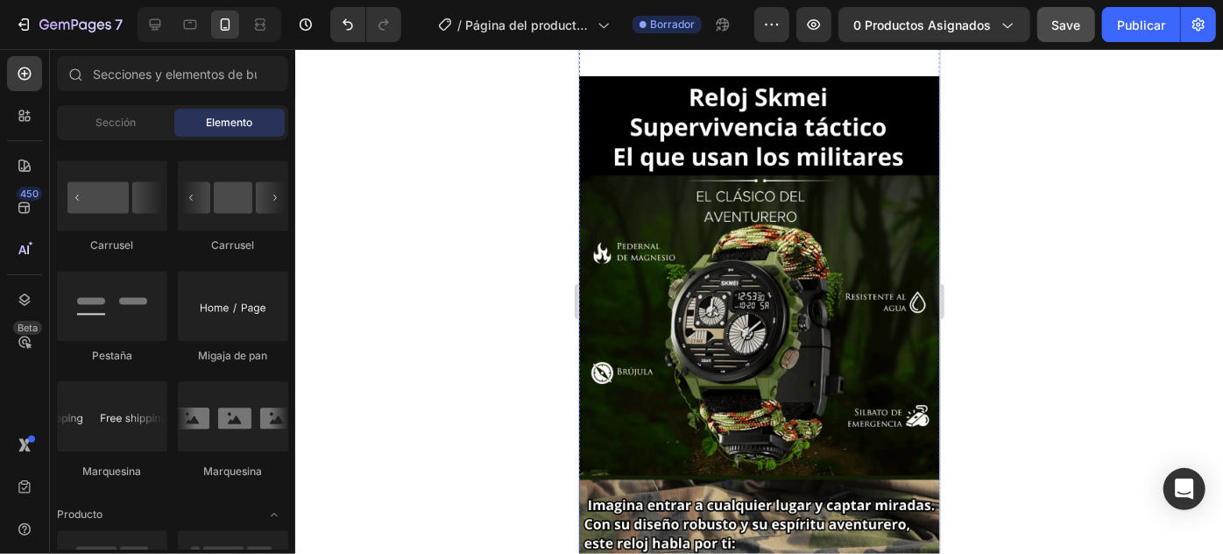
scroll to position [0, 0]
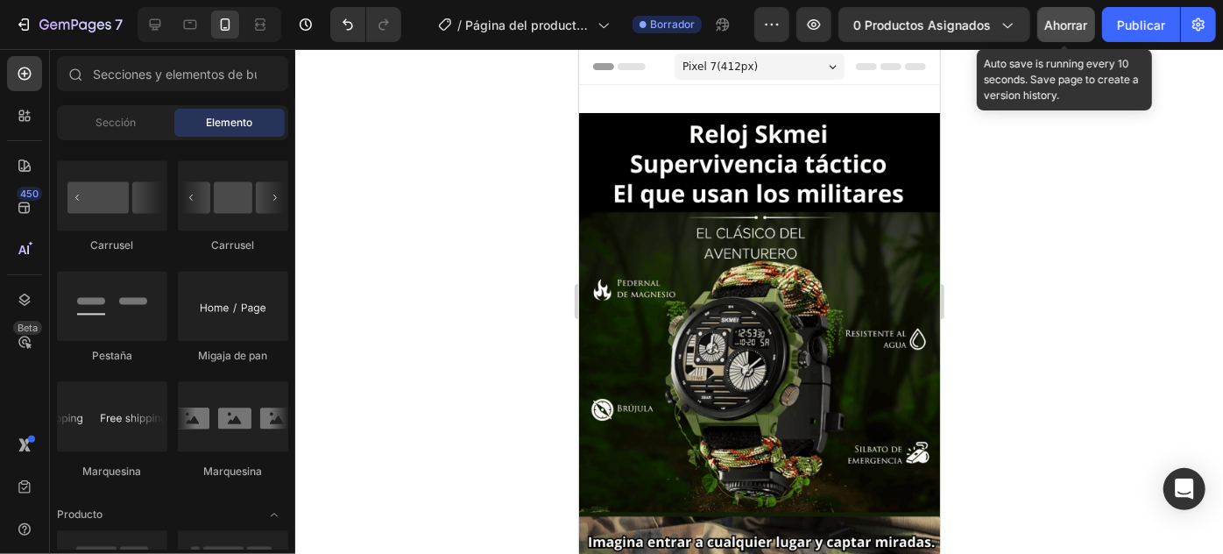
click at [1065, 20] on font "Ahorrar" at bounding box center [1066, 25] width 43 height 15
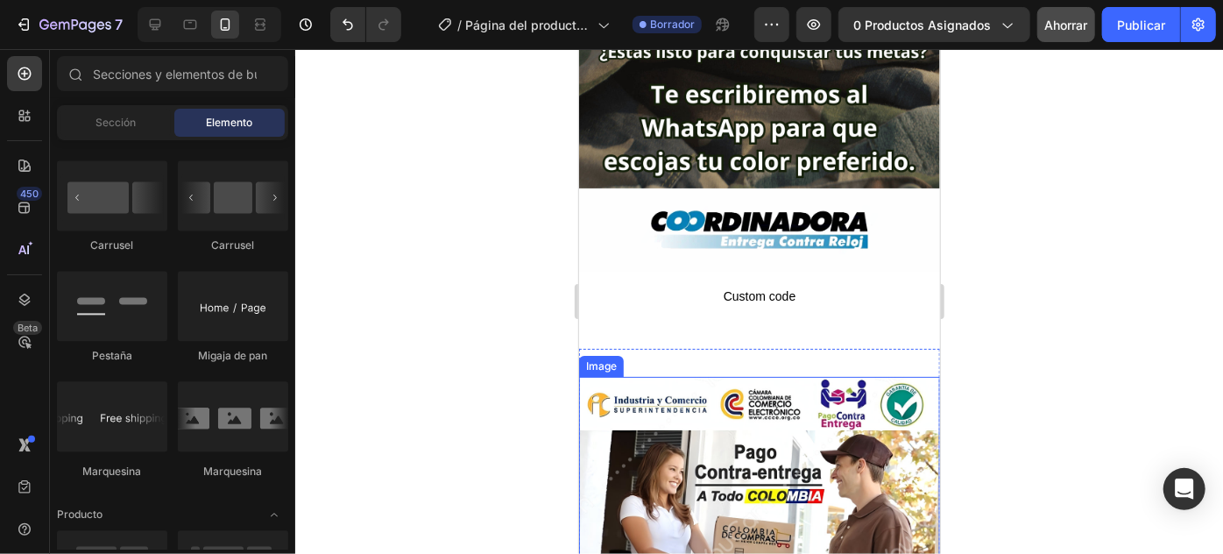
scroll to position [3411, 0]
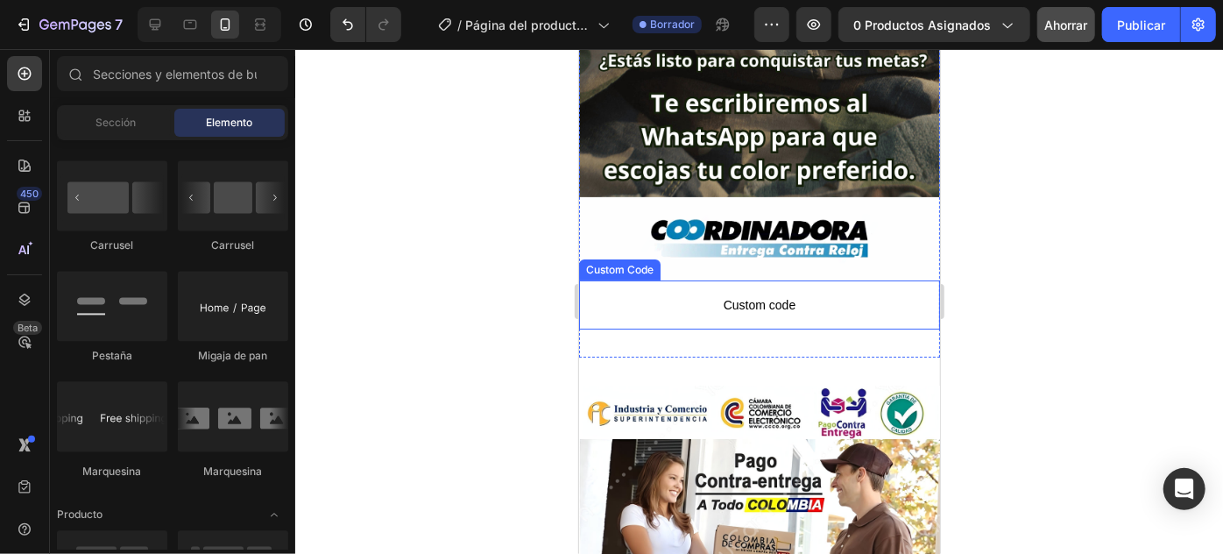
click at [759, 293] on span "Custom code" at bounding box center [758, 303] width 361 height 21
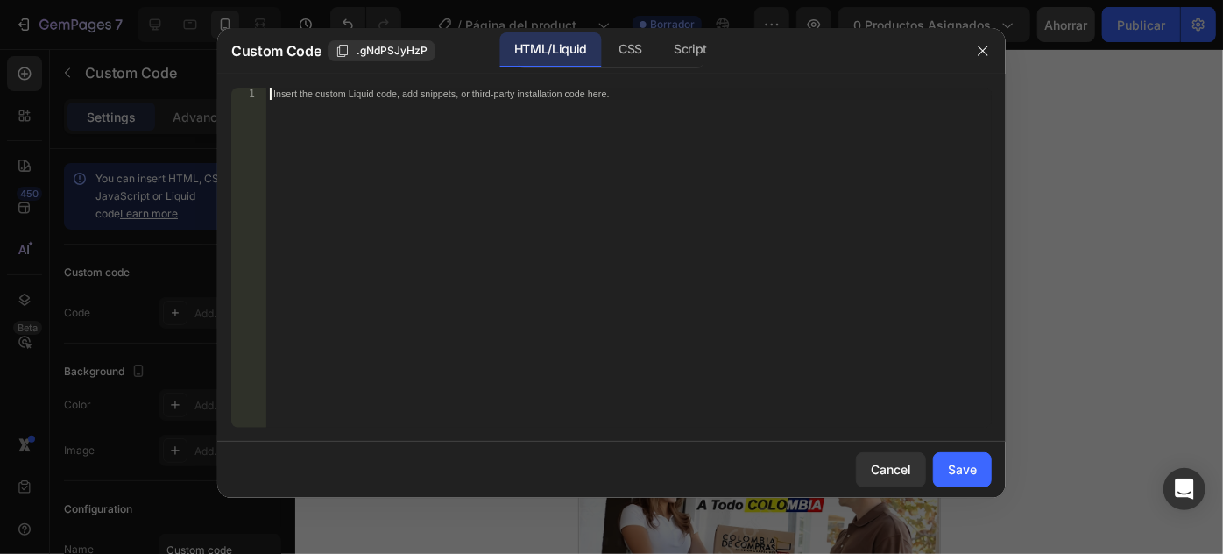
click at [477, 180] on div "Insert the custom Liquid code, add snippets, or third-party installation code h…" at bounding box center [628, 270] width 725 height 364
paste textarea "</div>"
type textarea "</div>"
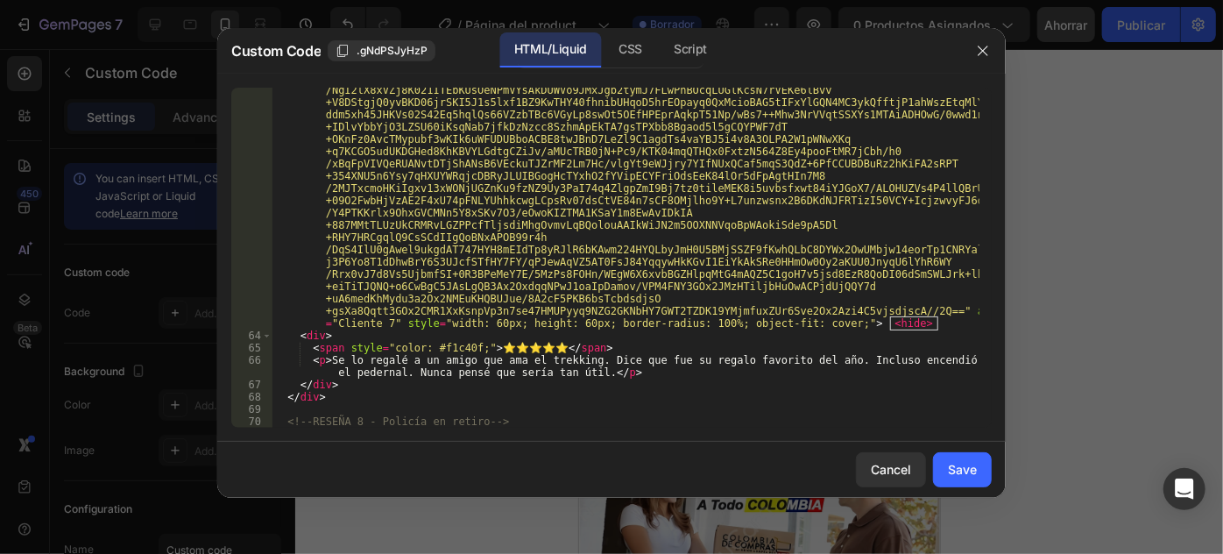
scroll to position [11078, 0]
click at [959, 471] on div "Save" at bounding box center [962, 469] width 29 height 18
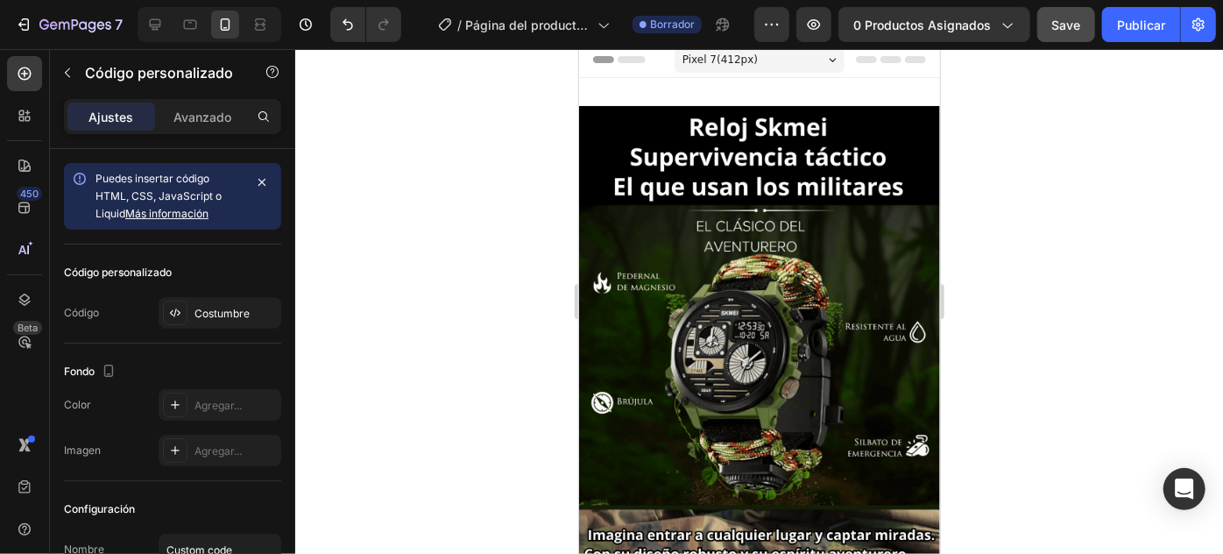
scroll to position [0, 0]
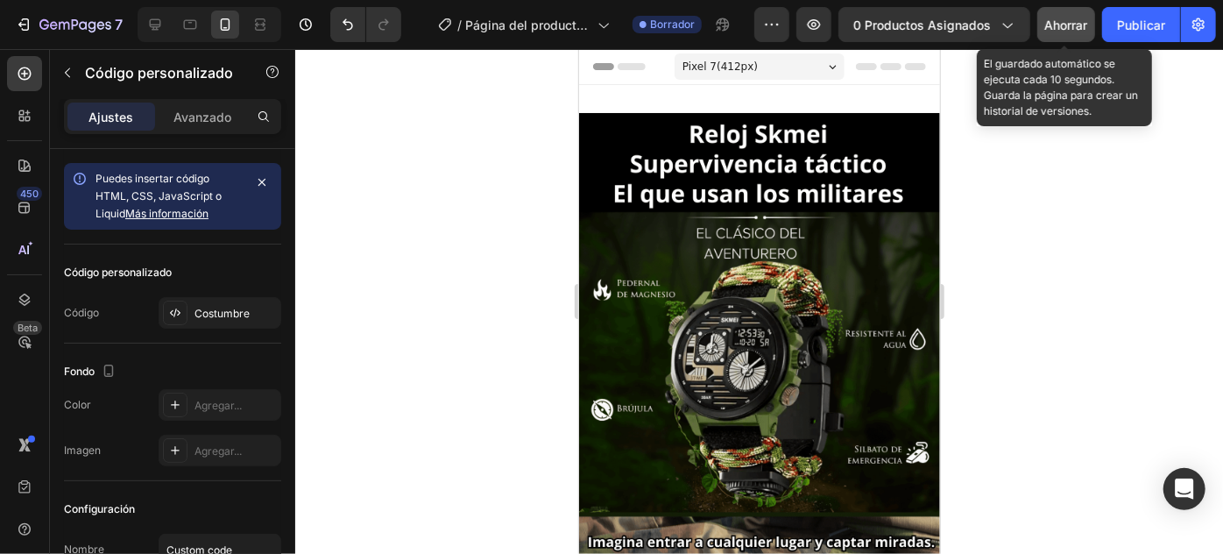
click at [1062, 20] on font "Ahorrar" at bounding box center [1066, 25] width 43 height 15
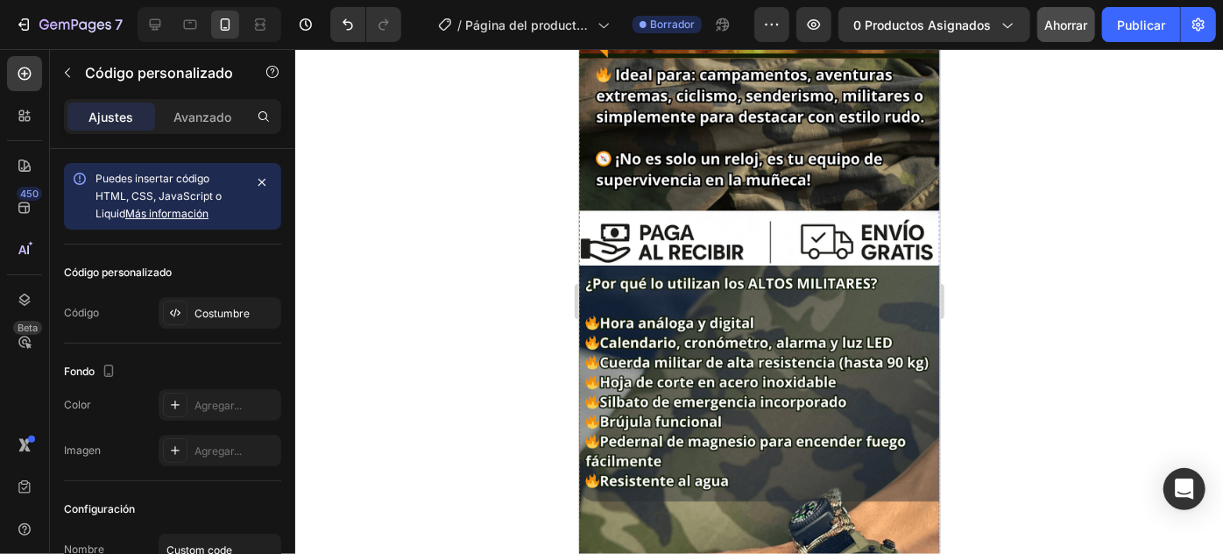
scroll to position [1114, 0]
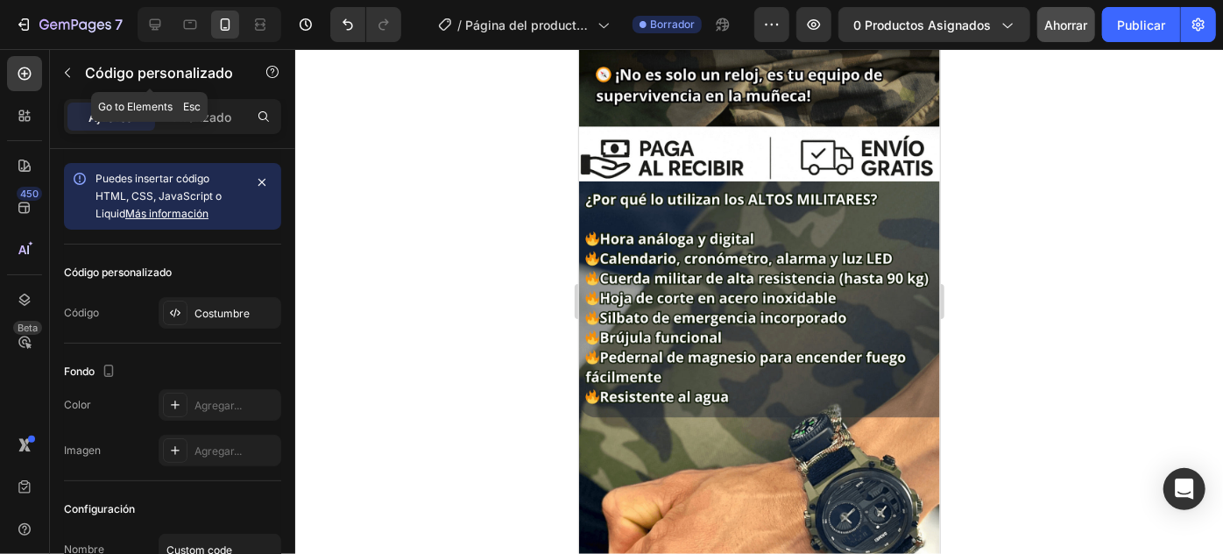
click at [70, 68] on icon "button" at bounding box center [67, 73] width 14 height 14
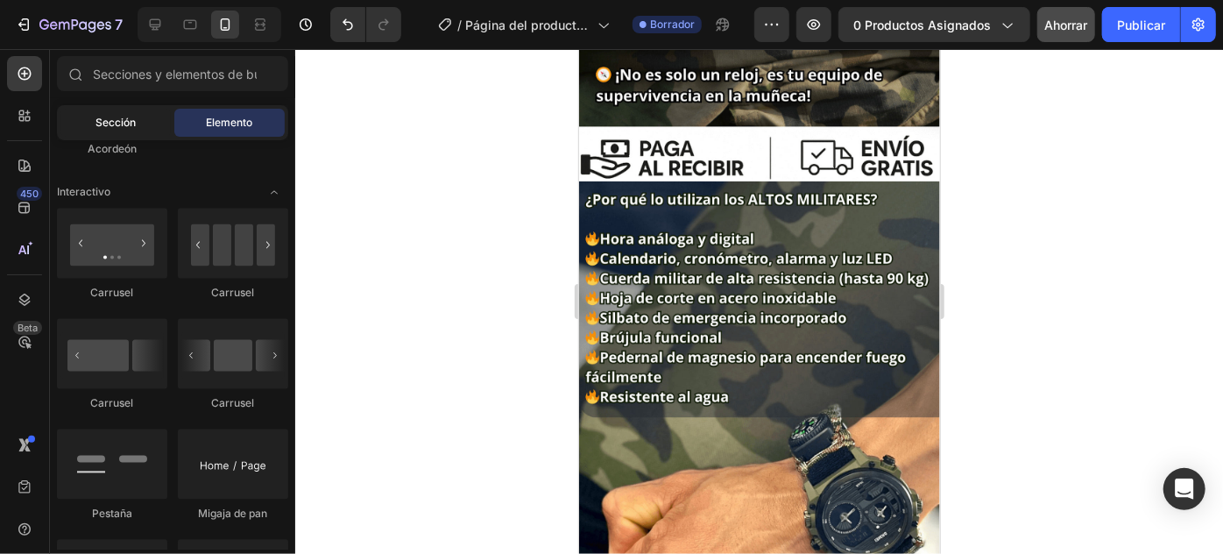
scroll to position [1433, 0]
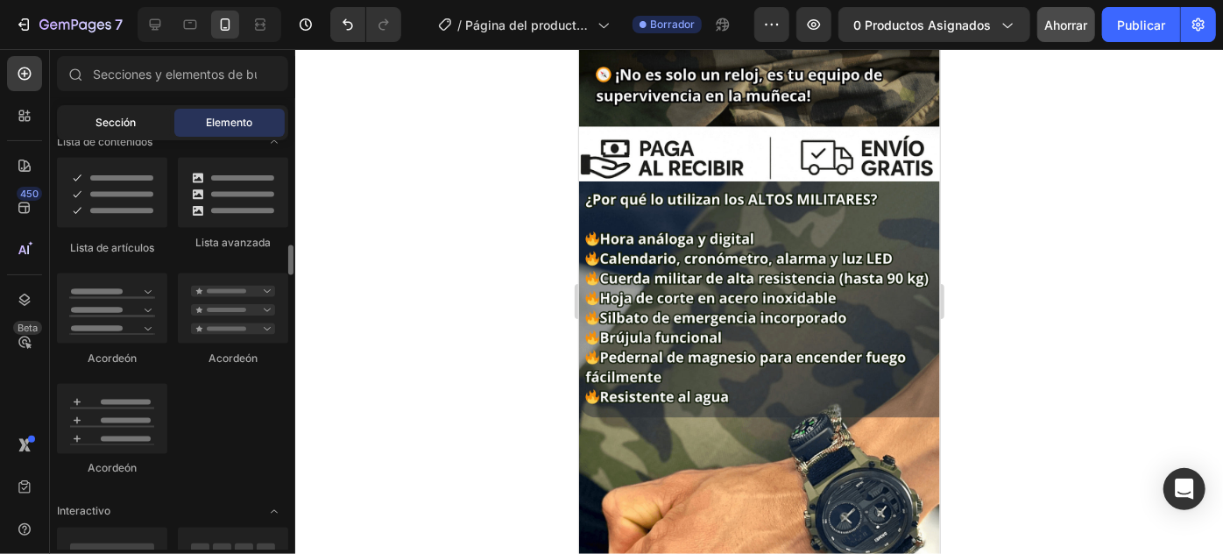
click at [113, 125] on font "Sección" at bounding box center [115, 122] width 40 height 13
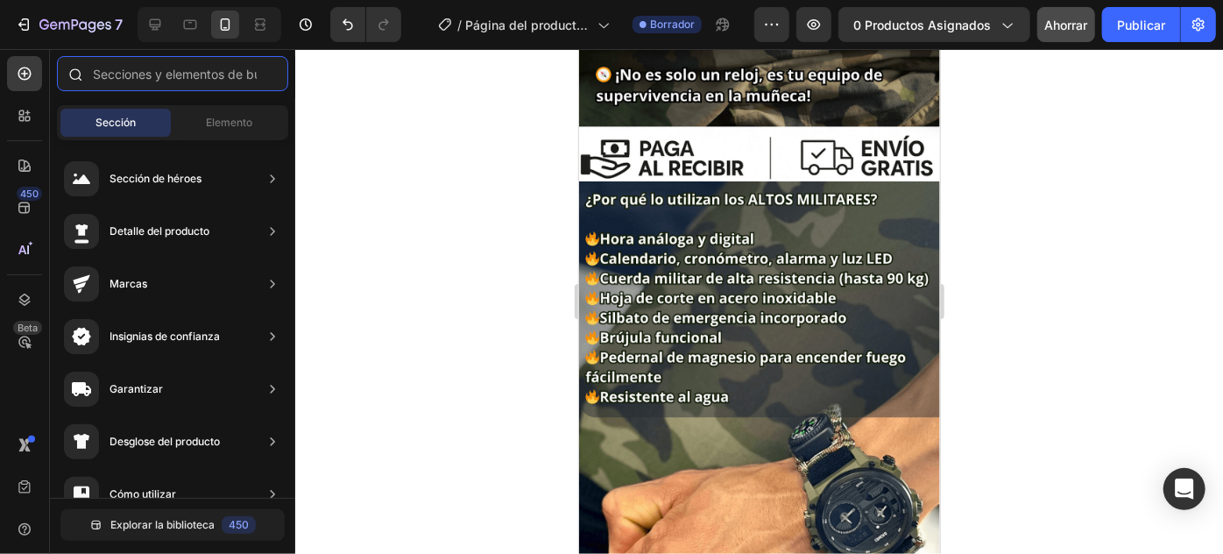
click at [193, 67] on input "text" at bounding box center [172, 73] width 231 height 35
click at [32, 71] on icon at bounding box center [25, 74] width 18 height 18
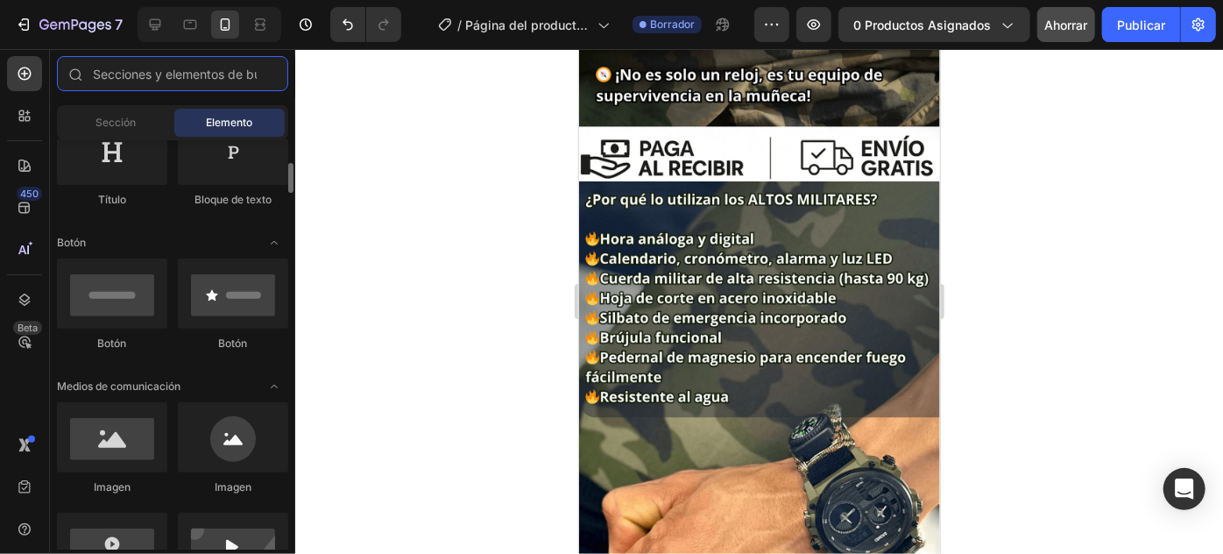
scroll to position [398, 0]
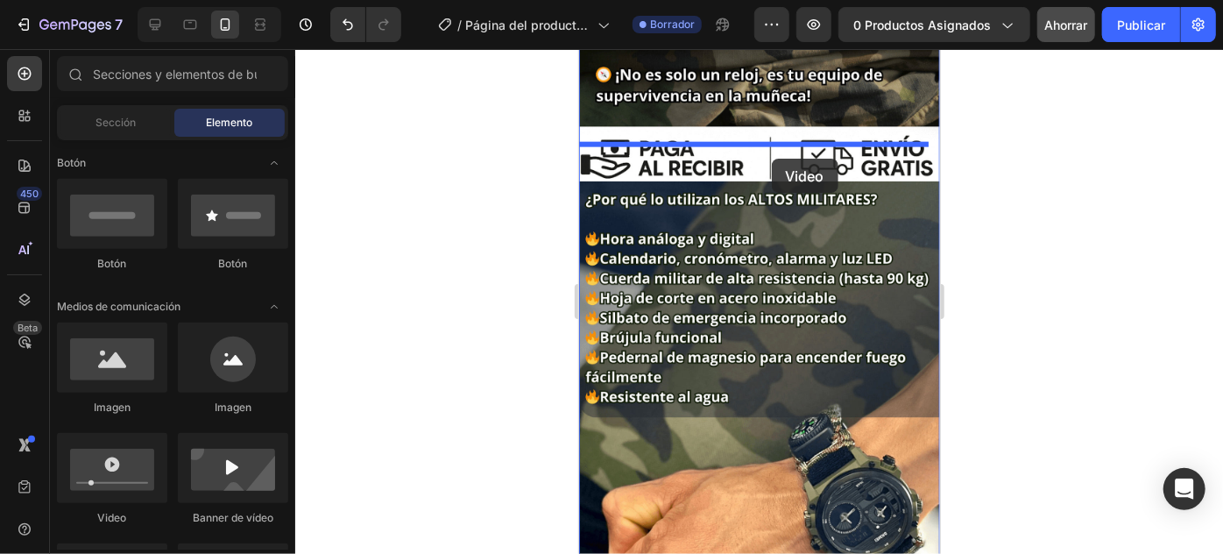
drag, startPoint x: 709, startPoint y: 507, endPoint x: 772, endPoint y: 155, distance: 357.8
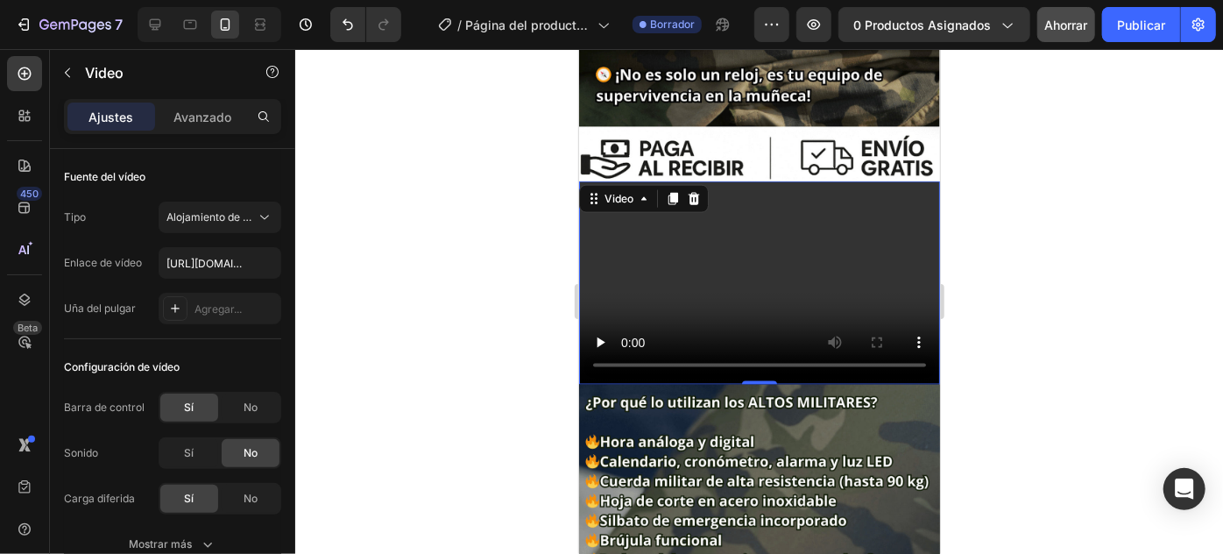
click at [752, 244] on video at bounding box center [758, 281] width 361 height 203
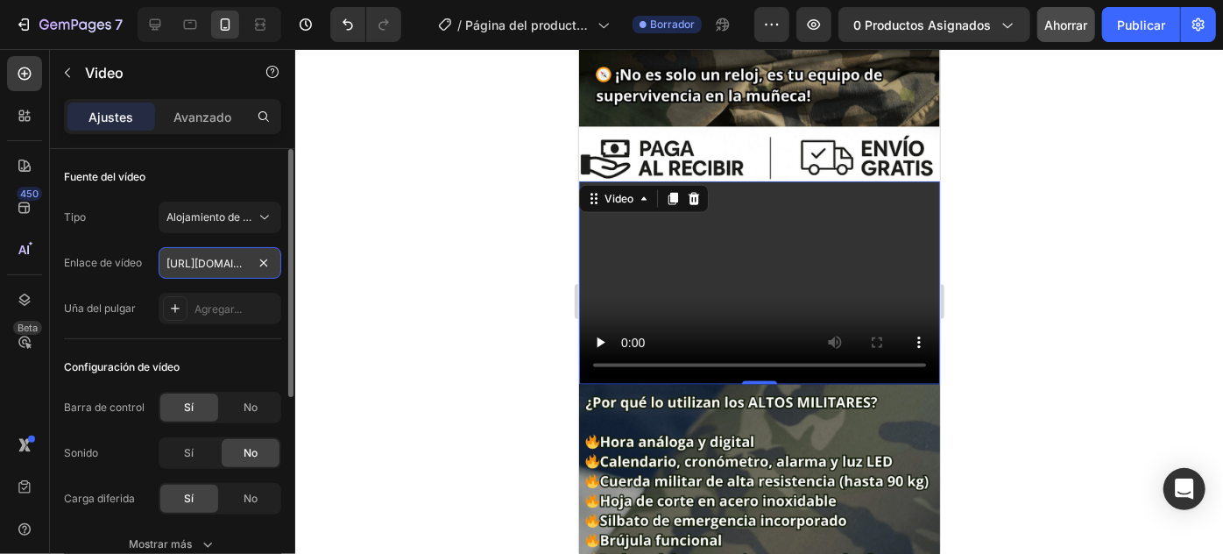
click at [187, 258] on input "https://cdn.shopify.com/videos/c/o/v/2cd3deb506b54b009063f7270ab5cf2e.mp4" at bounding box center [220, 263] width 123 height 32
click at [208, 260] on input "https://cdn.shopify.com/videos/c/o/v/2cd3deb506b54b009063f7270ab5cf2e.mp4" at bounding box center [220, 263] width 123 height 32
paste input "[URL][DOMAIN_NAME]"
type input "https://chttps://[DOMAIN_NAME][URL][DOMAIN_NAME]"
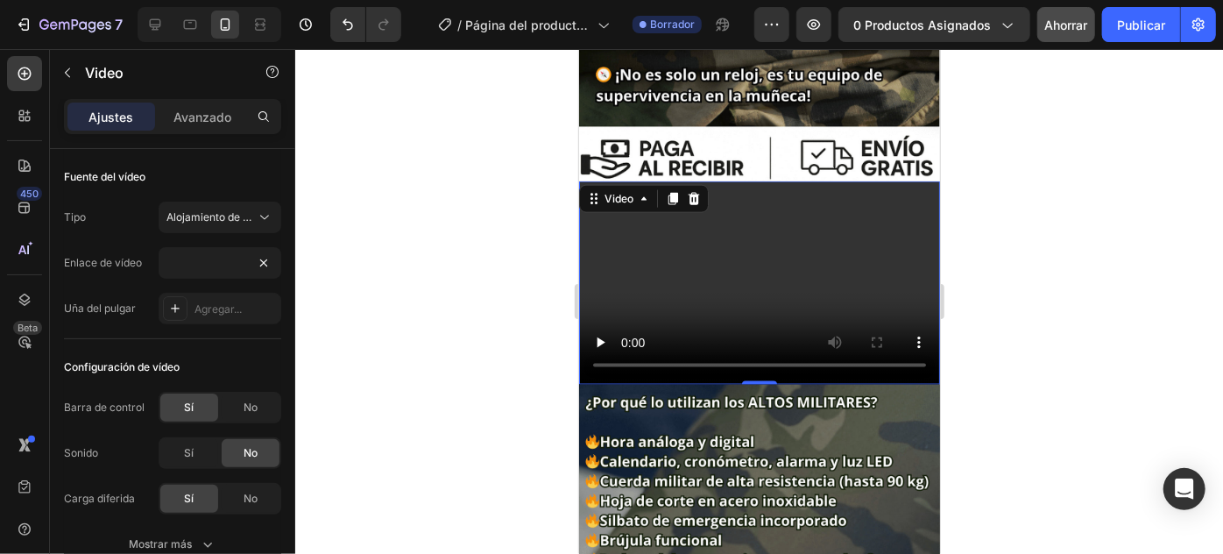
click at [404, 251] on div at bounding box center [759, 301] width 928 height 505
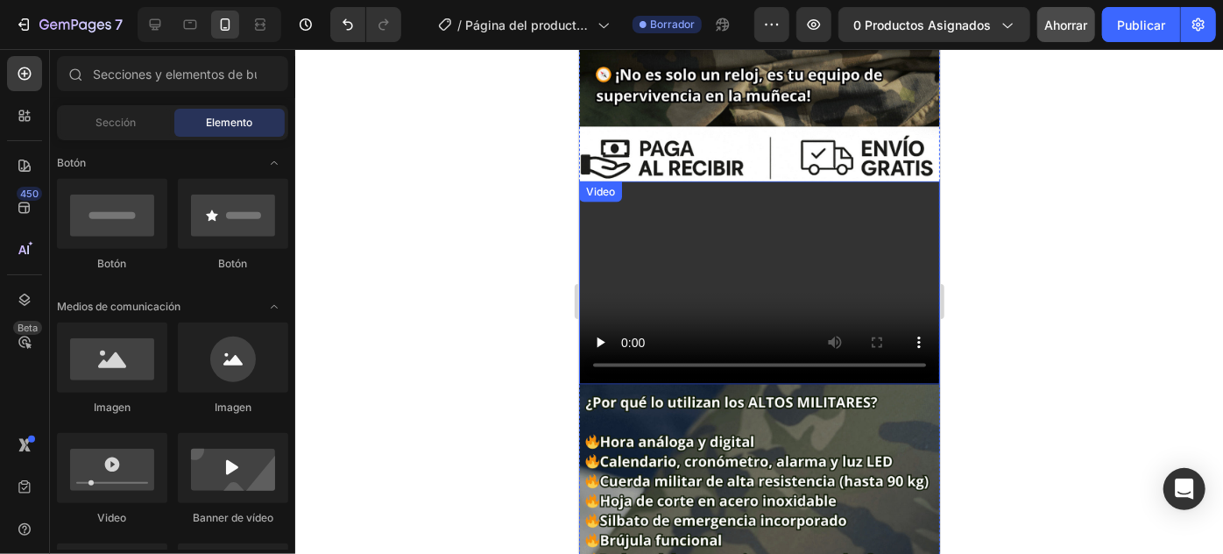
click at [613, 224] on video at bounding box center [758, 281] width 361 height 203
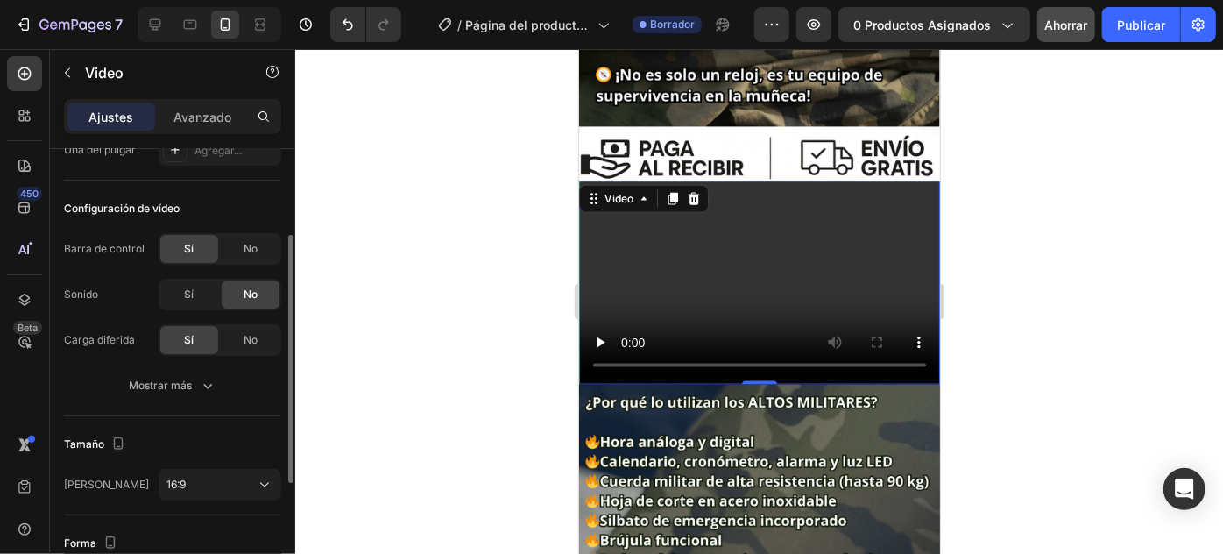
scroll to position [238, 0]
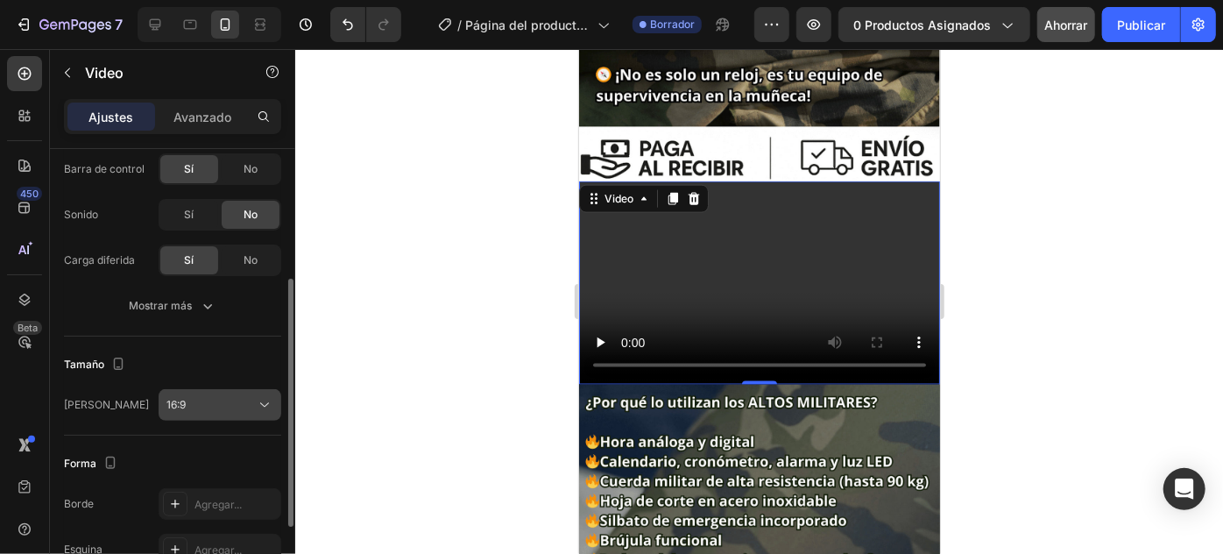
click at [239, 397] on div "16:9" at bounding box center [210, 405] width 89 height 16
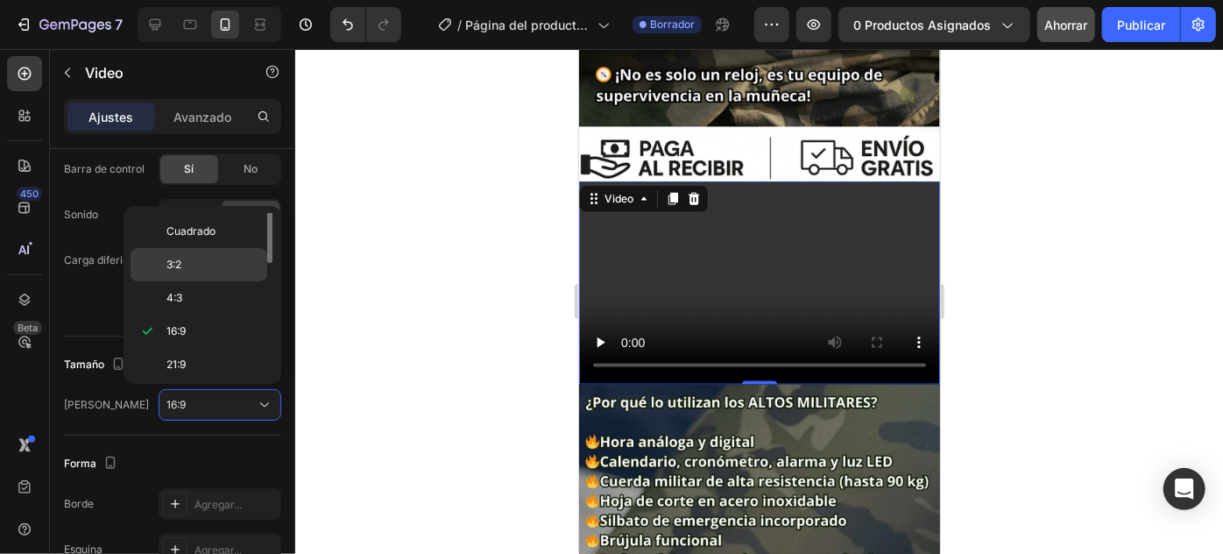
scroll to position [0, 0]
click at [225, 233] on p "Original" at bounding box center [212, 230] width 93 height 16
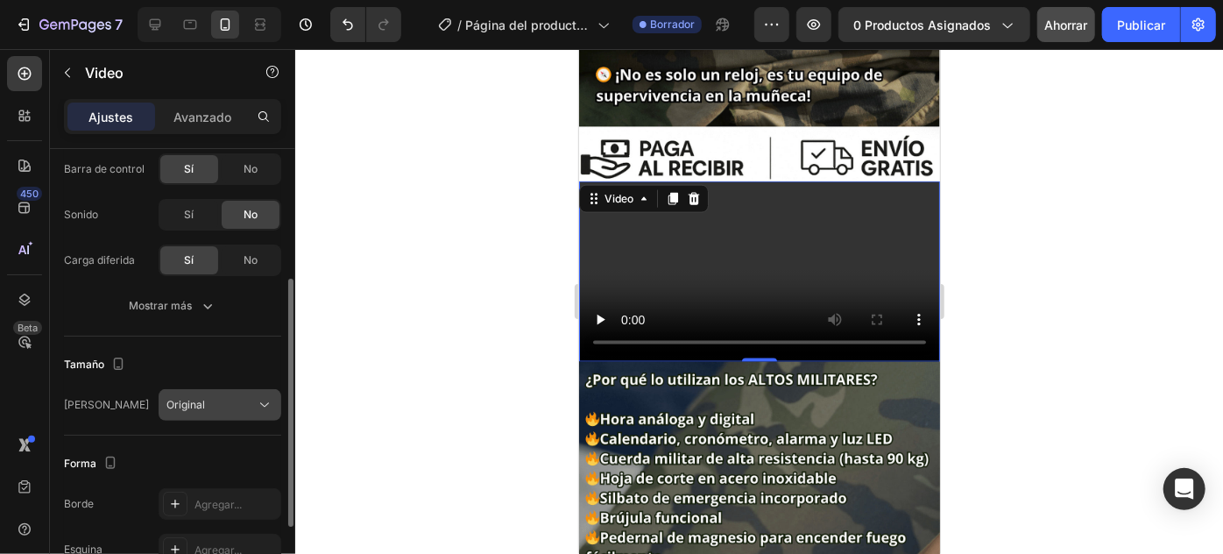
click at [259, 403] on icon at bounding box center [265, 405] width 18 height 18
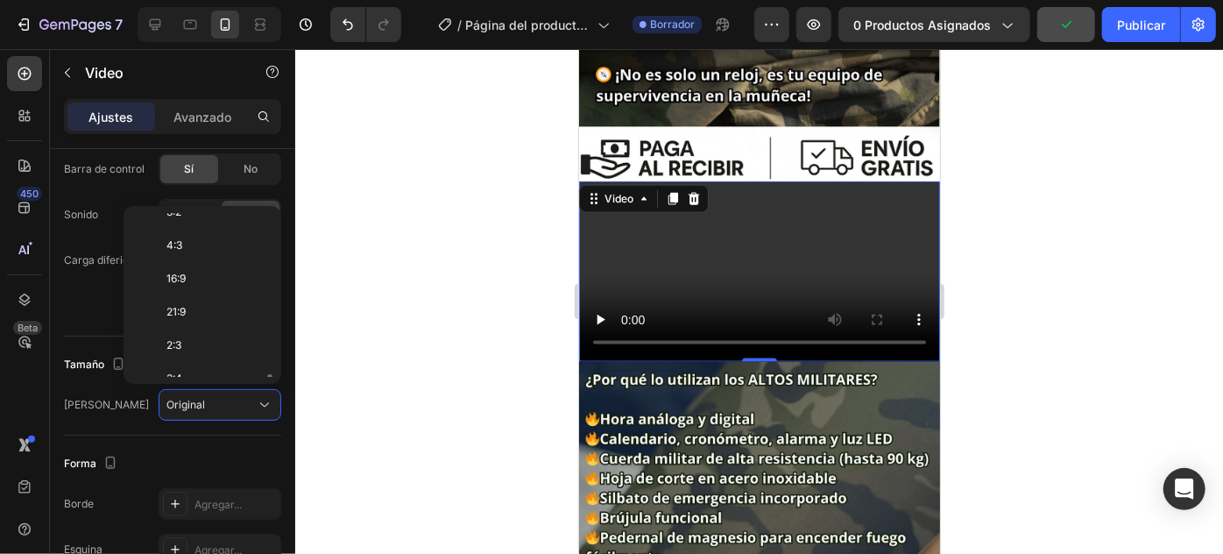
scroll to position [164, 0]
click at [186, 325] on font "9:16" at bounding box center [175, 331] width 19 height 13
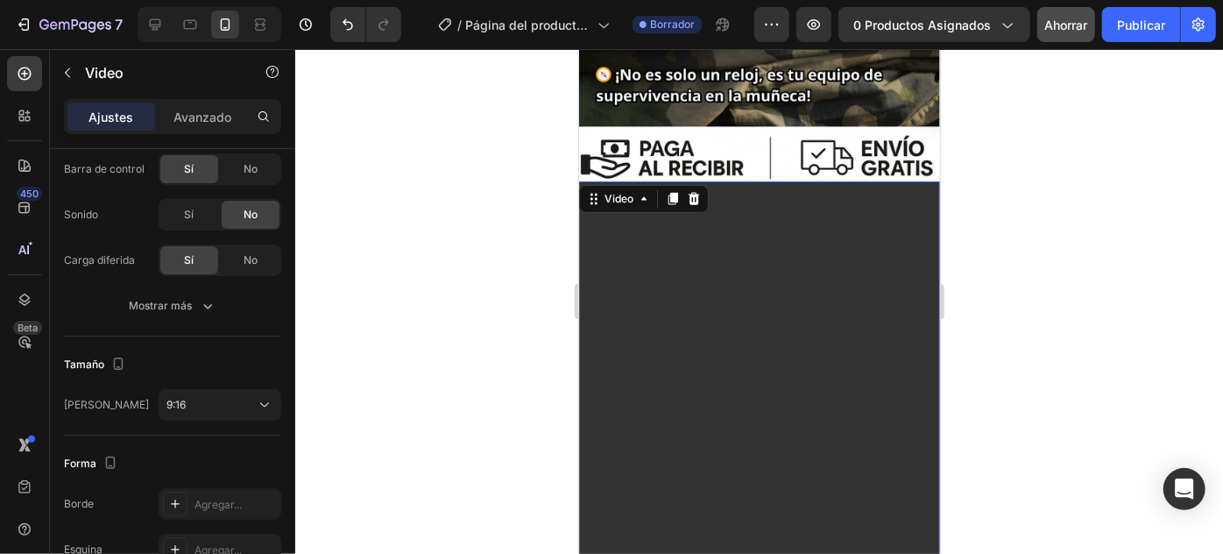
click at [1067, 216] on div at bounding box center [759, 301] width 928 height 505
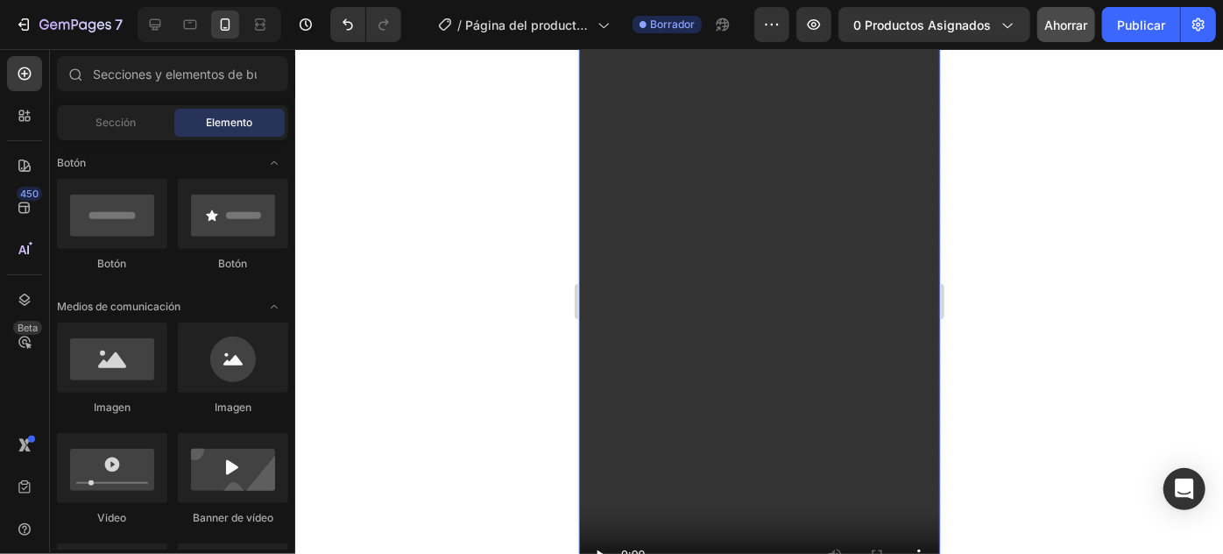
scroll to position [1354, 0]
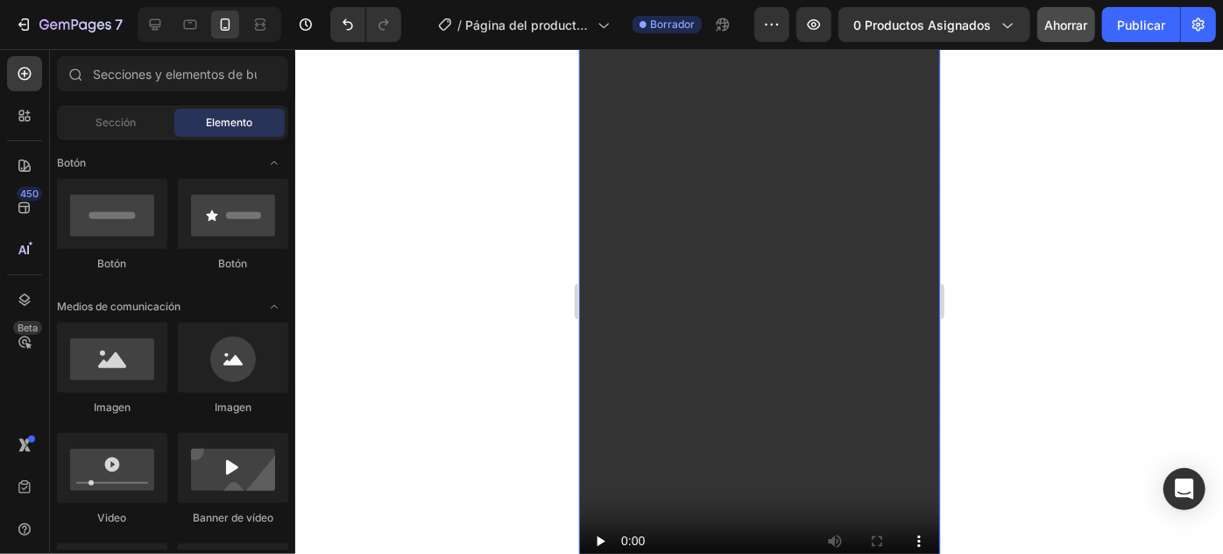
click at [747, 230] on video at bounding box center [758, 261] width 361 height 641
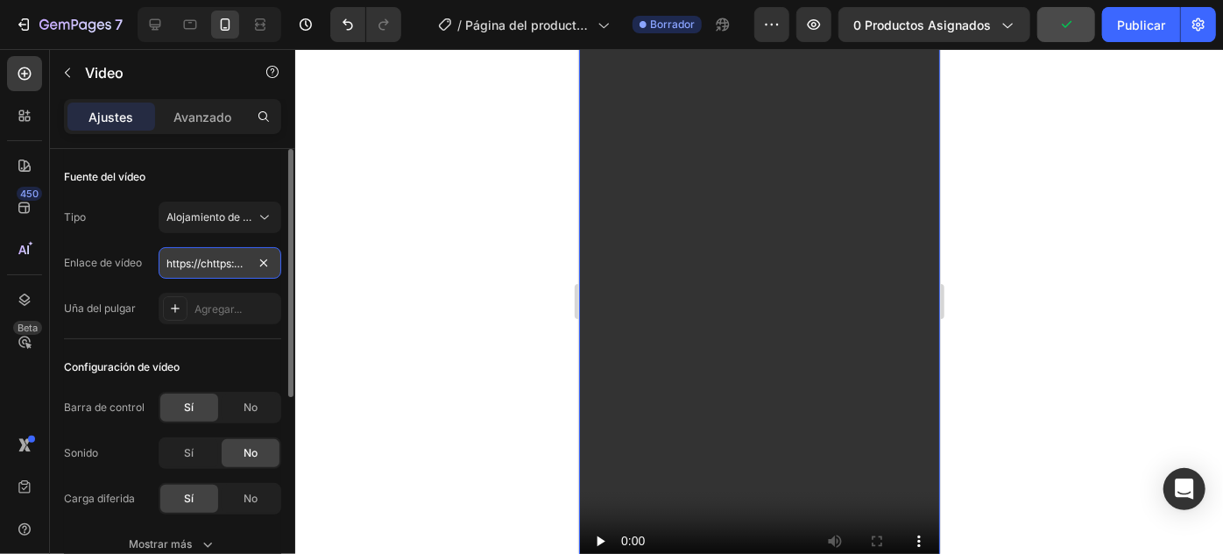
click at [216, 257] on input "https://chttps://[DOMAIN_NAME][URL][DOMAIN_NAME]" at bounding box center [220, 263] width 123 height 32
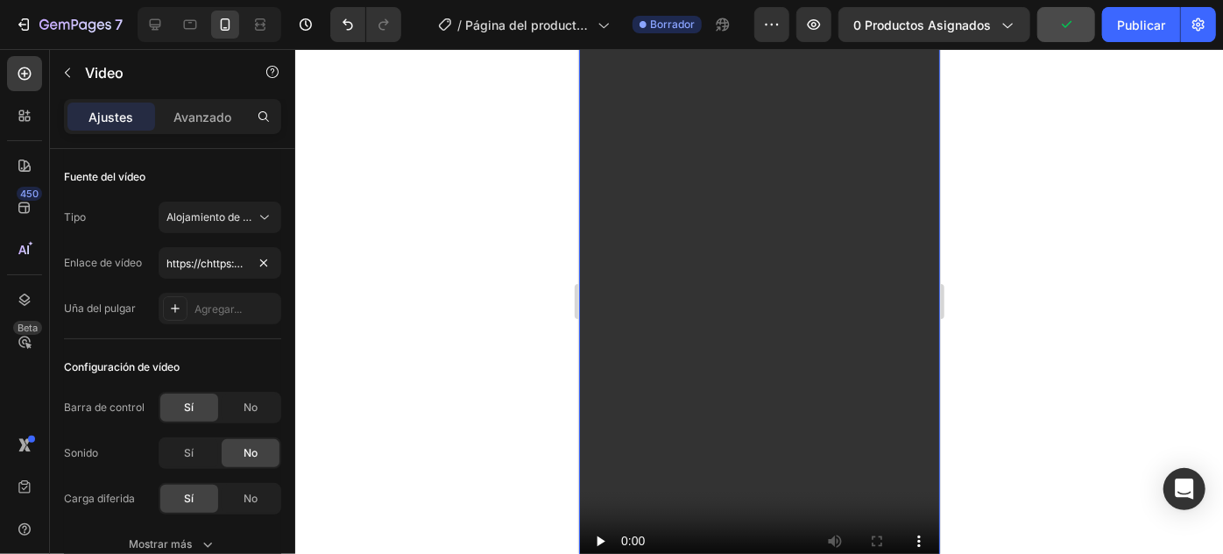
click at [494, 146] on div at bounding box center [759, 301] width 928 height 505
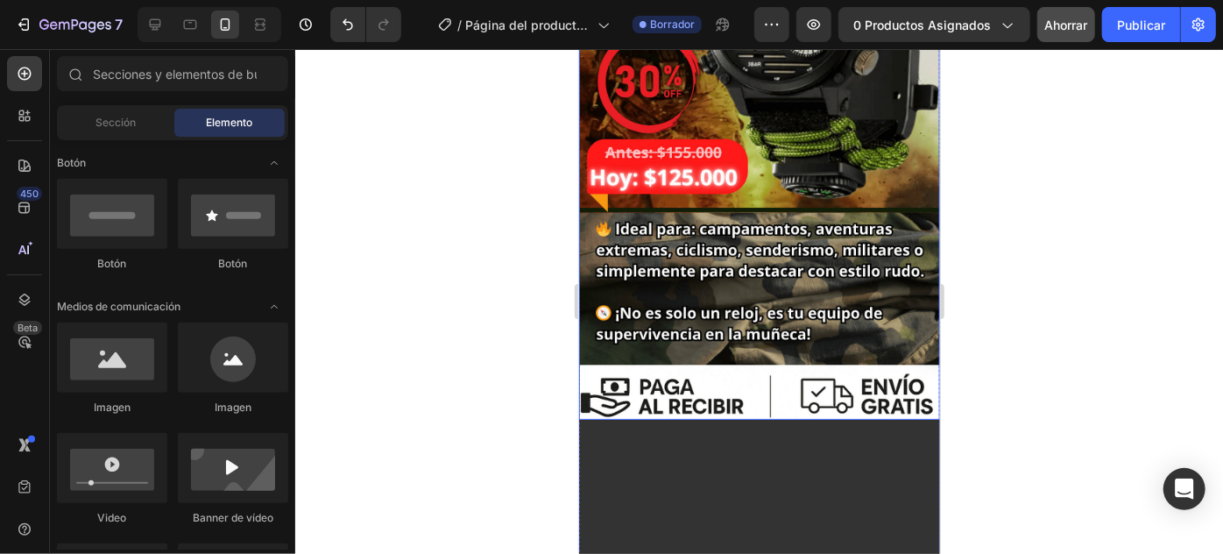
scroll to position [1114, 0]
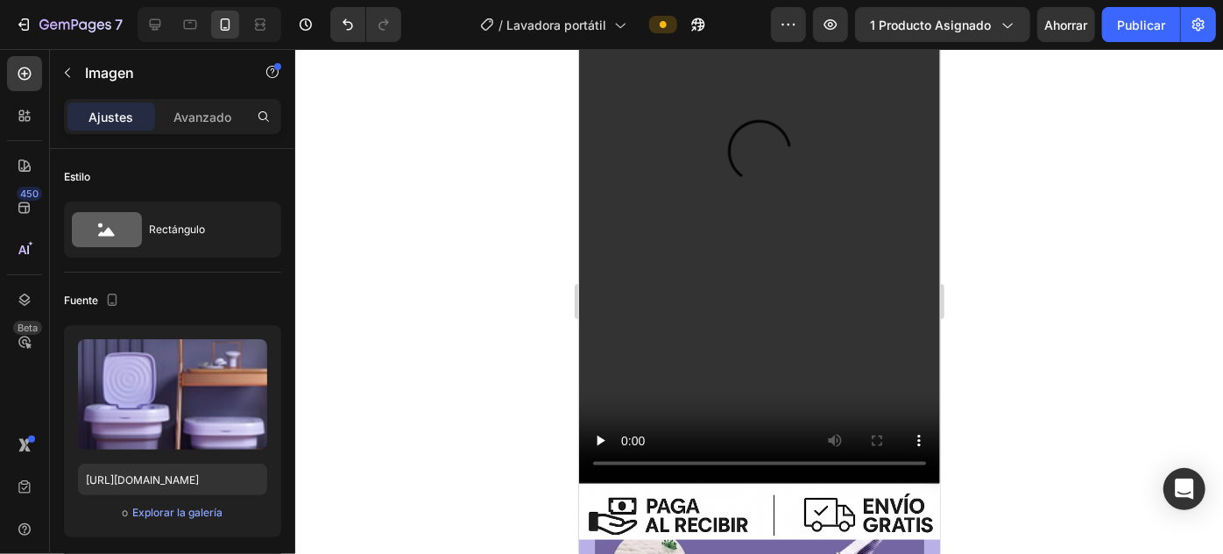
scroll to position [398, 0]
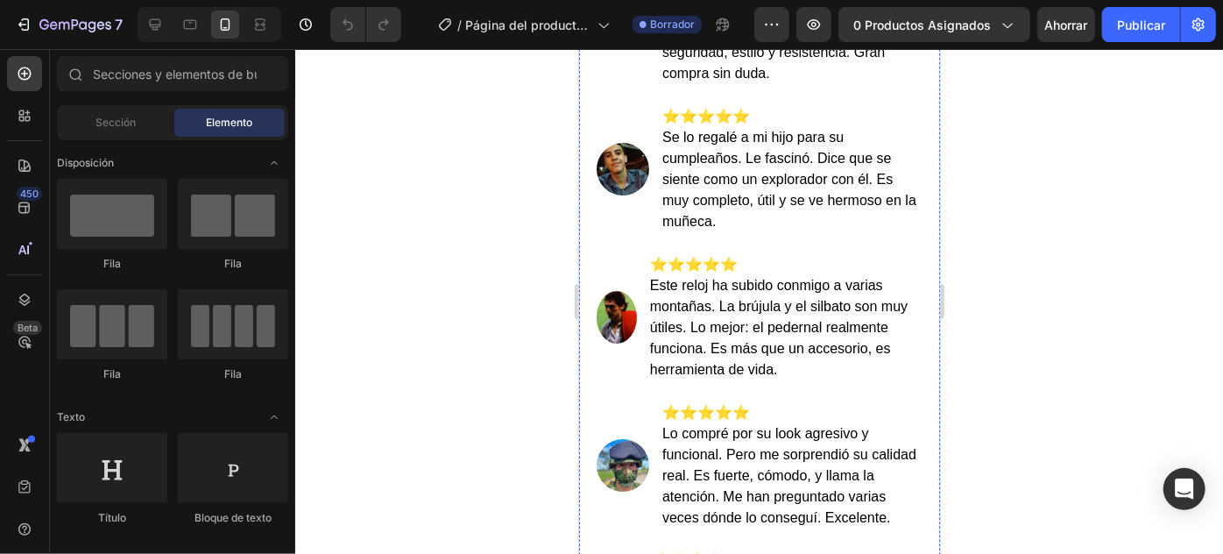
scroll to position [2867, 0]
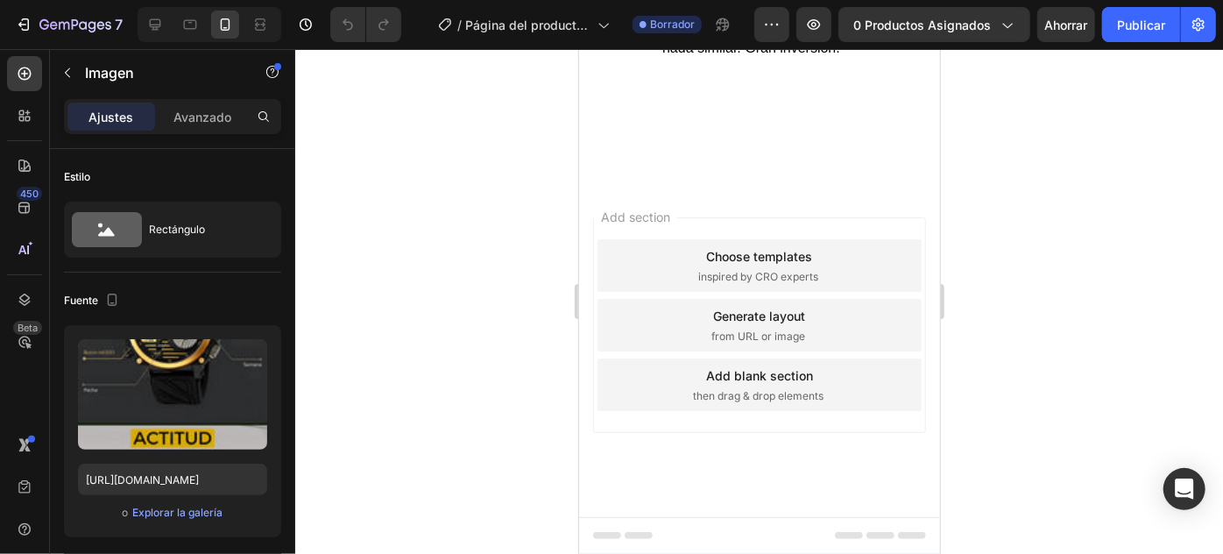
scroll to position [4380, 0]
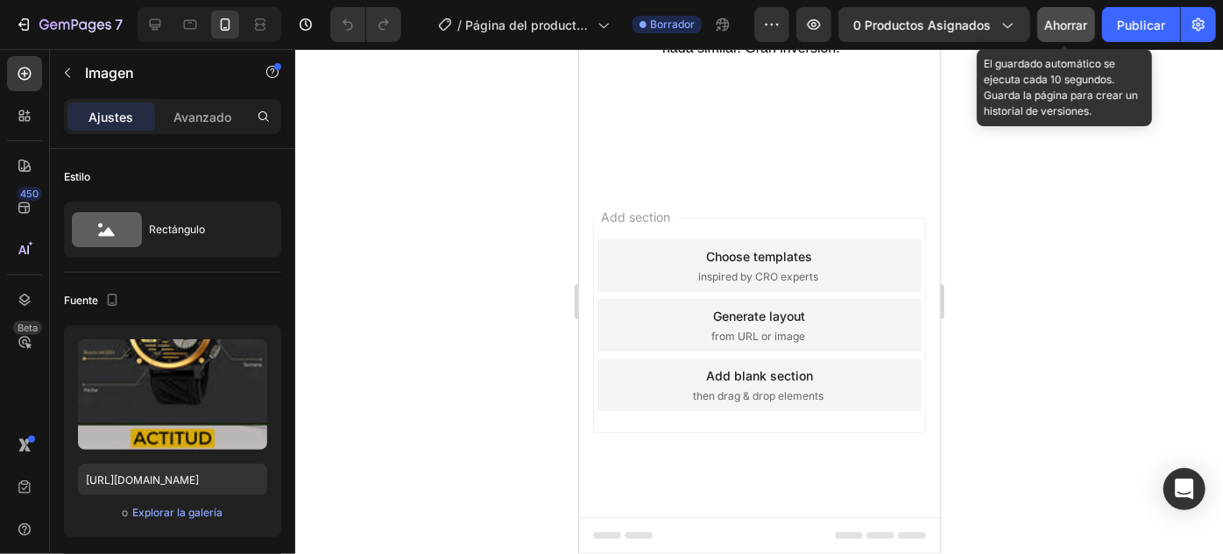
click at [1050, 23] on font "Ahorrar" at bounding box center [1066, 25] width 43 height 15
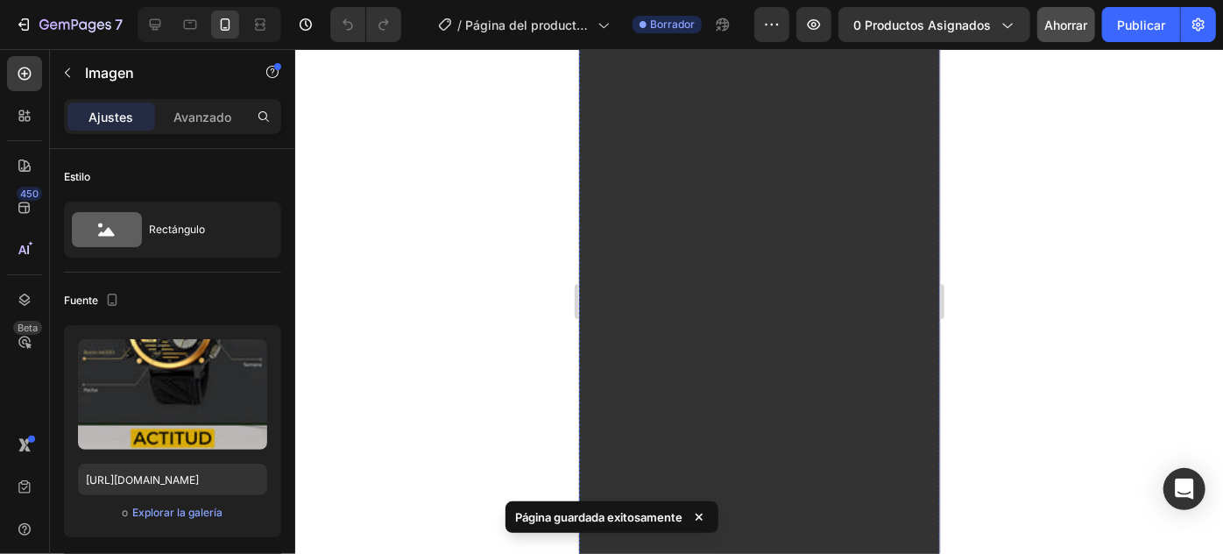
scroll to position [1354, 0]
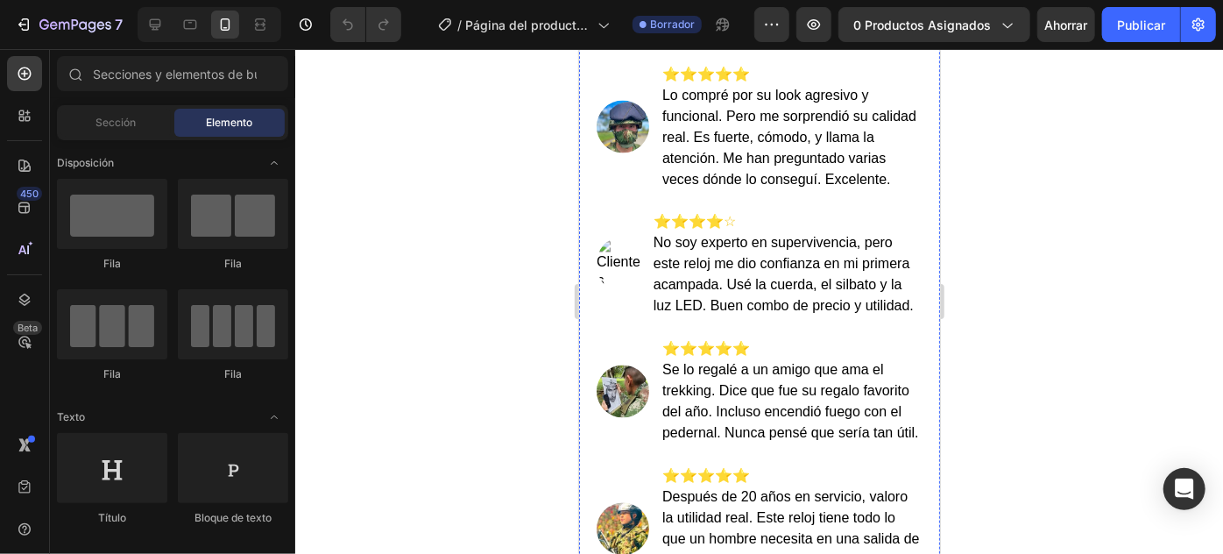
scroll to position [1433, 0]
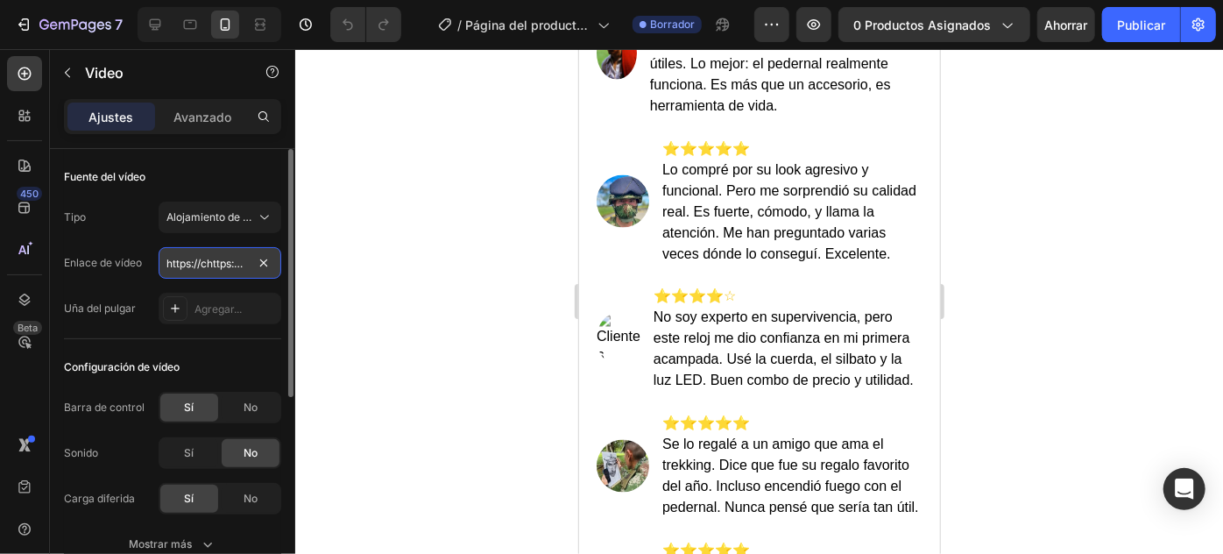
click at [195, 265] on input "https://chttps://[DOMAIN_NAME][URL][DOMAIN_NAME]" at bounding box center [220, 263] width 123 height 32
paste input "[URL][DOMAIN_NAME]"
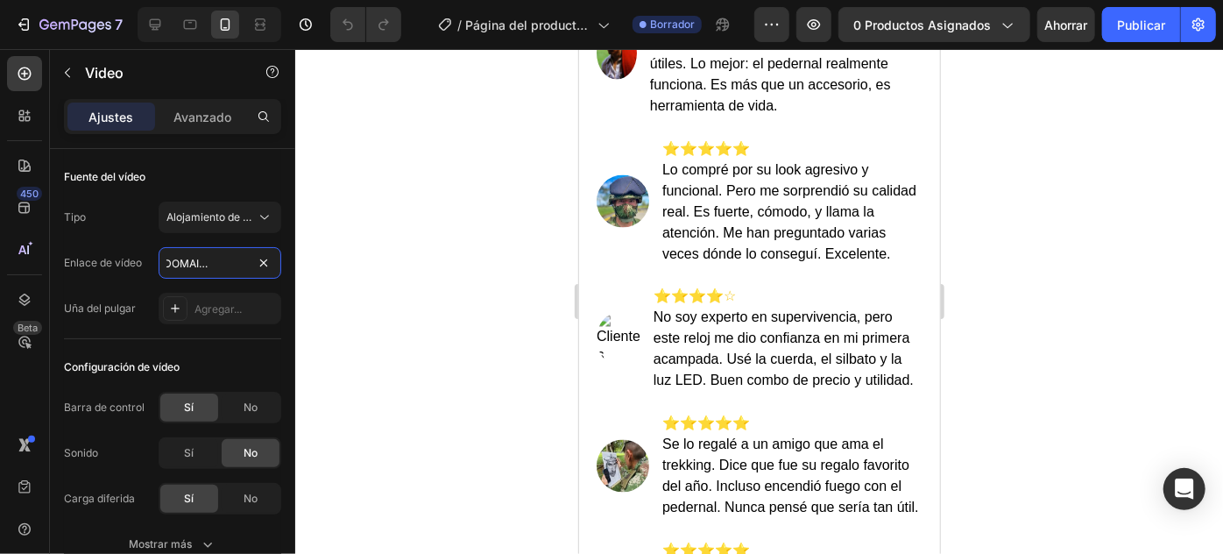
type input "[URL][DOMAIN_NAME]"
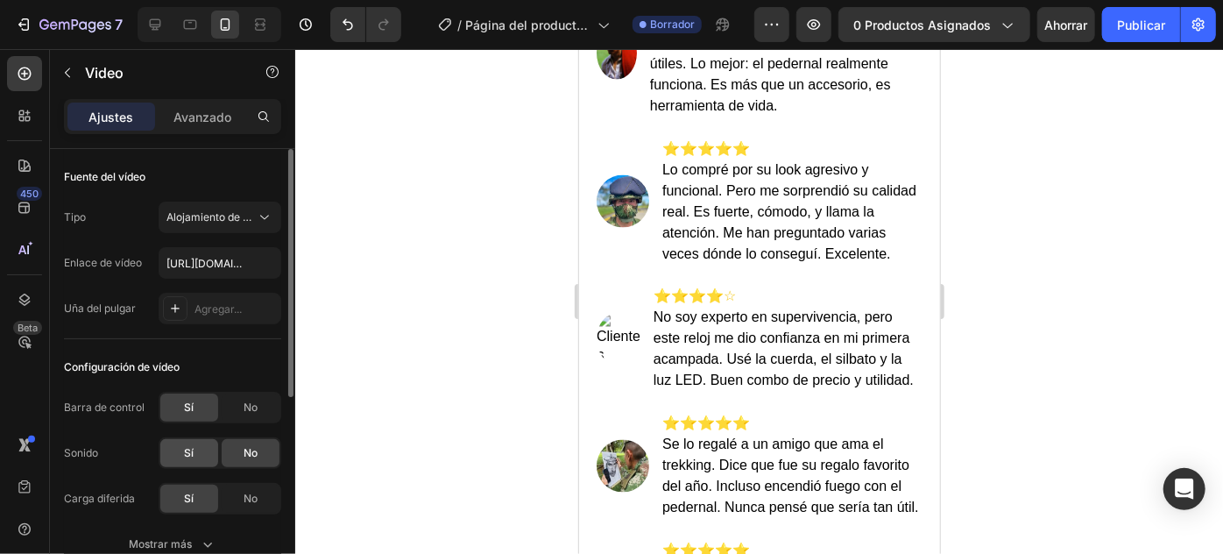
click at [173, 452] on div "Sí" at bounding box center [189, 453] width 58 height 28
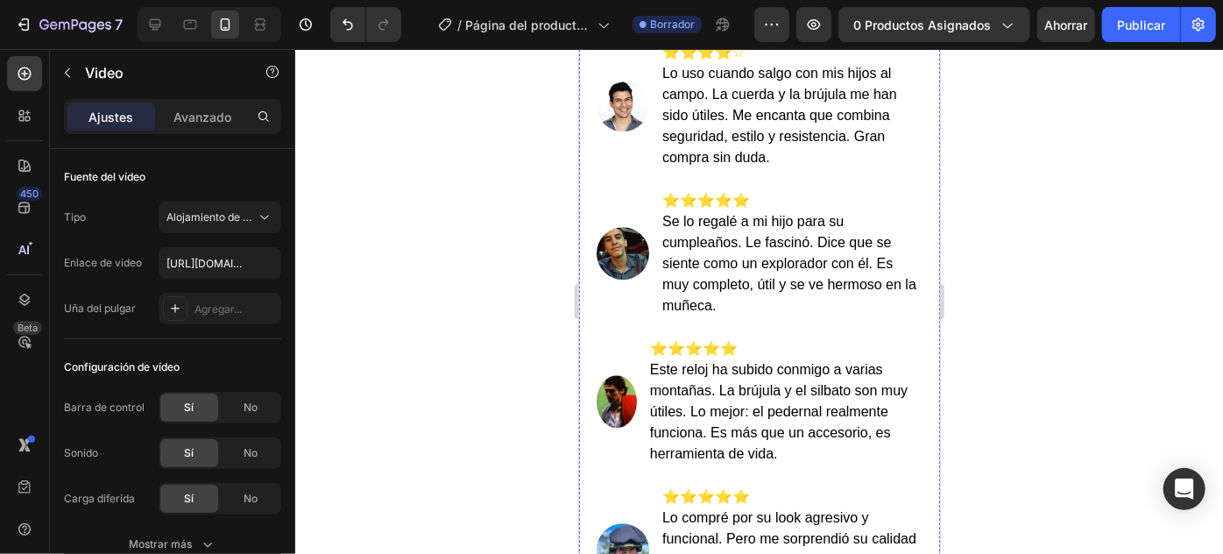
scroll to position [2230, 0]
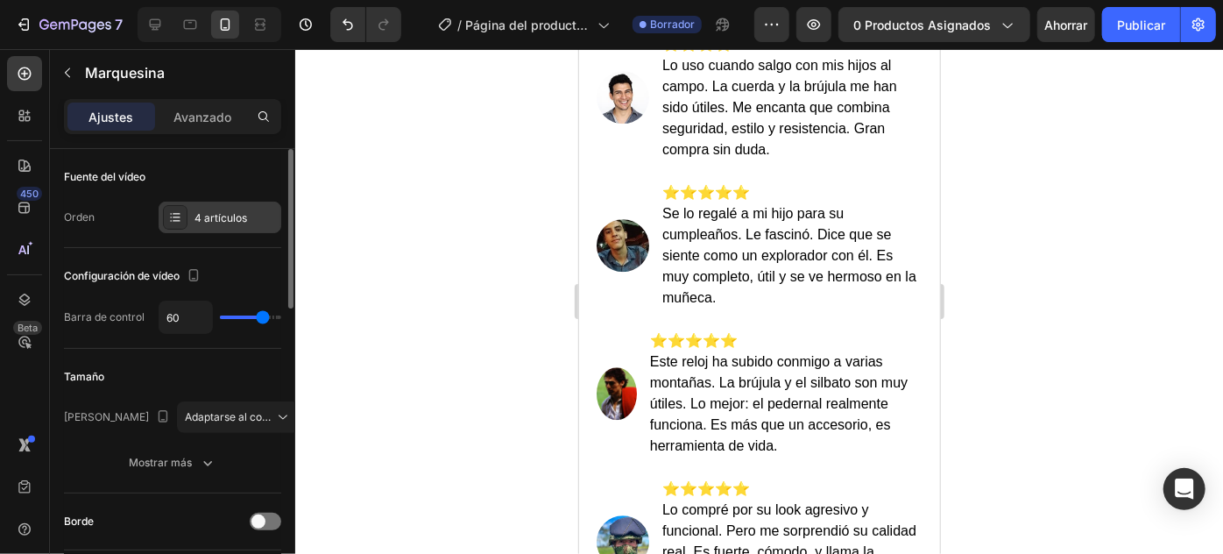
click at [245, 219] on font "4 artículos" at bounding box center [220, 217] width 53 height 13
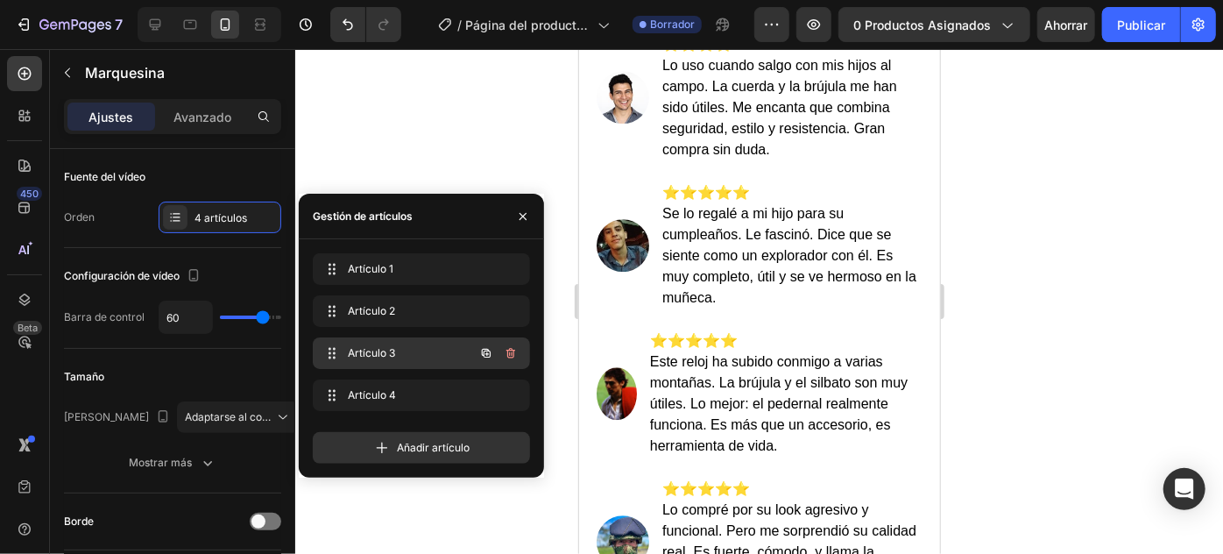
click at [392, 354] on span "Artículo 3" at bounding box center [397, 353] width 99 height 16
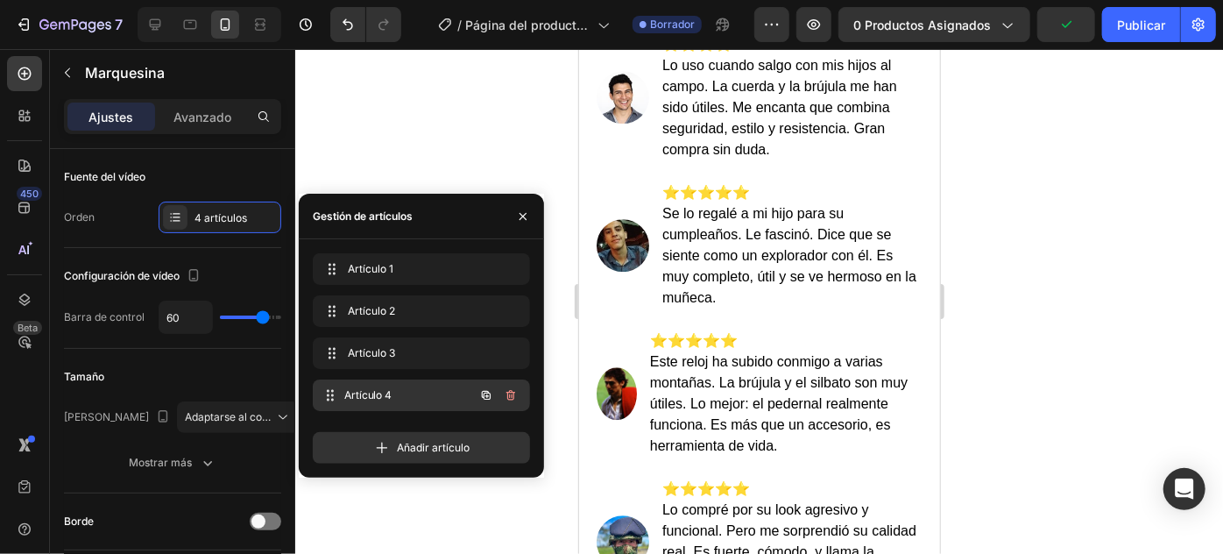
click at [392, 395] on span "Artículo 4" at bounding box center [409, 395] width 130 height 16
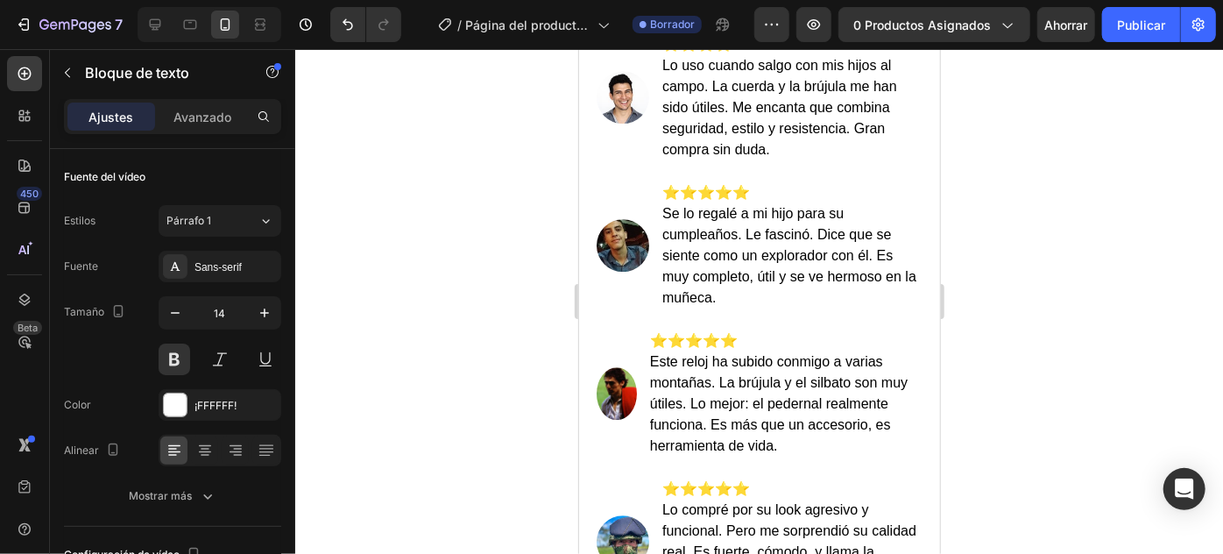
click at [1072, 188] on div at bounding box center [759, 301] width 928 height 505
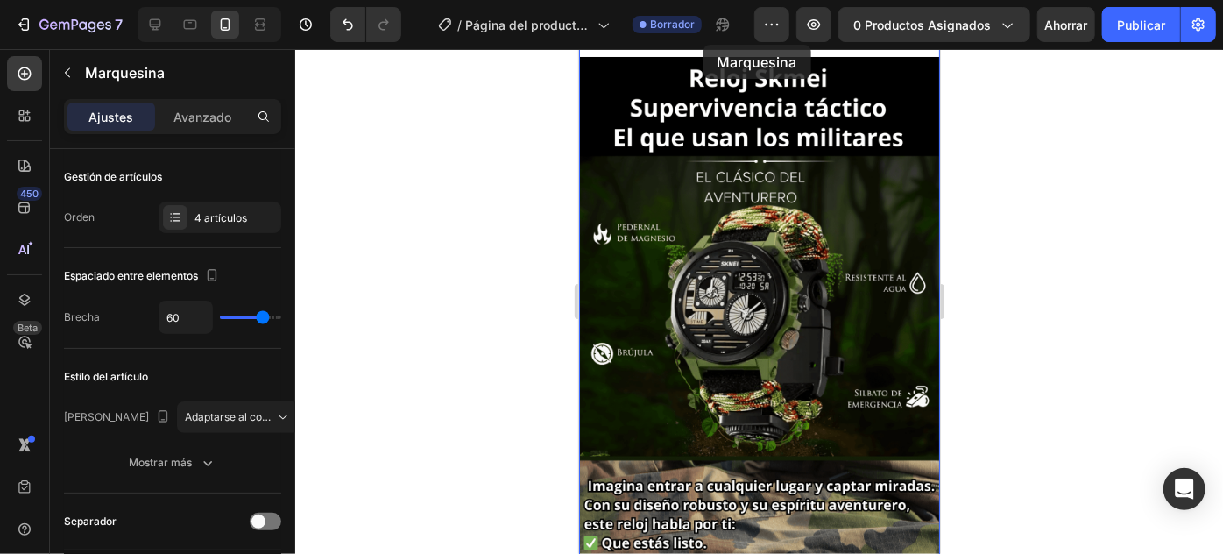
scroll to position [0, 0]
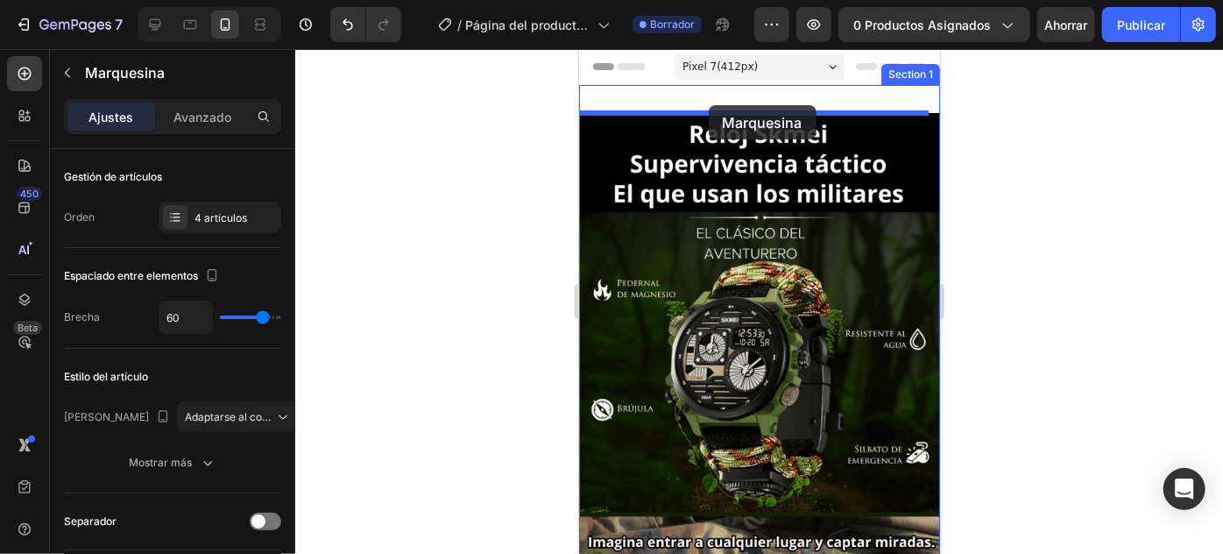
drag, startPoint x: 696, startPoint y: 458, endPoint x: 708, endPoint y: 104, distance: 354.1
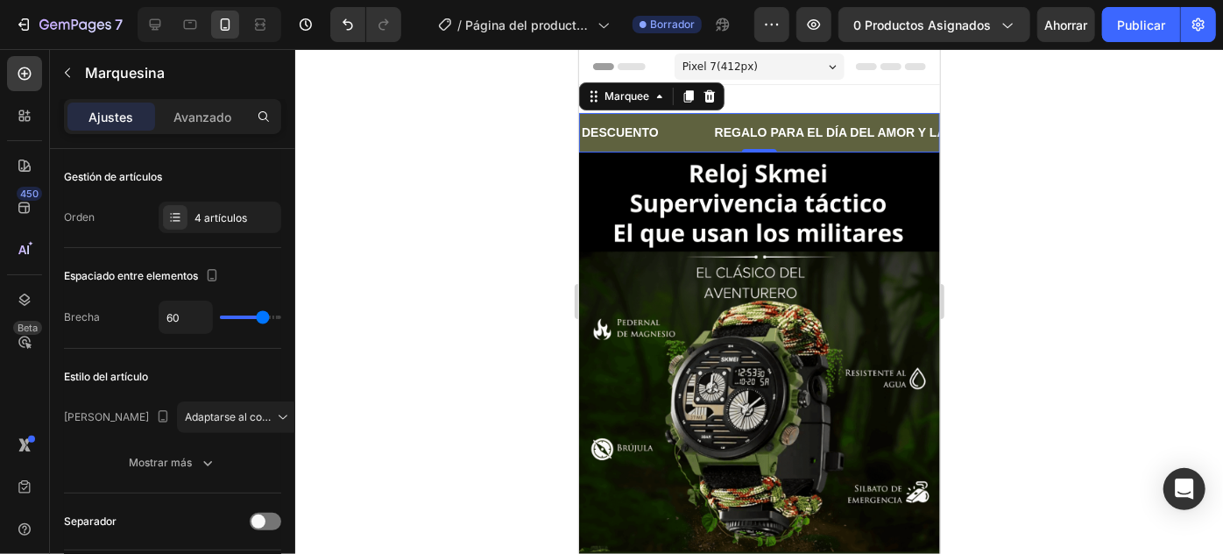
click at [680, 122] on div "30% DE DESCUENTO Text Block" at bounding box center [621, 131] width 181 height 39
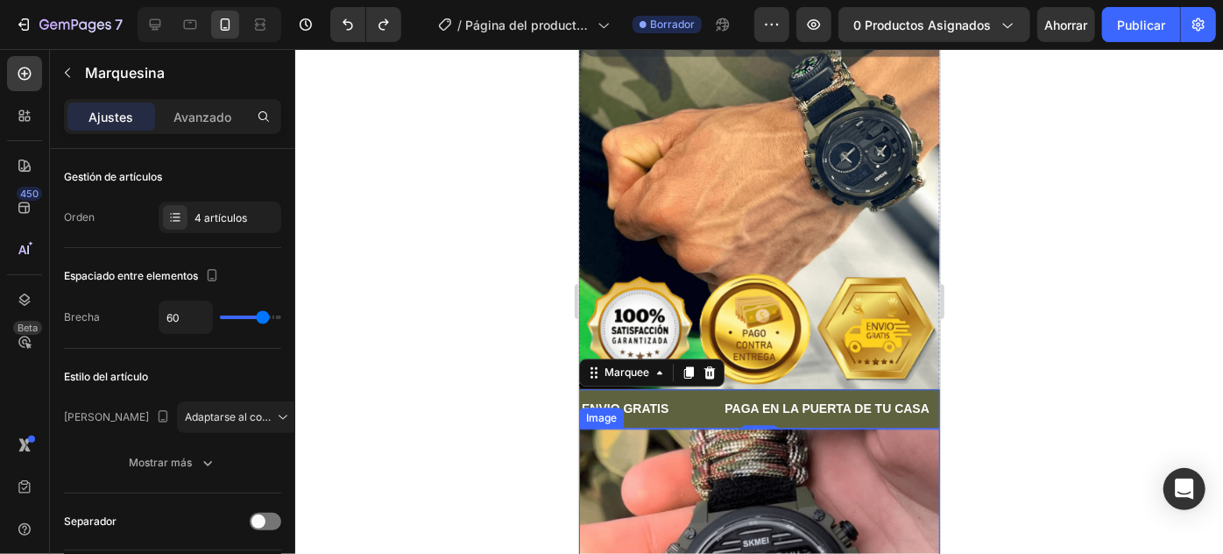
scroll to position [2110, 0]
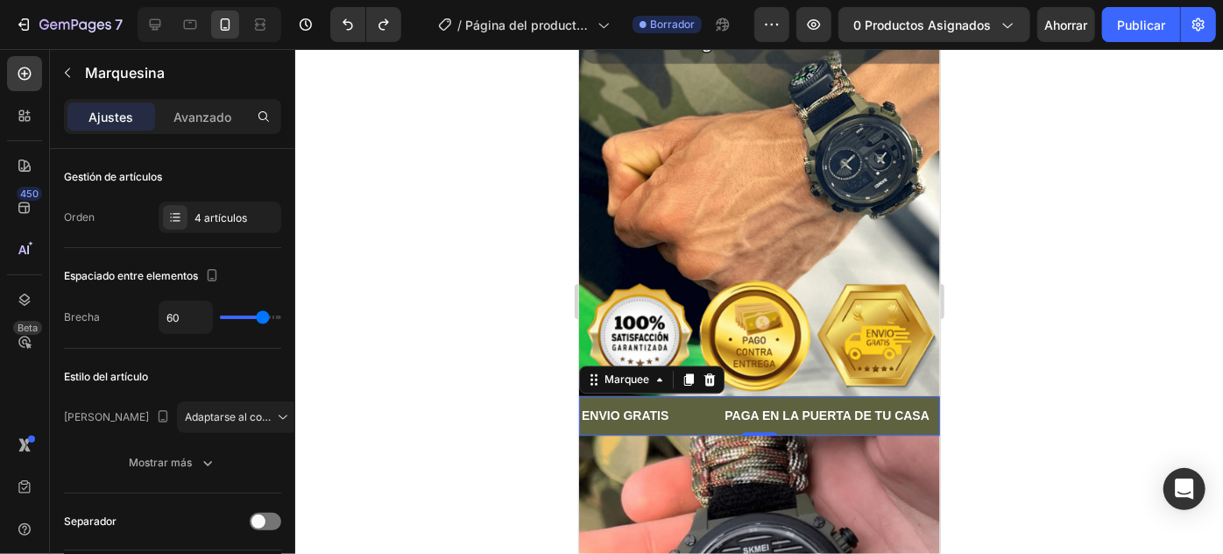
click at [710, 395] on div "ENVIO GRATIS Text Block" at bounding box center [650, 414] width 143 height 39
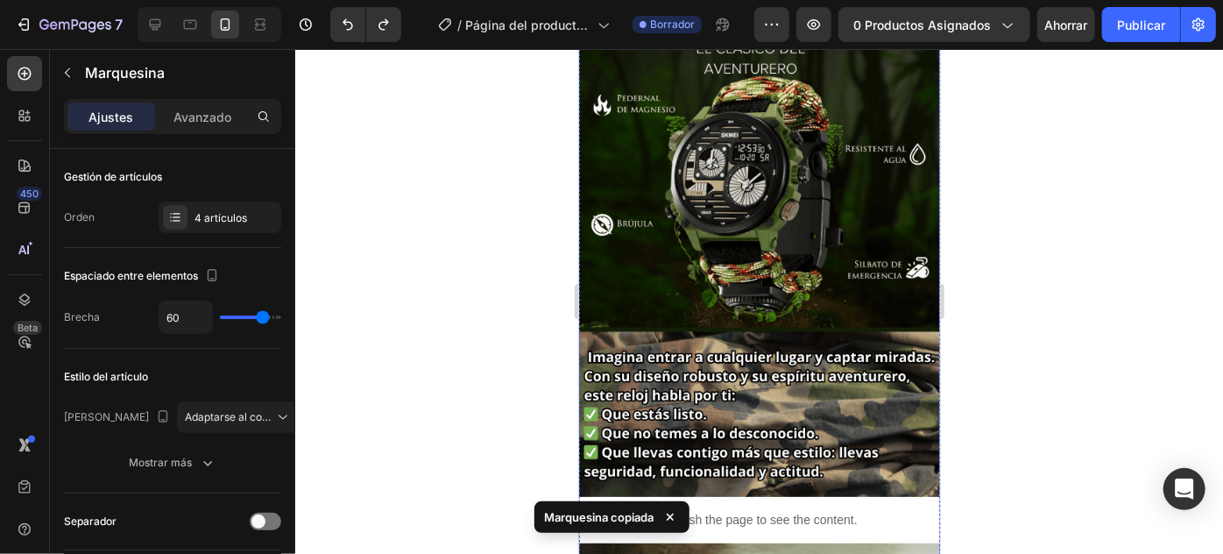
scroll to position [0, 0]
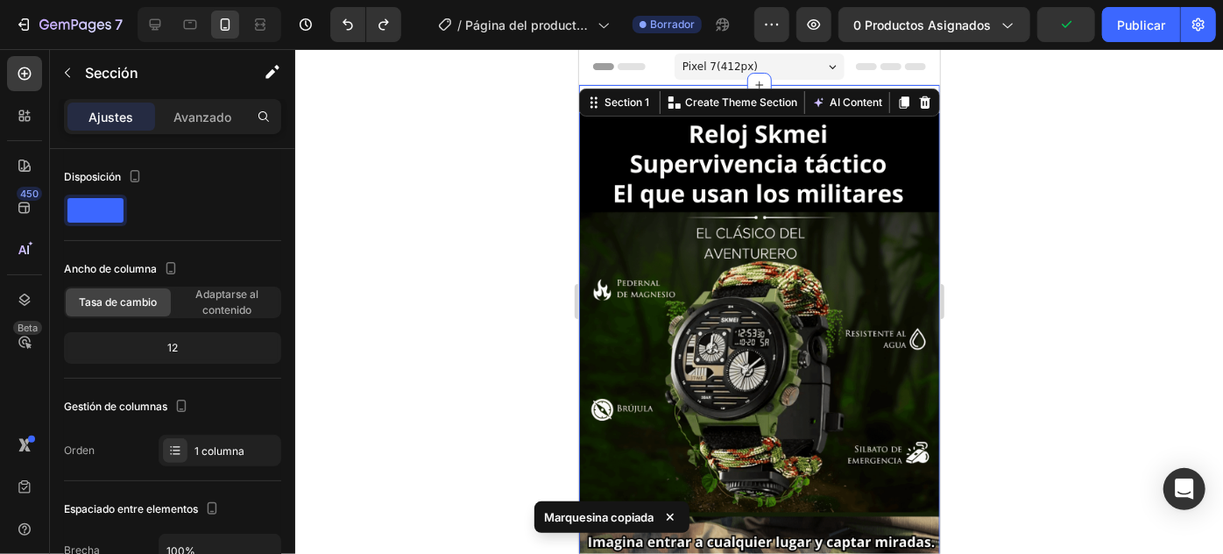
click at [1151, 180] on div at bounding box center [759, 301] width 928 height 505
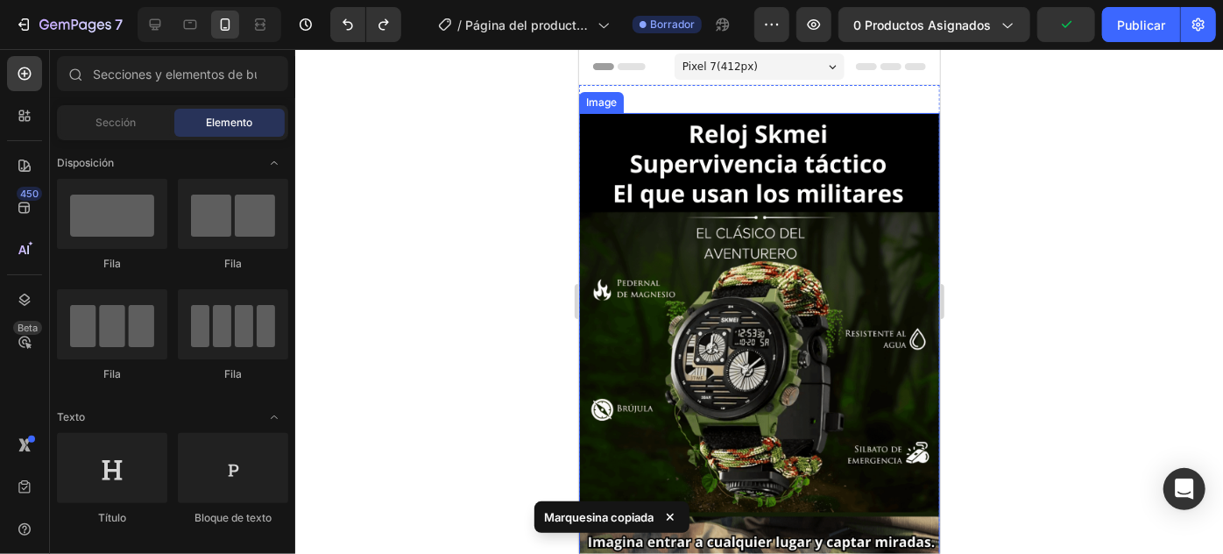
click at [838, 112] on img at bounding box center [758, 396] width 361 height 569
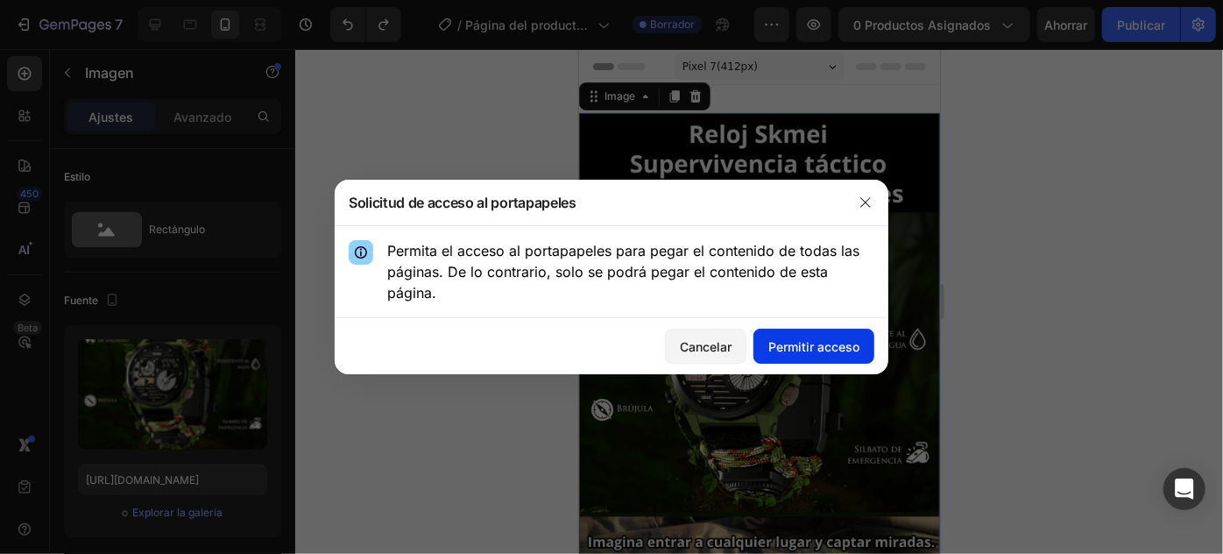
click at [811, 329] on button "Permitir acceso" at bounding box center [813, 346] width 121 height 35
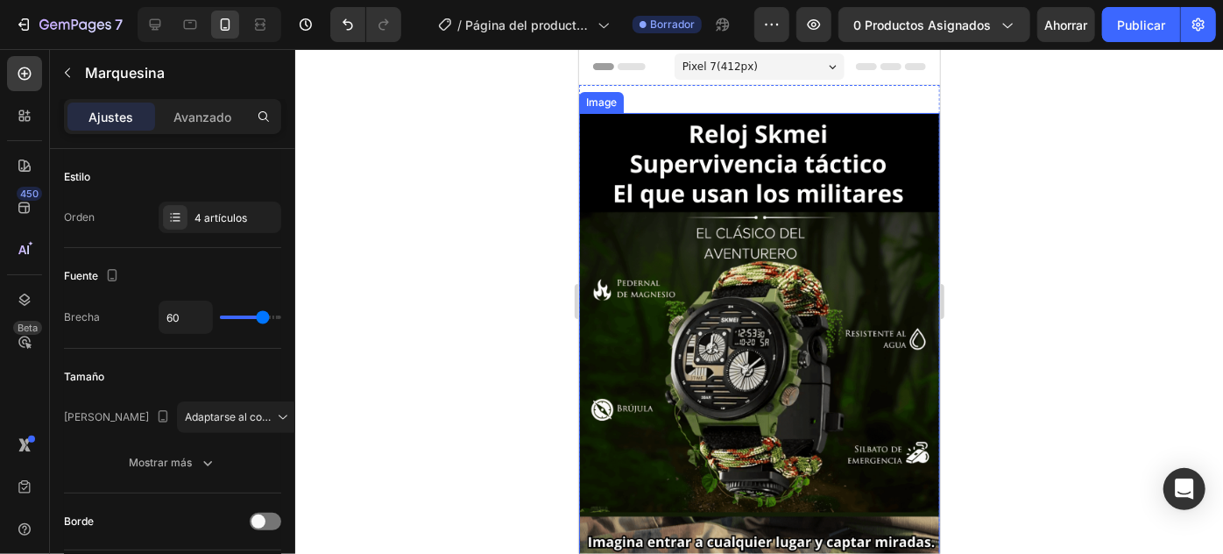
click at [753, 155] on img at bounding box center [758, 396] width 361 height 569
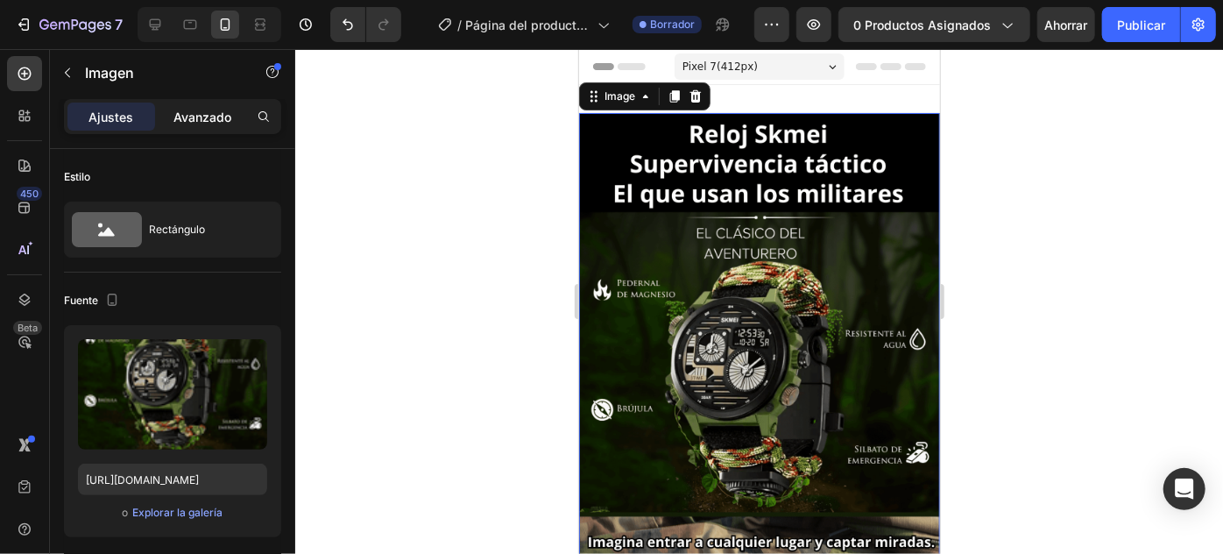
click at [217, 108] on p "Avanzado" at bounding box center [202, 117] width 58 height 18
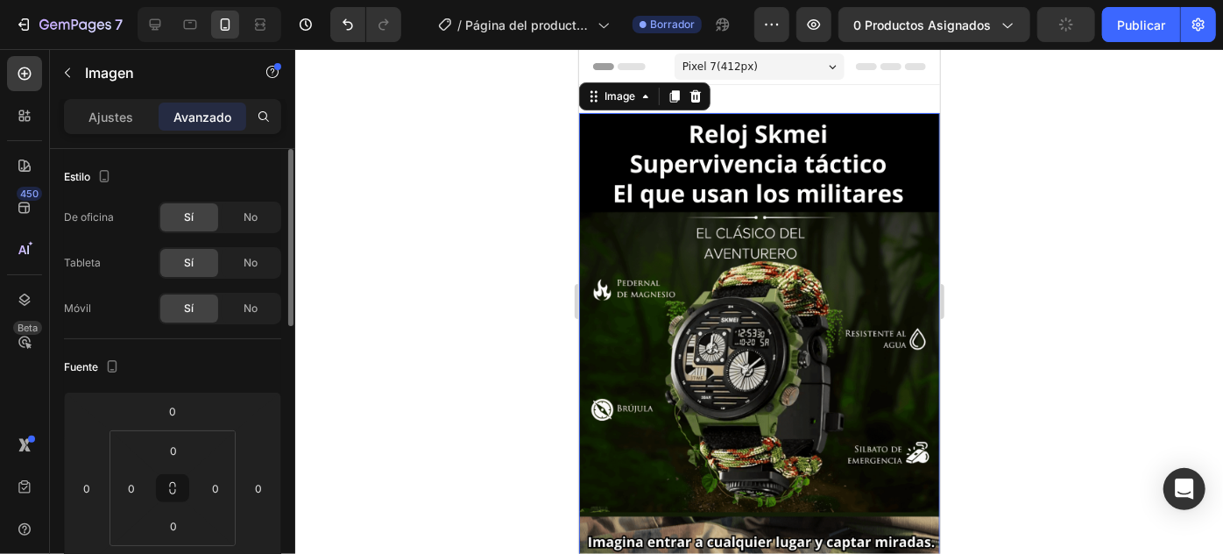
click at [724, 171] on img at bounding box center [758, 396] width 361 height 569
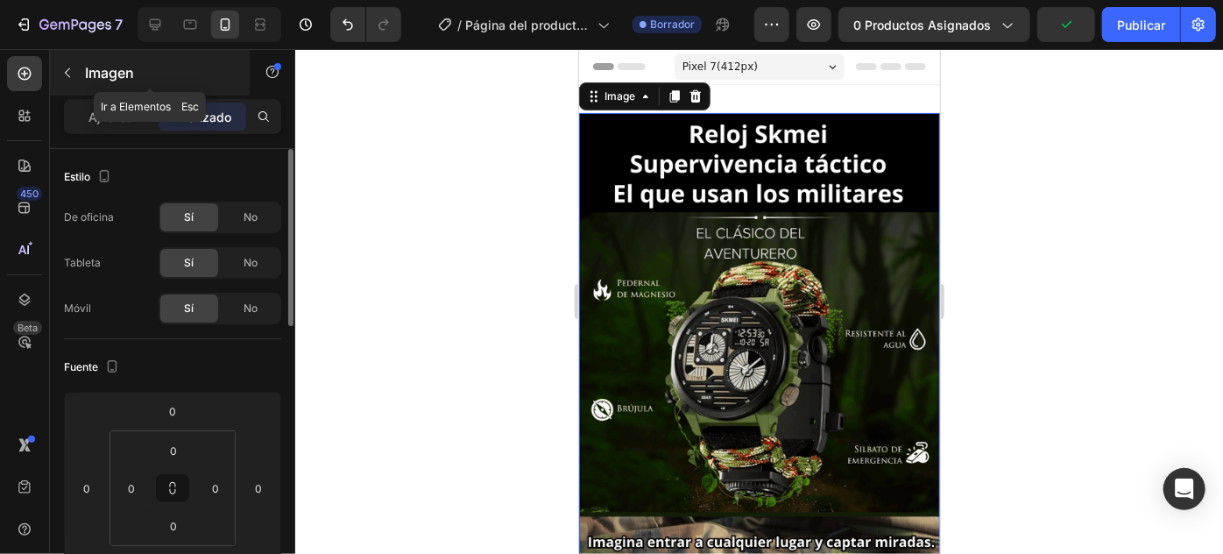
click at [76, 75] on button "button" at bounding box center [67, 73] width 28 height 28
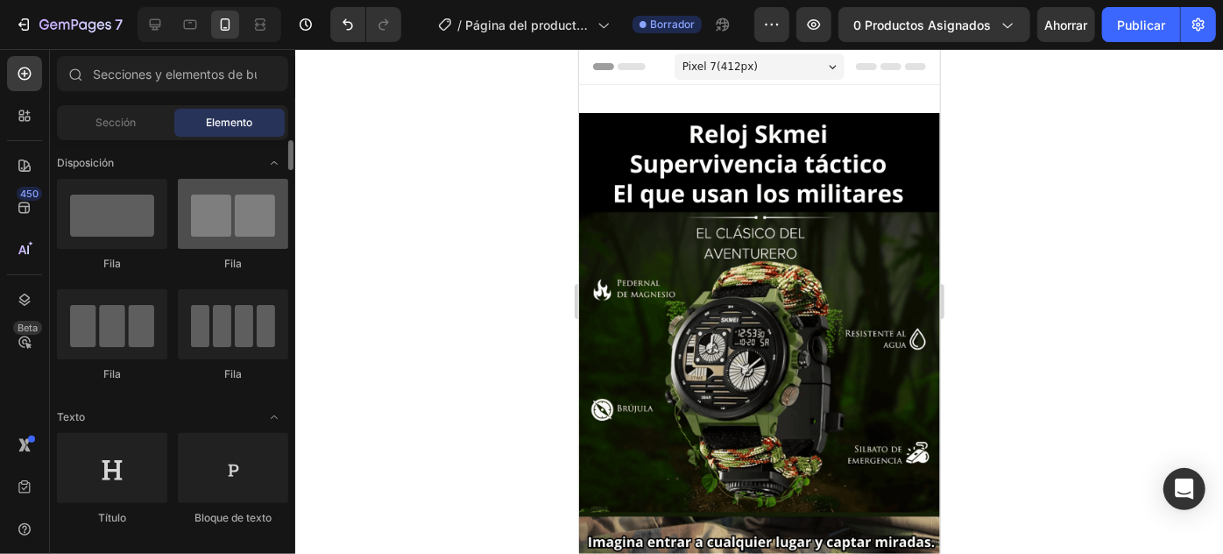
scroll to position [79, 0]
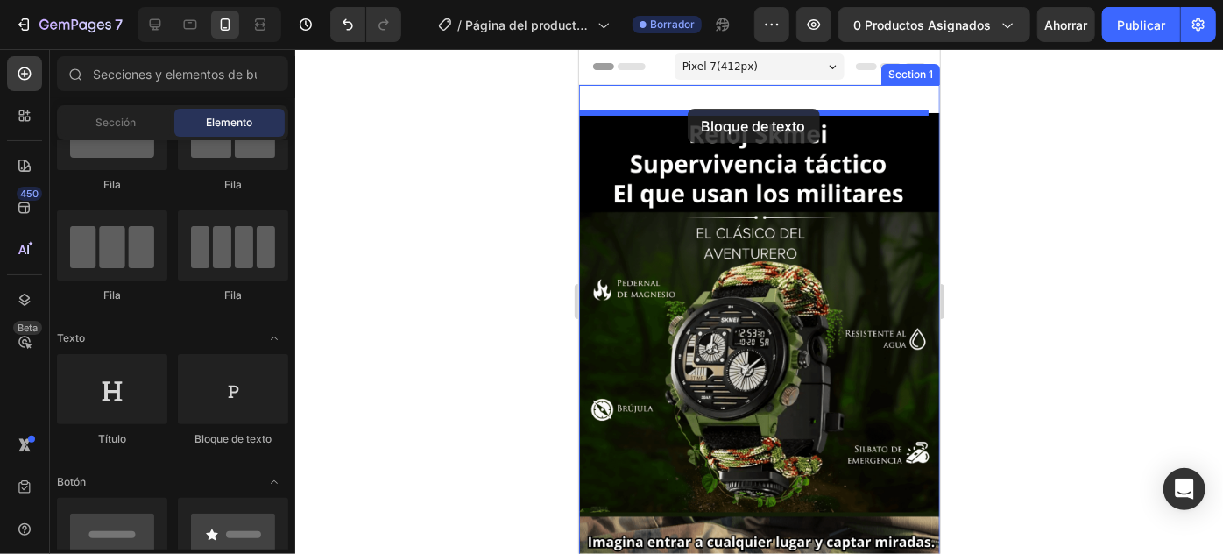
drag, startPoint x: 1111, startPoint y: 263, endPoint x: 687, endPoint y: 108, distance: 451.5
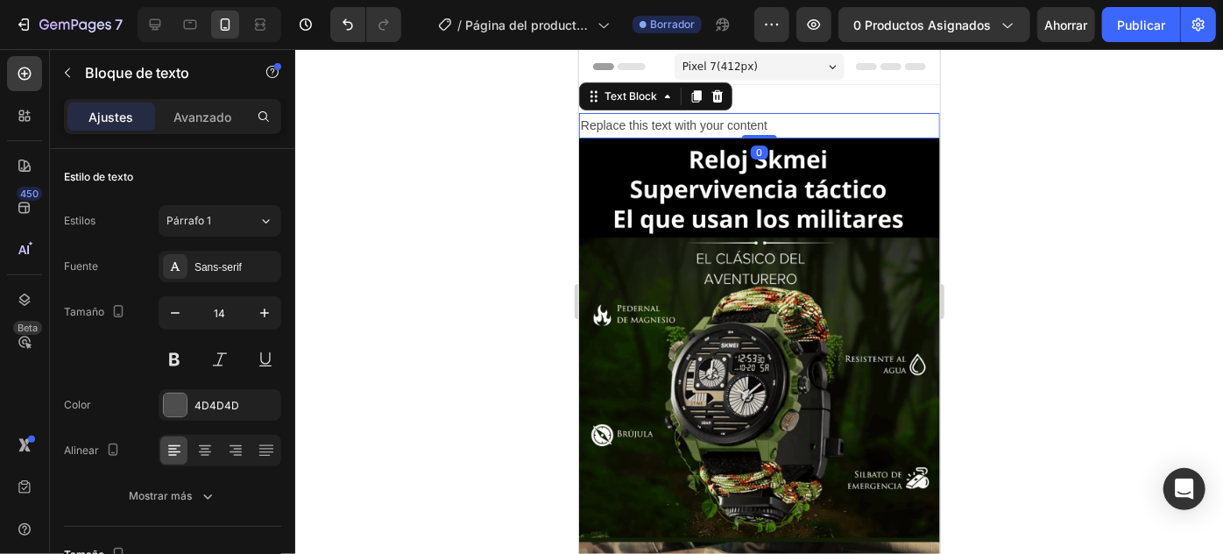
click at [725, 129] on div "Replace this text with your content" at bounding box center [758, 124] width 361 height 25
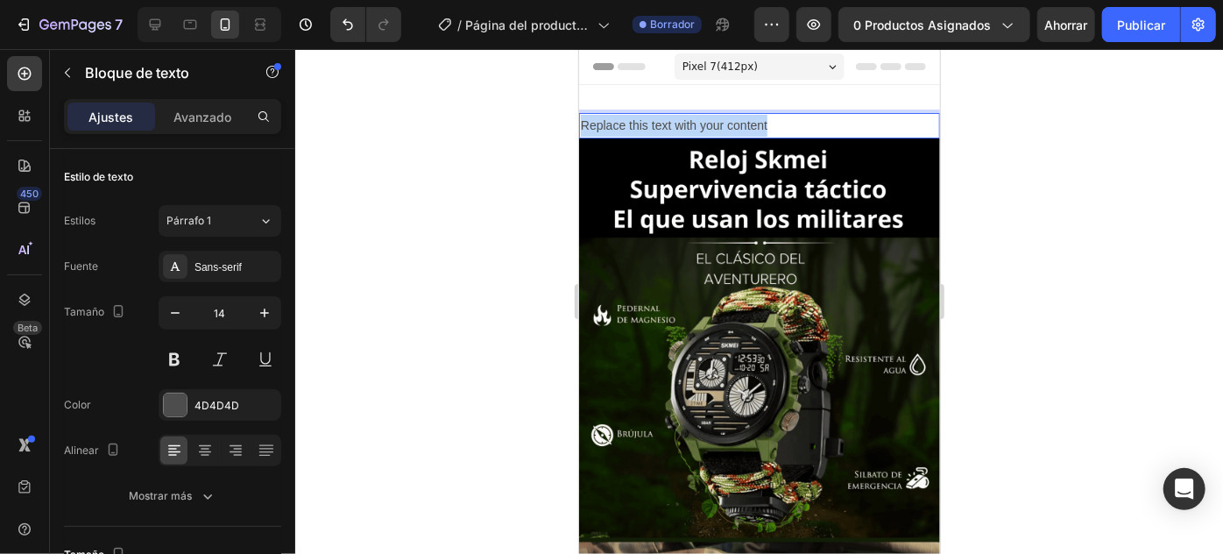
click at [725, 129] on p "Replace this text with your content" at bounding box center [758, 125] width 357 height 22
click at [829, 127] on p "EL REGALO DEL DÍA DEL AMOR Y LA AMISTAD" at bounding box center [758, 125] width 357 height 22
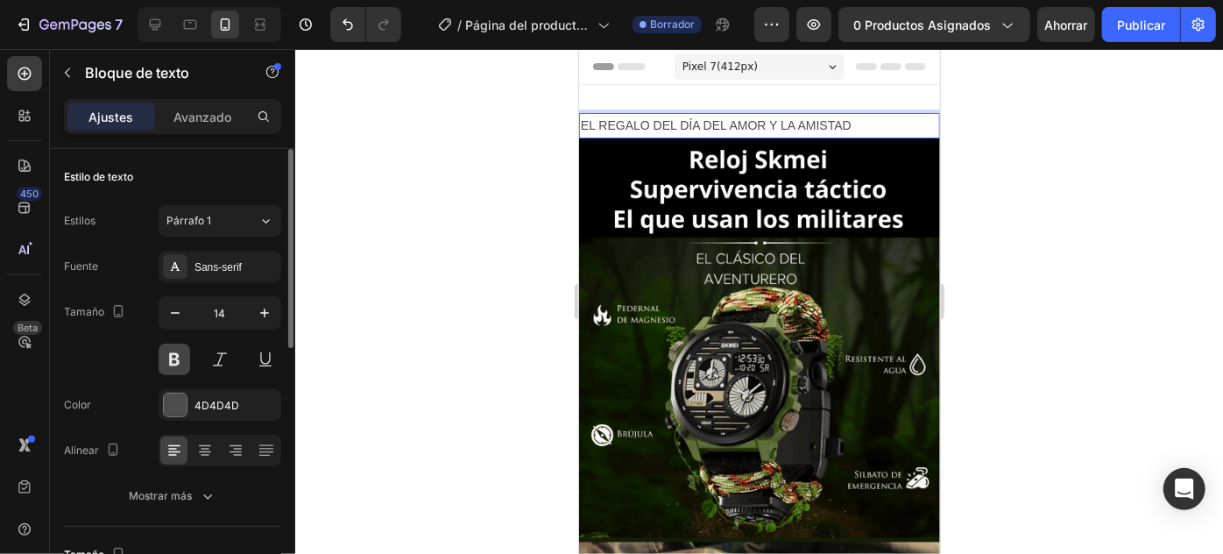
click at [165, 355] on button at bounding box center [175, 359] width 32 height 32
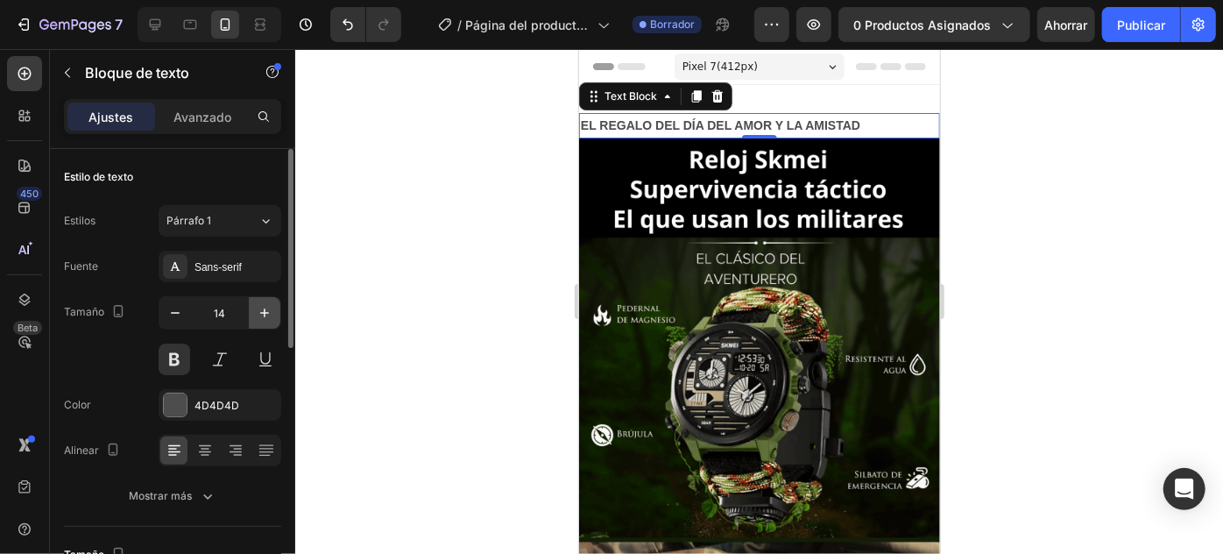
click at [271, 317] on icon "button" at bounding box center [265, 313] width 18 height 18
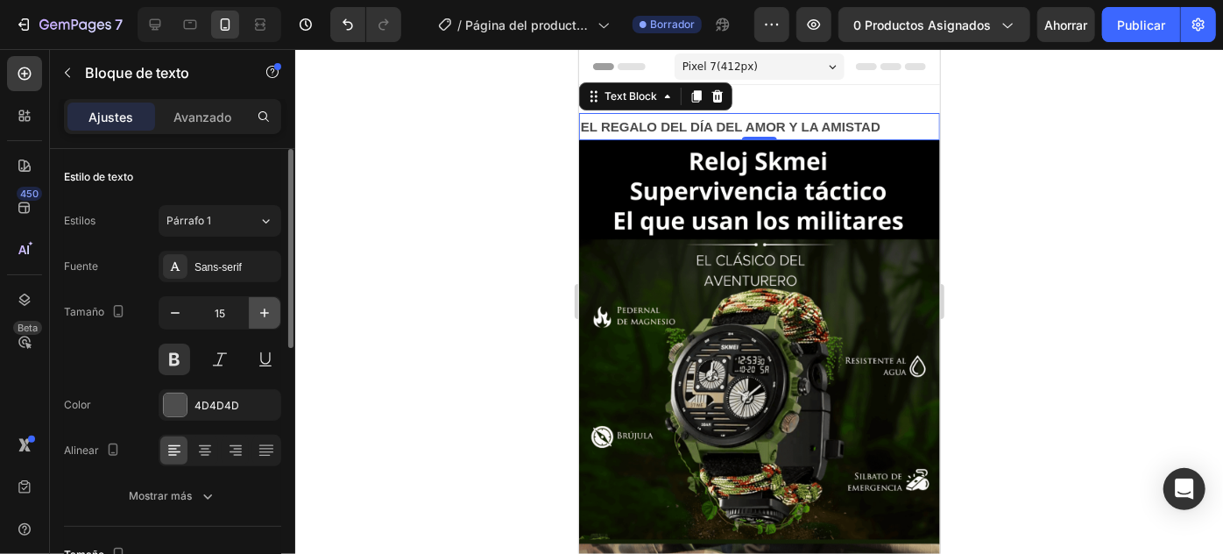
type input "16"
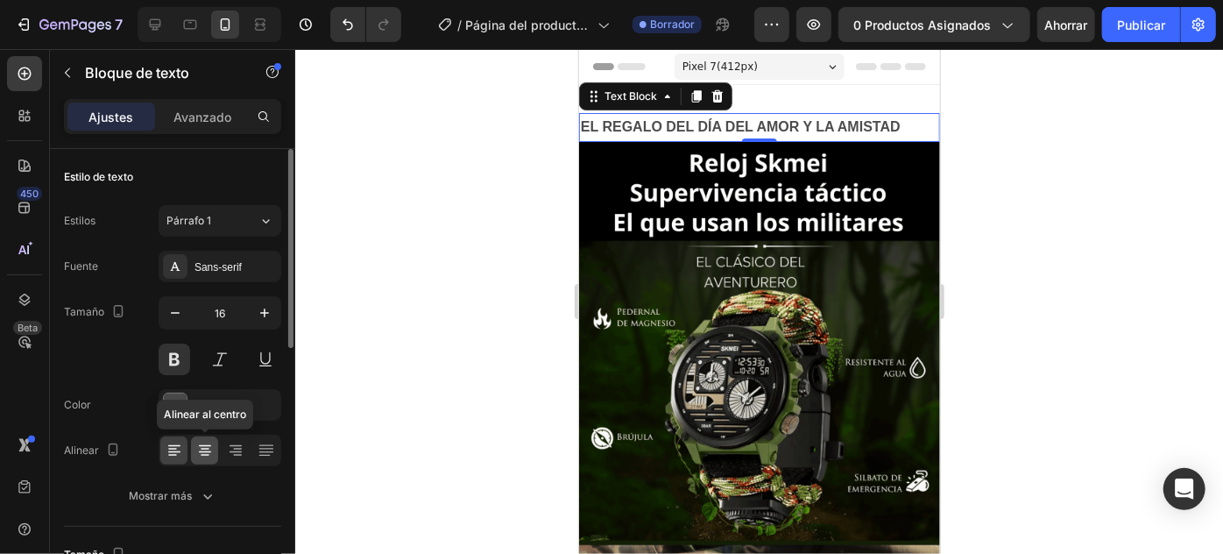
click at [205, 451] on icon at bounding box center [205, 452] width 12 height 2
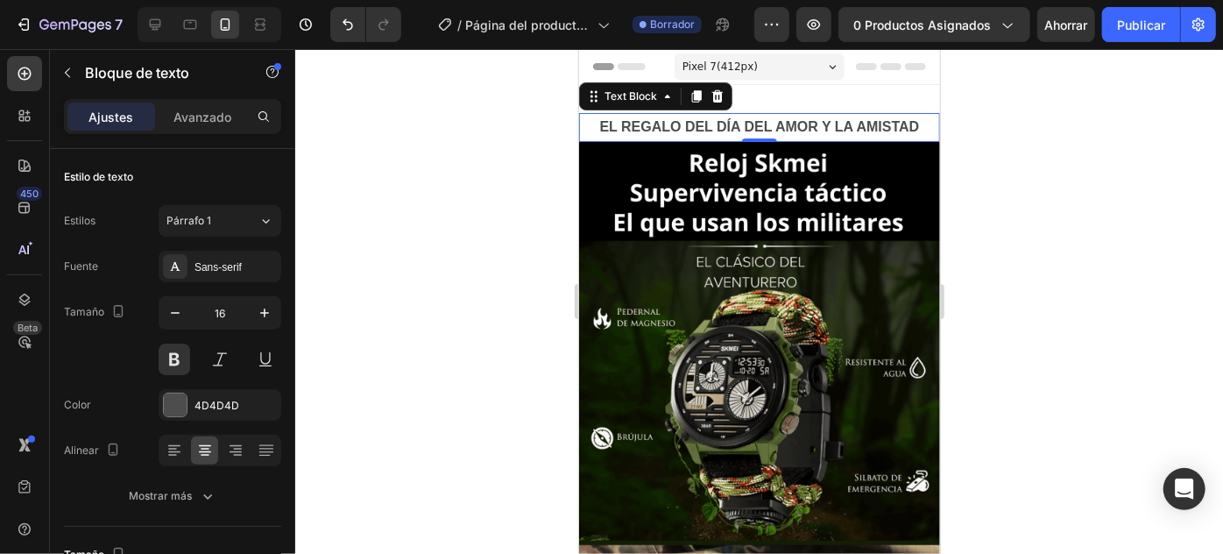
click at [732, 120] on p "EL REGALO DEL DÍA DEL AMOR Y LA AMISTAD" at bounding box center [758, 126] width 357 height 25
click at [176, 406] on div at bounding box center [175, 404] width 23 height 23
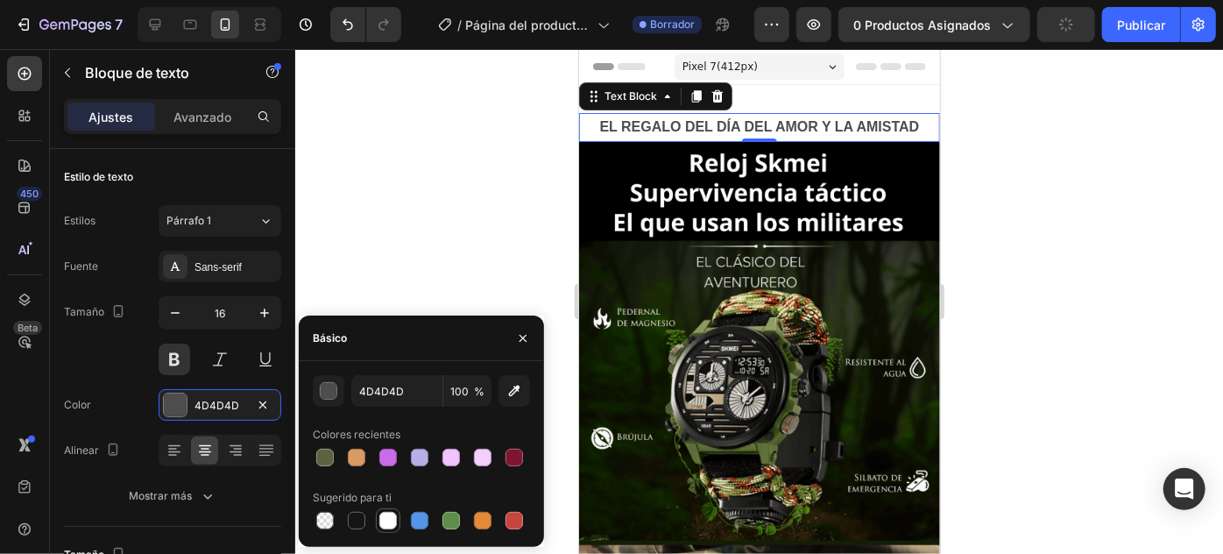
click at [385, 518] on div at bounding box center [388, 521] width 18 height 18
type input "FFFFFF"
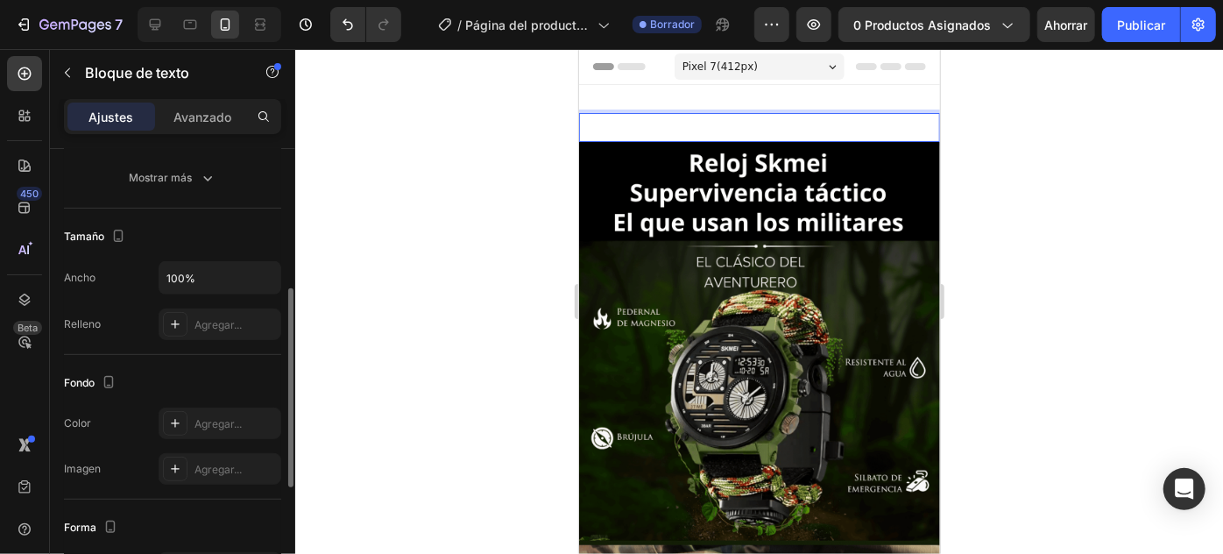
scroll to position [398, 0]
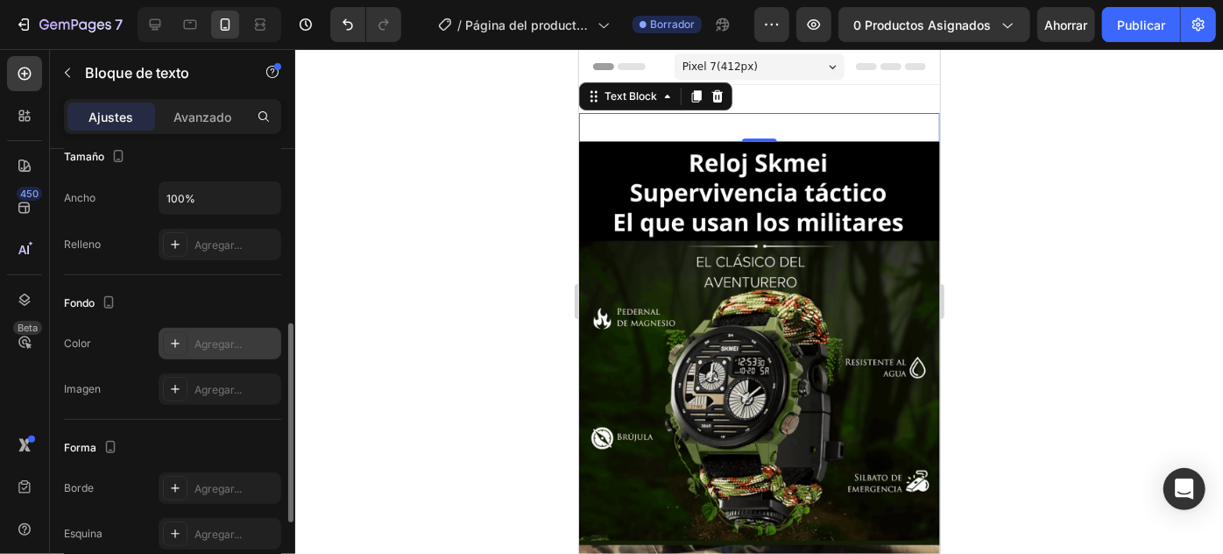
click at [220, 345] on font "Agregar..." at bounding box center [217, 343] width 47 height 13
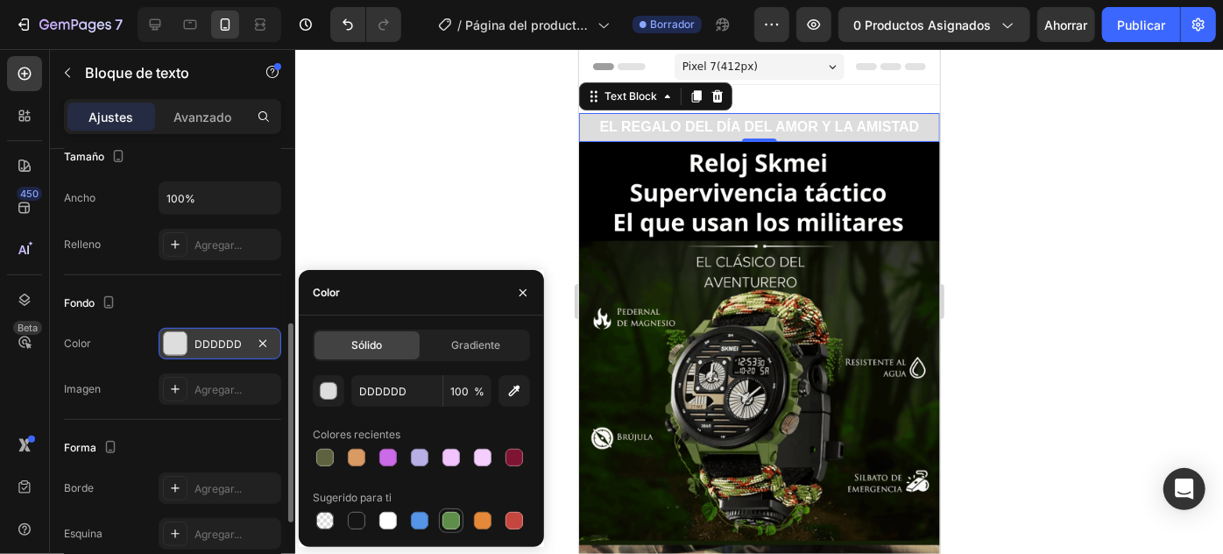
click at [455, 520] on div at bounding box center [451, 521] width 18 height 18
type input "5E8E49"
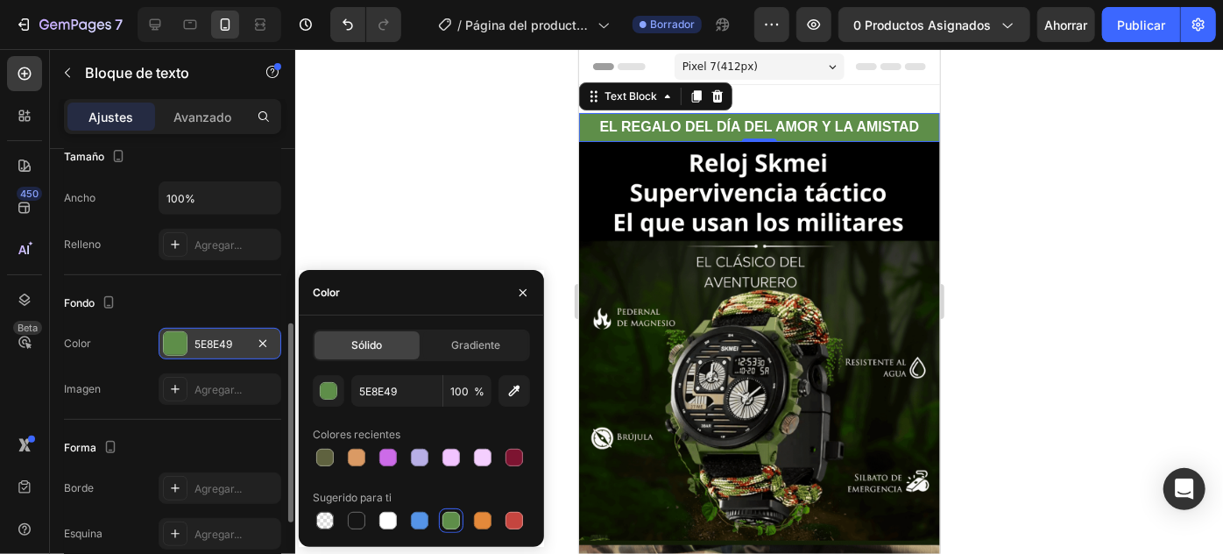
click at [478, 199] on div at bounding box center [759, 301] width 928 height 505
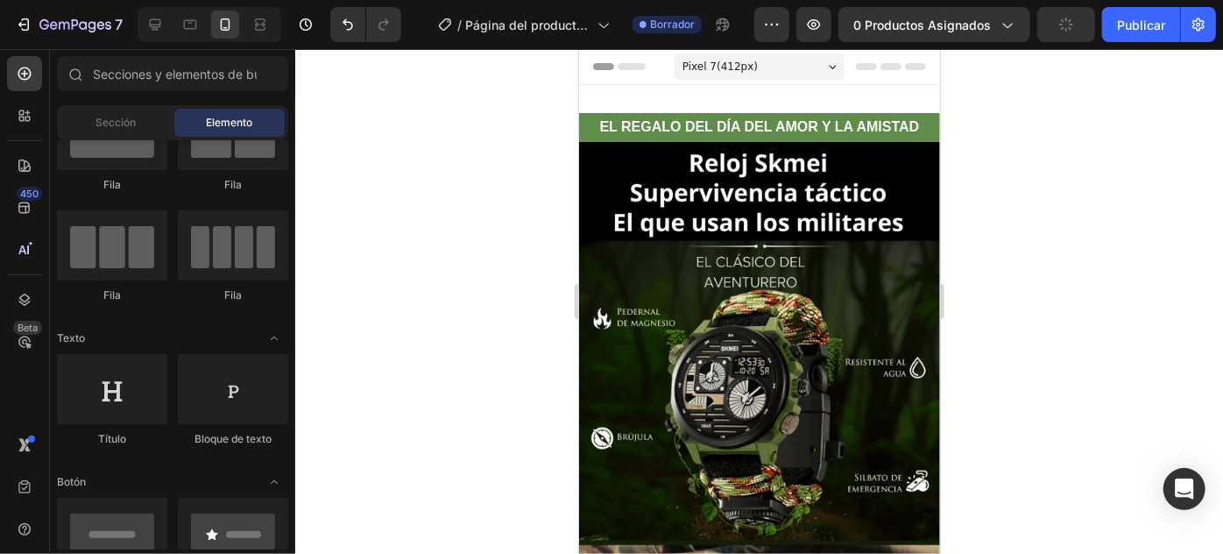
click at [973, 142] on div at bounding box center [759, 301] width 928 height 505
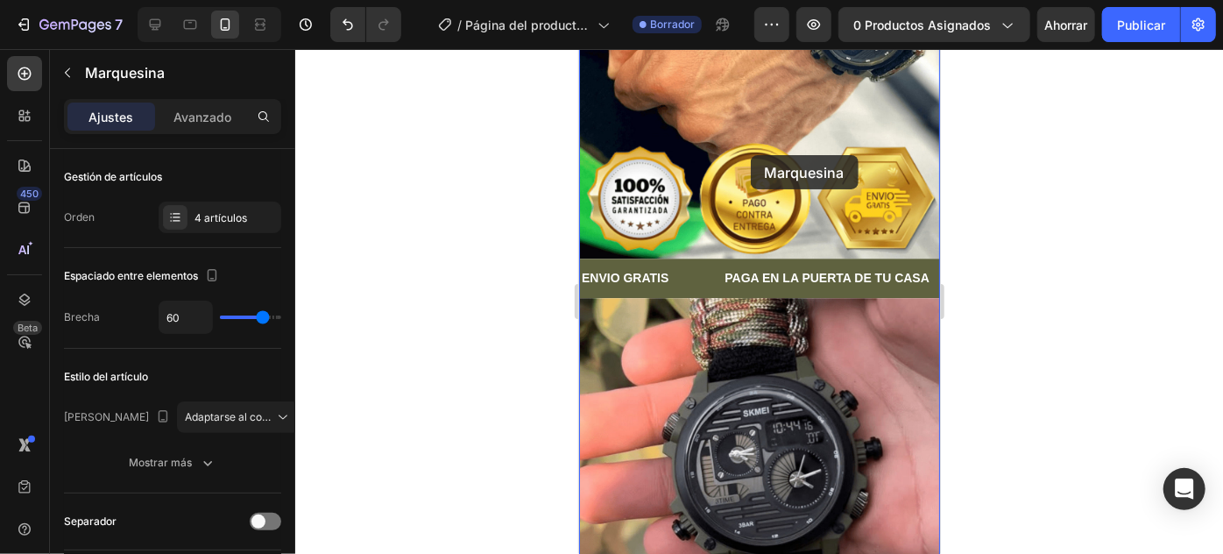
scroll to position [2231, 0]
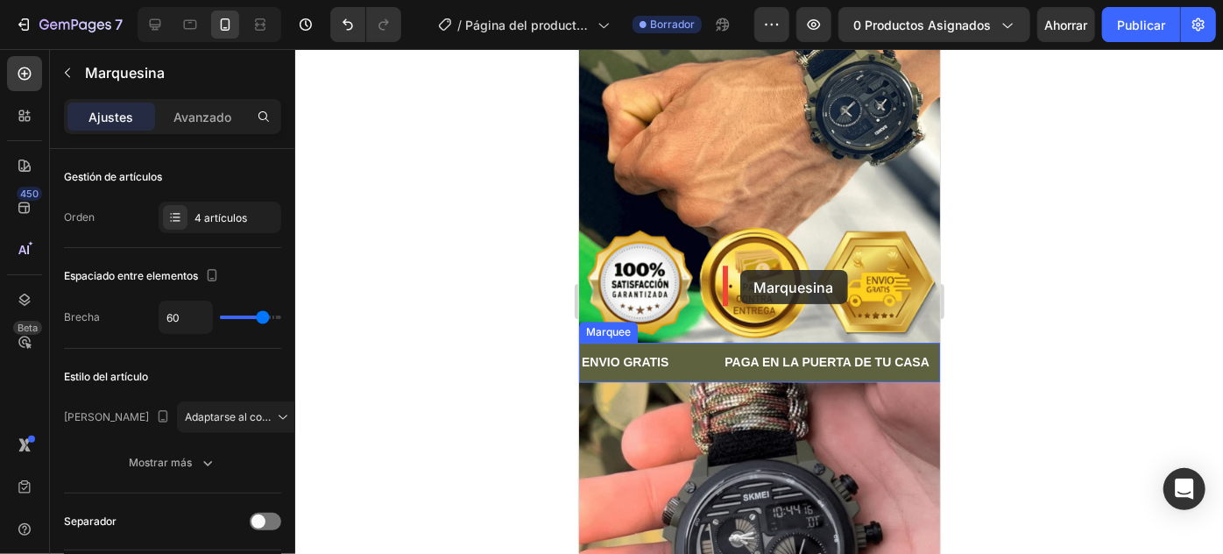
drag, startPoint x: 696, startPoint y: 148, endPoint x: 739, endPoint y: 269, distance: 128.6
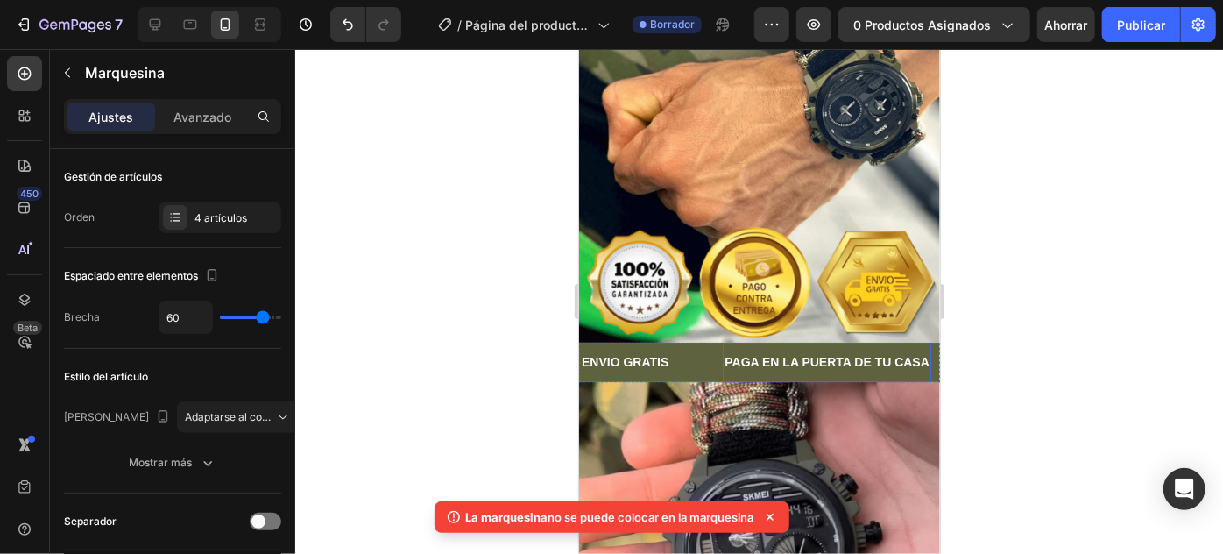
click at [1068, 283] on div at bounding box center [759, 301] width 928 height 505
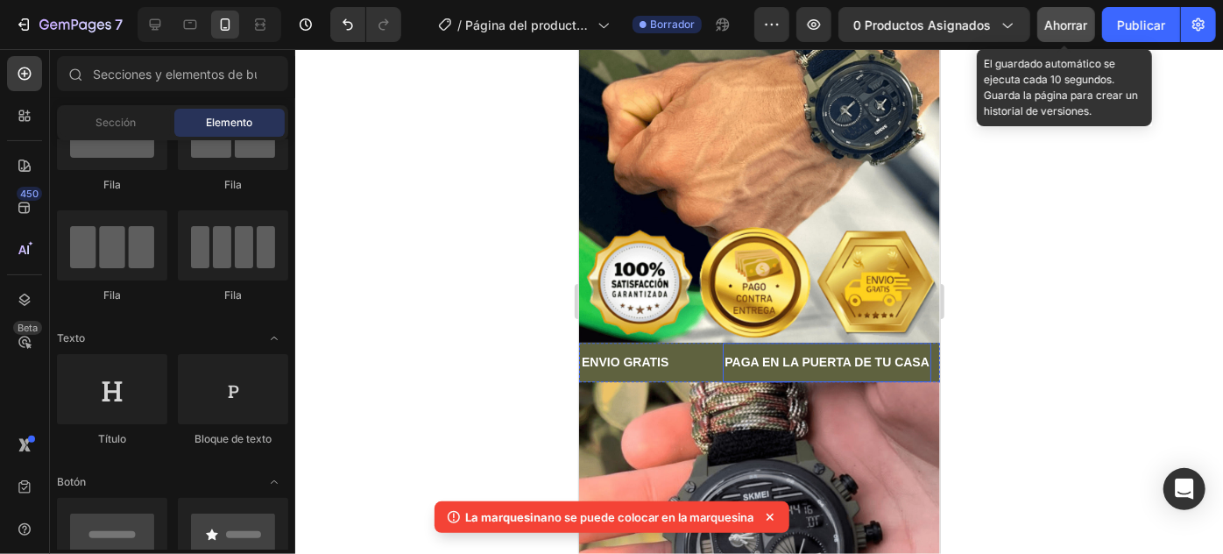
click at [1053, 23] on font "Ahorrar" at bounding box center [1066, 25] width 43 height 15
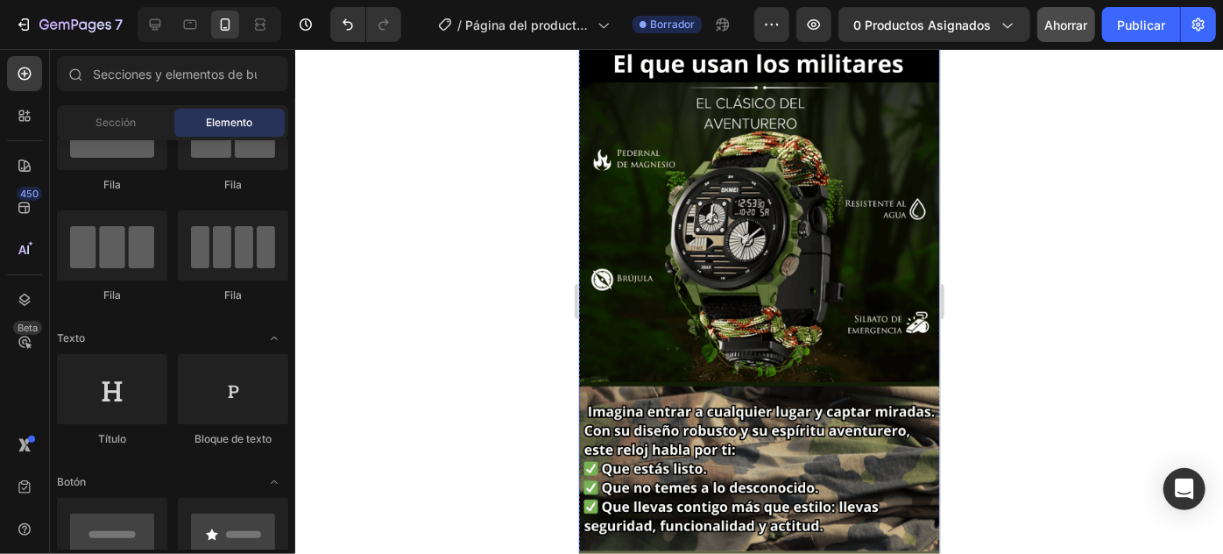
scroll to position [0, 0]
